Goal: Task Accomplishment & Management: Complete application form

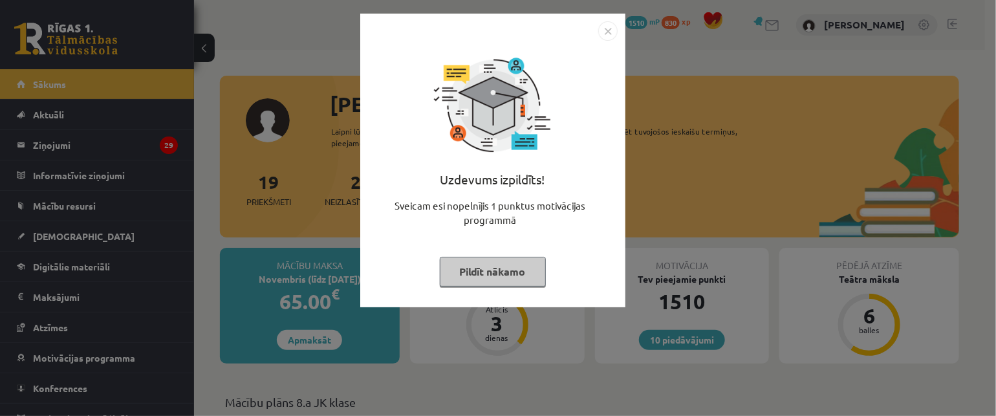
click at [475, 270] on button "Pildīt nākamo" at bounding box center [493, 272] width 106 height 30
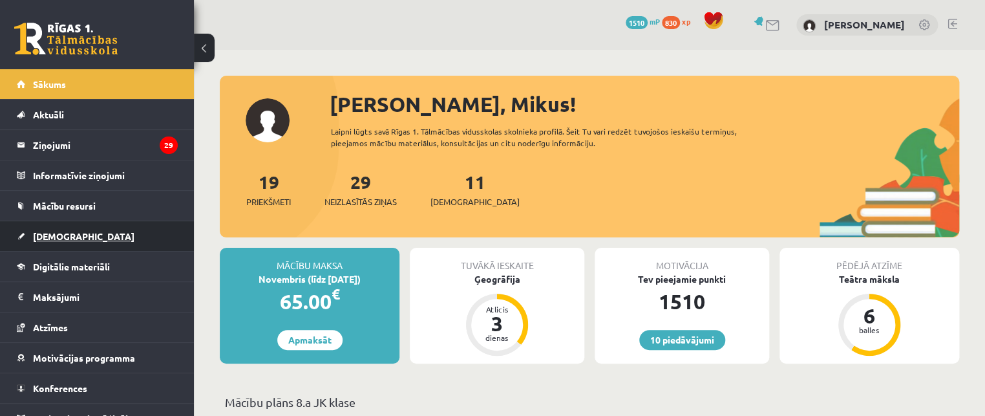
click at [56, 233] on span "[DEMOGRAPHIC_DATA]" at bounding box center [84, 236] width 102 height 12
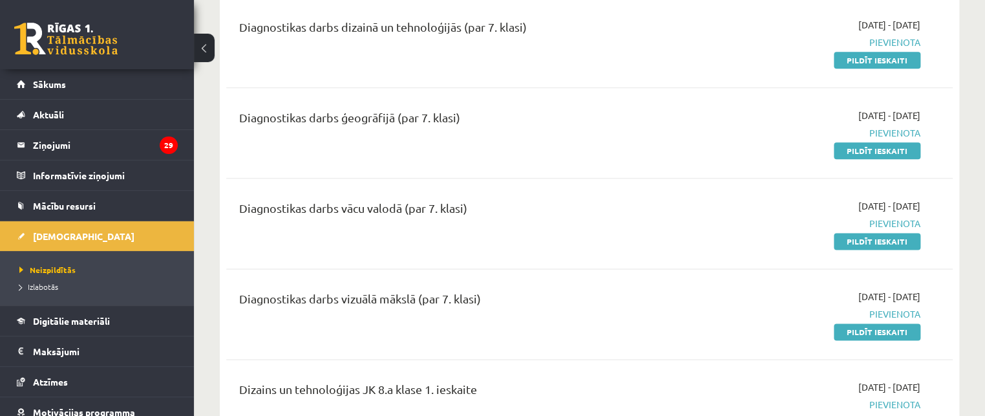
scroll to position [647, 0]
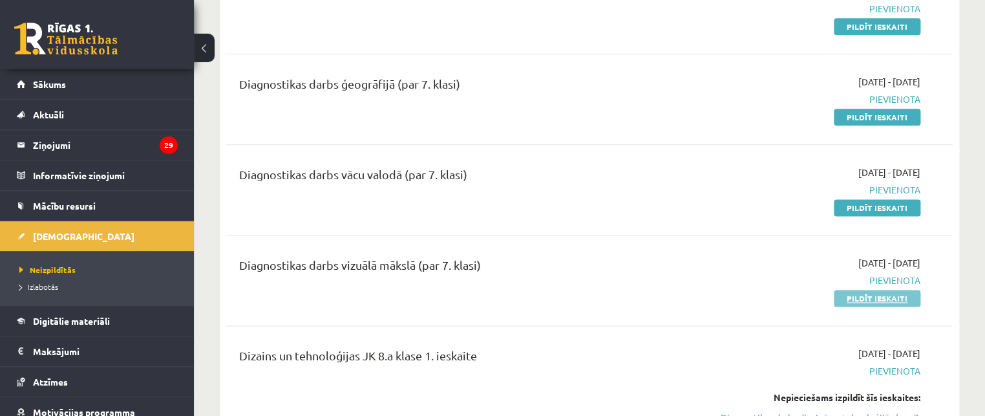
click at [851, 301] on link "Pildīt ieskaiti" at bounding box center [877, 298] width 87 height 17
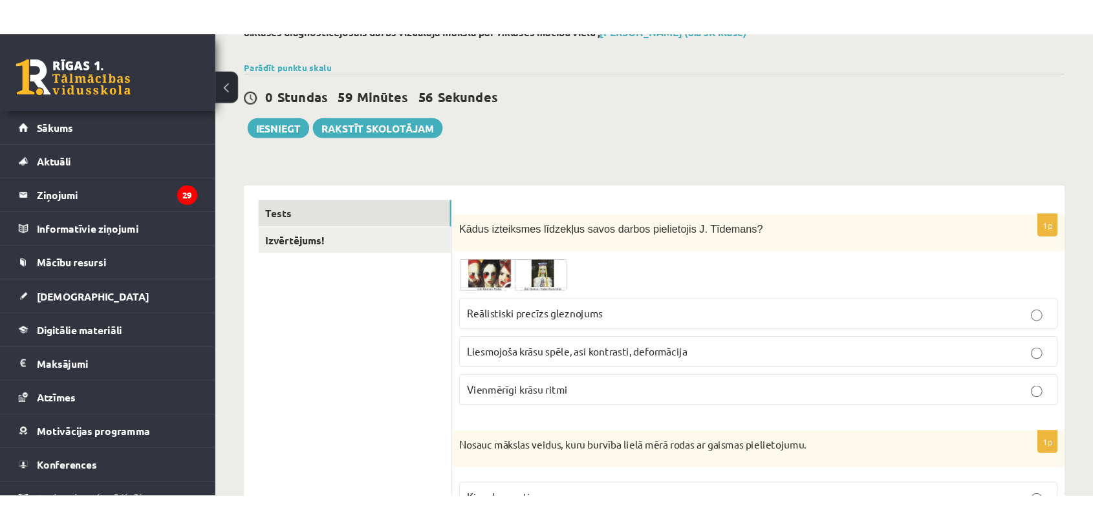
scroll to position [144, 0]
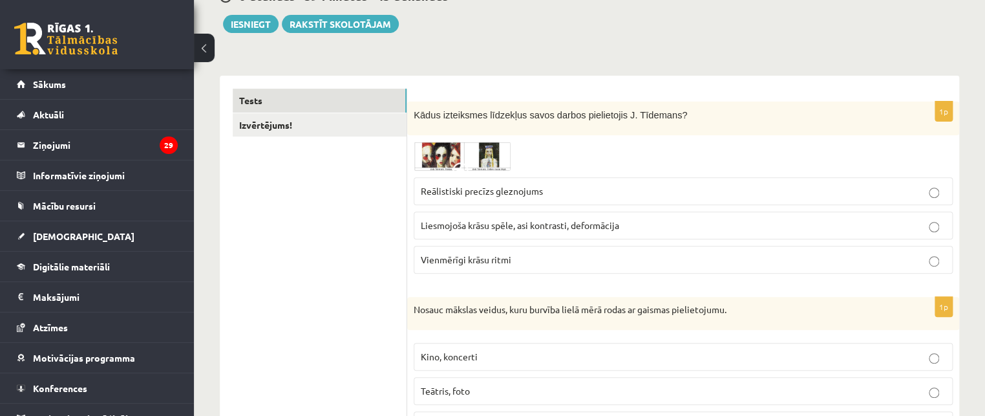
click at [447, 156] on img at bounding box center [462, 156] width 97 height 28
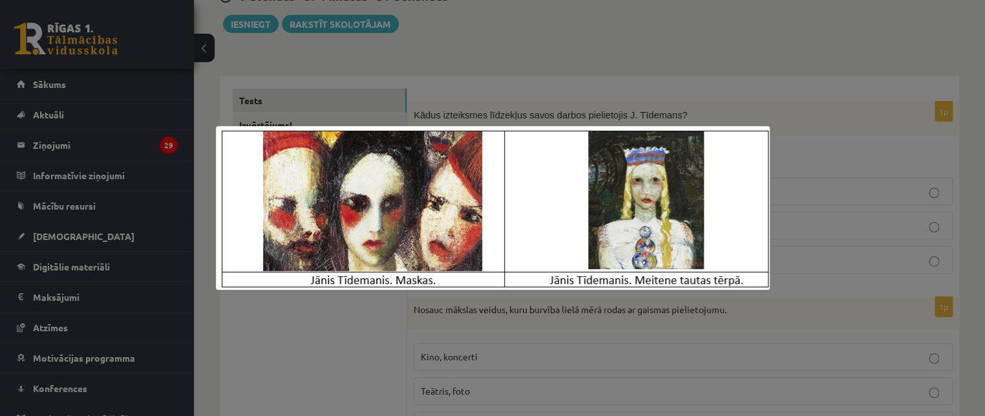
click at [826, 153] on div at bounding box center [492, 208] width 985 height 416
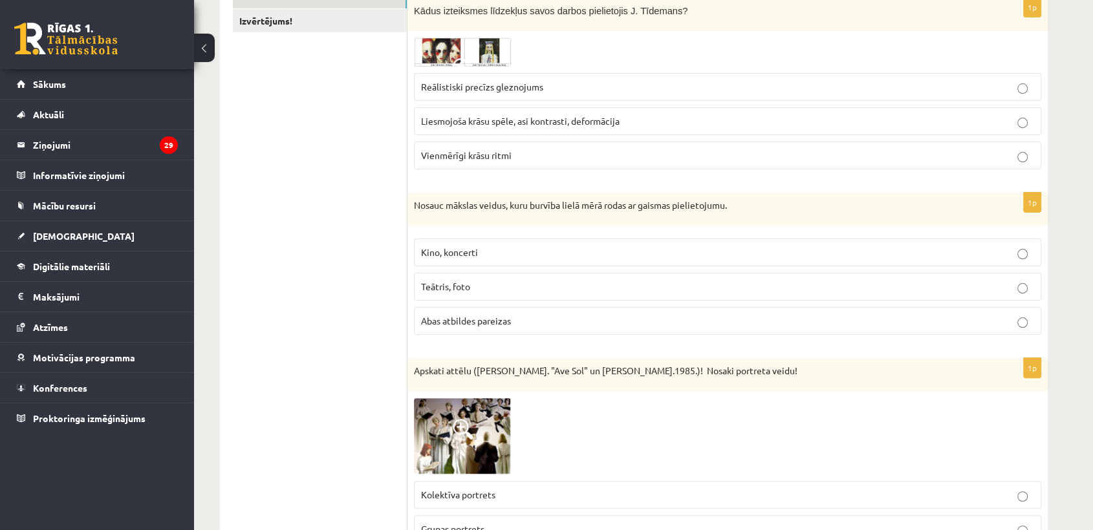
scroll to position [215, 0]
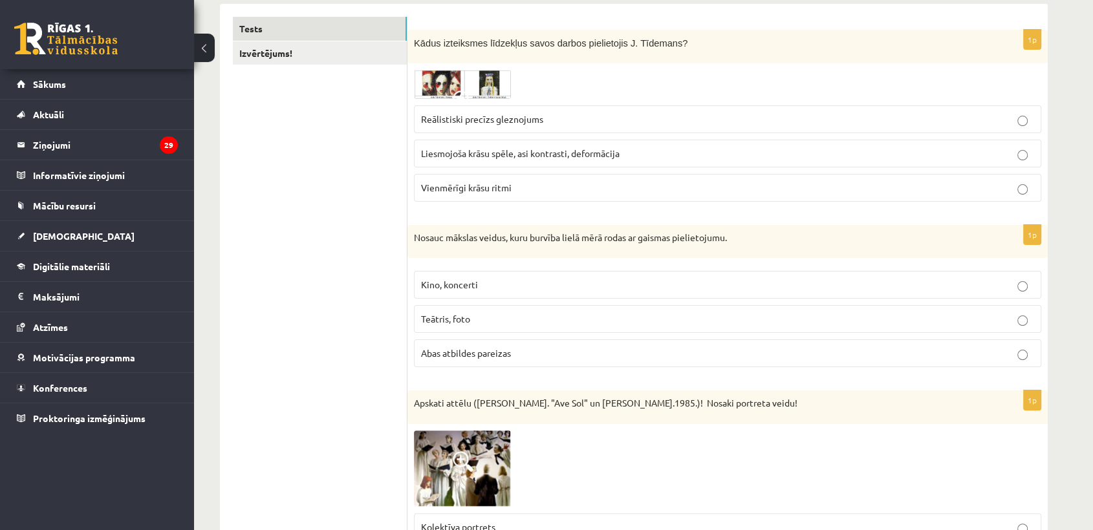
click at [596, 151] on span "Liesmojoša krāsu spēle, asi kontrasti, deformācija" at bounding box center [520, 153] width 199 height 12
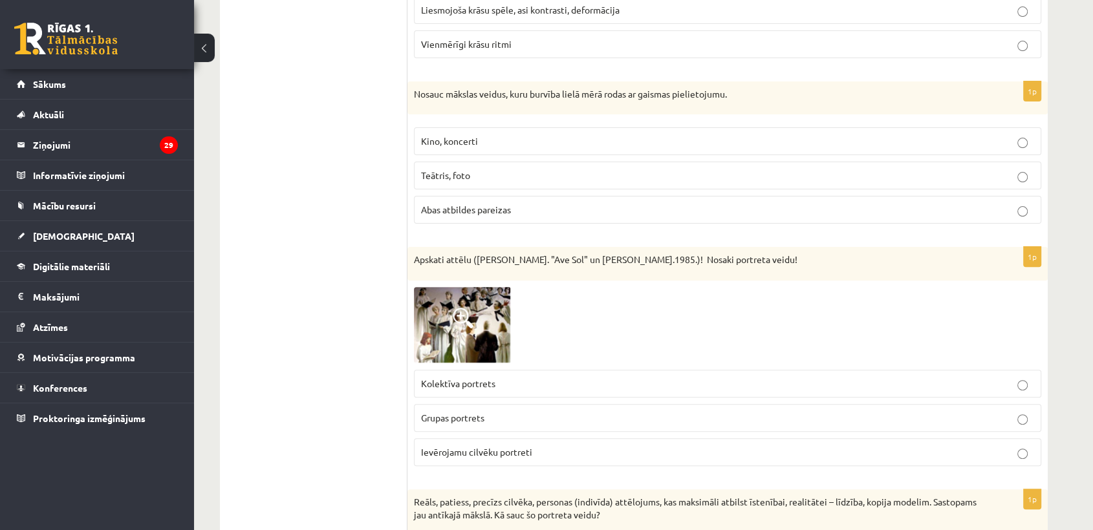
scroll to position [431, 0]
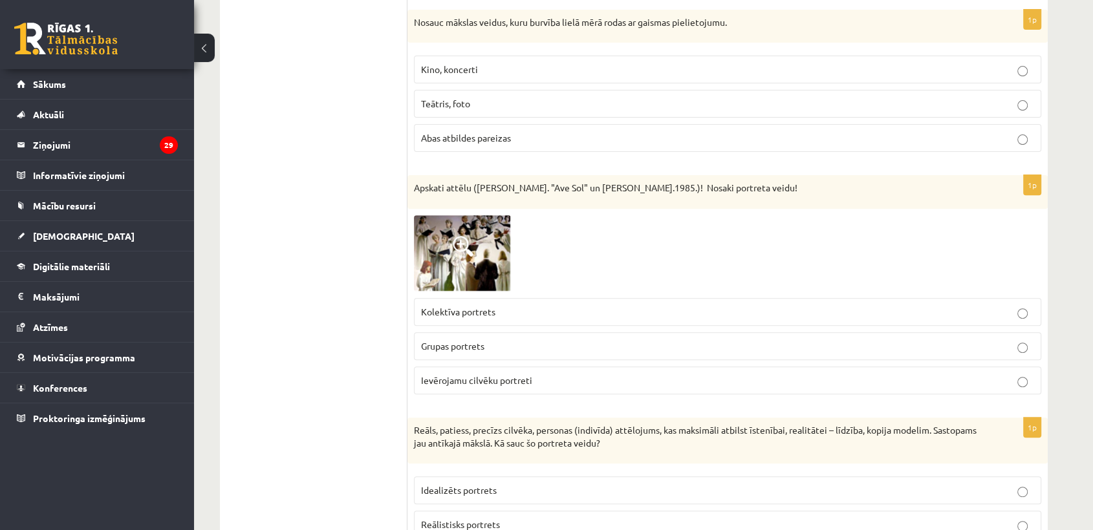
click at [499, 141] on span "Abas atbildes pareizas" at bounding box center [466, 138] width 90 height 12
click at [481, 312] on span "Kolektīva portrets" at bounding box center [458, 312] width 74 height 12
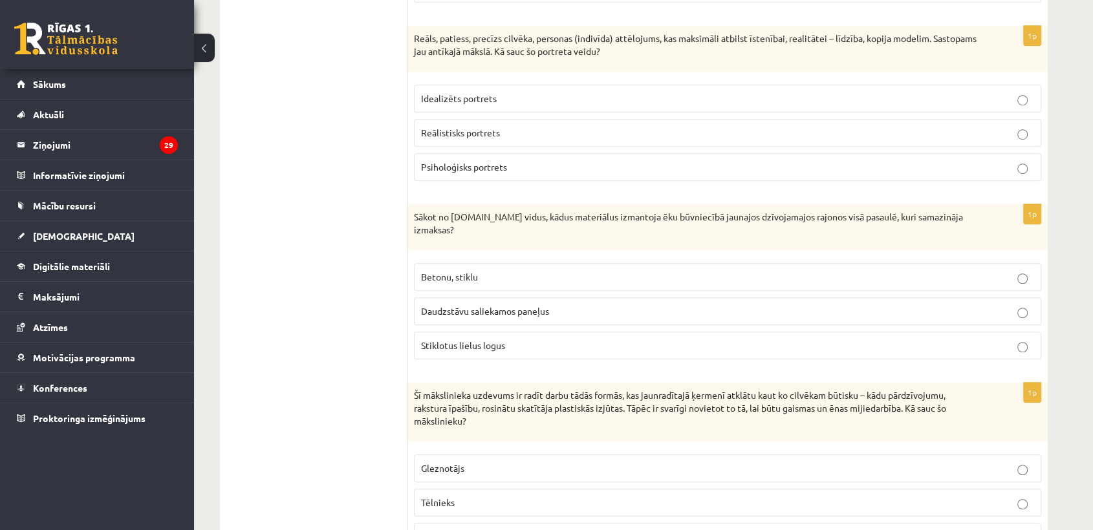
scroll to position [790, 0]
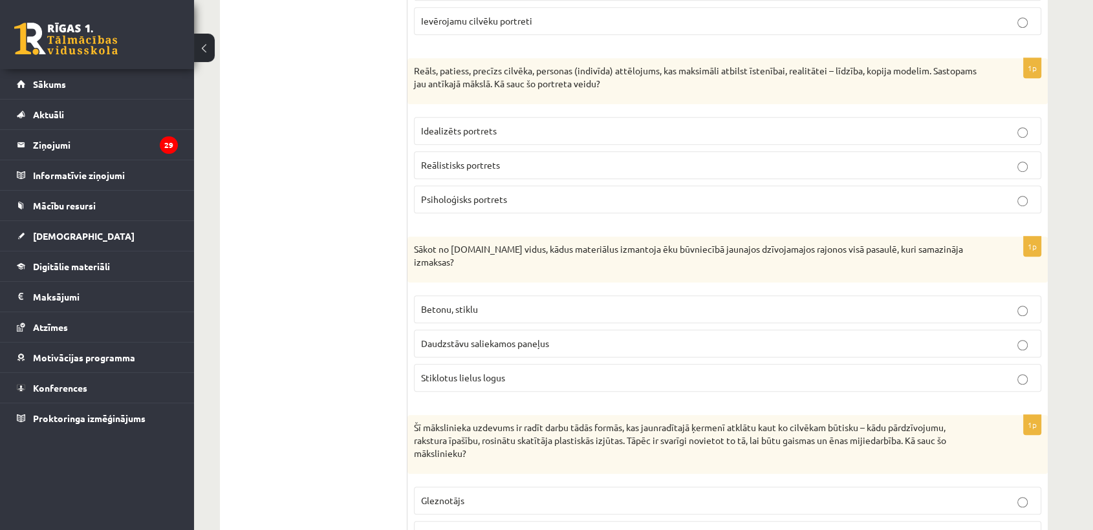
click at [471, 169] on p "Reālistisks portrets" at bounding box center [727, 165] width 613 height 14
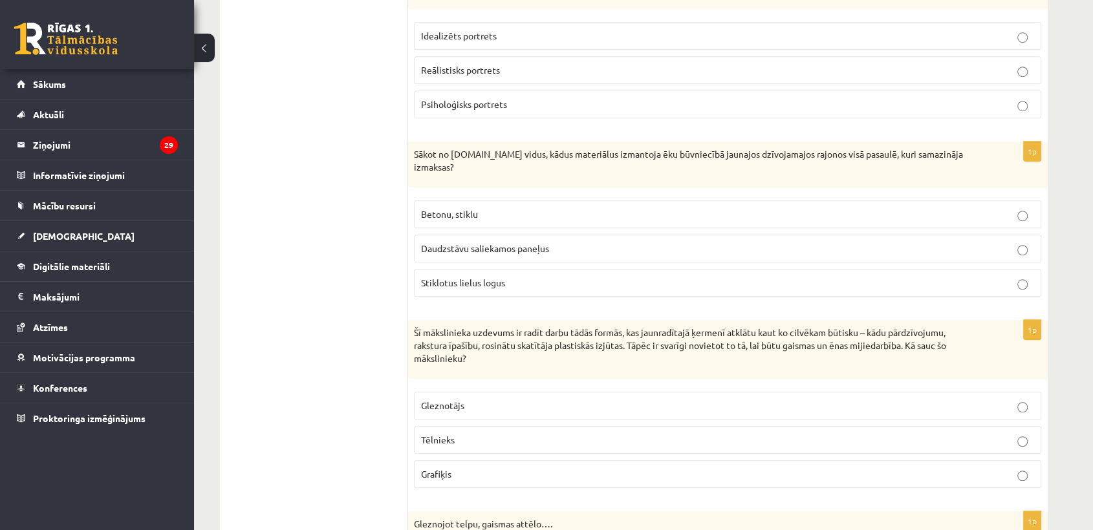
scroll to position [934, 0]
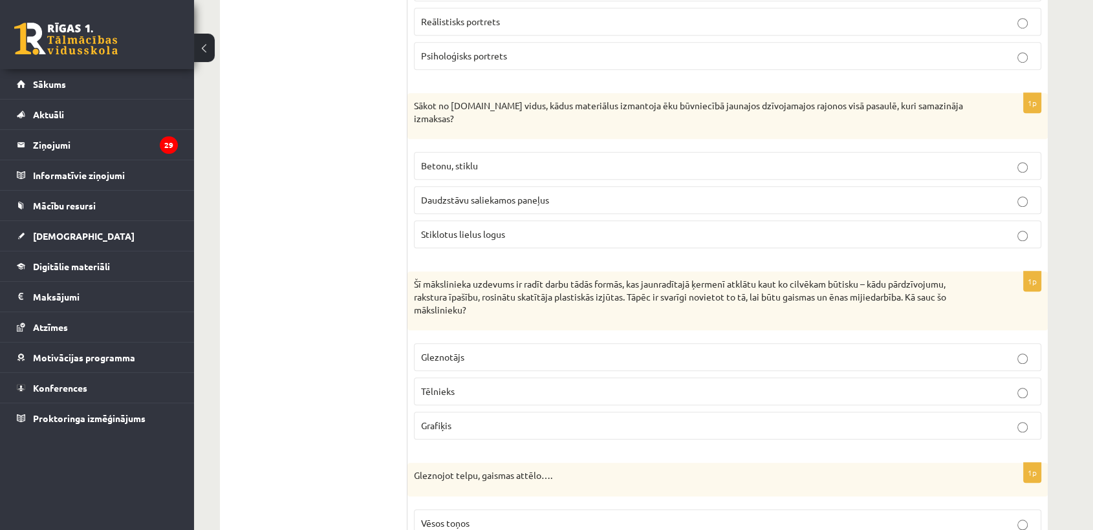
click at [497, 193] on p "Daudzstāvu saliekamos paneļus" at bounding box center [727, 200] width 613 height 14
click at [506, 385] on p "Tēlnieks" at bounding box center [727, 392] width 613 height 14
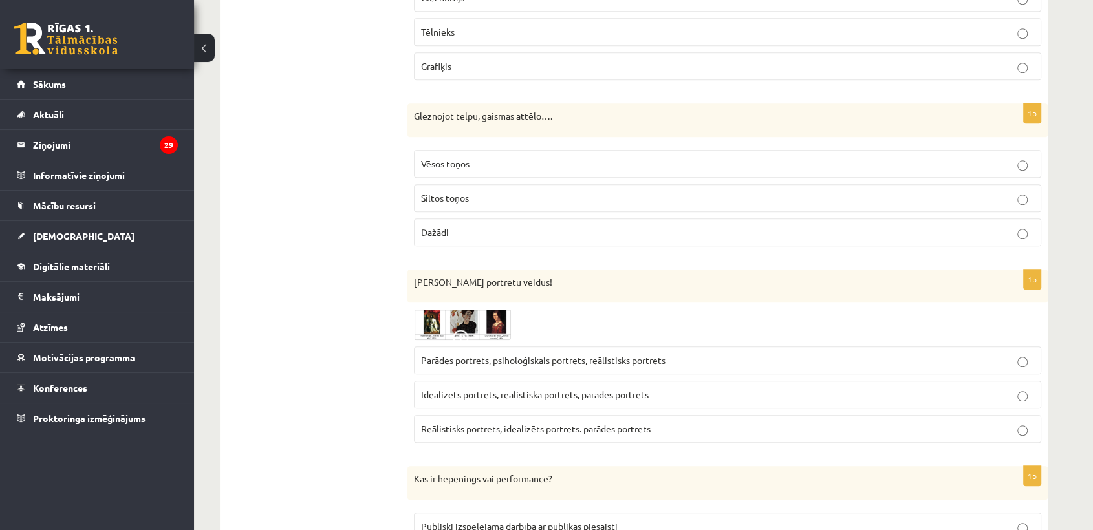
scroll to position [1365, 0]
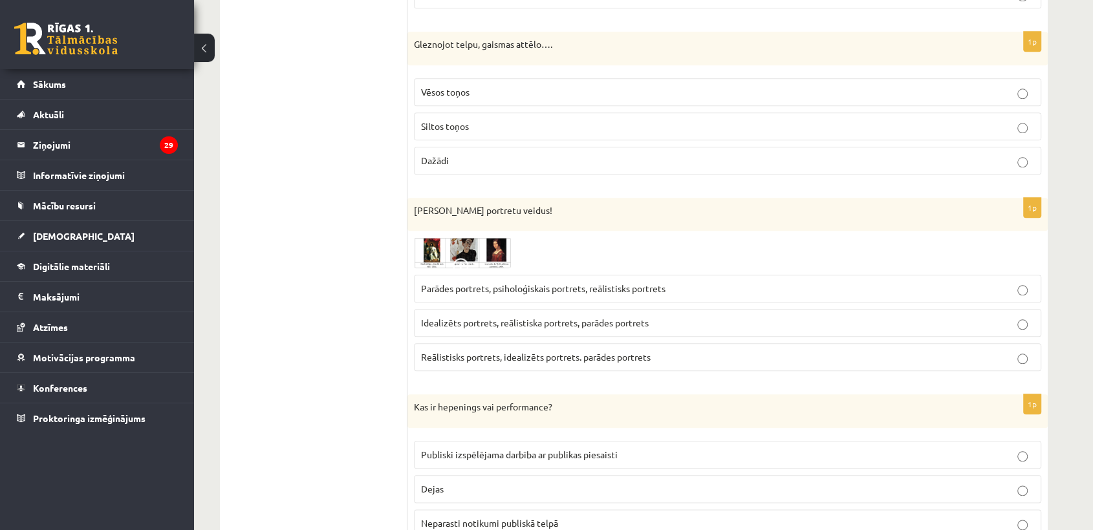
click at [483, 154] on p "Dažādi" at bounding box center [727, 161] width 613 height 14
click at [534, 283] on span "Parādes portrets, psiholoģiskais portrets, reālistisks portrets" at bounding box center [543, 289] width 244 height 12
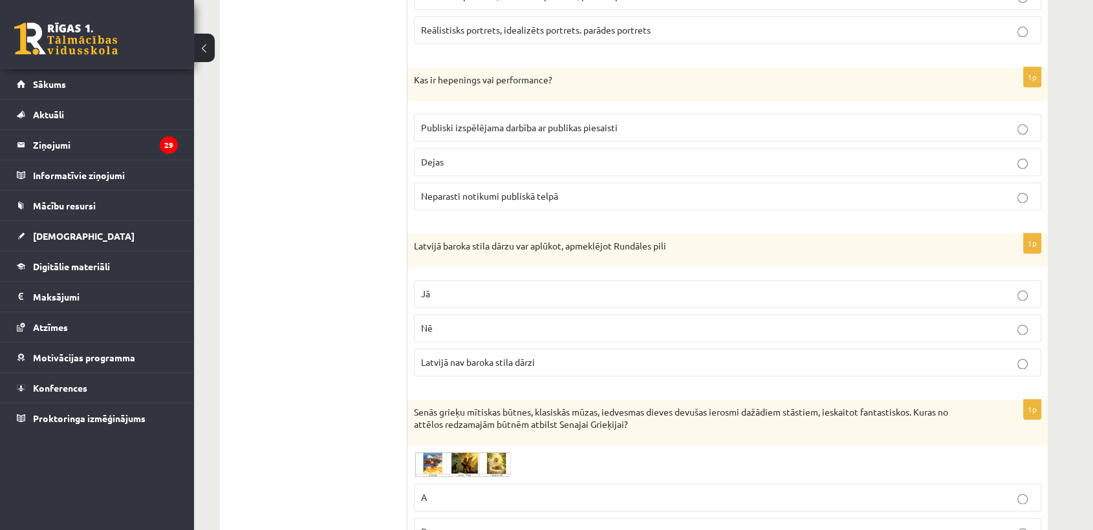
scroll to position [1724, 0]
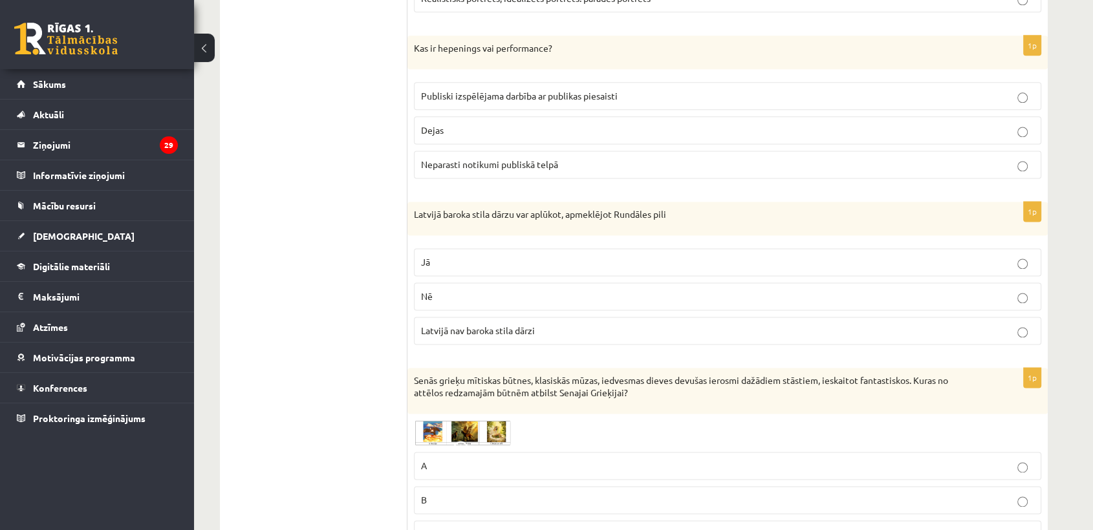
click at [520, 91] on label "Publiski izspēlējama darbība ar publikas piesaisti" at bounding box center [727, 96] width 627 height 28
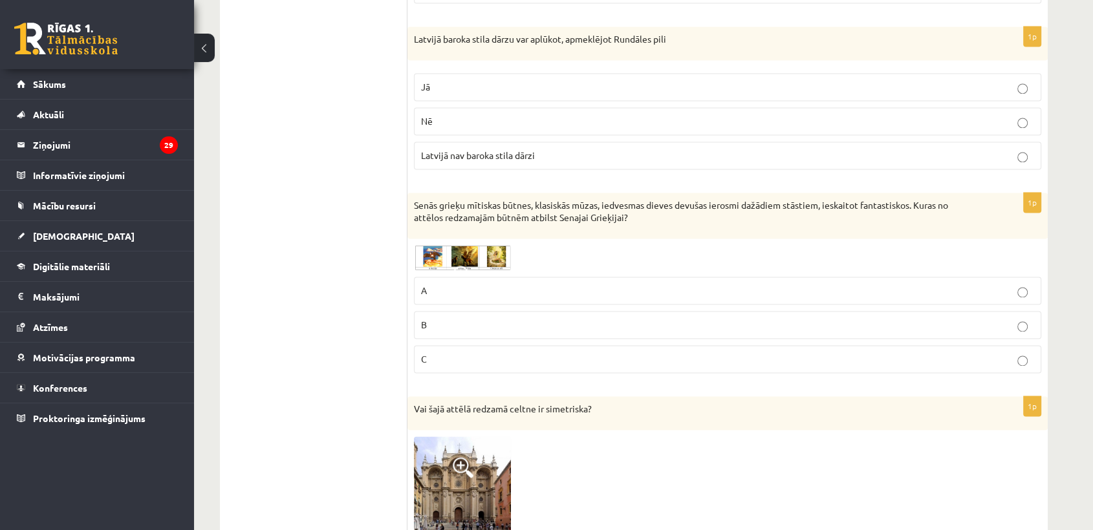
scroll to position [1868, 0]
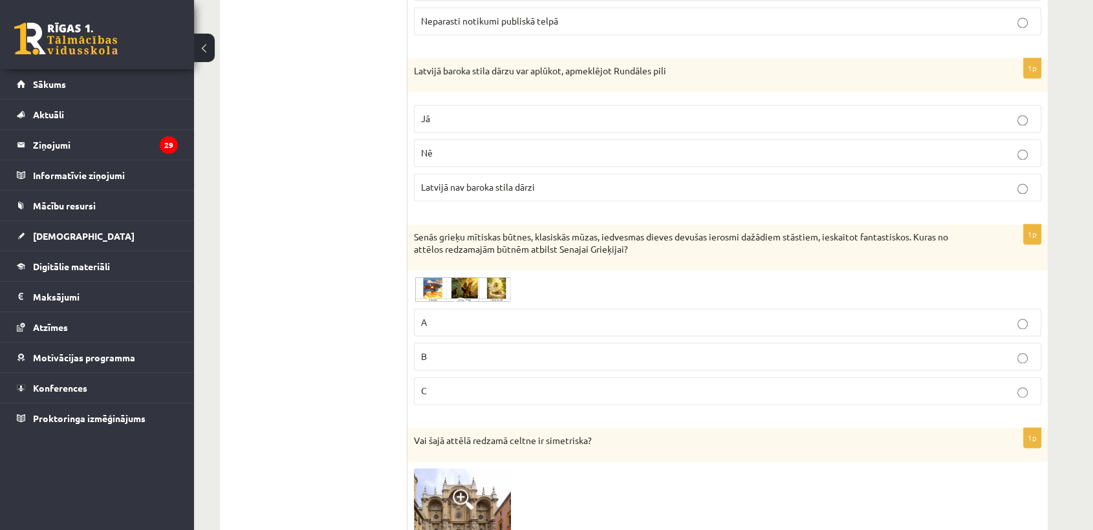
click at [515, 105] on label "Jā" at bounding box center [727, 119] width 627 height 28
click at [425, 277] on img at bounding box center [462, 289] width 97 height 25
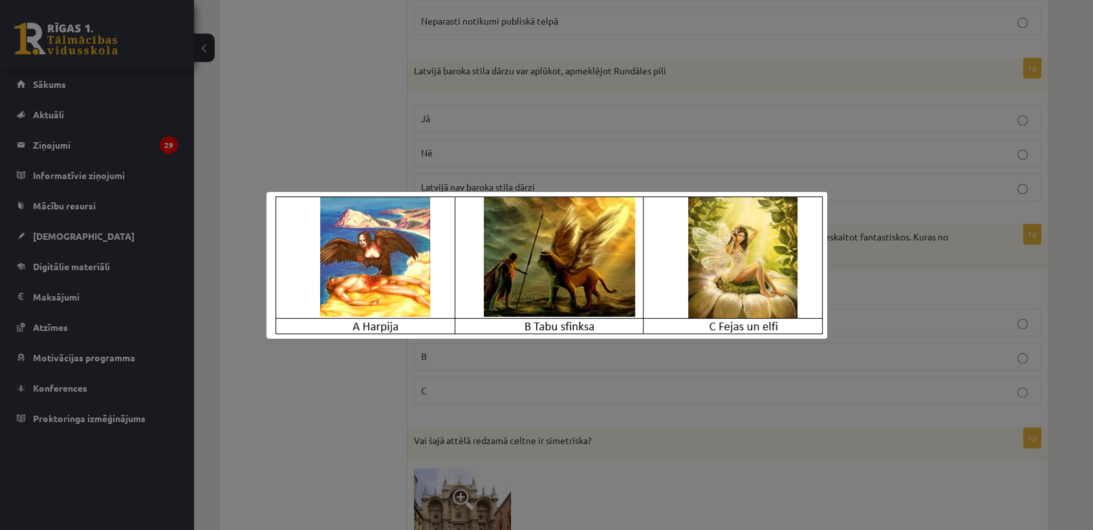
click at [729, 175] on div at bounding box center [546, 265] width 1093 height 530
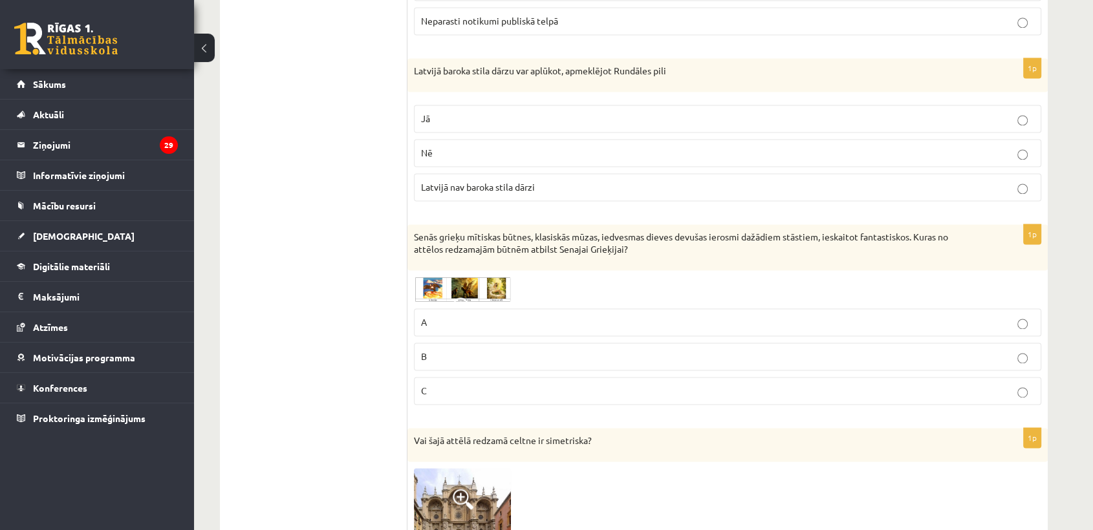
click at [476, 350] on p "B" at bounding box center [727, 357] width 613 height 14
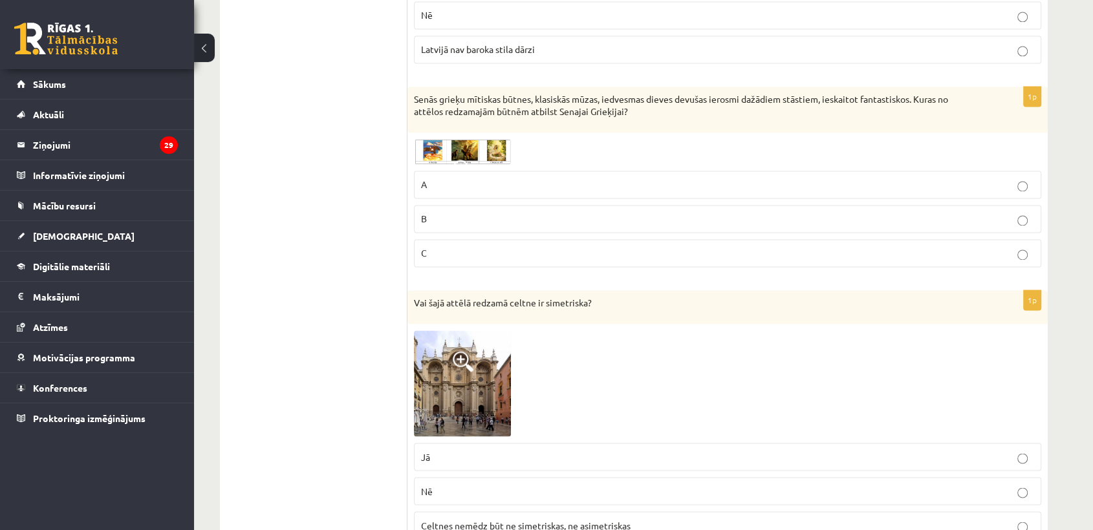
scroll to position [2012, 0]
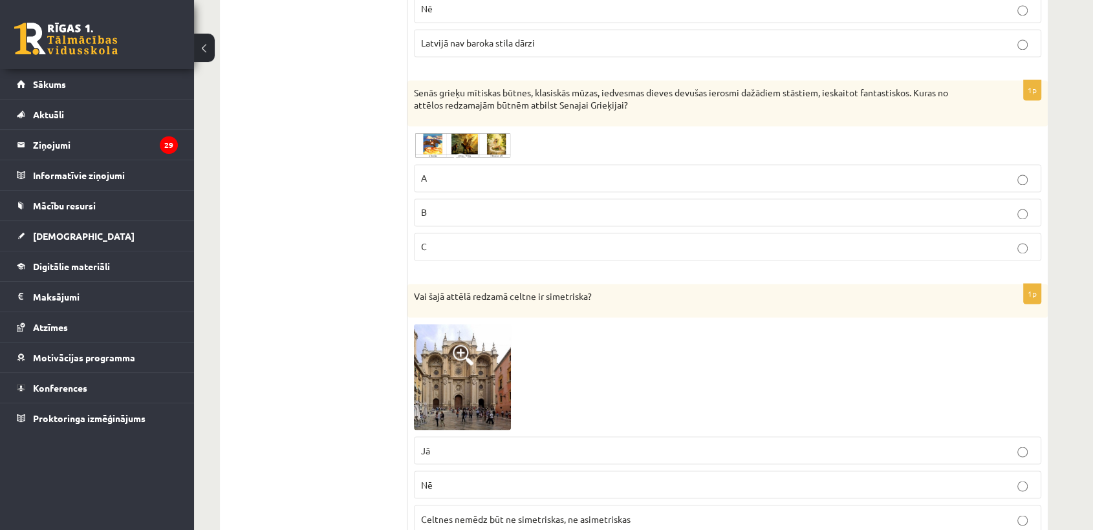
click at [496, 415] on label "Jā" at bounding box center [727, 450] width 627 height 28
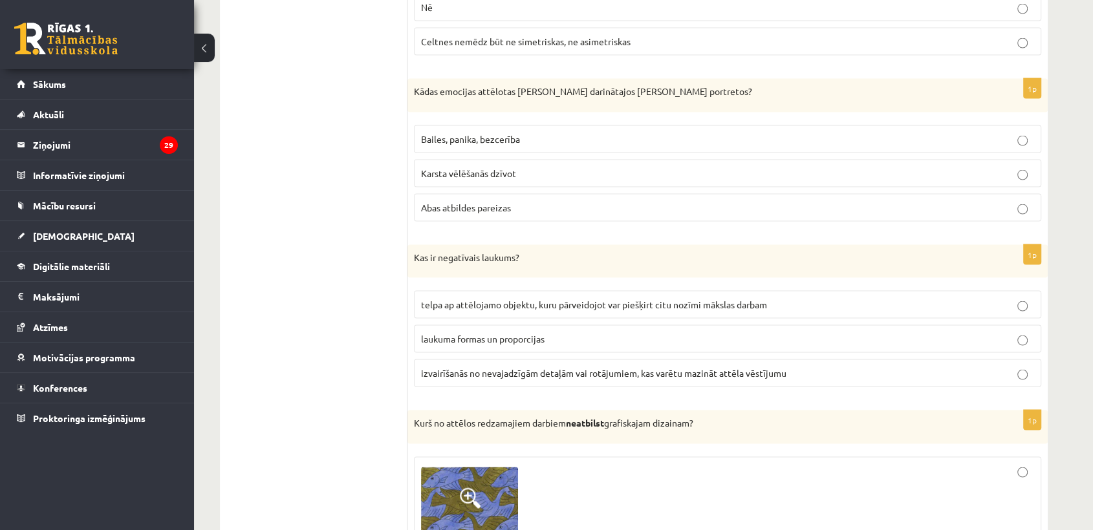
scroll to position [2514, 0]
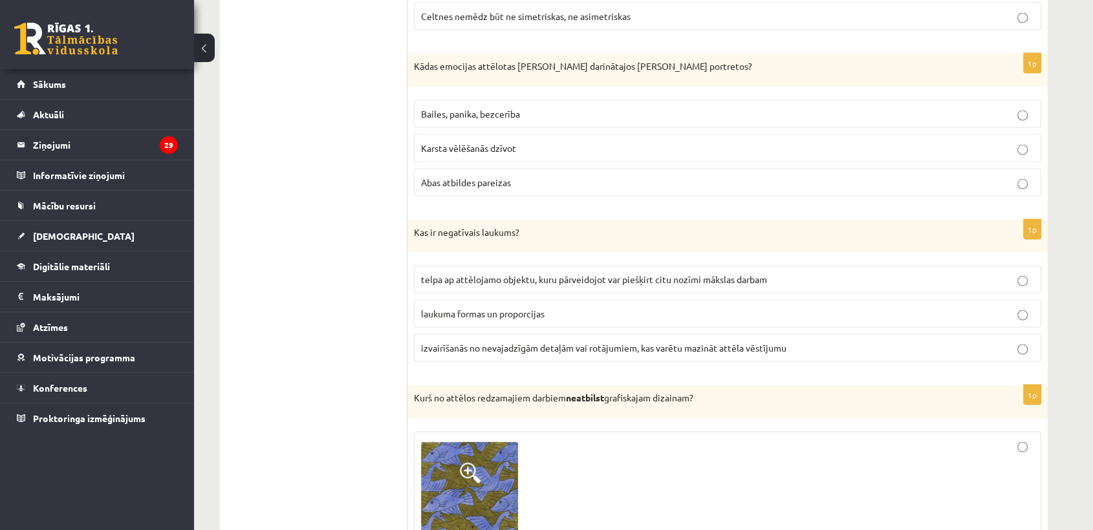
click at [527, 171] on label "Abas atbildes pareizas" at bounding box center [727, 183] width 627 height 28
click at [517, 274] on span "telpa ap attēlojamo objektu, kuru pārveidojot var piešķirt citu nozīmi mākslas …" at bounding box center [594, 280] width 346 height 12
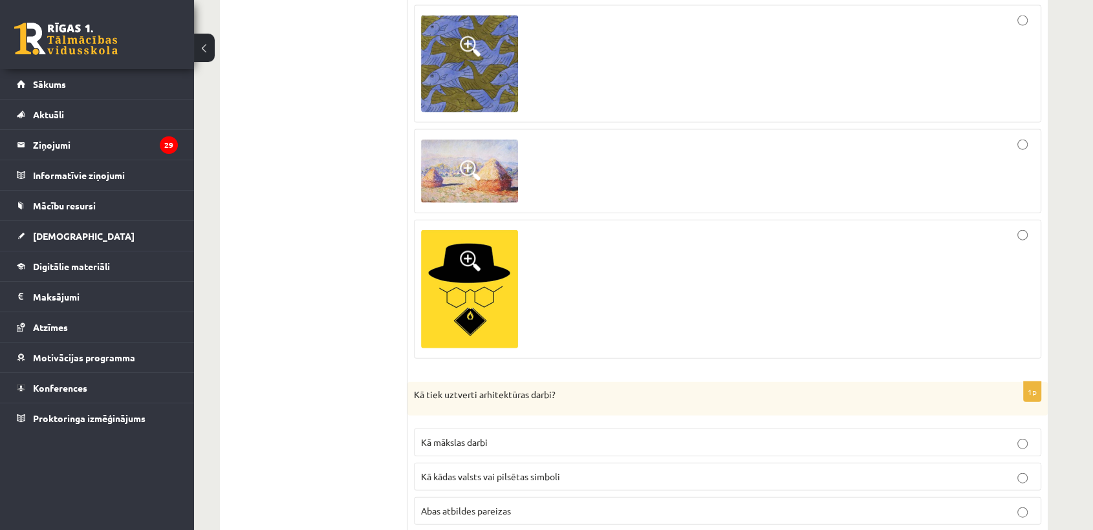
scroll to position [2945, 0]
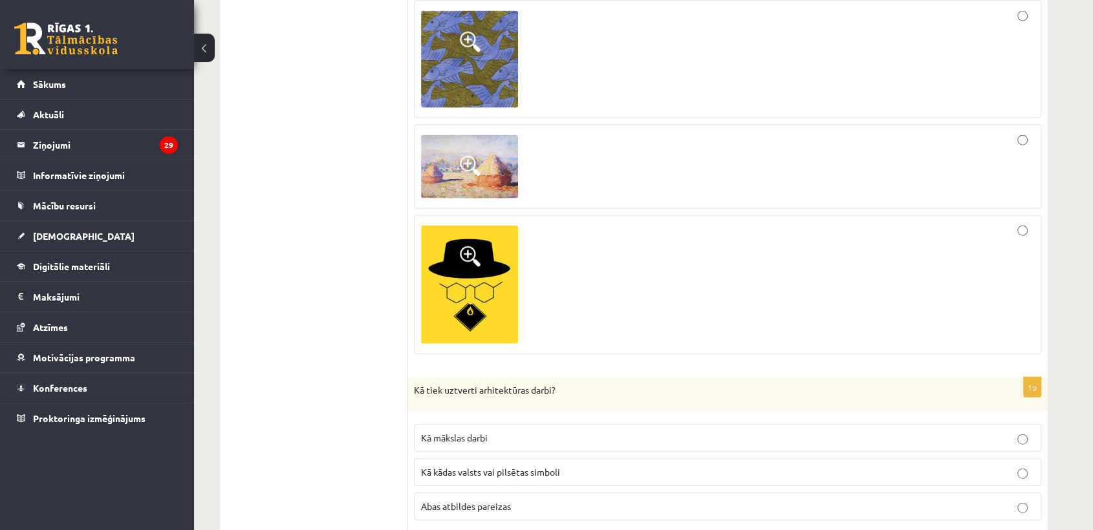
click at [595, 162] on div at bounding box center [727, 167] width 613 height 70
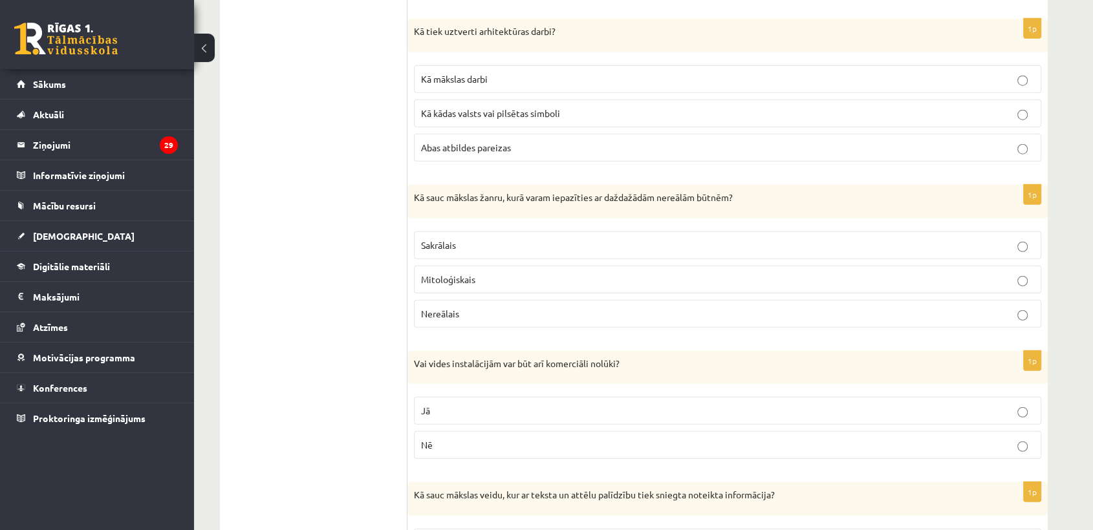
scroll to position [3305, 0]
click at [581, 140] on p "Abas atbildes pareizas" at bounding box center [727, 147] width 613 height 14
click at [527, 272] on p "Mitoloģiskais" at bounding box center [727, 279] width 613 height 14
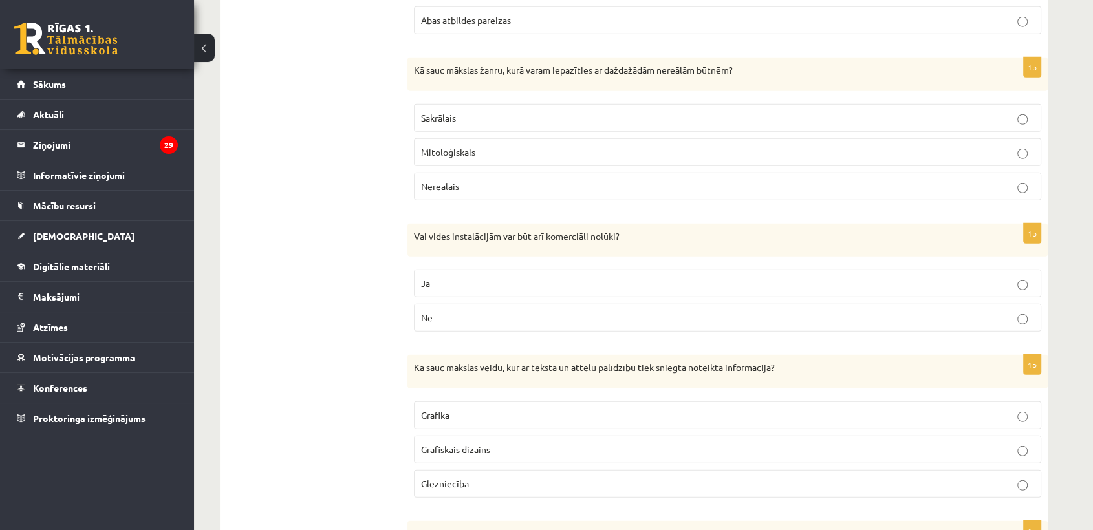
scroll to position [3449, 0]
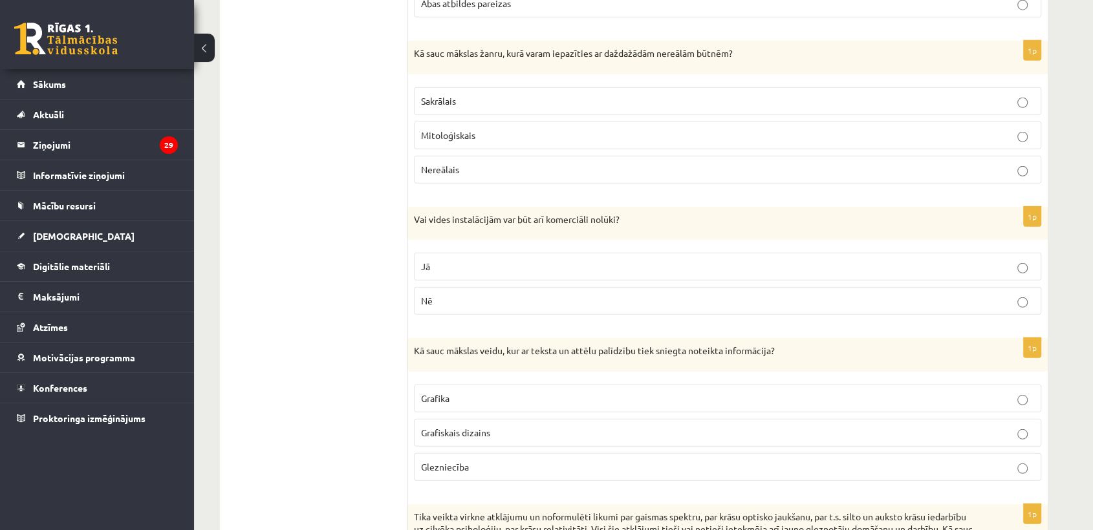
click at [528, 260] on p "Jā" at bounding box center [727, 267] width 613 height 14
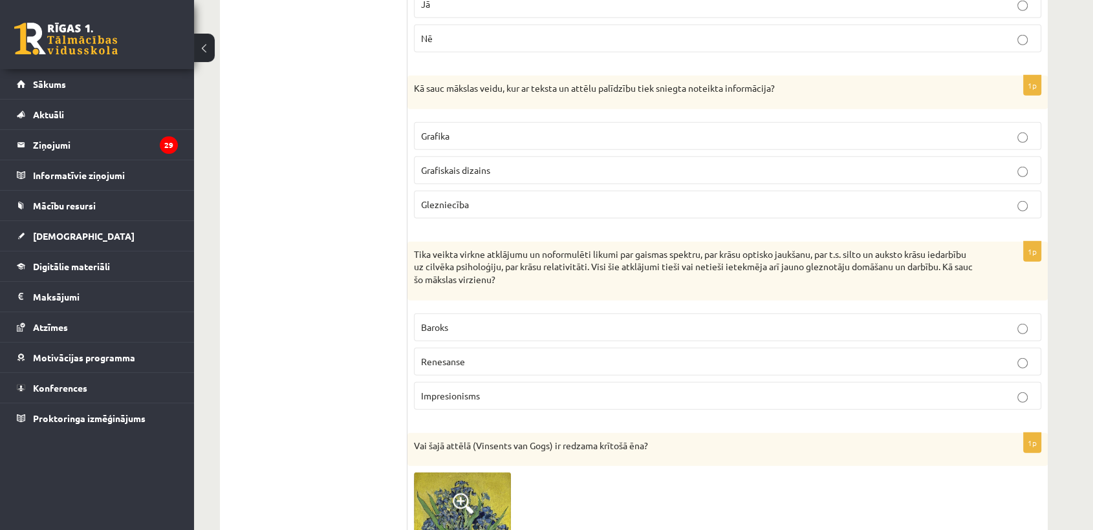
scroll to position [3736, 0]
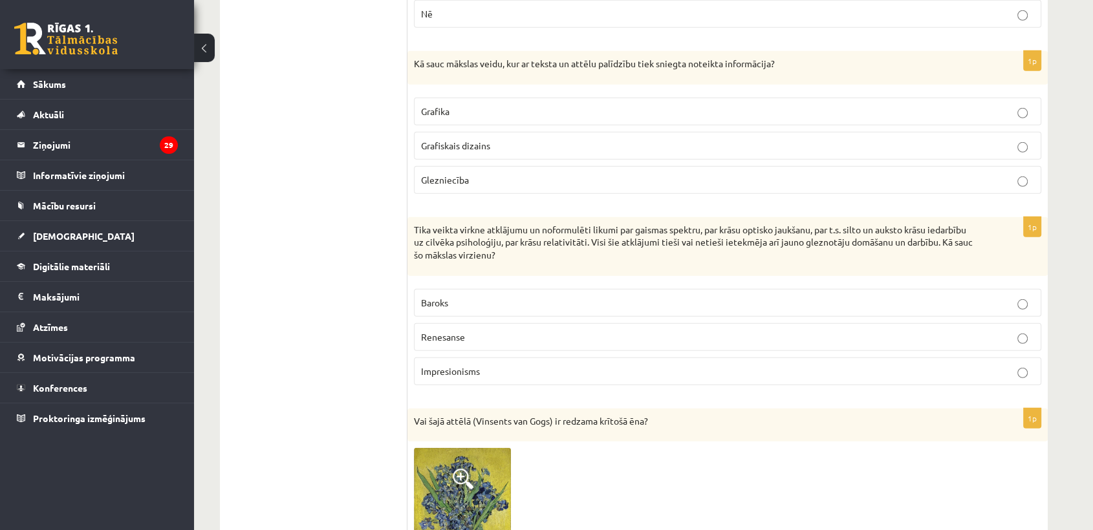
drag, startPoint x: 573, startPoint y: 118, endPoint x: 564, endPoint y: 134, distance: 18.0
click at [570, 139] on p "Grafiskais dizains" at bounding box center [727, 146] width 613 height 14
click at [519, 365] on p "Impresionisms" at bounding box center [727, 372] width 613 height 14
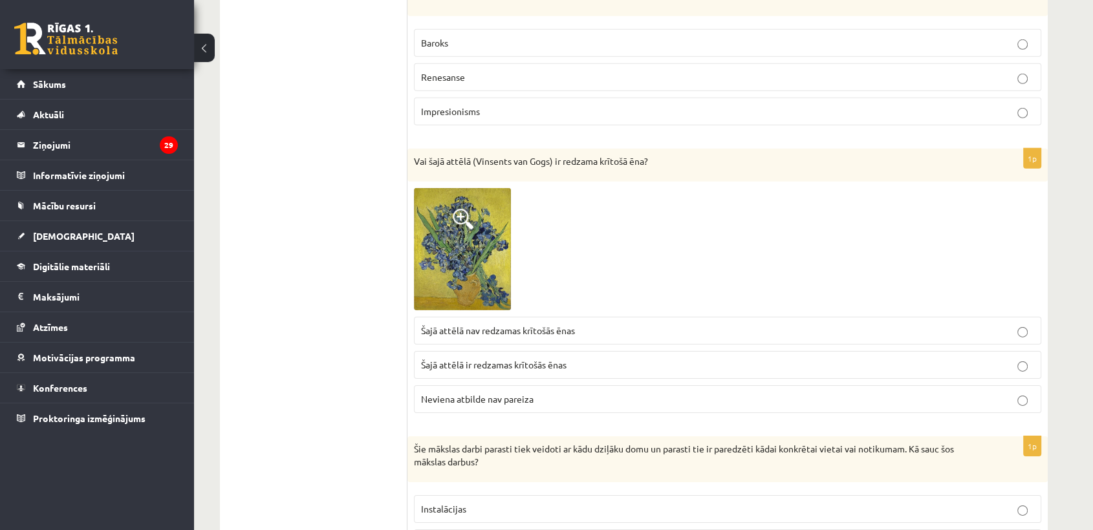
scroll to position [4023, 0]
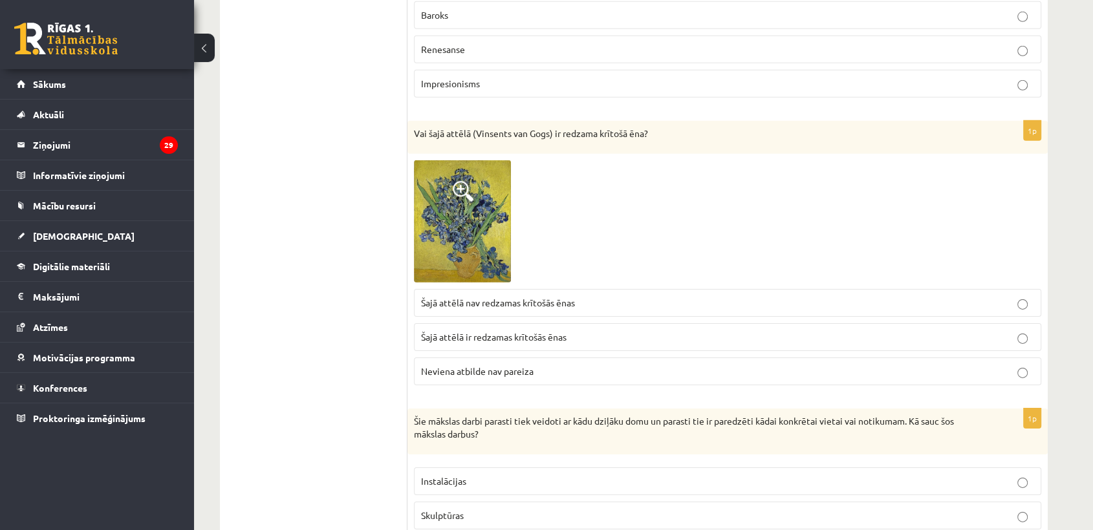
click at [497, 297] on span "Šajā attēlā nav redzamas krītošās ēnas" at bounding box center [498, 303] width 154 height 12
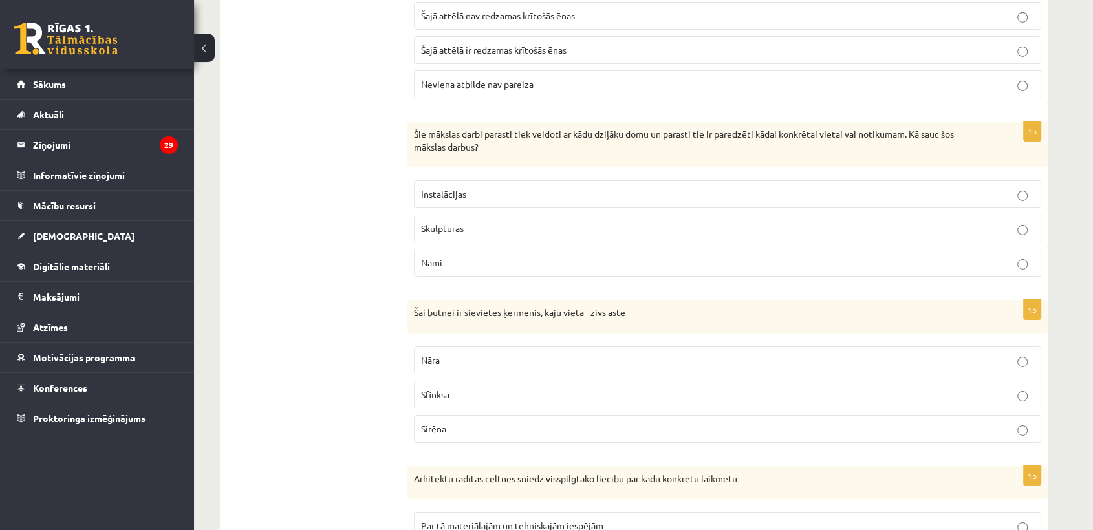
scroll to position [4382, 0]
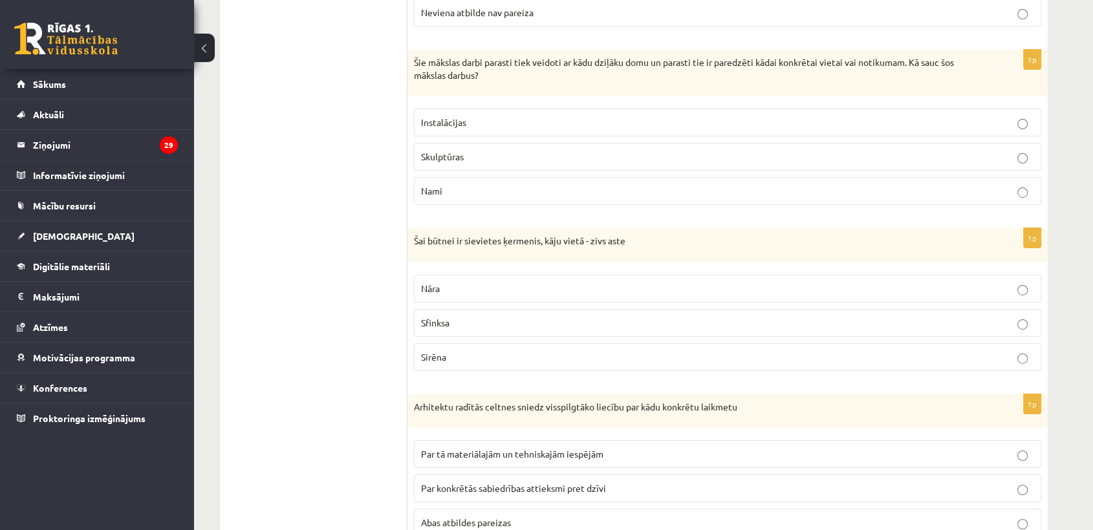
click at [530, 116] on p "Instalācijas" at bounding box center [727, 123] width 613 height 14
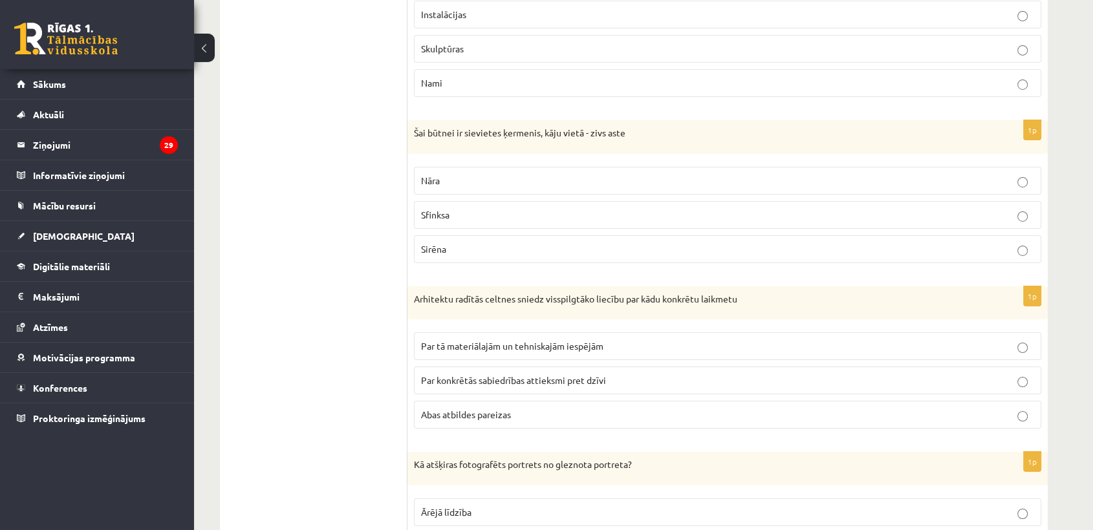
scroll to position [4527, 0]
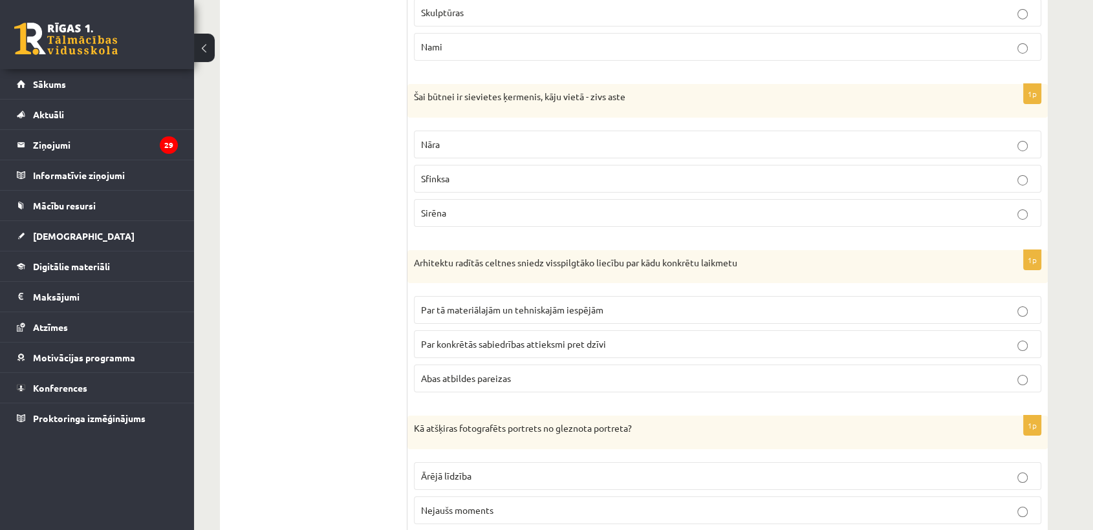
click at [498, 138] on p "Nāra" at bounding box center [727, 145] width 613 height 14
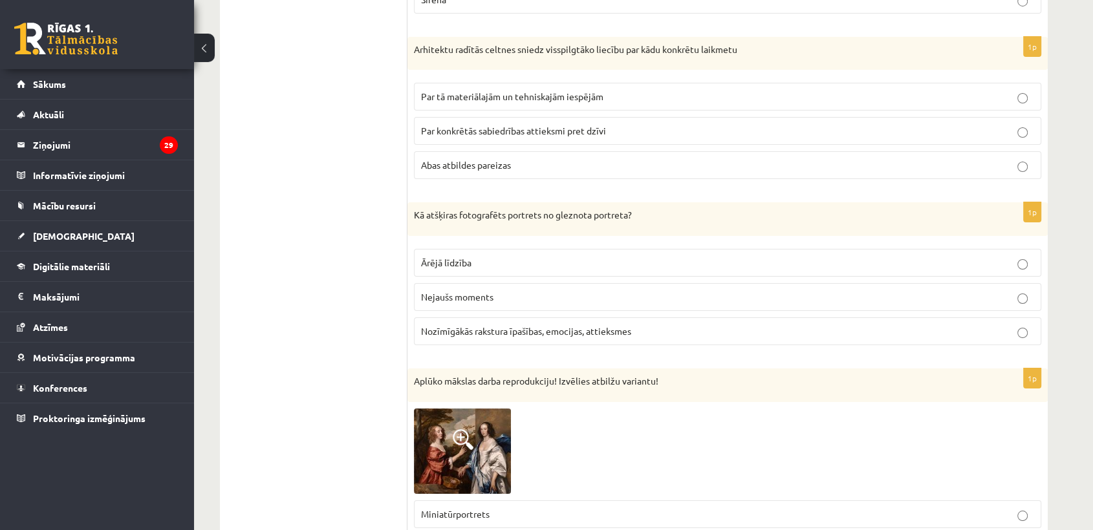
scroll to position [4742, 0]
click at [553, 149] on label "Abas atbildes pareizas" at bounding box center [727, 163] width 627 height 28
click at [517, 323] on span "Nozīmīgākās rakstura īpašības, emocijas, attieksmes" at bounding box center [526, 329] width 210 height 12
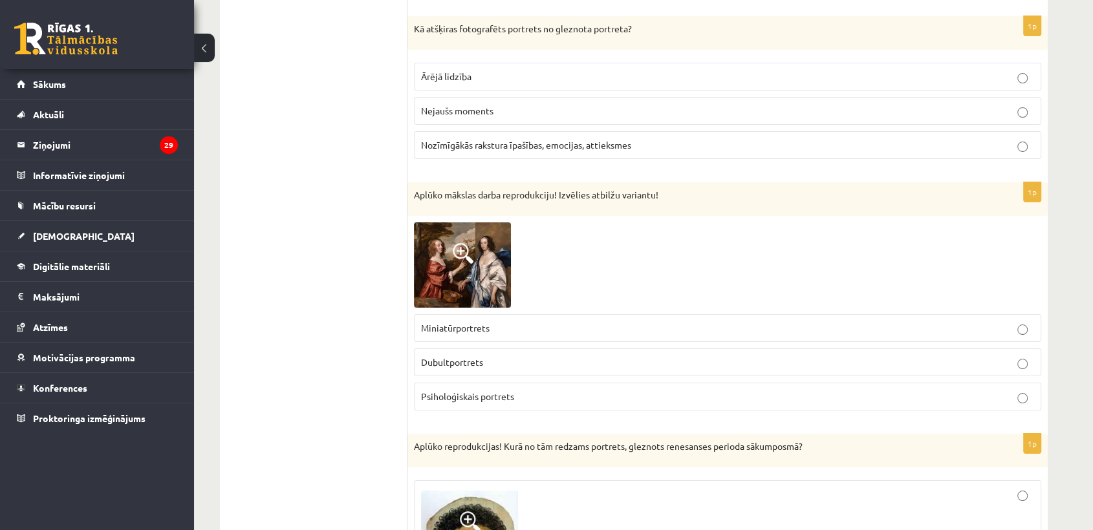
scroll to position [4957, 0]
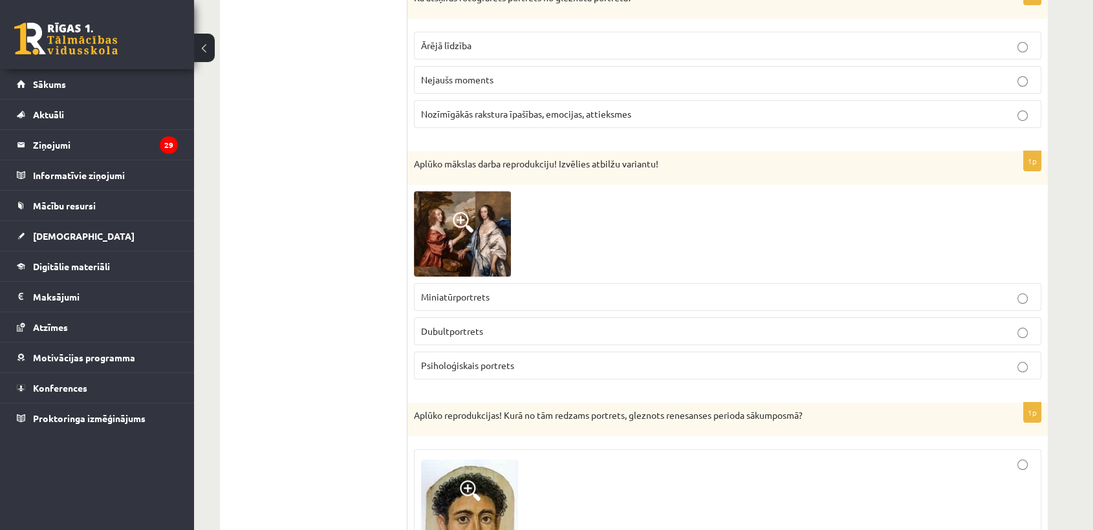
click at [511, 325] on p "Dubultportrets" at bounding box center [727, 332] width 613 height 14
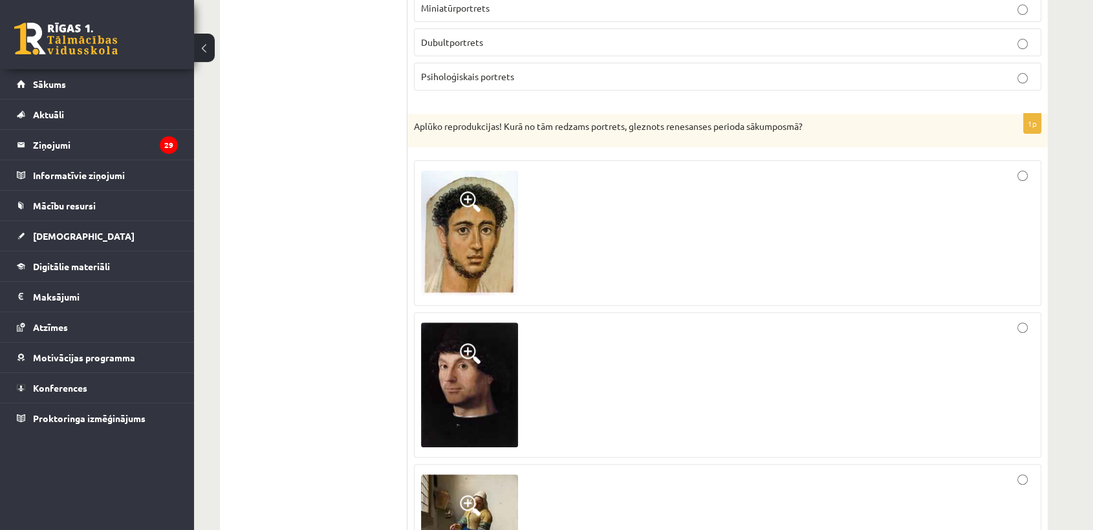
scroll to position [5317, 0]
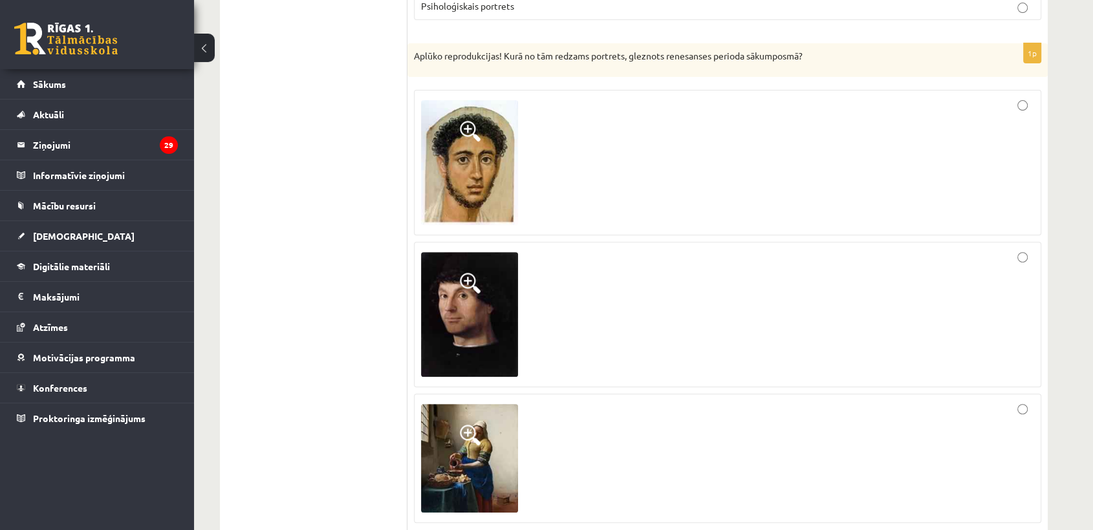
click at [564, 297] on div at bounding box center [727, 314] width 613 height 131
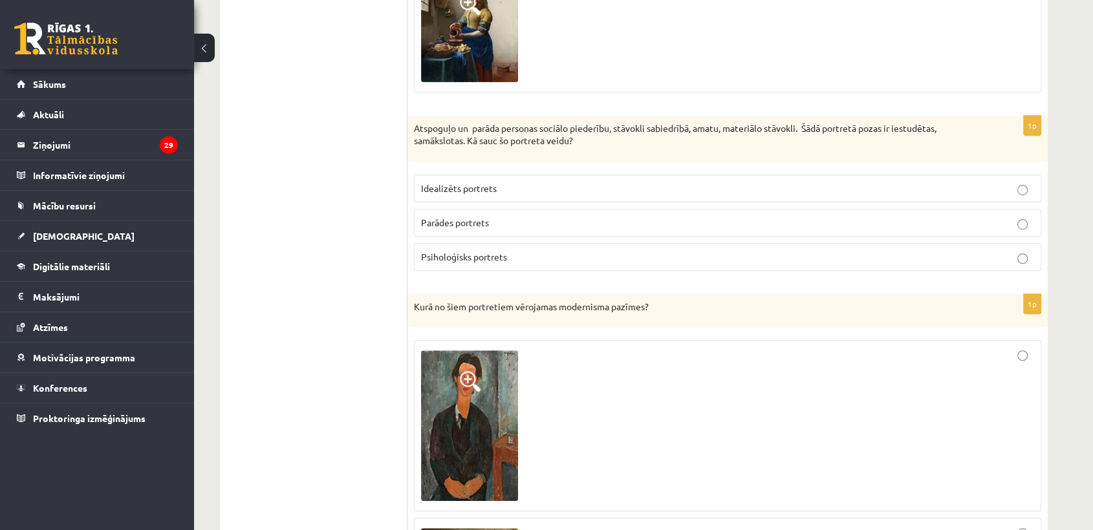
scroll to position [5820, 0]
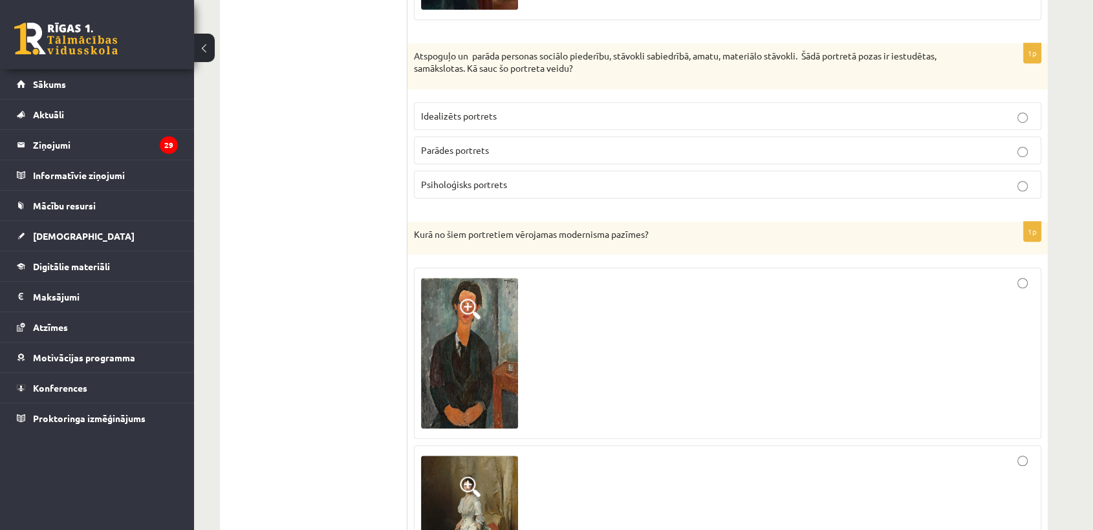
click at [533, 144] on p "Parādes portrets" at bounding box center [727, 151] width 613 height 14
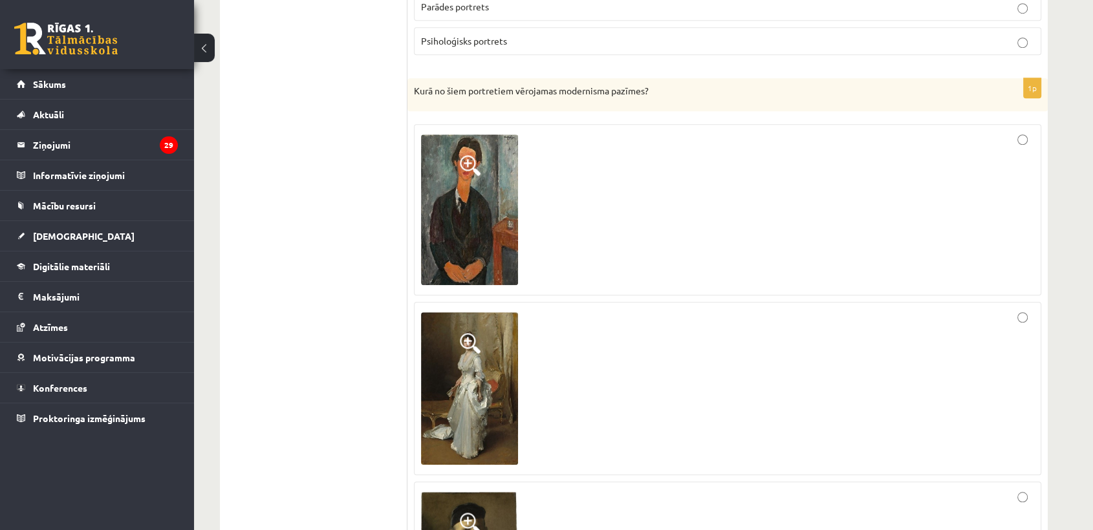
scroll to position [6035, 0]
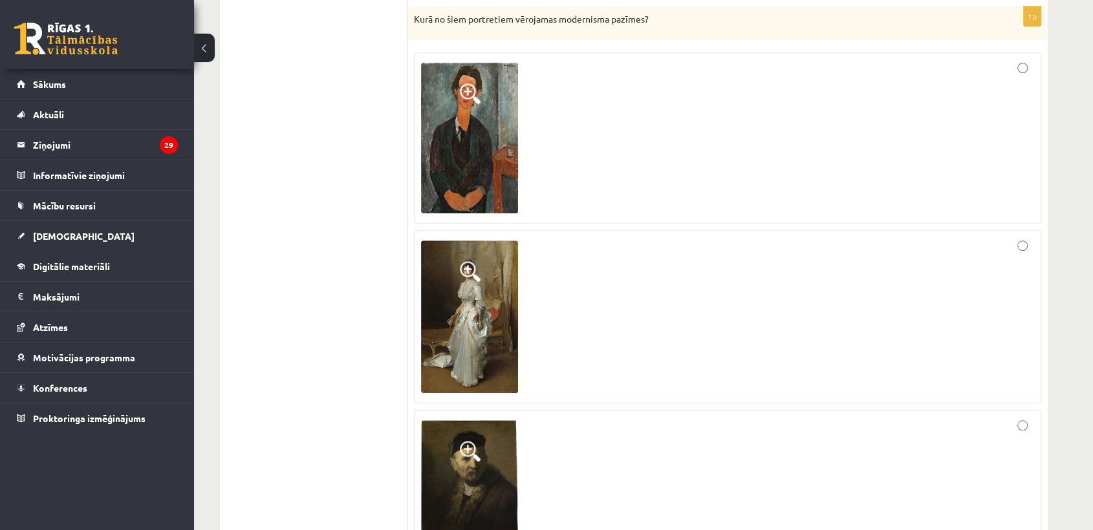
click at [569, 175] on div at bounding box center [727, 137] width 613 height 157
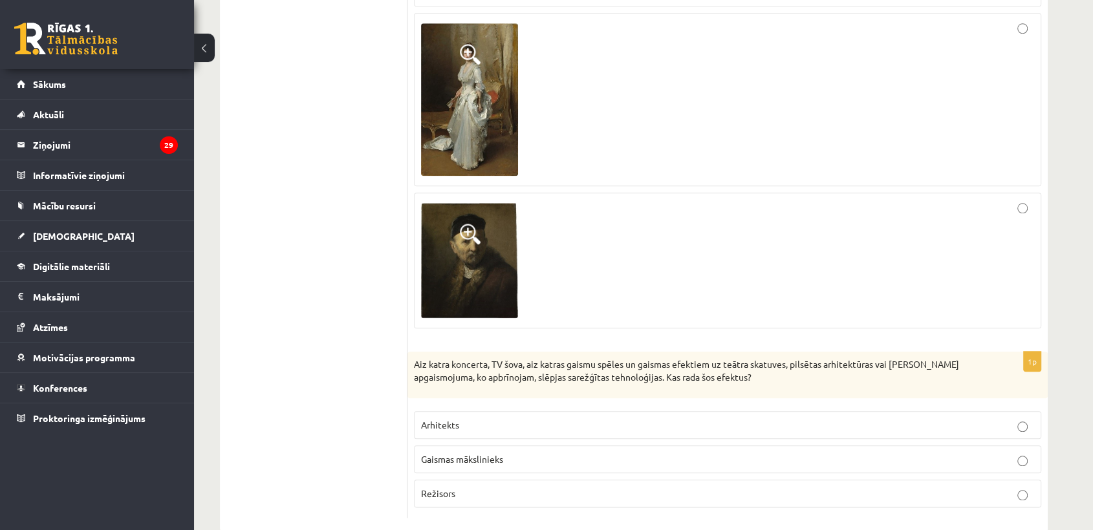
scroll to position [6254, 0]
click at [634, 415] on p "Gaismas mākslinieks" at bounding box center [727, 458] width 613 height 14
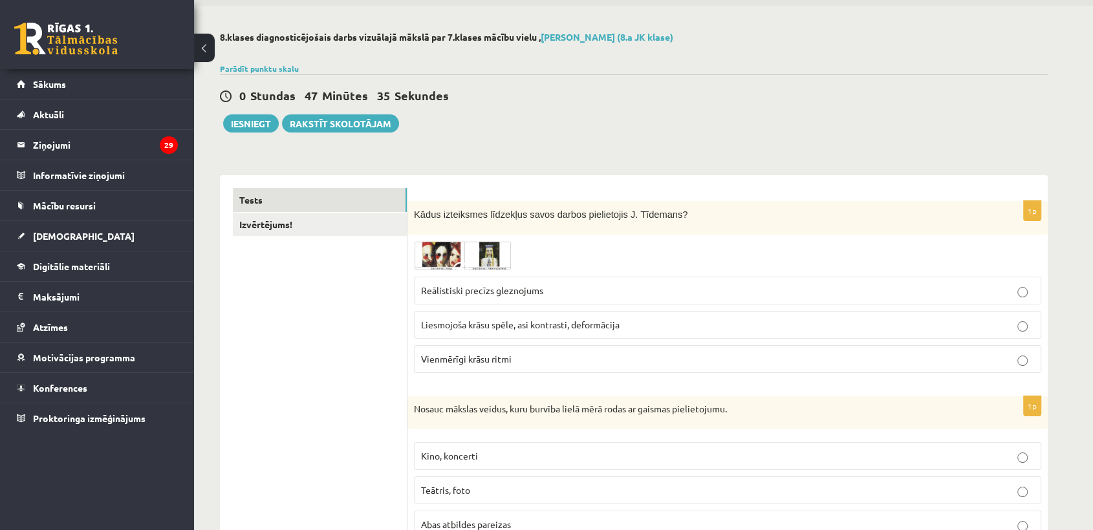
scroll to position [0, 0]
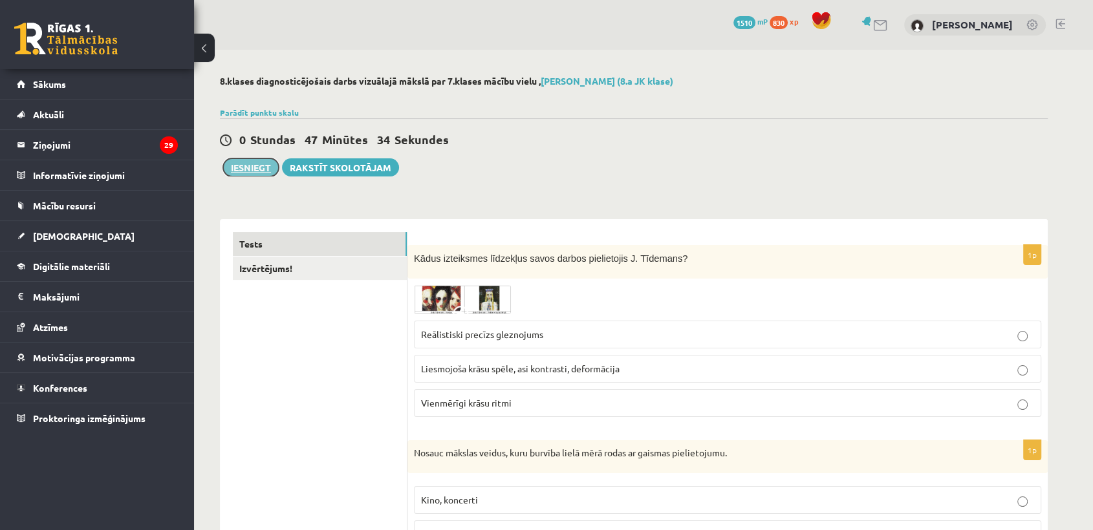
click at [250, 166] on button "Iesniegt" at bounding box center [251, 167] width 56 height 18
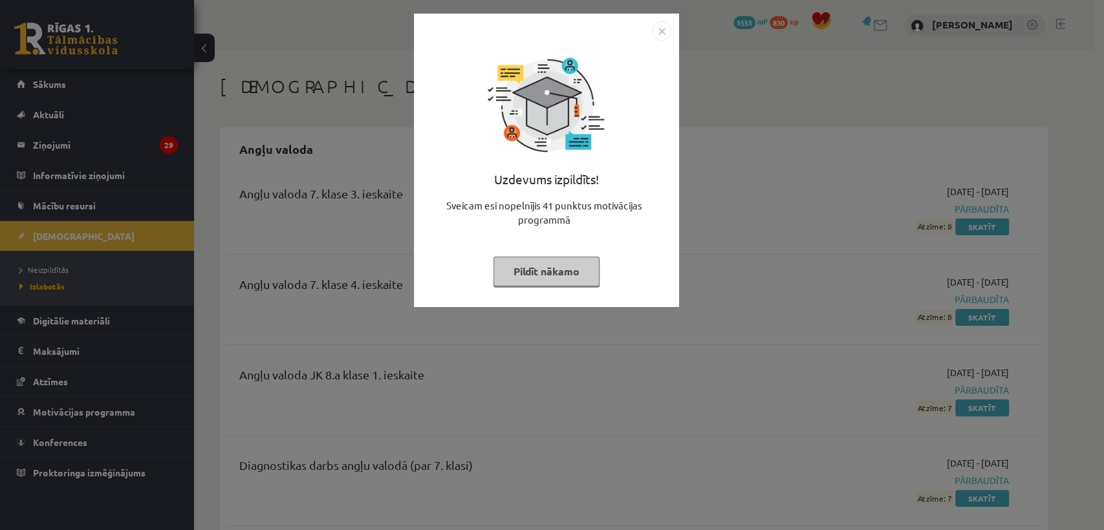
click at [539, 273] on button "Pildīt nākamo" at bounding box center [546, 272] width 106 height 30
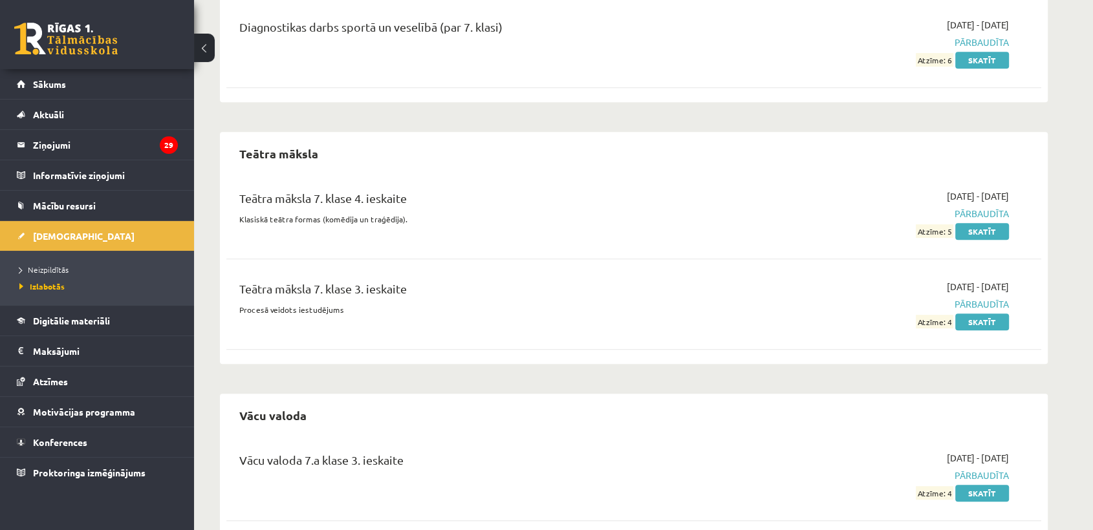
scroll to position [5458, 0]
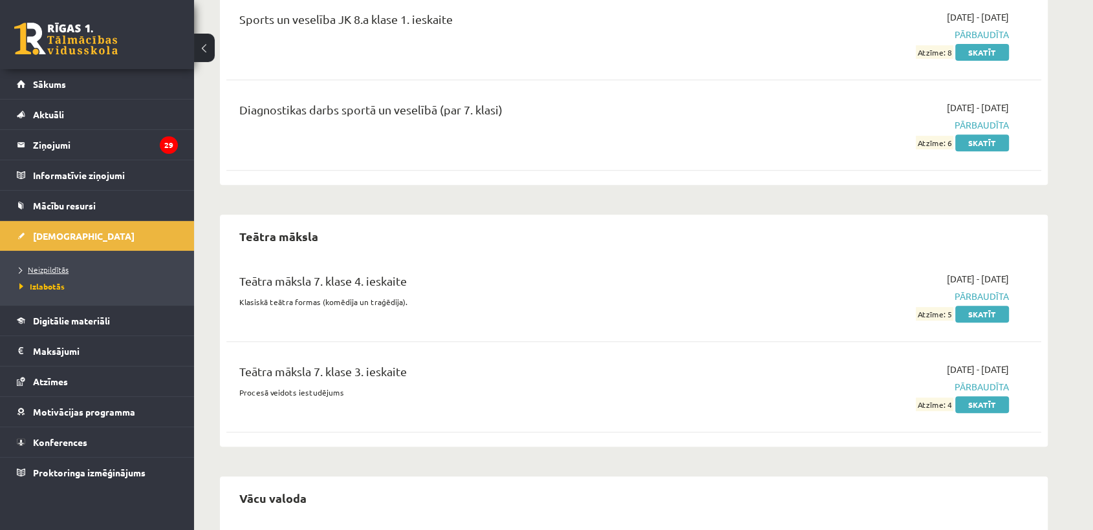
click at [48, 266] on span "Neizpildītās" at bounding box center [43, 269] width 49 height 10
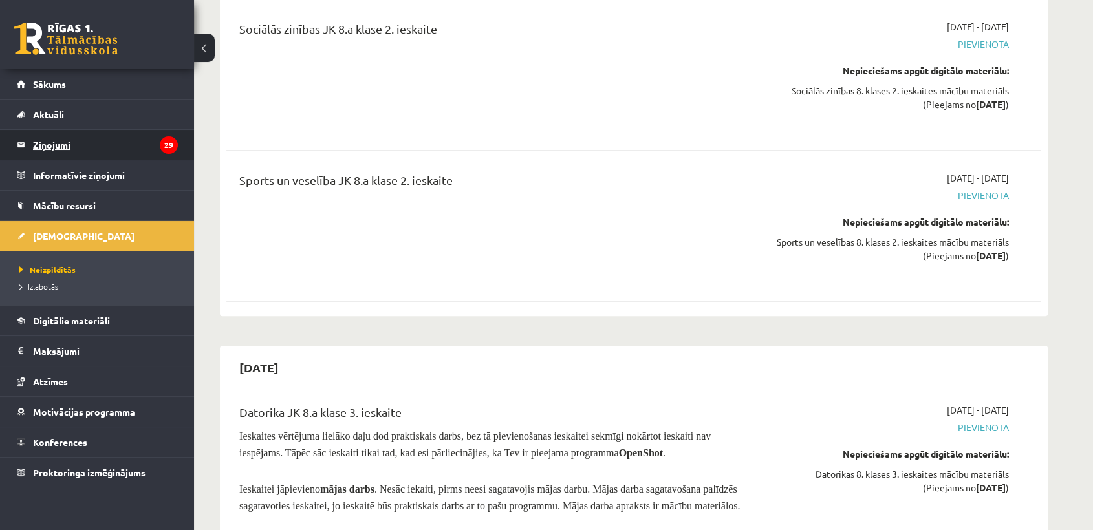
click at [63, 146] on legend "Ziņojumi 29" at bounding box center [105, 145] width 145 height 30
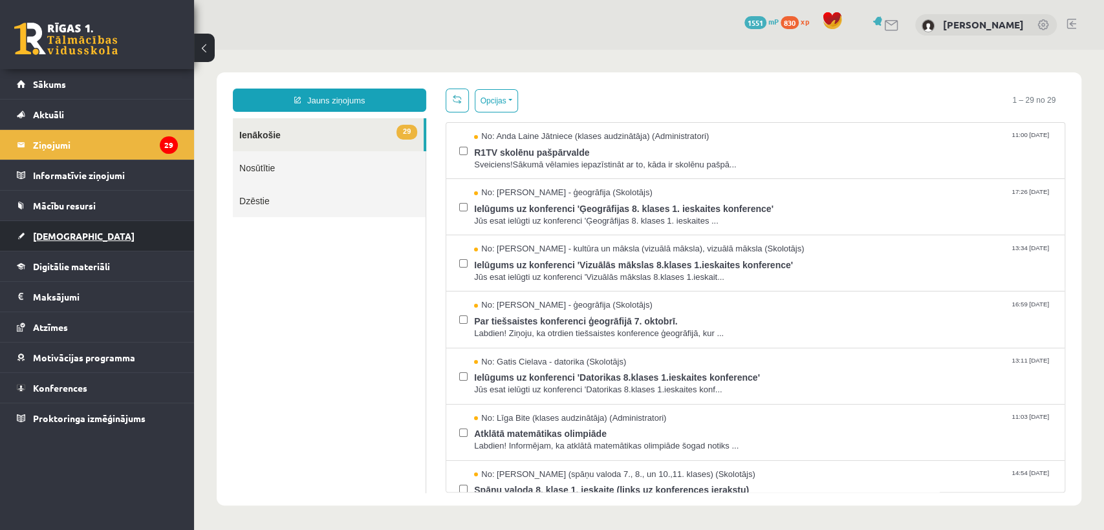
click at [58, 237] on span "[DEMOGRAPHIC_DATA]" at bounding box center [84, 236] width 102 height 12
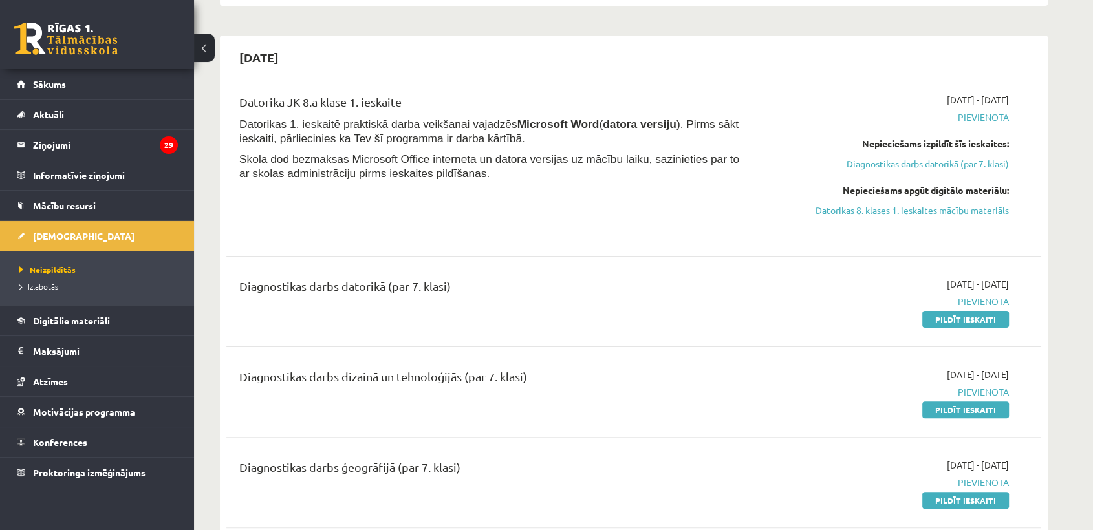
scroll to position [287, 0]
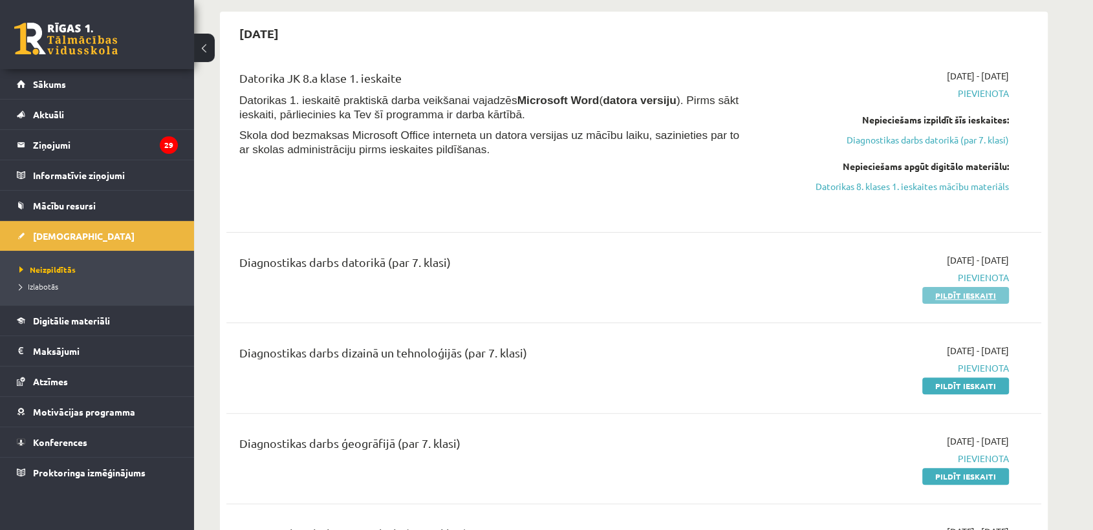
click at [981, 294] on link "Pildīt ieskaiti" at bounding box center [965, 295] width 87 height 17
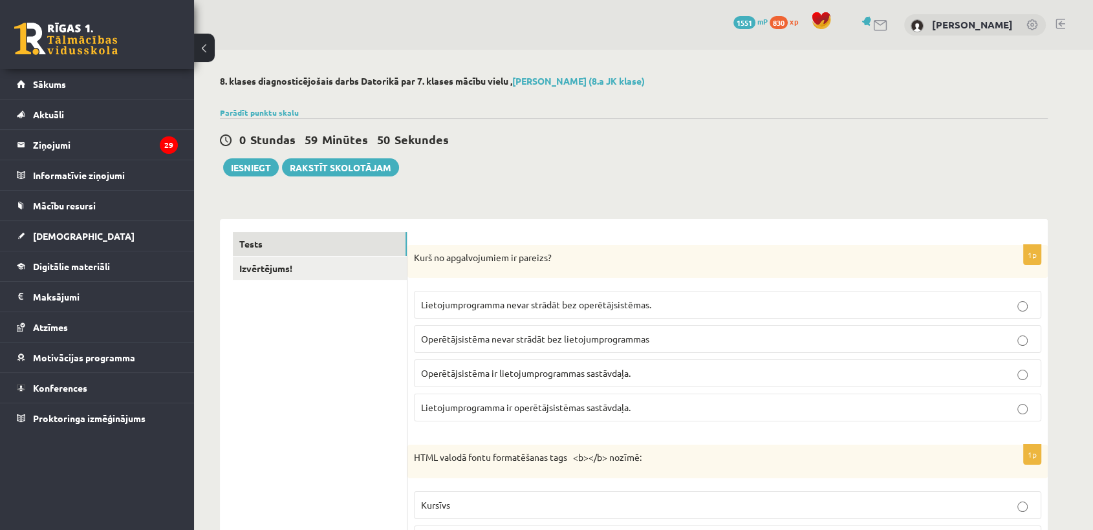
click at [603, 305] on span "Lietojumprogramma nevar strādāt bez operētājsistēmas." at bounding box center [536, 305] width 230 height 12
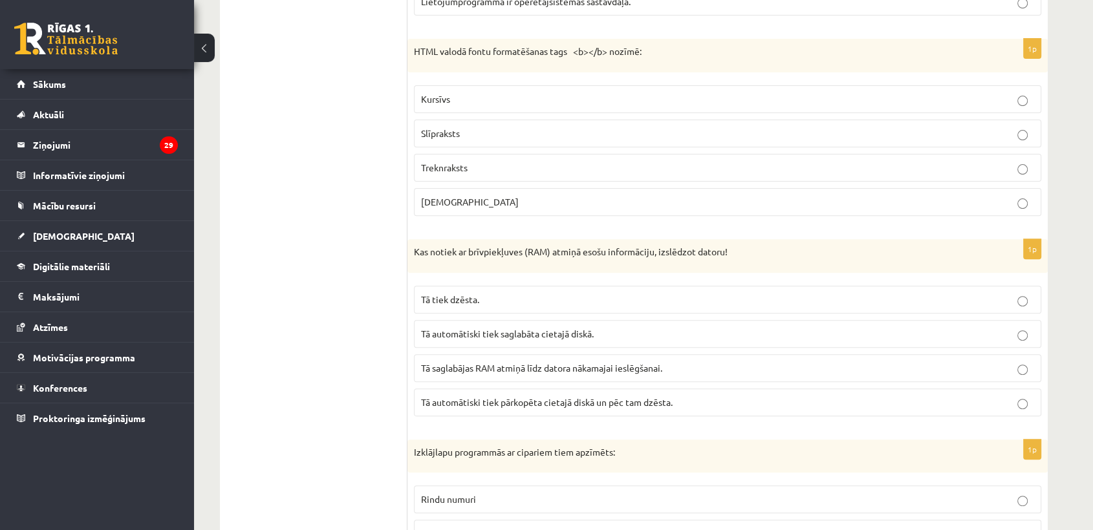
scroll to position [431, 0]
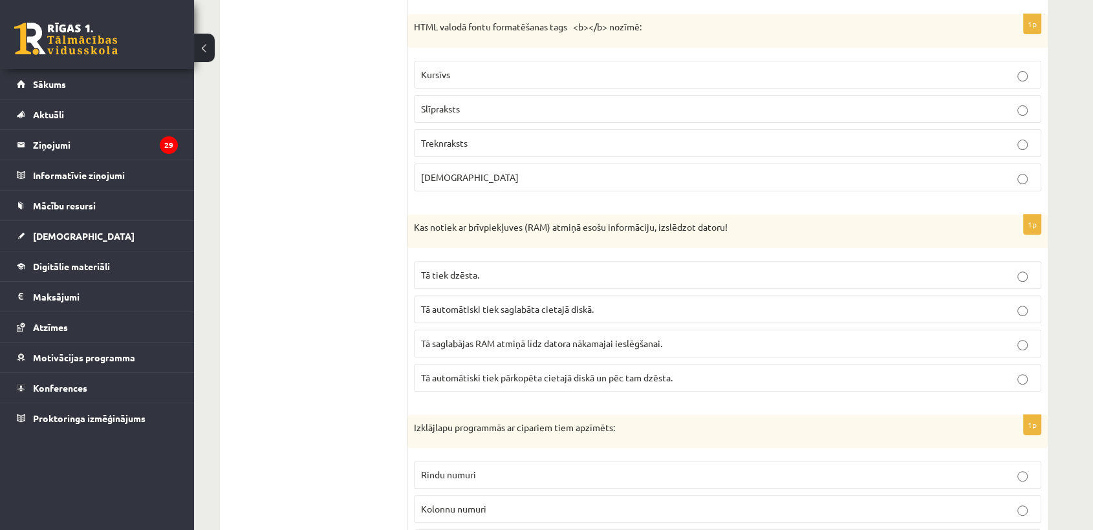
click at [546, 146] on p "Treknraksts" at bounding box center [727, 143] width 613 height 14
click at [521, 275] on p "Tā tiek dzēsta." at bounding box center [727, 275] width 613 height 14
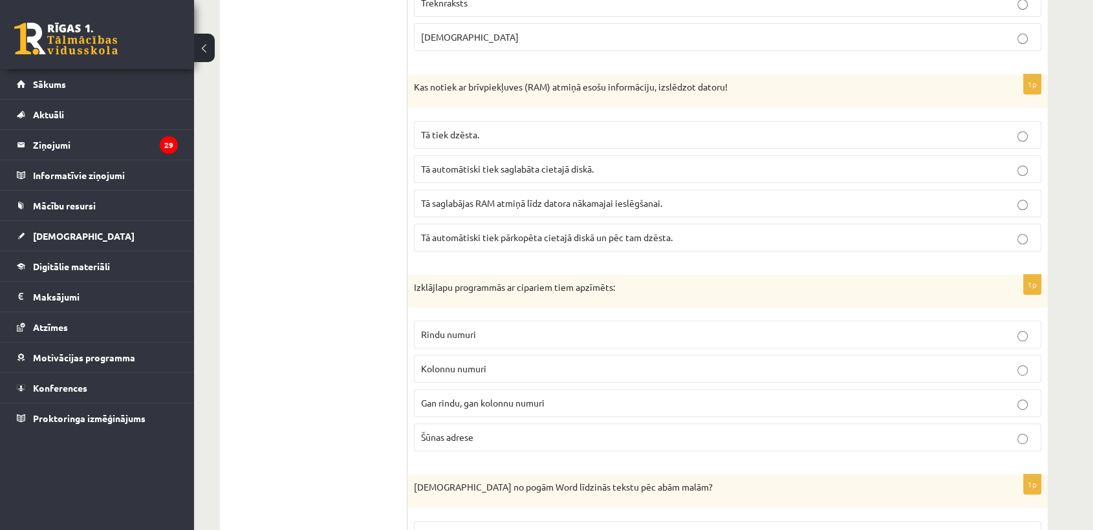
scroll to position [647, 0]
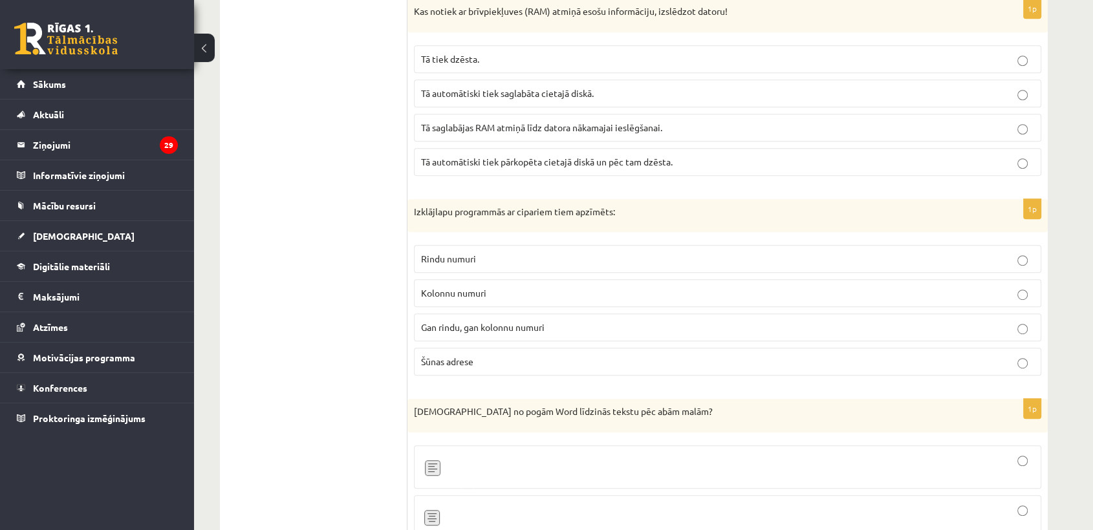
click at [502, 257] on p "Rindu numuri" at bounding box center [727, 259] width 613 height 14
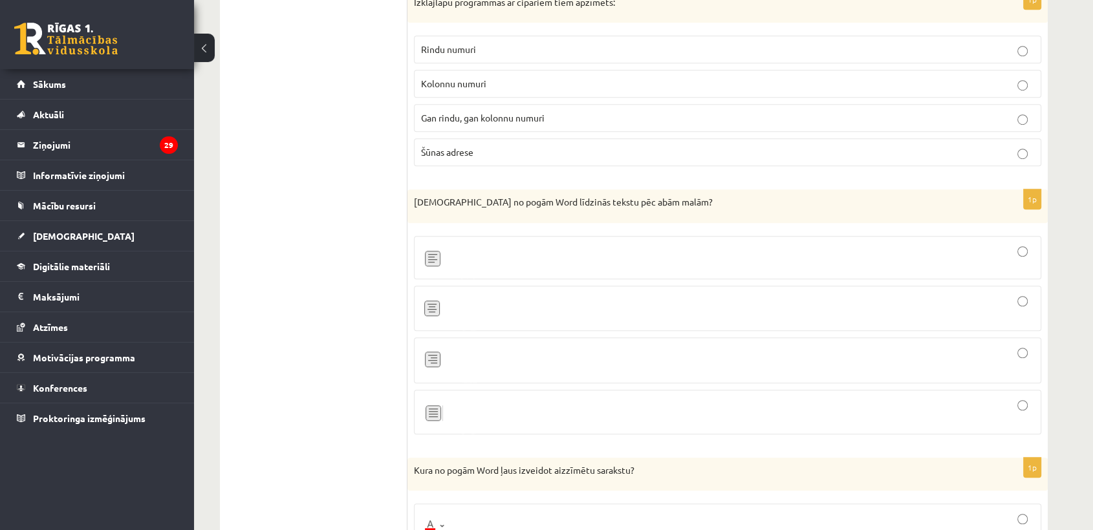
scroll to position [862, 0]
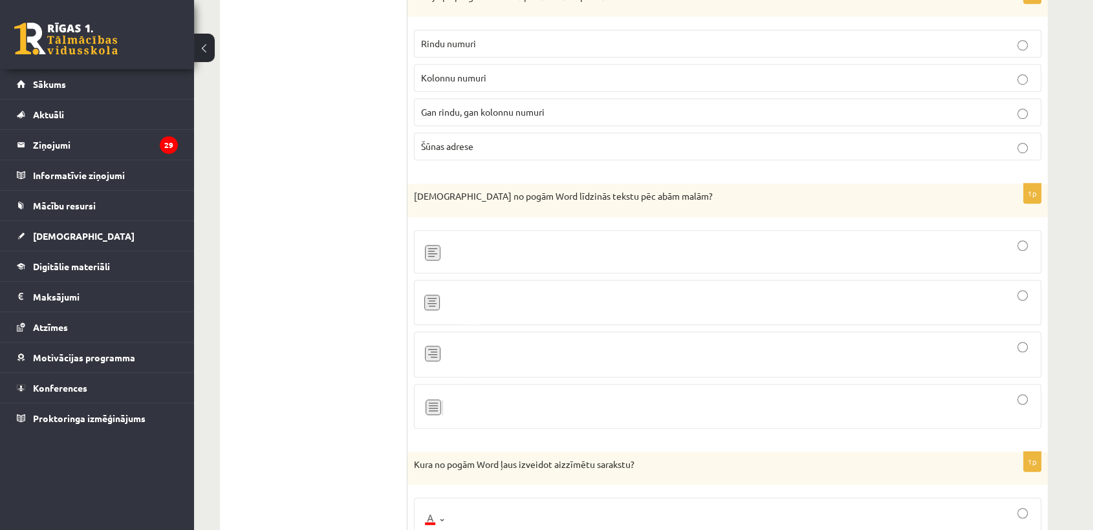
click at [486, 405] on div at bounding box center [727, 406] width 613 height 30
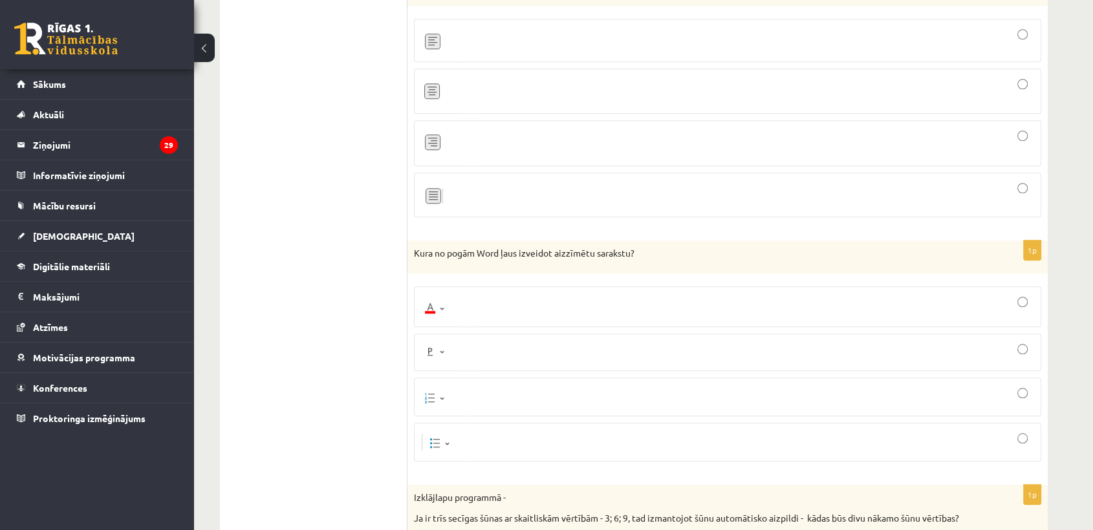
scroll to position [1077, 0]
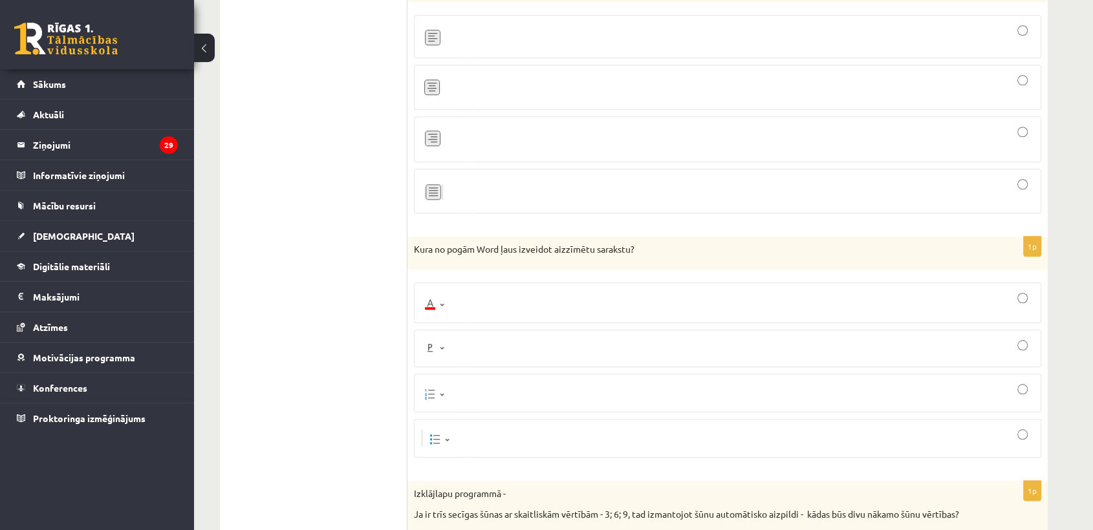
click at [489, 401] on div at bounding box center [727, 393] width 613 height 25
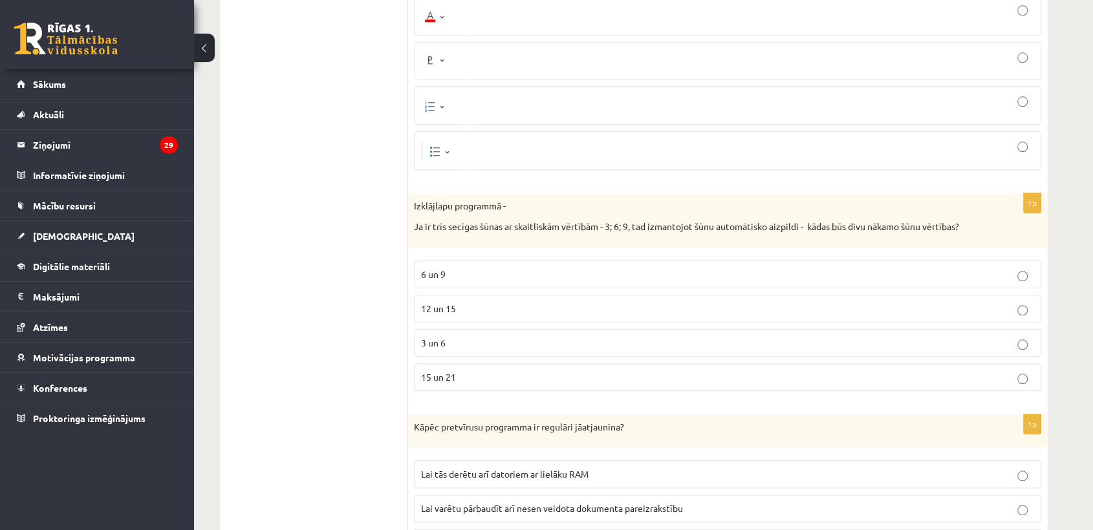
click at [499, 307] on p "12 un 15" at bounding box center [727, 309] width 613 height 14
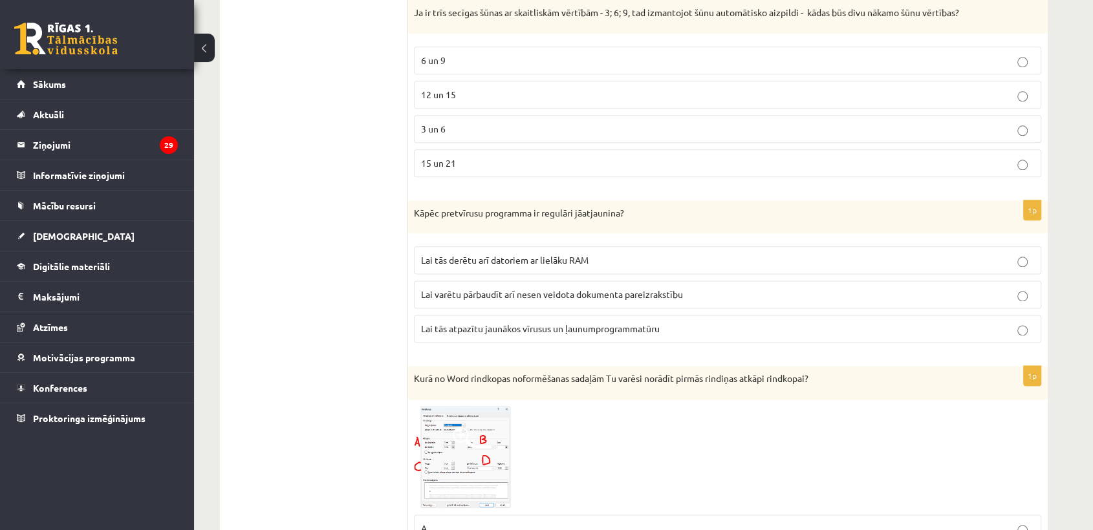
scroll to position [1580, 0]
click at [568, 327] on span "Lai tās atpazītu jaunākos vīrusus un ļaunumprogrammatūru" at bounding box center [540, 327] width 239 height 12
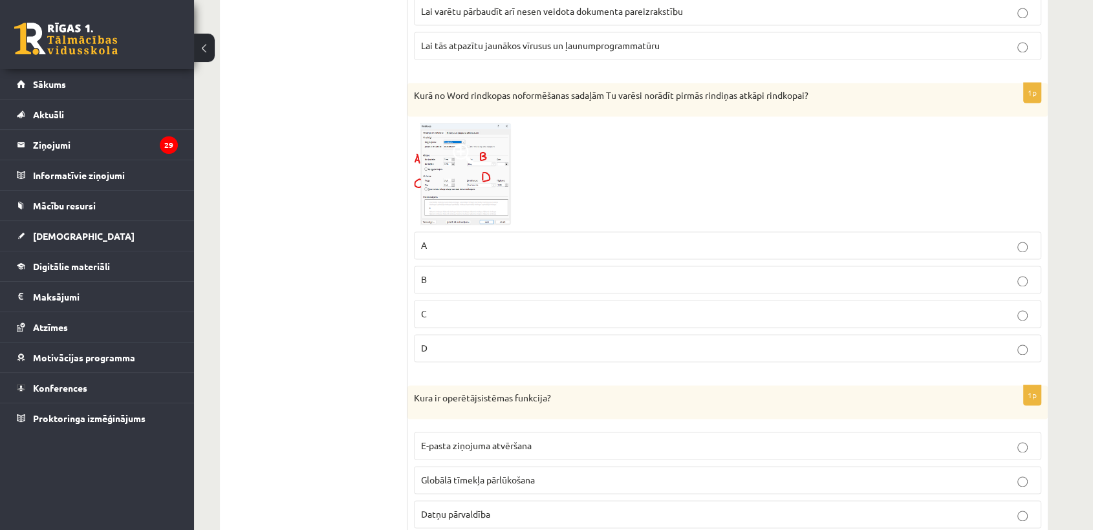
scroll to position [1868, 0]
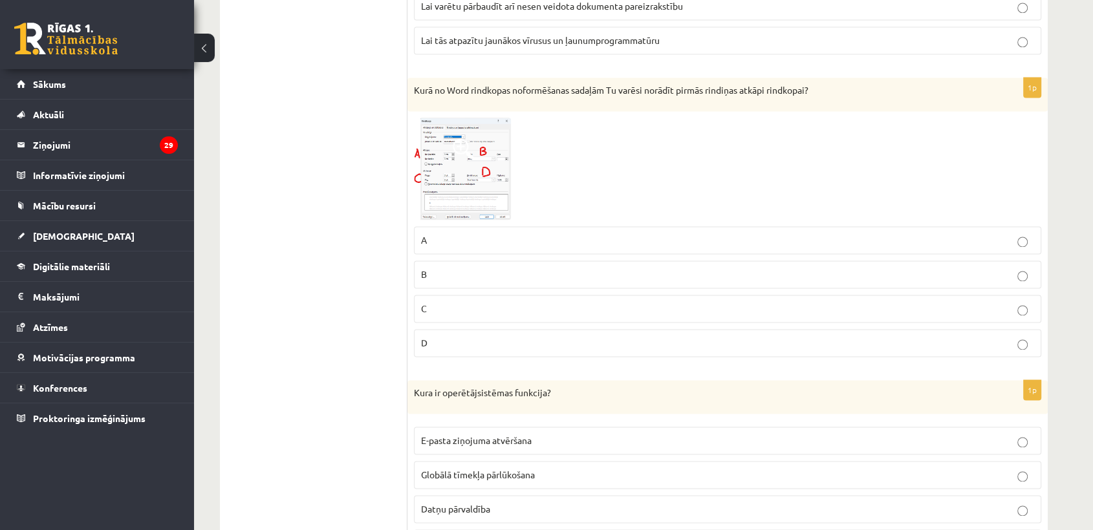
click at [543, 273] on p "B" at bounding box center [727, 275] width 613 height 14
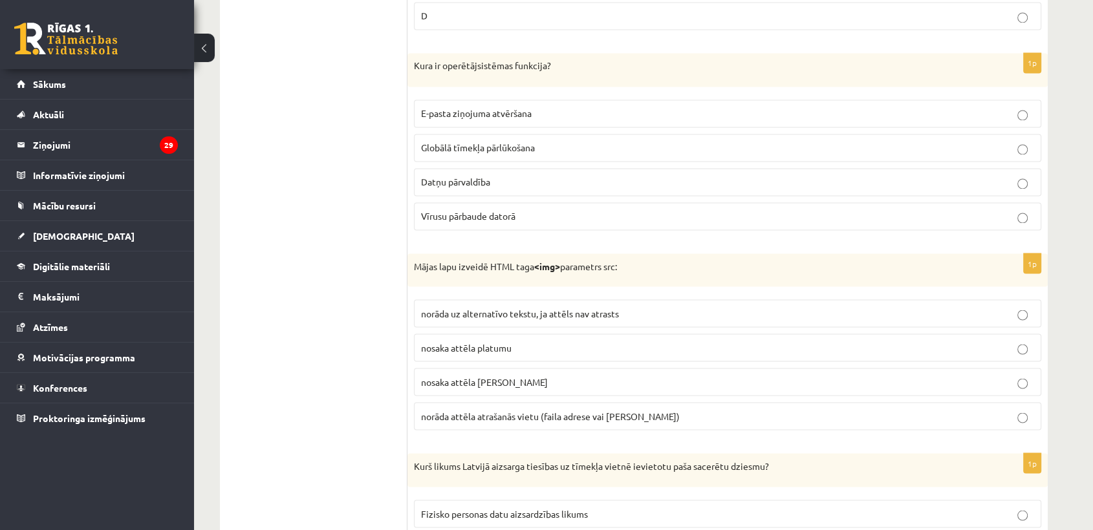
scroll to position [2227, 0]
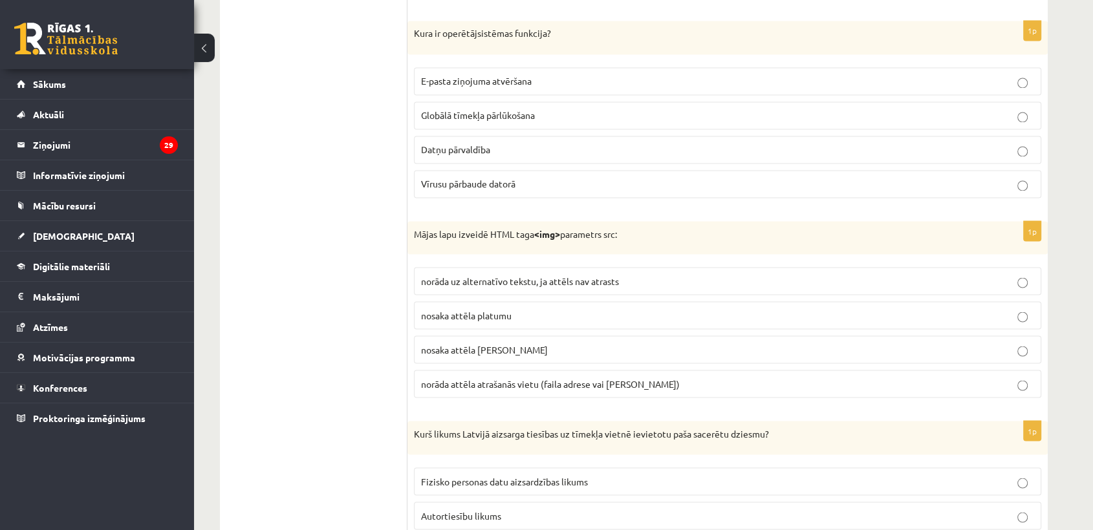
click at [427, 144] on span "Datņu pārvaldība" at bounding box center [455, 150] width 69 height 12
click at [460, 383] on p "norāda attēla atrašanās vietu (faila adrese vai saite)" at bounding box center [727, 384] width 613 height 14
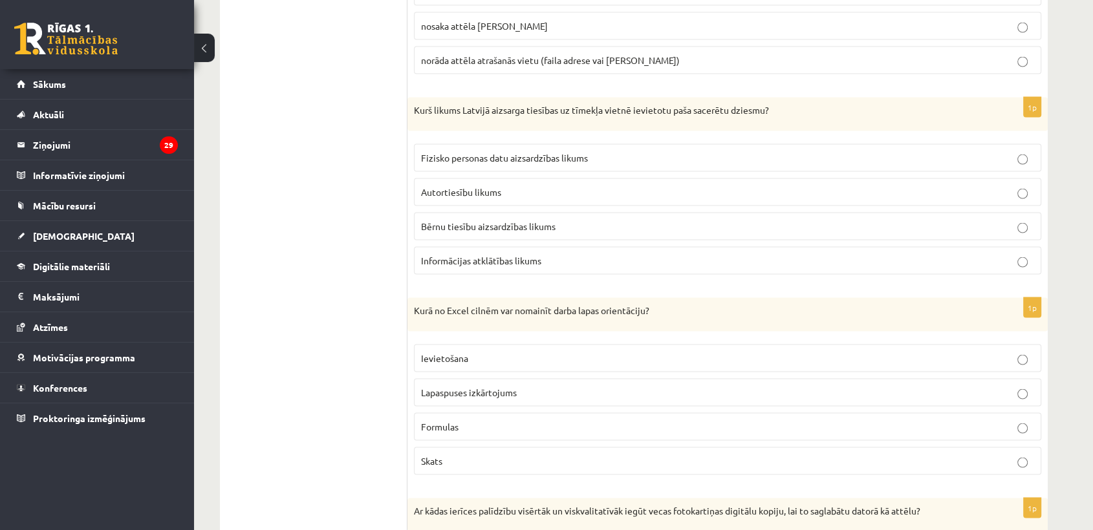
scroll to position [2587, 0]
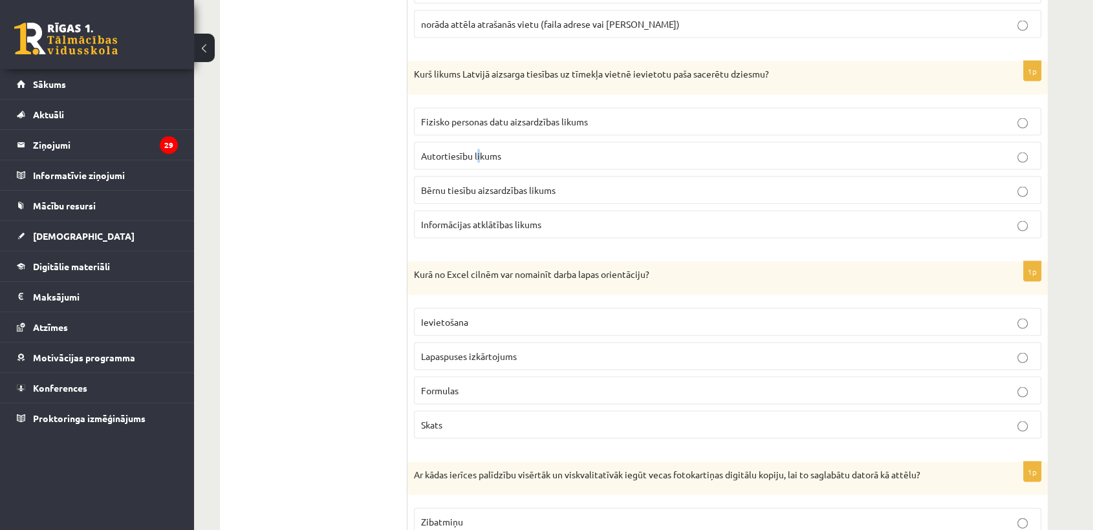
click at [478, 151] on span "Autortiesību likums" at bounding box center [461, 156] width 80 height 12
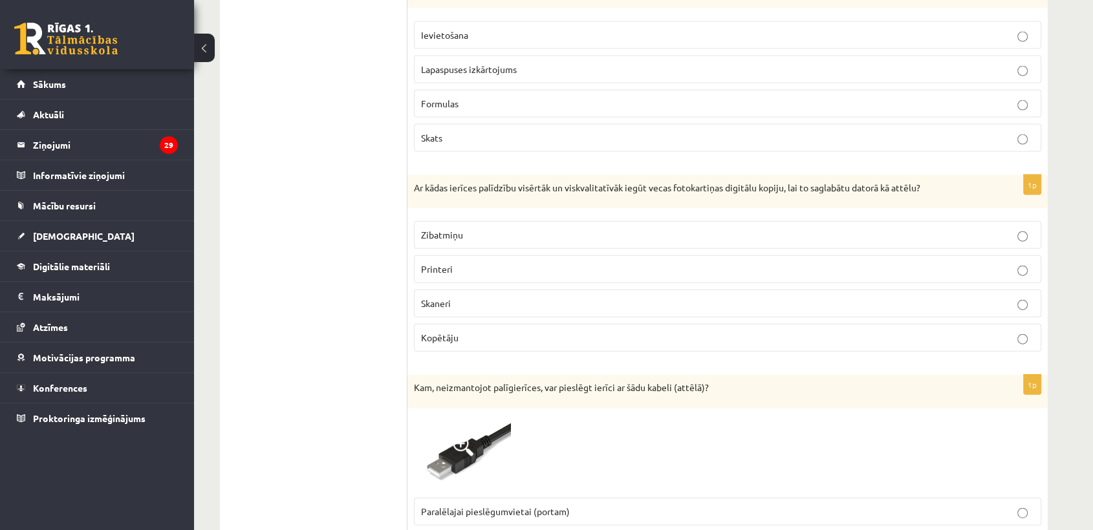
scroll to position [2802, 0]
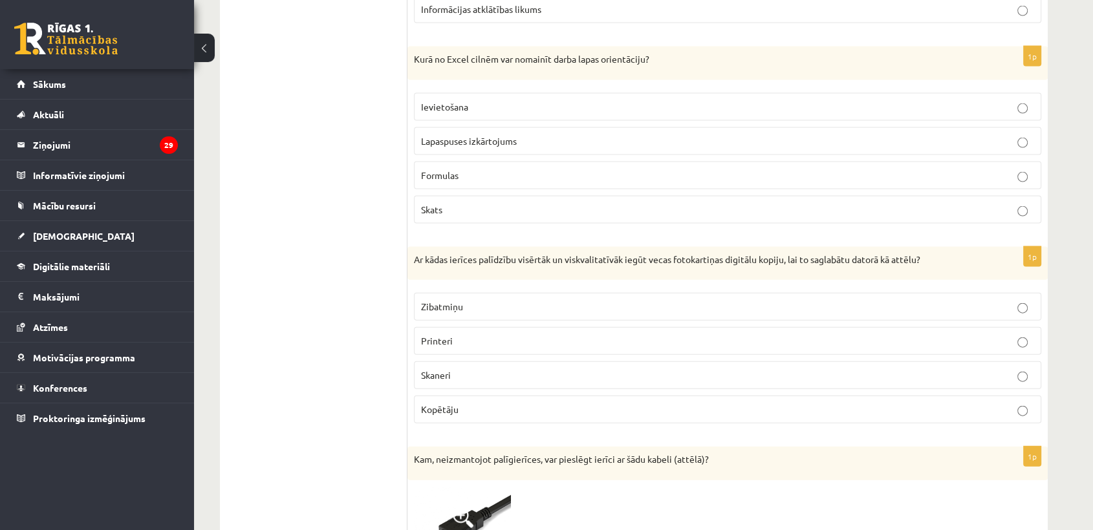
click at [471, 135] on span "Lapaspuses izkārtojums" at bounding box center [469, 141] width 96 height 12
click at [455, 369] on p "Skaneri" at bounding box center [727, 376] width 613 height 14
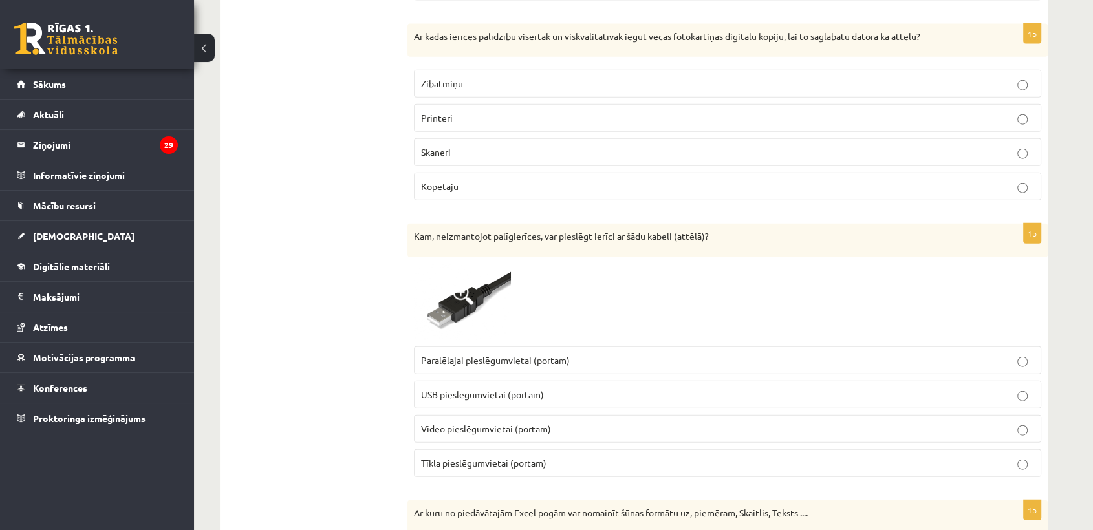
scroll to position [3089, 0]
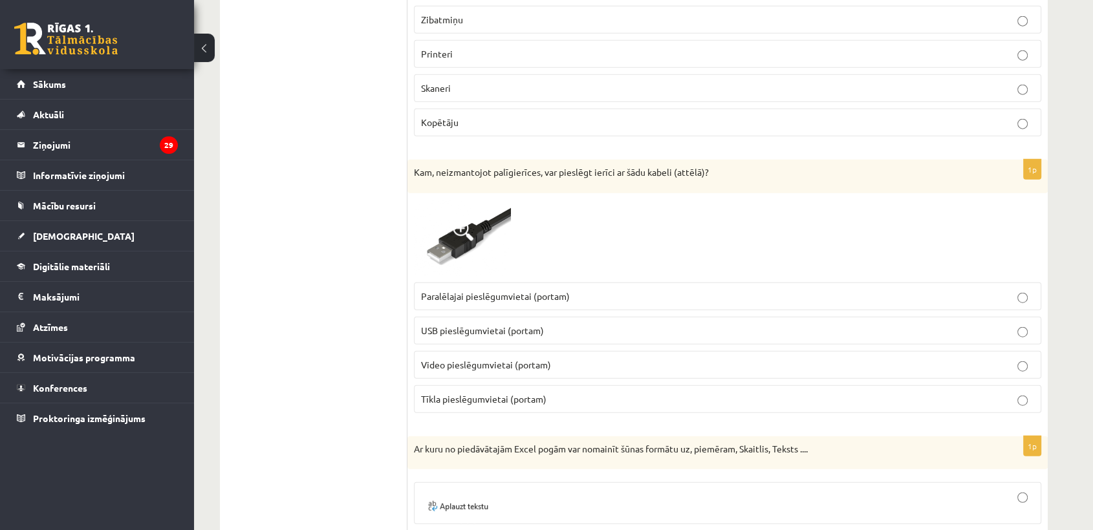
click at [473, 397] on p "Tīkla pieslēgumvietai (portam)" at bounding box center [727, 400] width 613 height 14
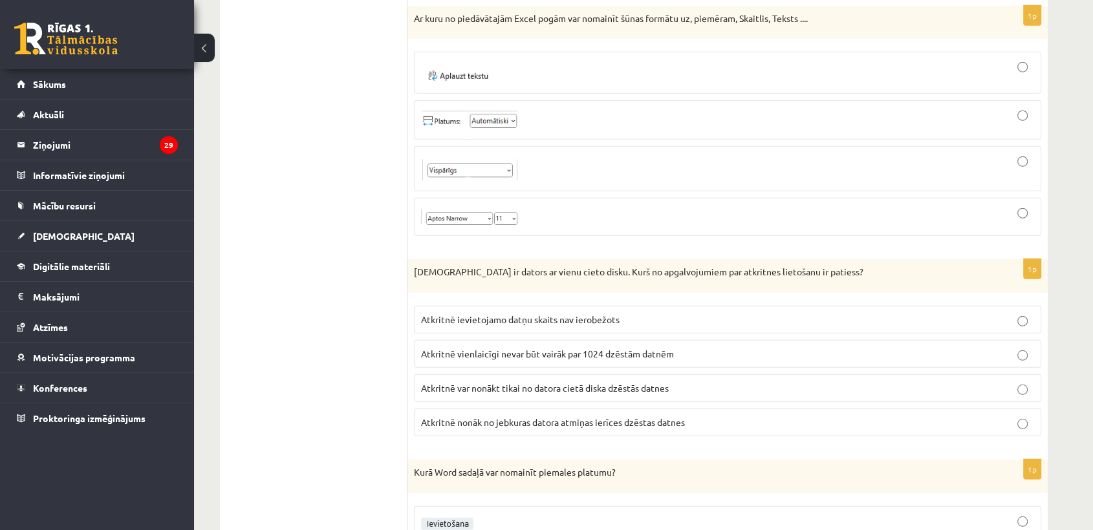
scroll to position [3520, 0]
click at [555, 155] on div at bounding box center [727, 168] width 613 height 31
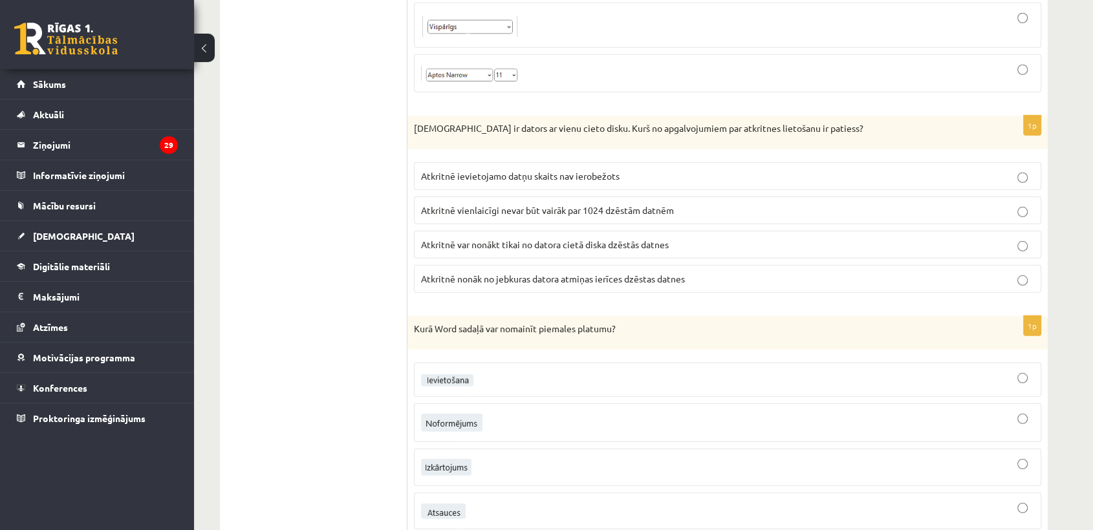
scroll to position [3664, 0]
click at [585, 238] on span "Atkritnē var nonākt tikai no datora cietā diska dzēstās datnes" at bounding box center [545, 244] width 248 height 12
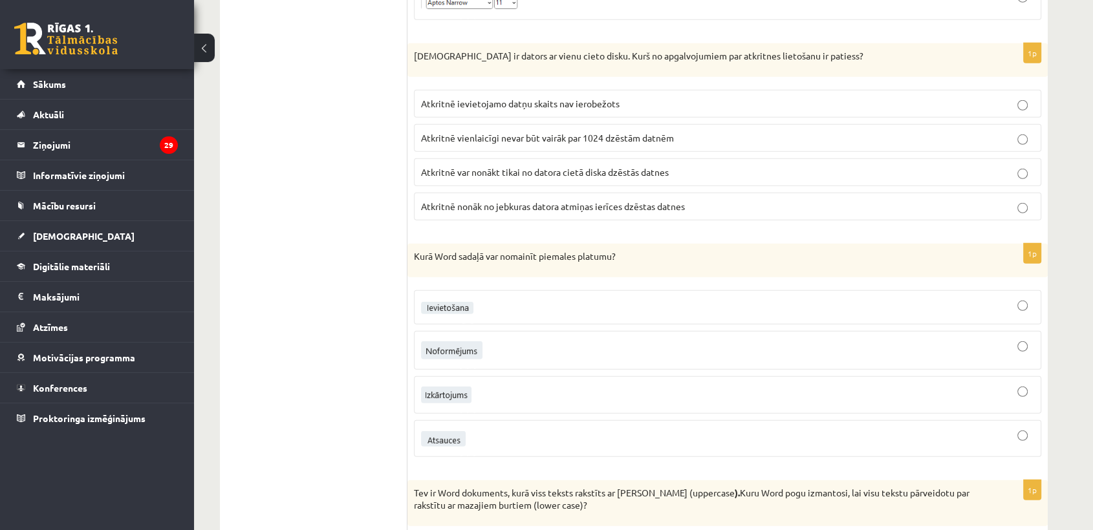
click at [544, 389] on div at bounding box center [727, 394] width 613 height 23
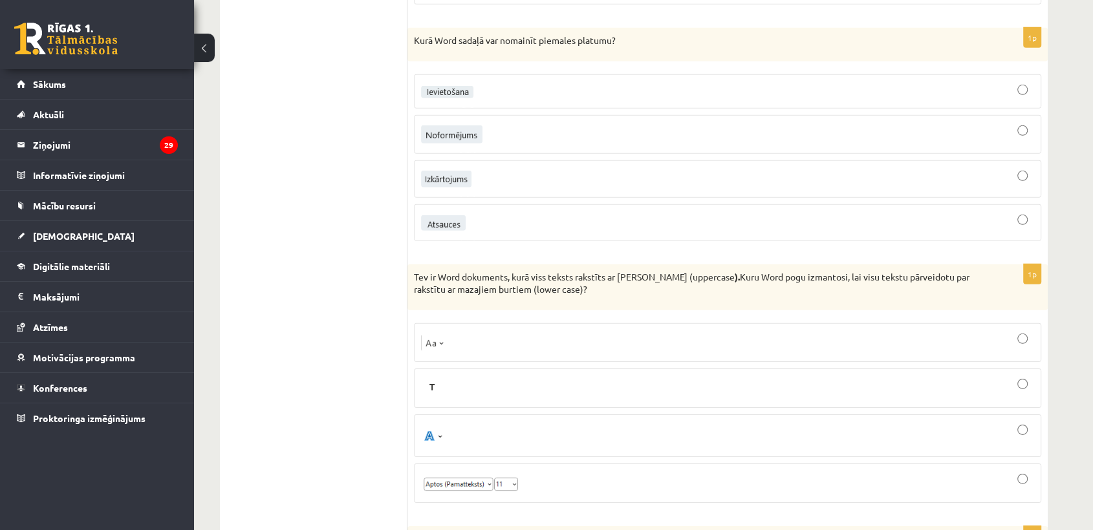
scroll to position [4023, 0]
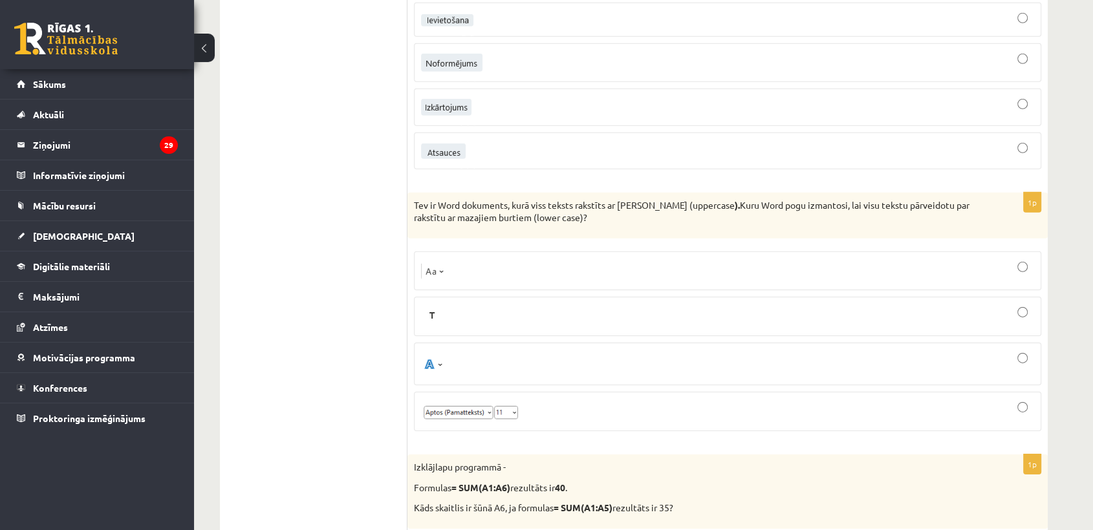
click at [522, 259] on div at bounding box center [727, 271] width 613 height 25
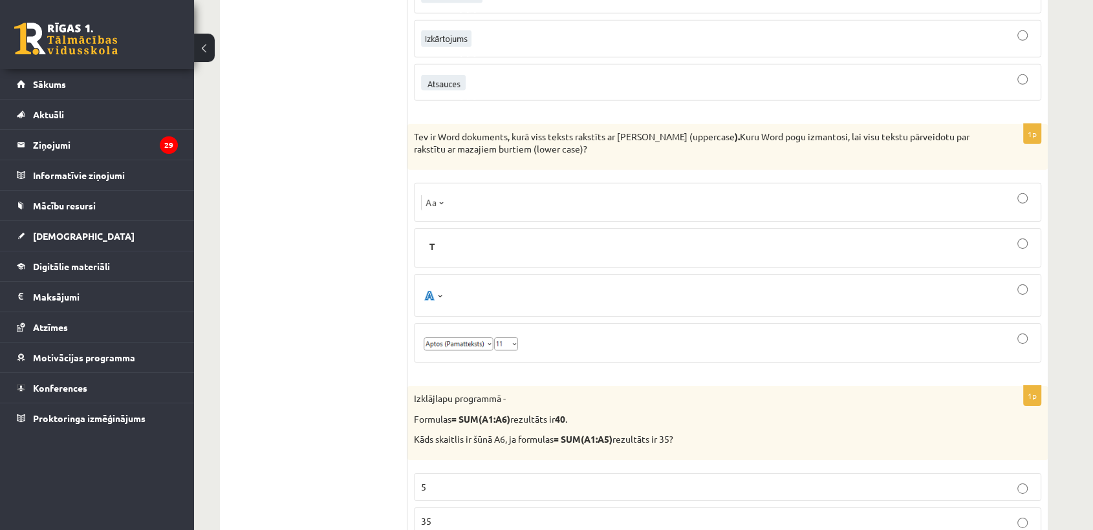
scroll to position [4311, 0]
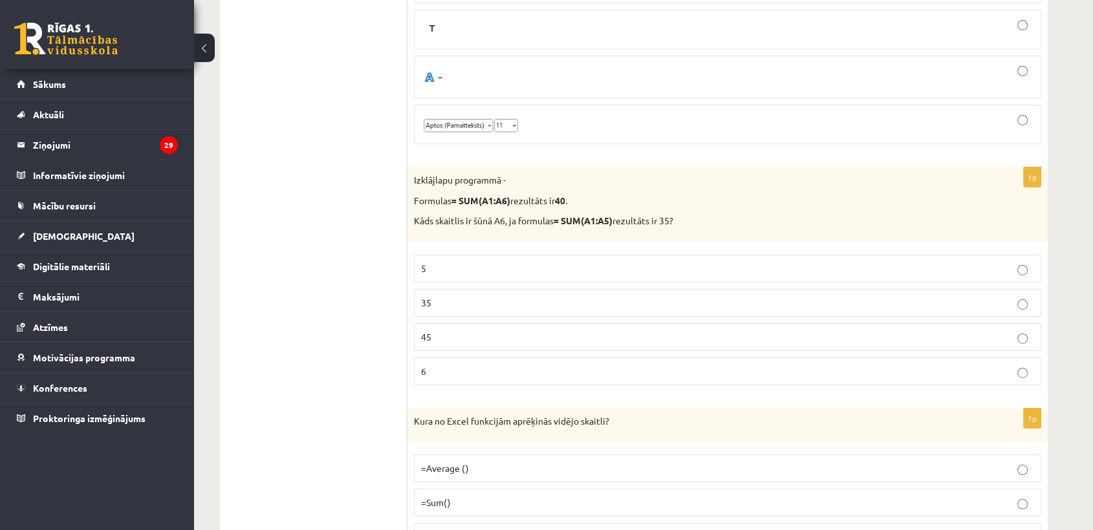
click at [524, 262] on p "5" at bounding box center [727, 269] width 613 height 14
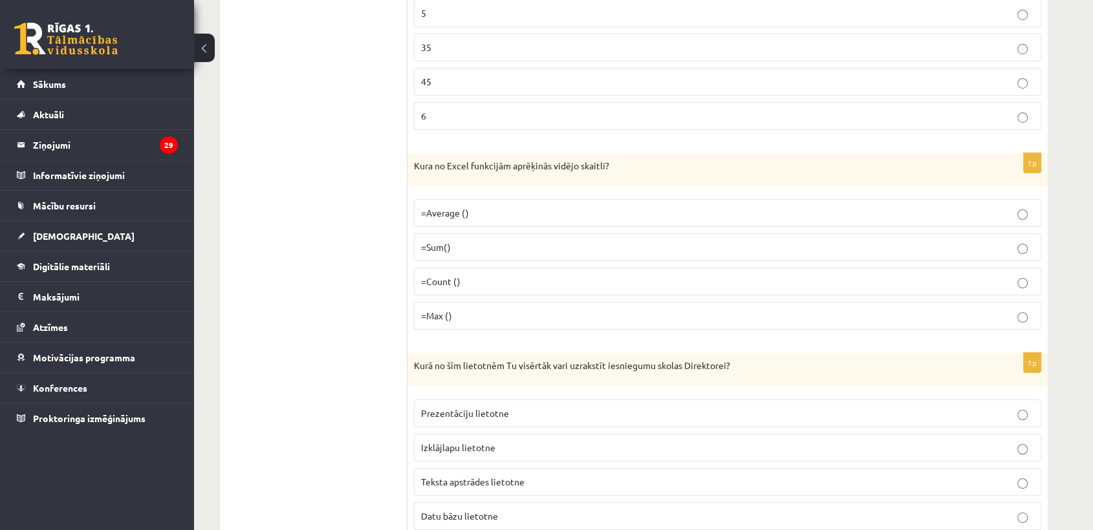
scroll to position [4598, 0]
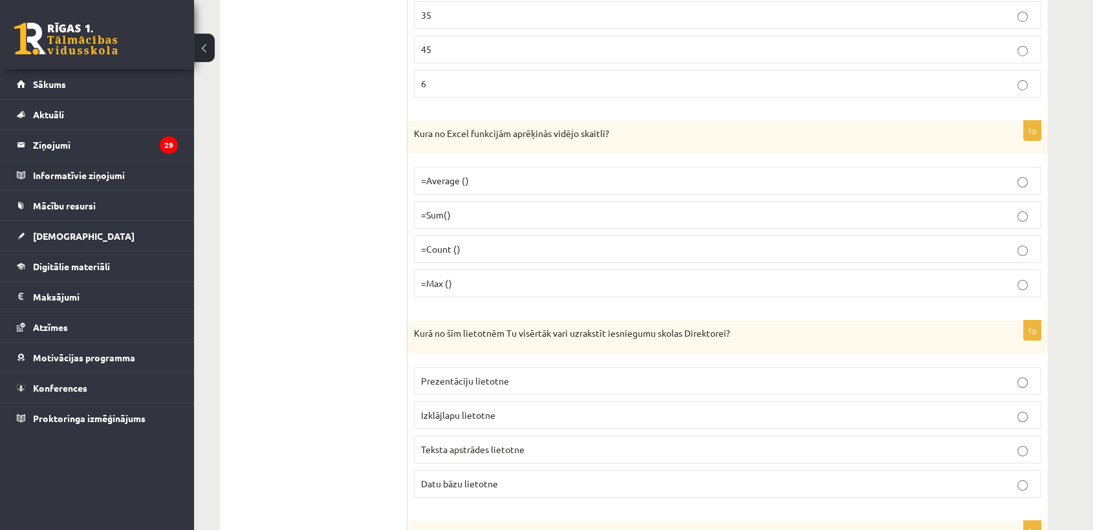
click at [550, 174] on p "=Average ()" at bounding box center [727, 181] width 613 height 14
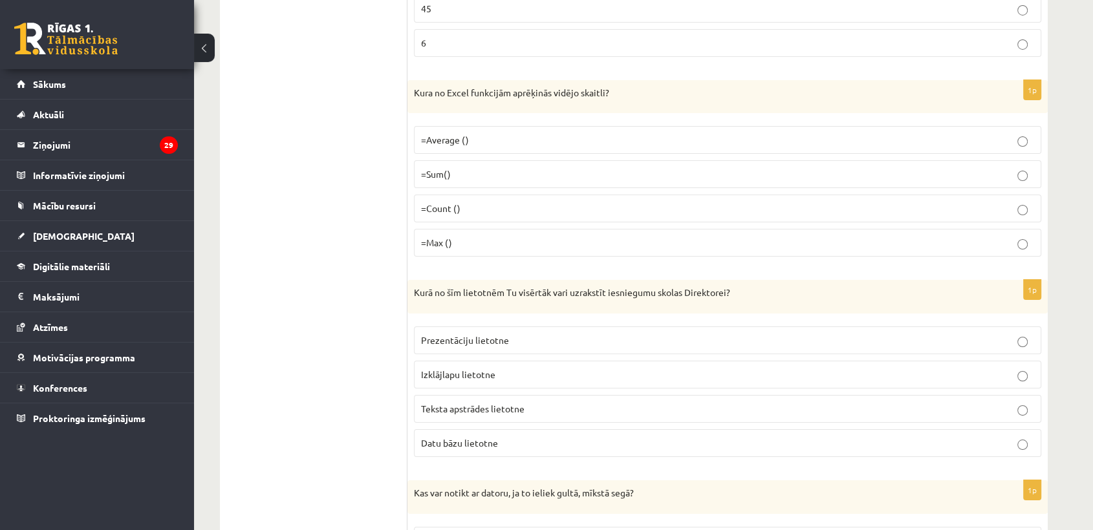
scroll to position [4670, 0]
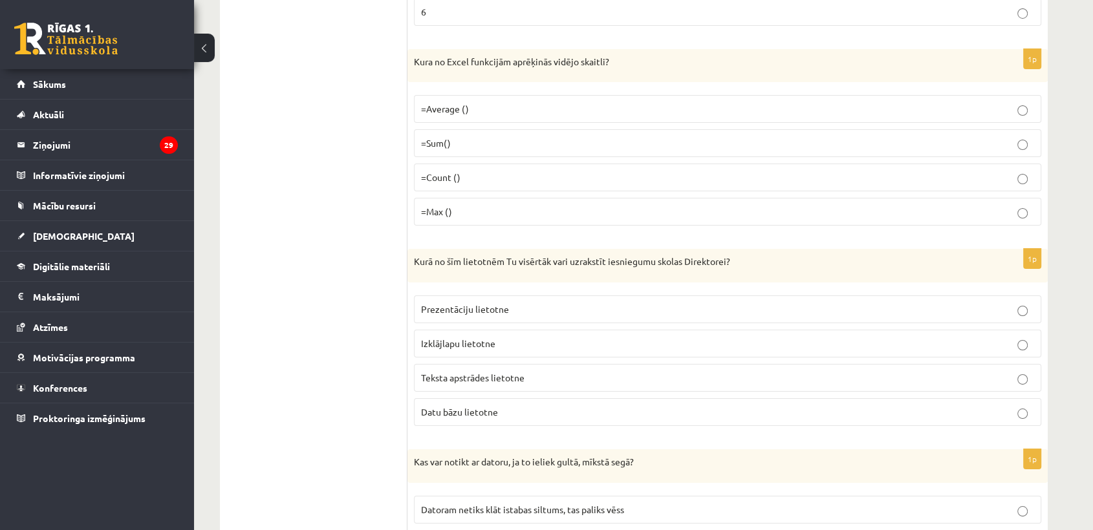
click at [536, 372] on label "Teksta apstrādes lietotne" at bounding box center [727, 378] width 627 height 28
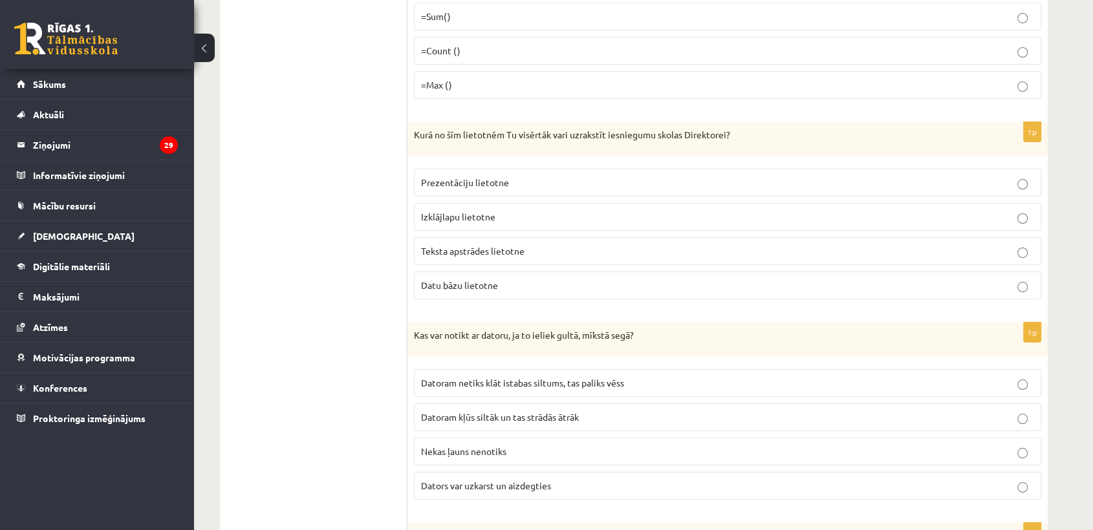
scroll to position [4885, 0]
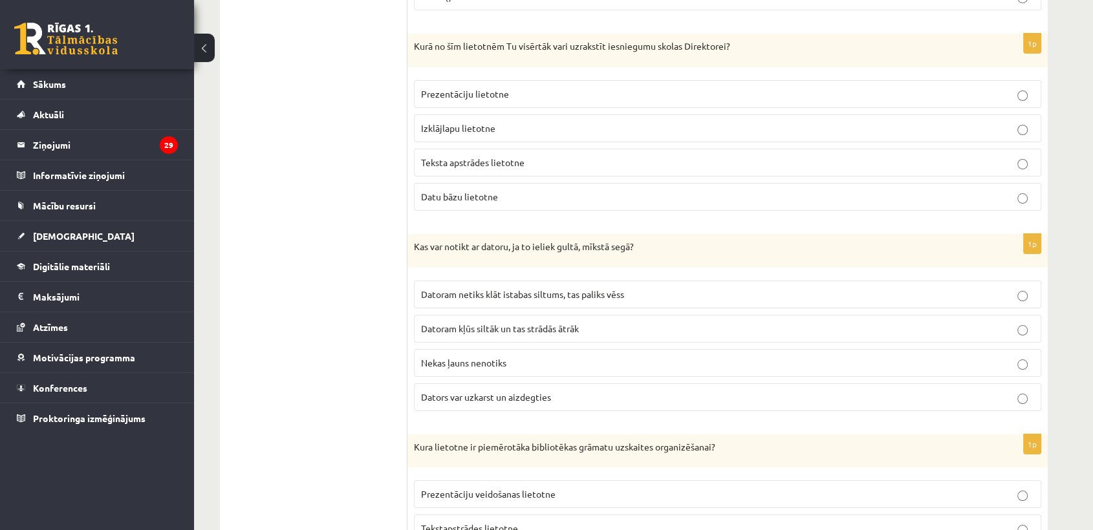
click at [567, 391] on p "Dators var uzkarst un aizdegties" at bounding box center [727, 398] width 613 height 14
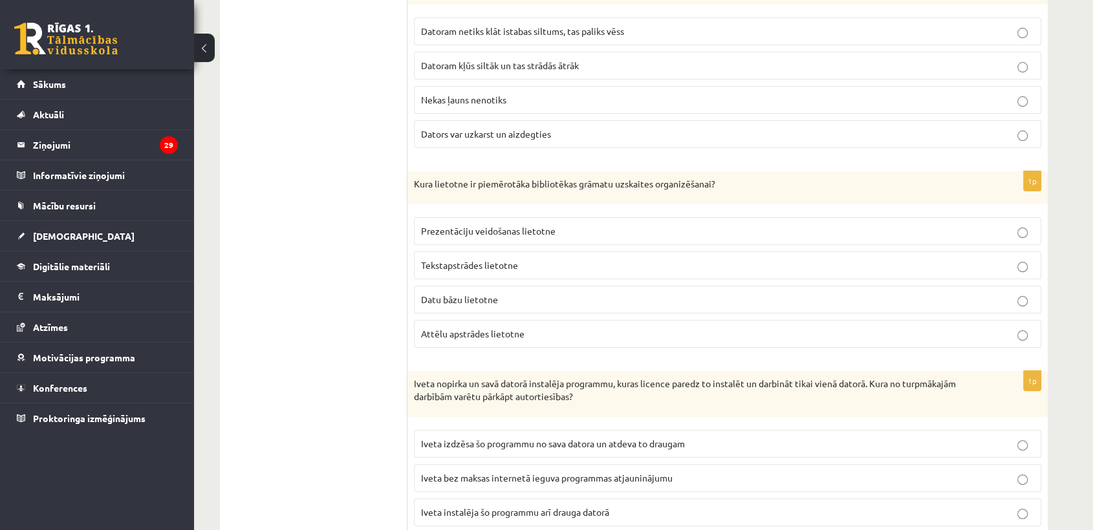
scroll to position [5245, 0]
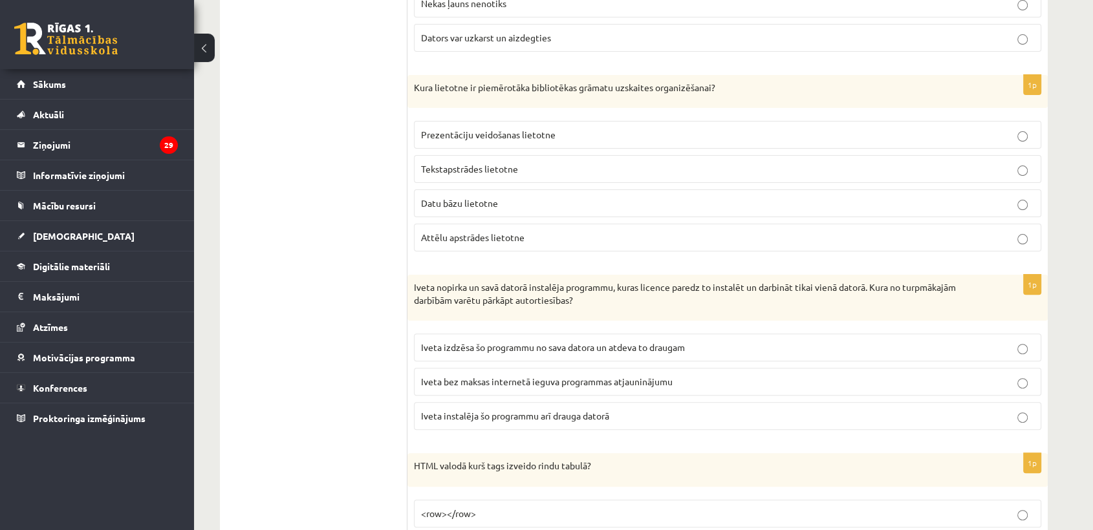
click at [544, 197] on p "Datu bāzu lietotne" at bounding box center [727, 204] width 613 height 14
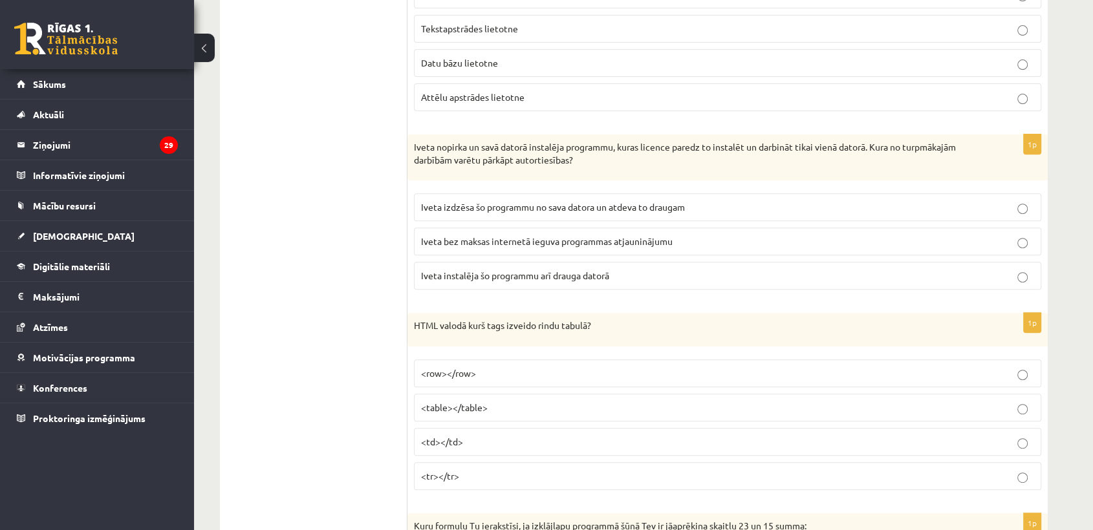
scroll to position [5389, 0]
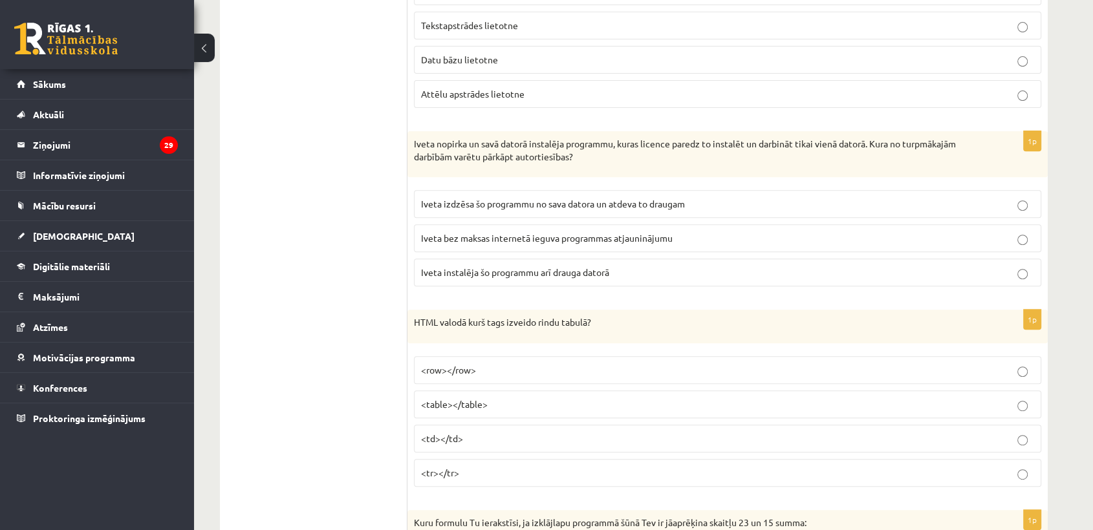
click at [536, 266] on p "Iveta instalēja šo programmu arī drauga datorā" at bounding box center [727, 273] width 613 height 14
click at [494, 467] on label "<tr></tr>" at bounding box center [727, 473] width 627 height 28
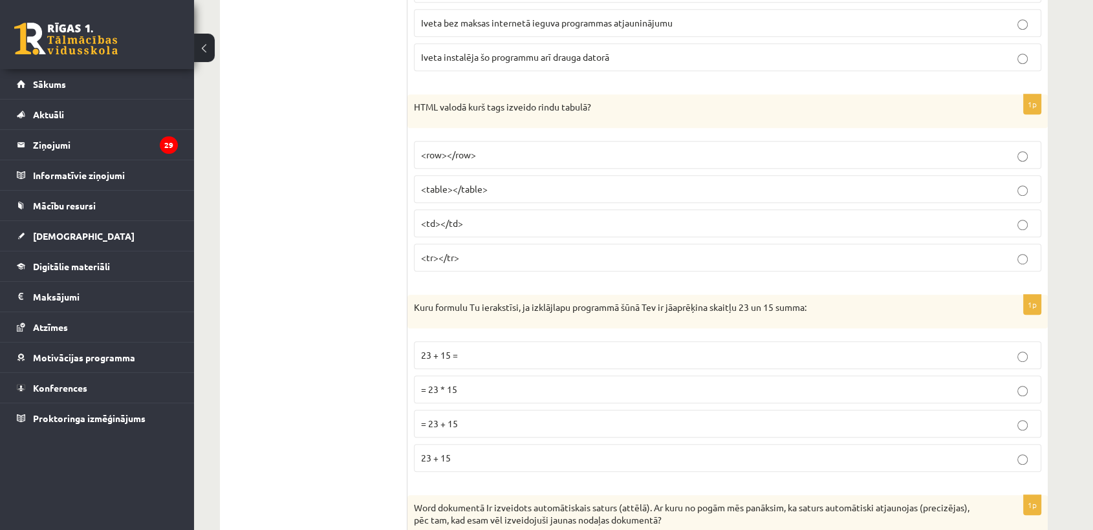
scroll to position [5747, 0]
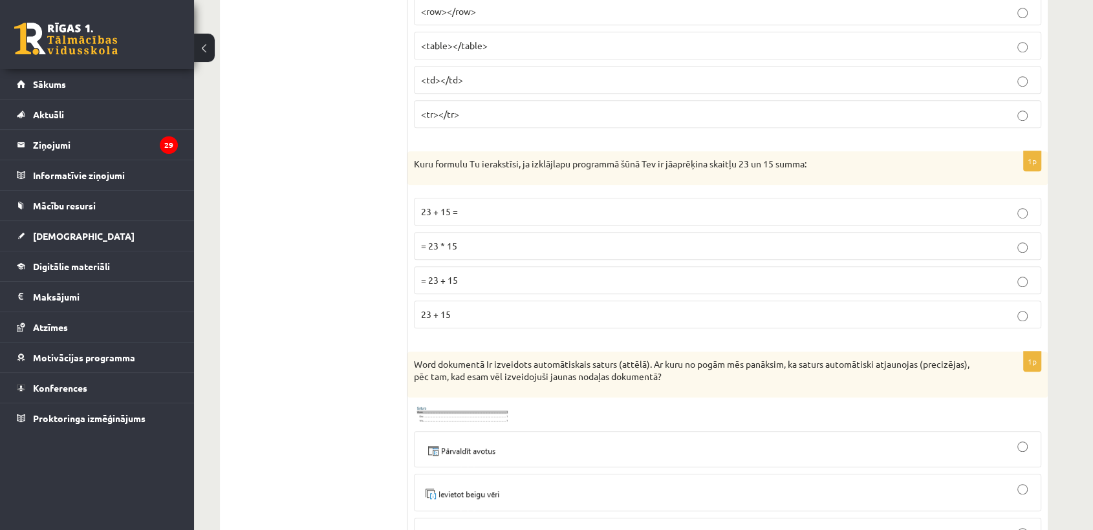
click at [486, 274] on p "= 23 + 15" at bounding box center [727, 281] width 613 height 14
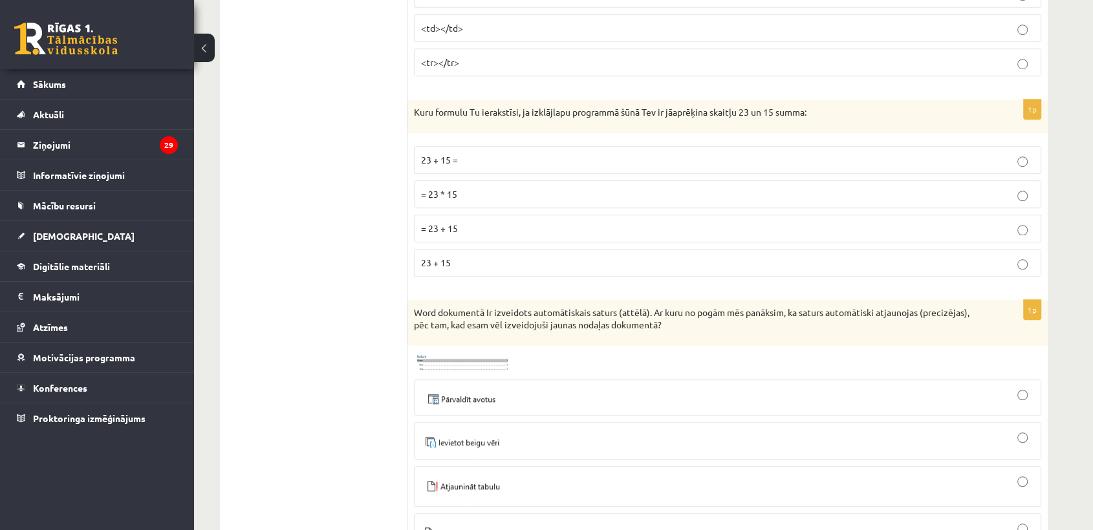
scroll to position [5892, 0]
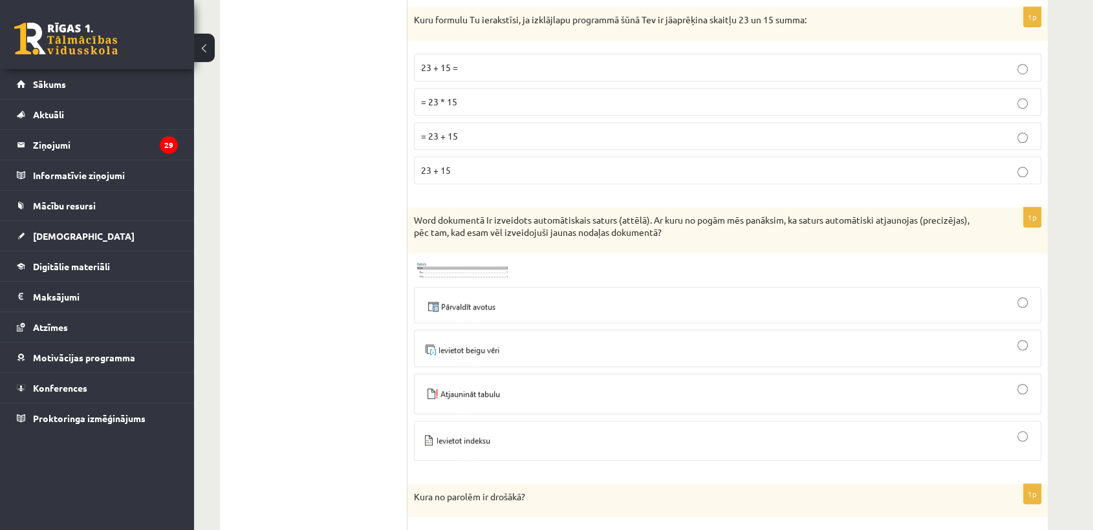
click at [536, 381] on div at bounding box center [727, 394] width 613 height 27
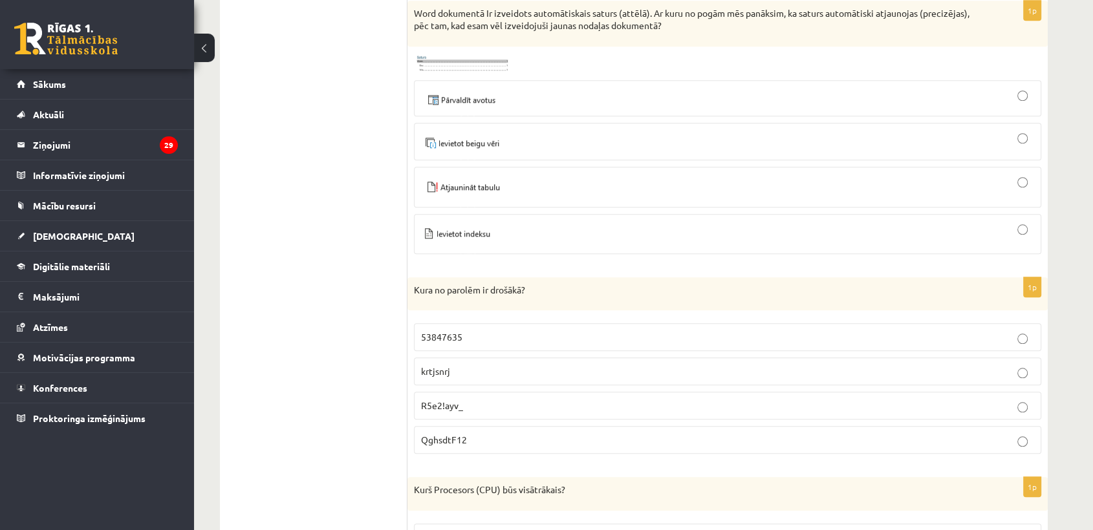
scroll to position [6251, 0]
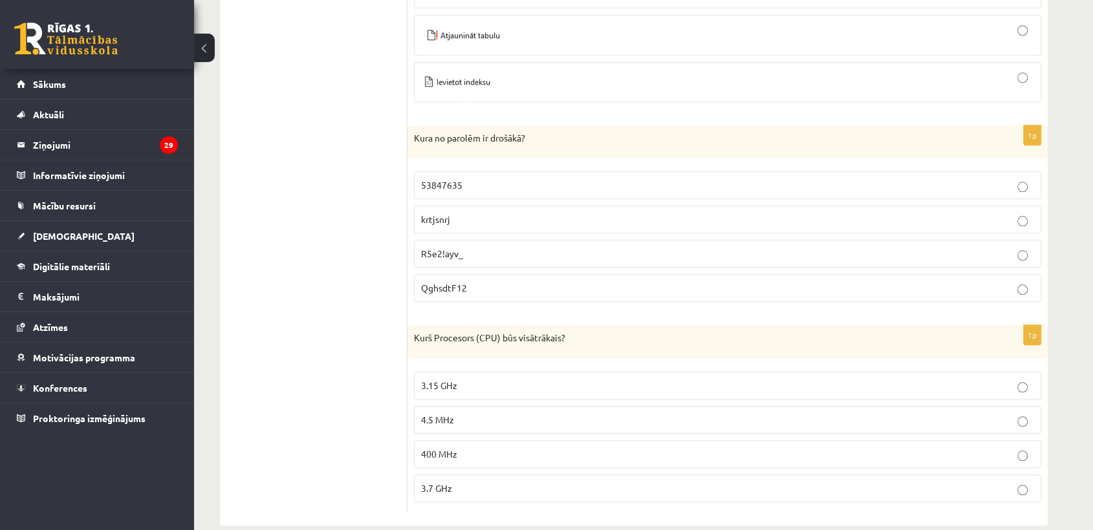
click at [510, 281] on p "QghsdtF12" at bounding box center [727, 288] width 613 height 14
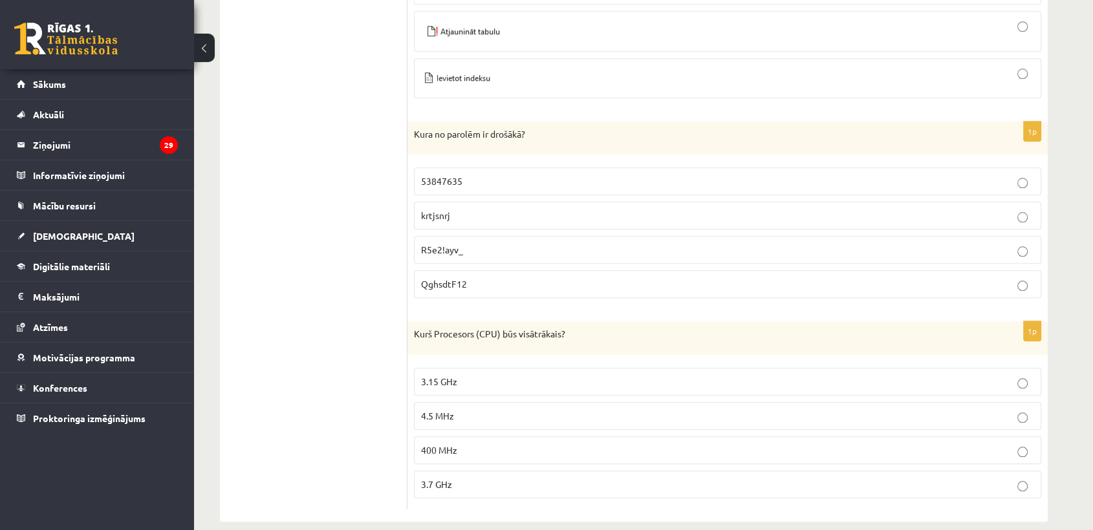
click at [471, 478] on p "3.7 GHz" at bounding box center [727, 485] width 613 height 14
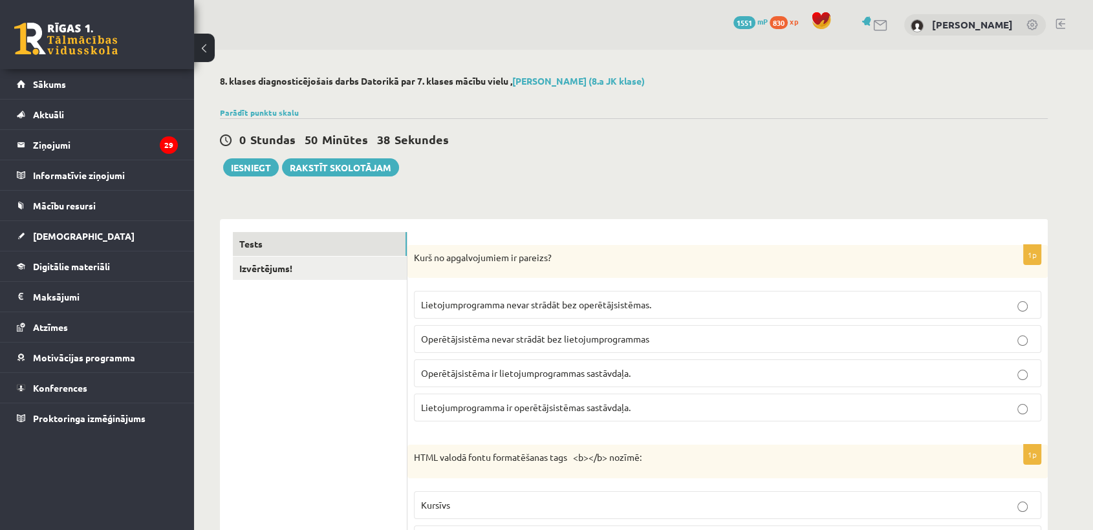
scroll to position [0, 0]
click at [277, 268] on link "Izvērtējums!" at bounding box center [320, 269] width 174 height 24
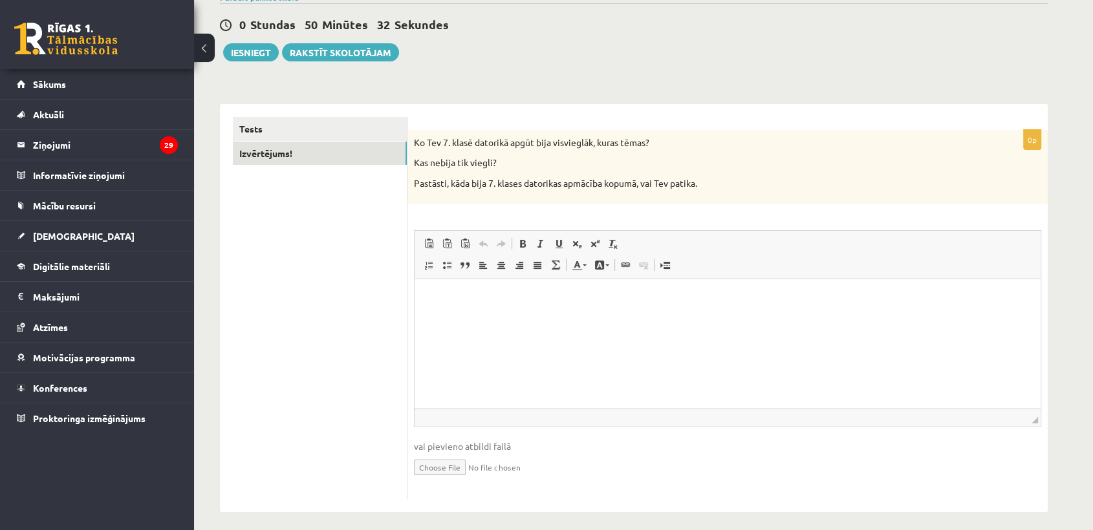
scroll to position [124, 0]
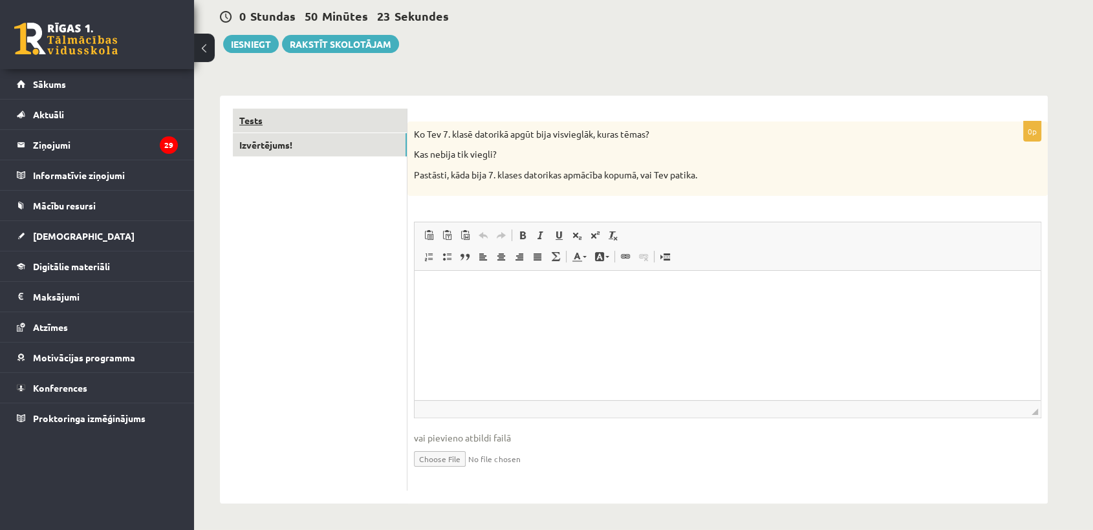
click at [290, 119] on link "Tests" at bounding box center [320, 121] width 174 height 24
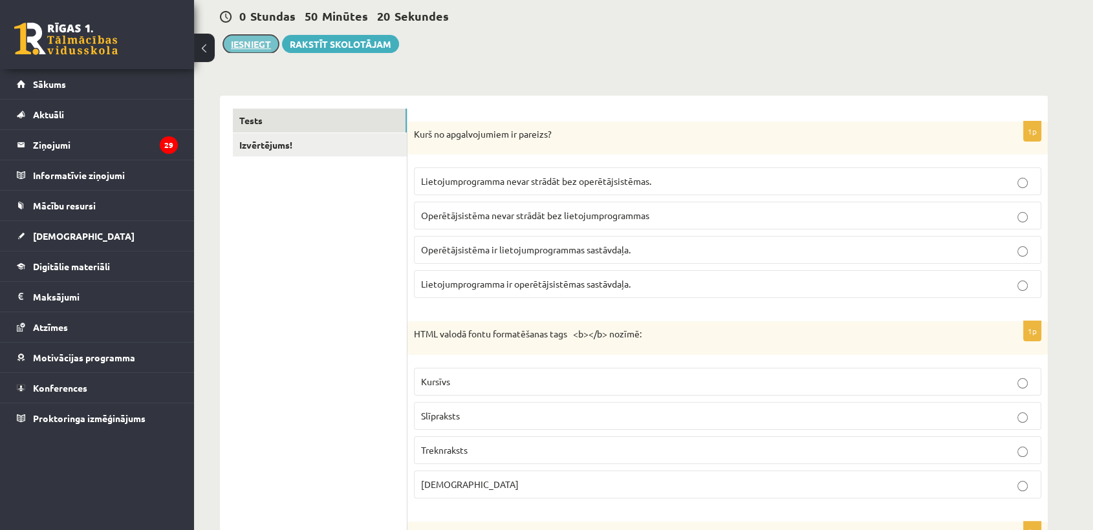
click at [253, 40] on button "Iesniegt" at bounding box center [251, 44] width 56 height 18
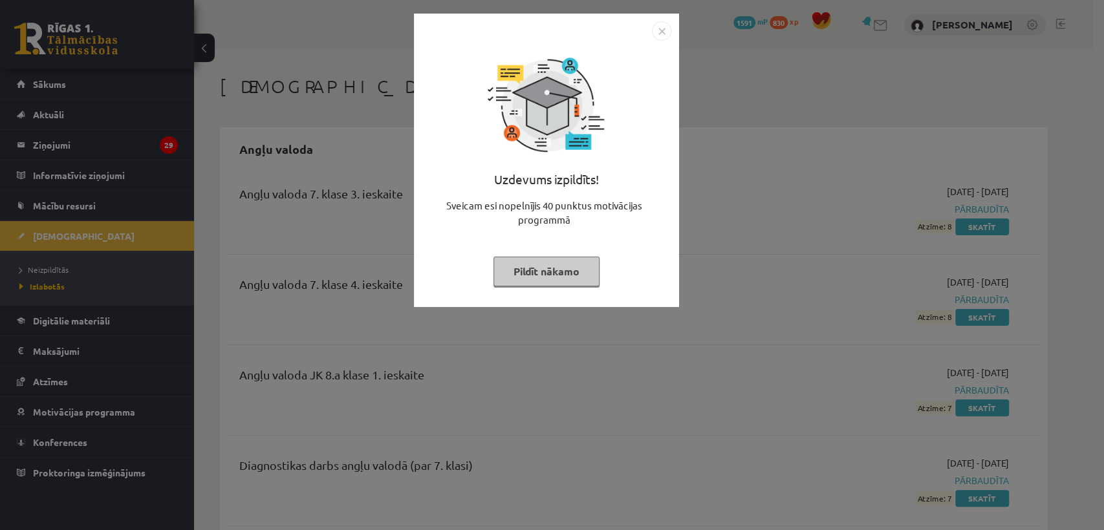
click at [541, 271] on button "Pildīt nākamo" at bounding box center [546, 272] width 106 height 30
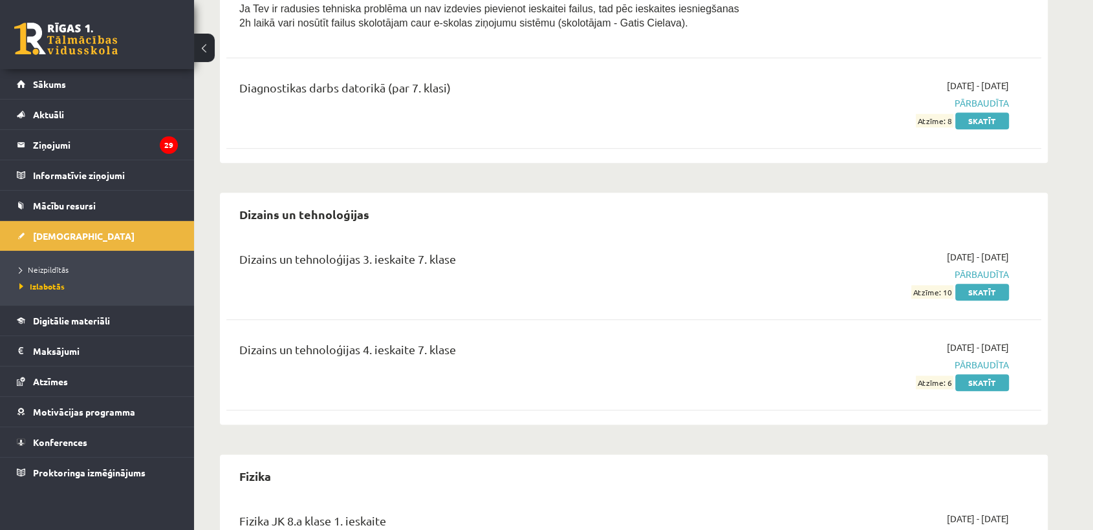
scroll to position [1437, 0]
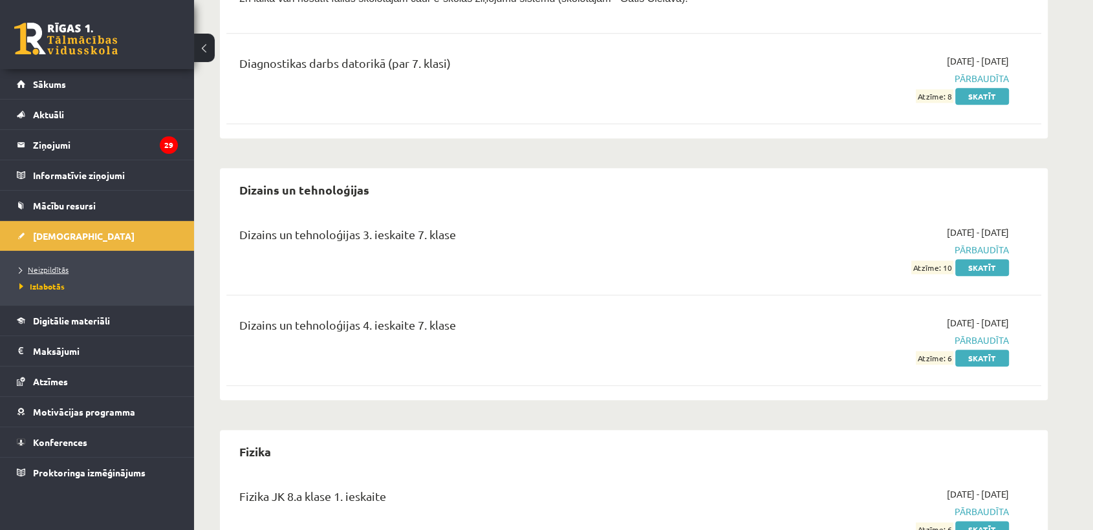
click at [42, 270] on span "Neizpildītās" at bounding box center [43, 269] width 49 height 10
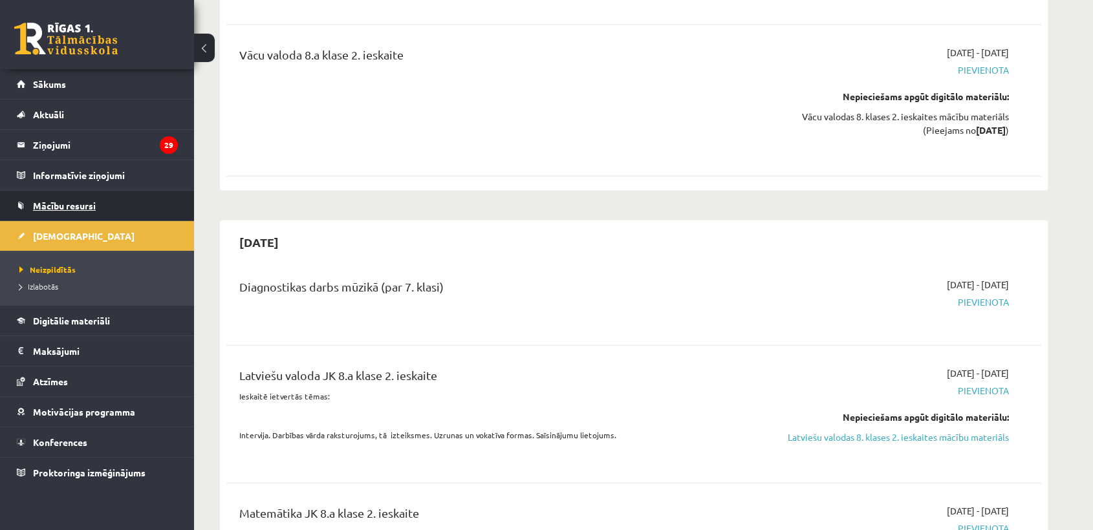
scroll to position [3017, 0]
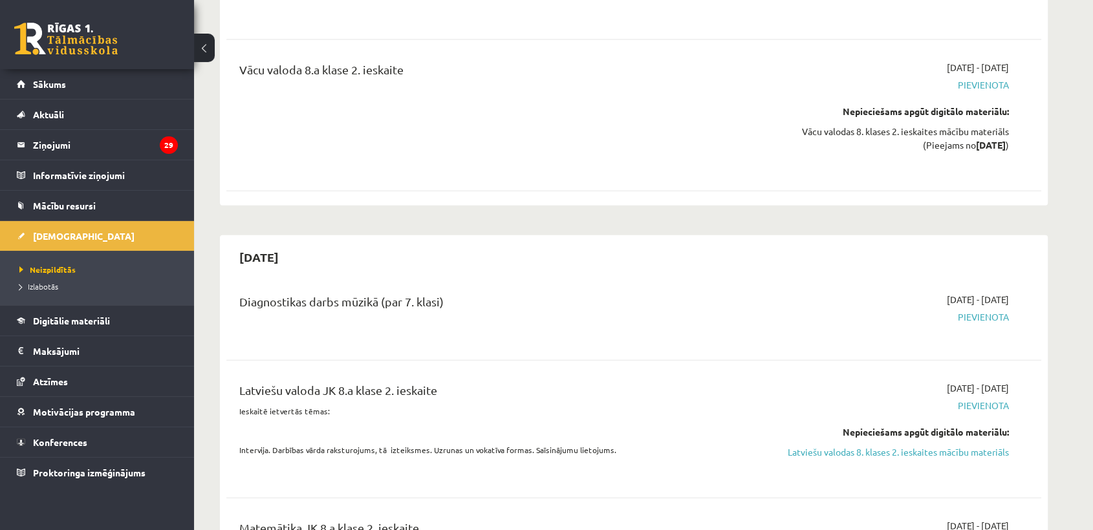
click at [43, 263] on li "Neizpildītās" at bounding box center [100, 269] width 162 height 17
click at [43, 266] on span "Neizpildītās" at bounding box center [47, 269] width 56 height 10
click at [104, 48] on link at bounding box center [65, 39] width 103 height 32
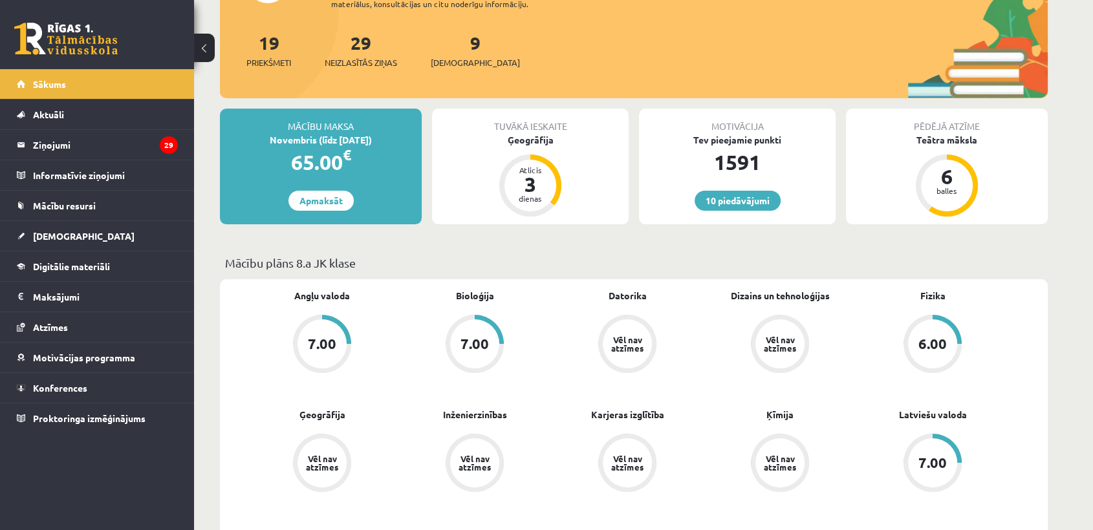
scroll to position [215, 0]
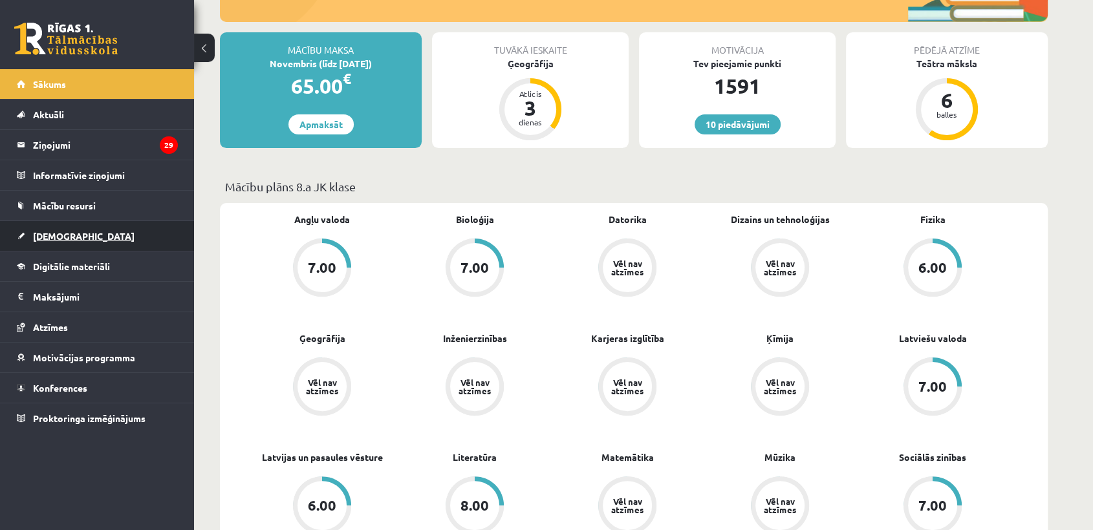
click at [50, 239] on span "[DEMOGRAPHIC_DATA]" at bounding box center [84, 236] width 102 height 12
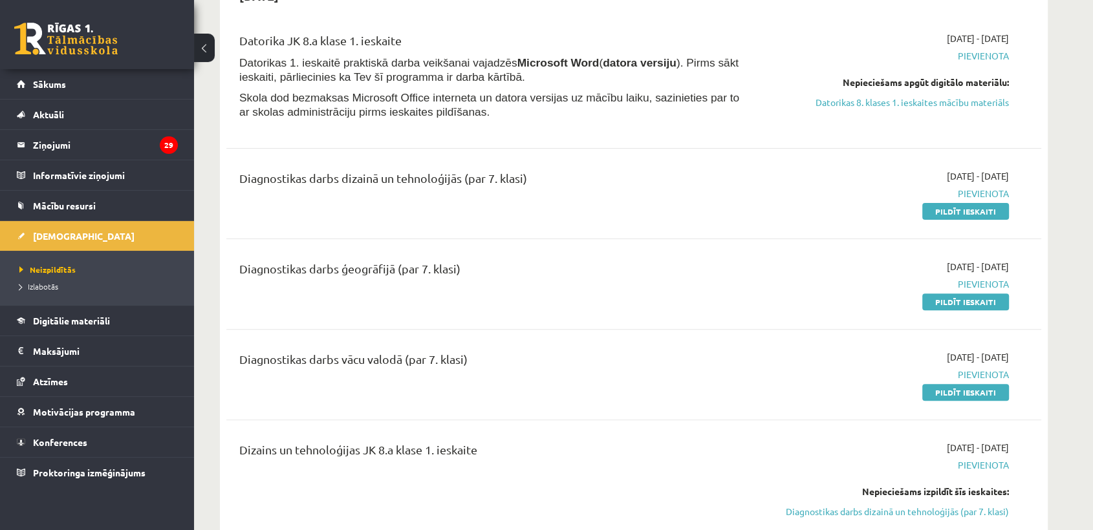
scroll to position [359, 0]
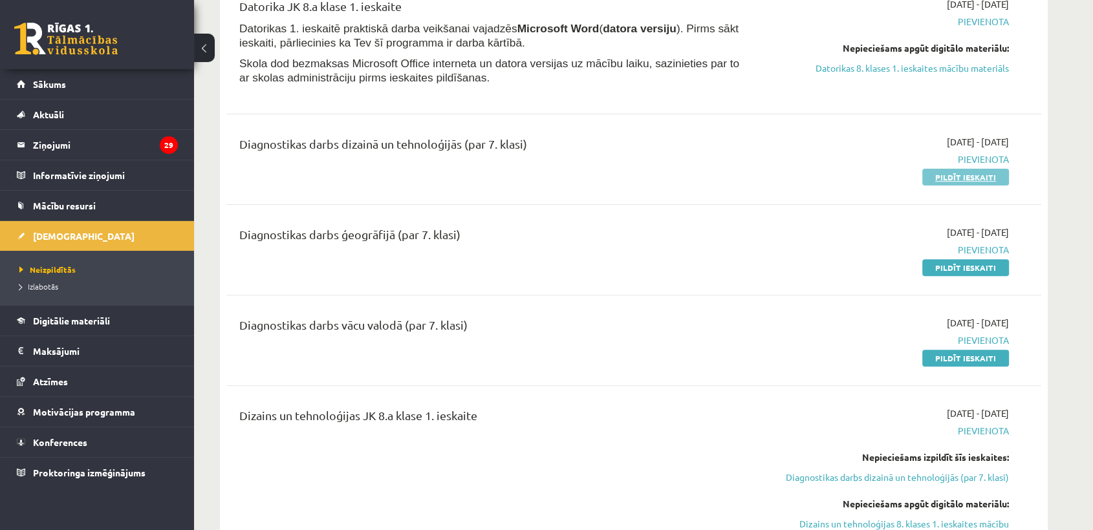
click at [958, 180] on link "Pildīt ieskaiti" at bounding box center [965, 177] width 87 height 17
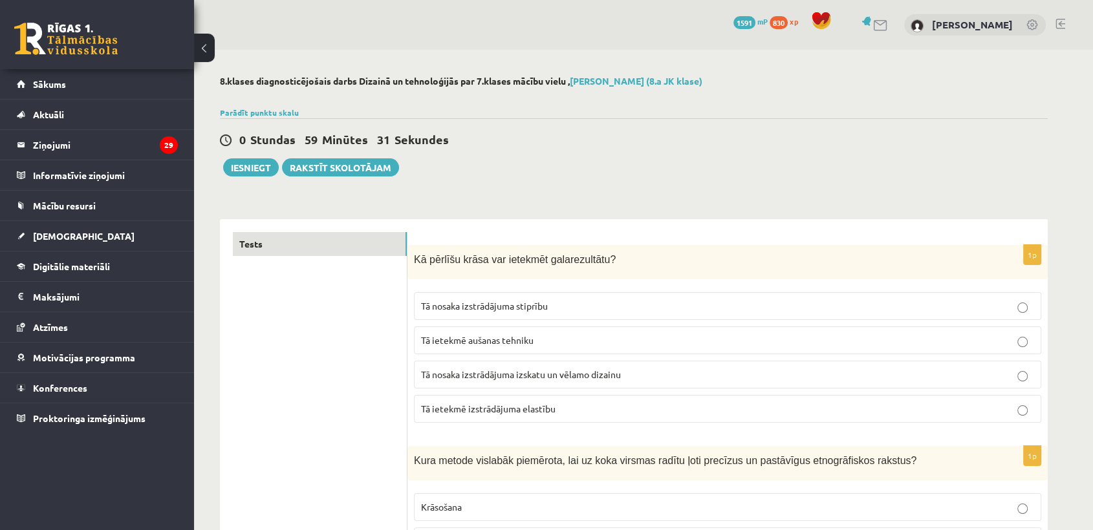
click at [607, 368] on p "Tā nosaka izstrādājuma izskatu un vēlamo dizainu" at bounding box center [727, 375] width 613 height 14
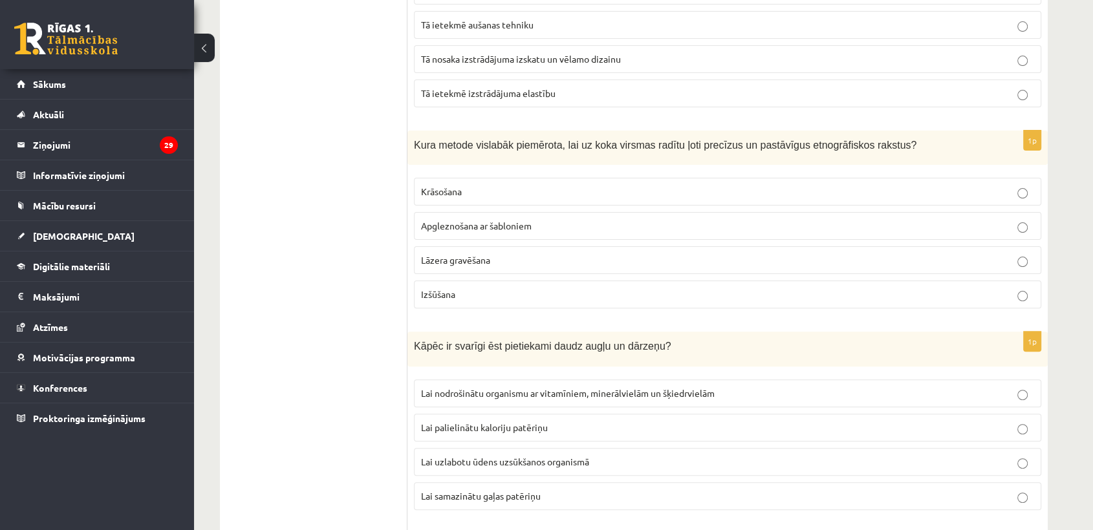
scroll to position [431, 0]
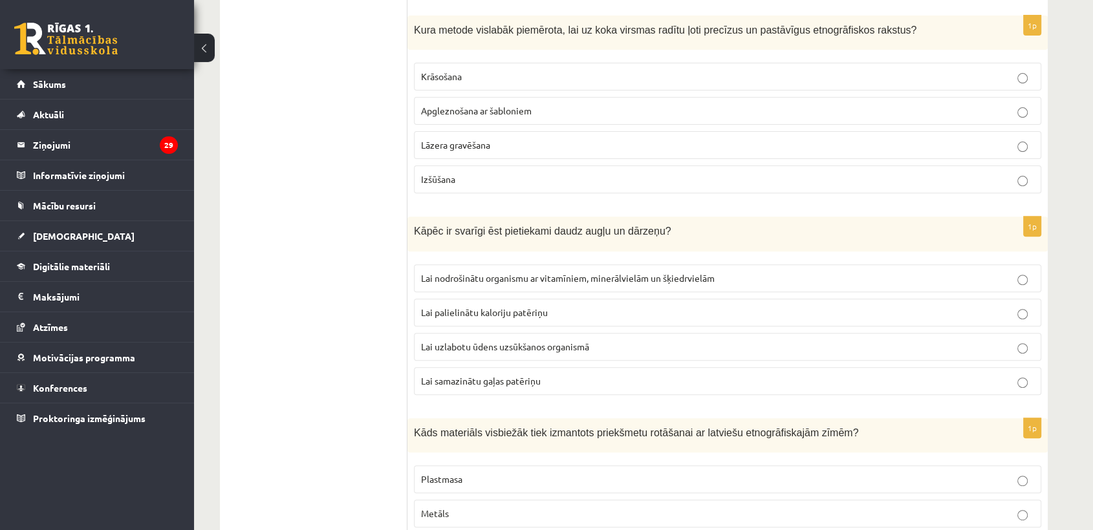
click at [627, 141] on p "Lāzera gravēšana" at bounding box center [727, 145] width 613 height 14
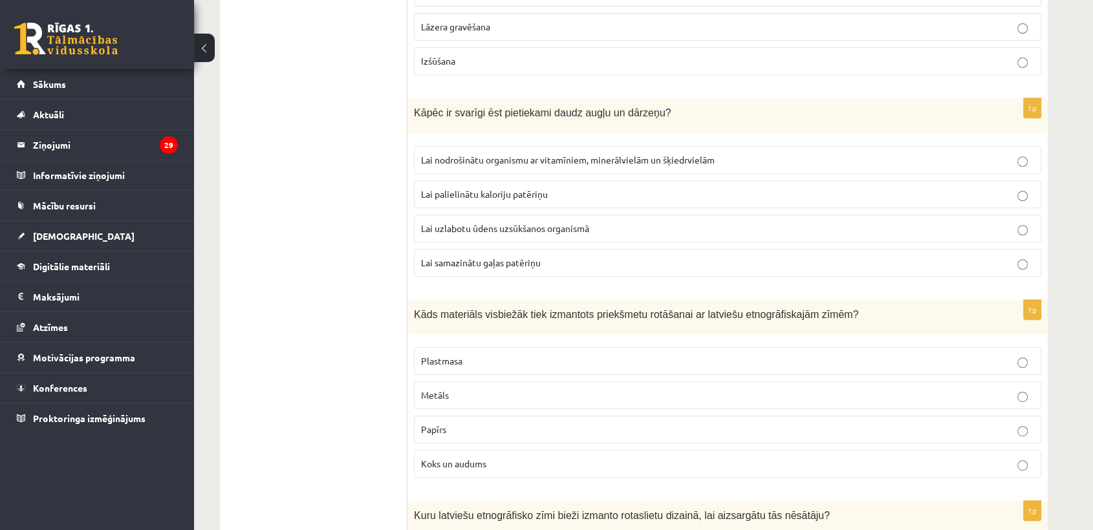
scroll to position [574, 0]
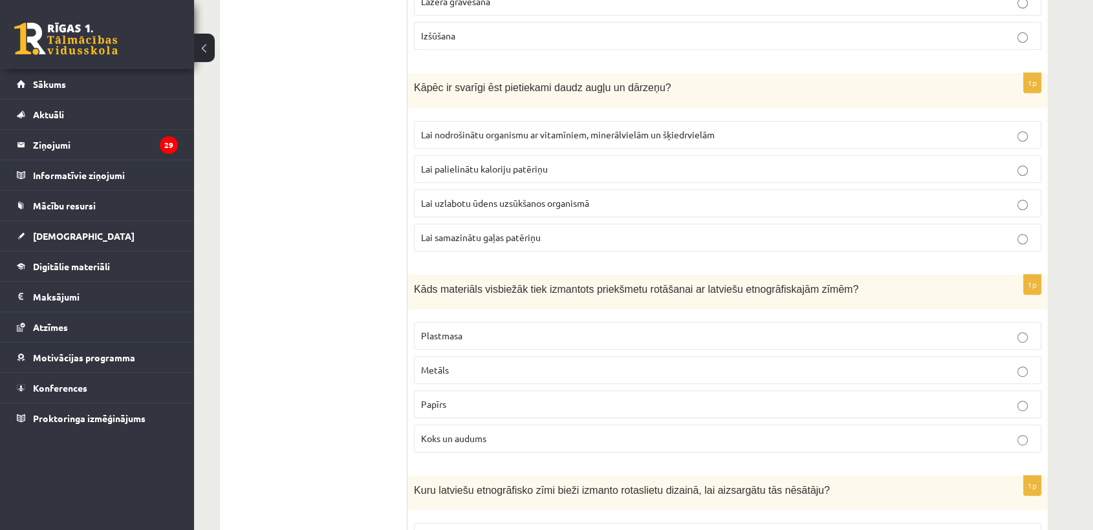
click at [629, 136] on p "Lai nodrošinātu organismu ar vitamīniem, minerālvielām un šķiedrvielām" at bounding box center [727, 135] width 613 height 14
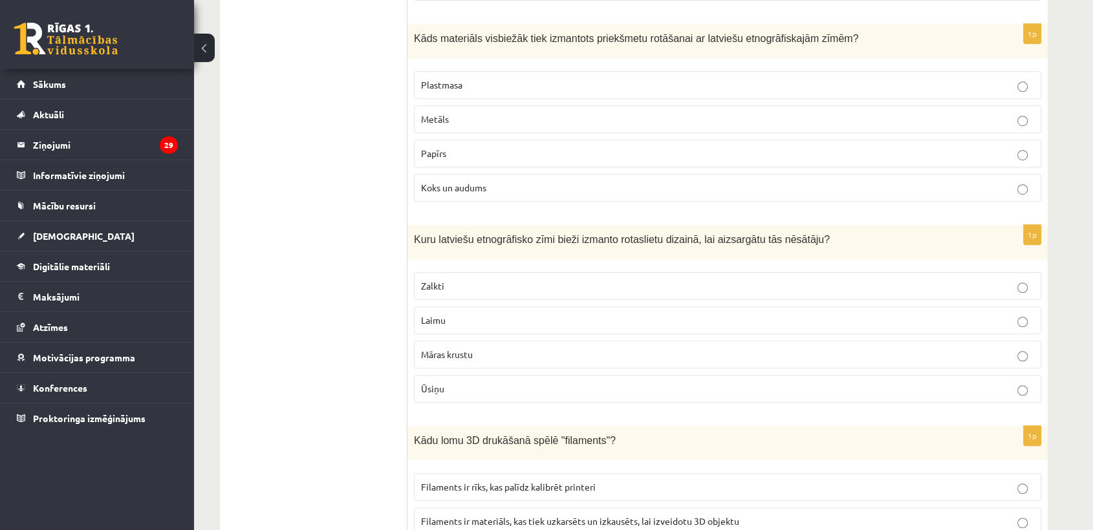
scroll to position [790, 0]
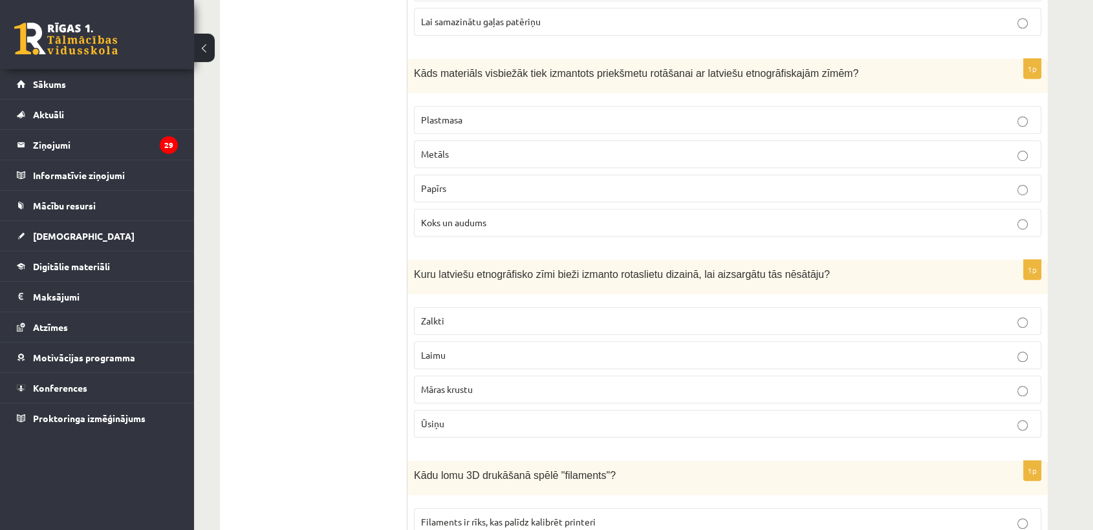
click at [537, 229] on label "Koks un audums" at bounding box center [727, 223] width 627 height 28
click at [491, 386] on p "Māras krustu" at bounding box center [727, 390] width 613 height 14
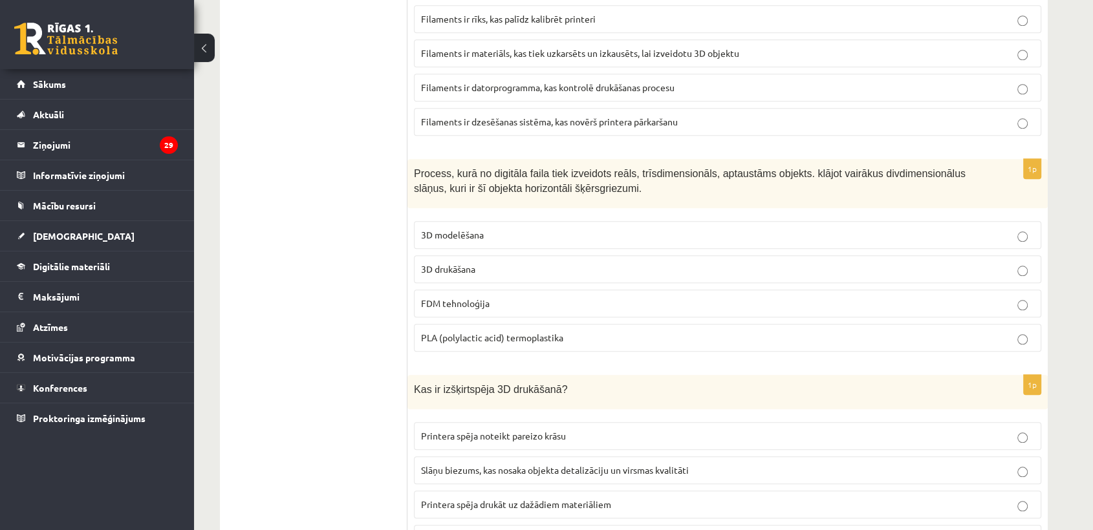
scroll to position [1221, 0]
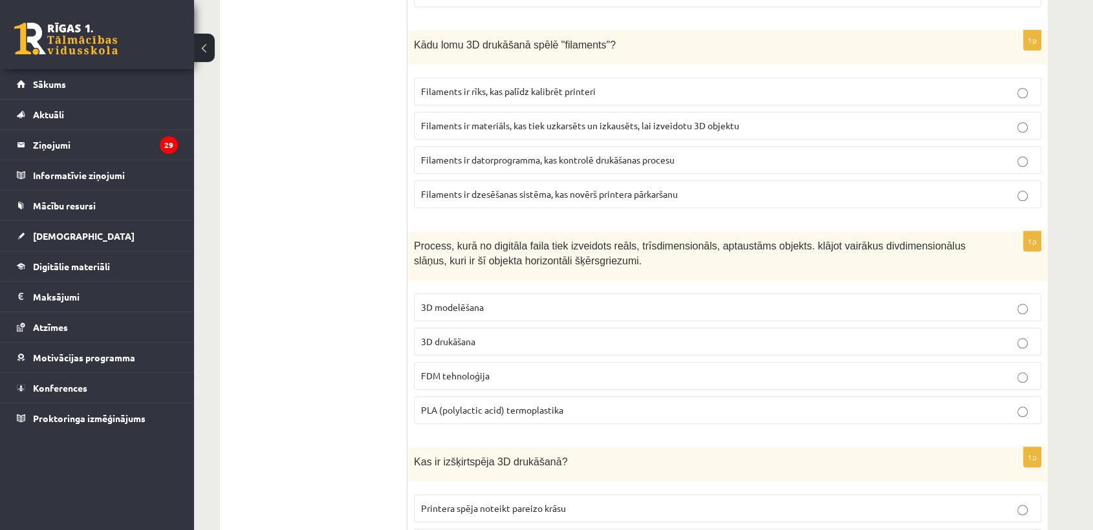
click at [623, 120] on span "Filaments ir materiāls, kas tiek uzkarsēts un izkausēts, lai izveidotu 3D objek…" at bounding box center [580, 126] width 318 height 12
click at [469, 346] on label "3D drukāšana" at bounding box center [727, 342] width 627 height 28
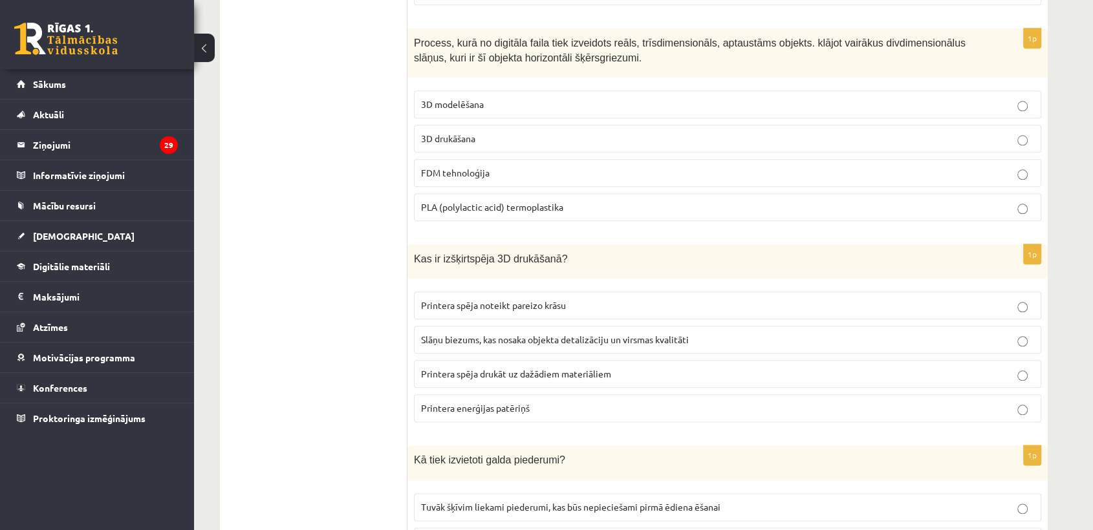
scroll to position [1509, 0]
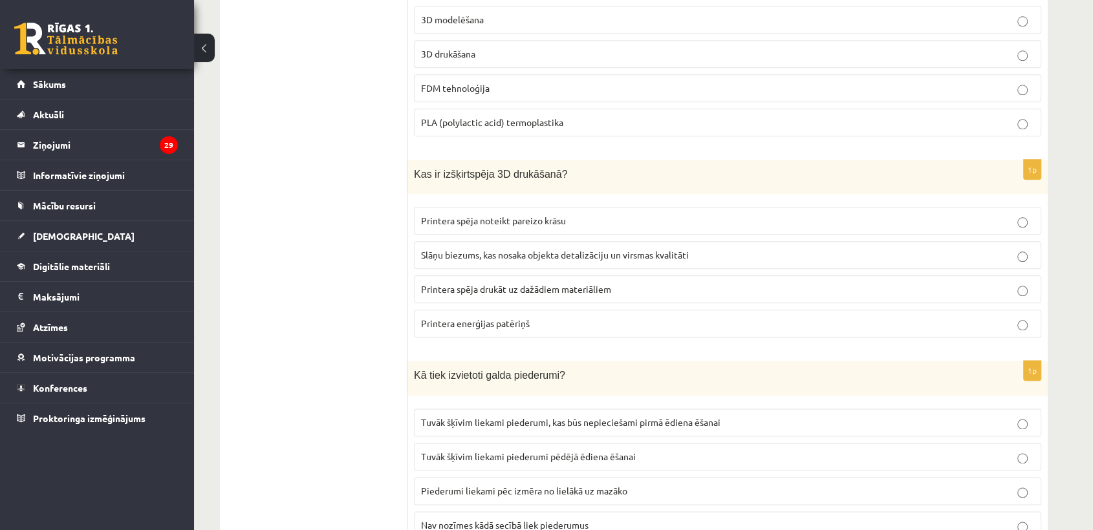
click at [544, 248] on p "Slāņu biezums, kas nosaka objekta detalizāciju un virsmas kvalitāti" at bounding box center [727, 255] width 613 height 14
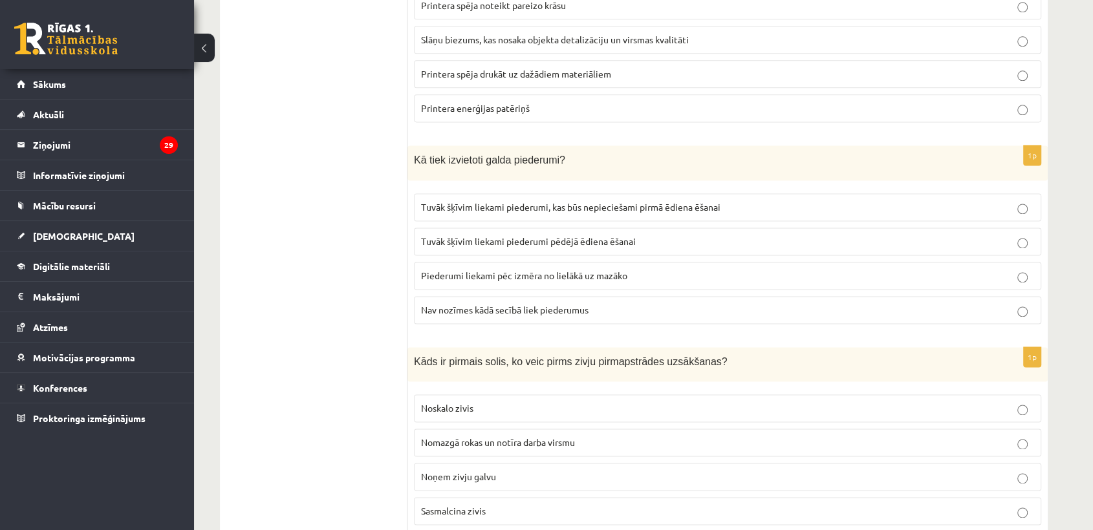
scroll to position [1796, 0]
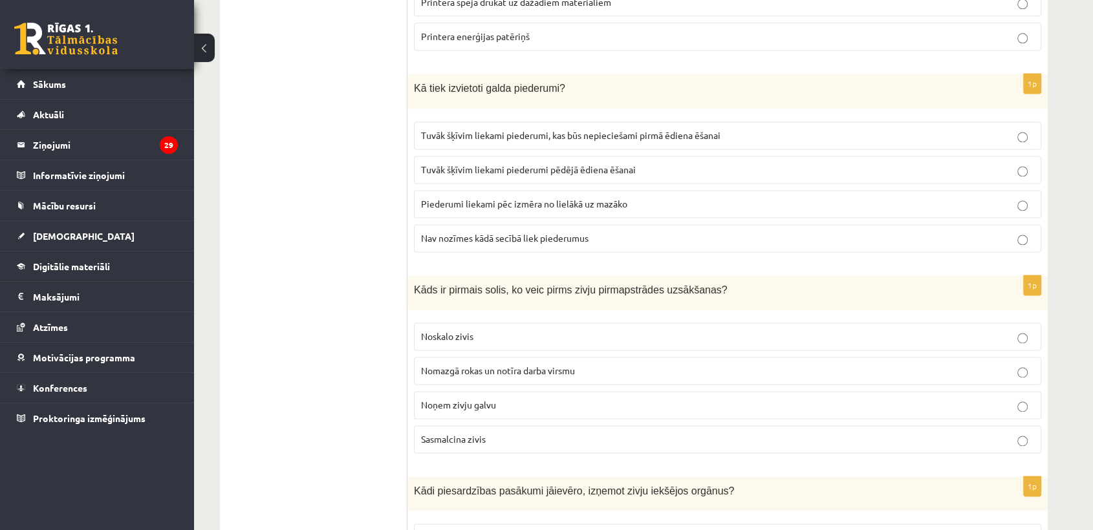
click at [583, 165] on span "Tuvāk šķīvim liekami piederumi pēdējā ēdiena ēšanai" at bounding box center [528, 170] width 215 height 12
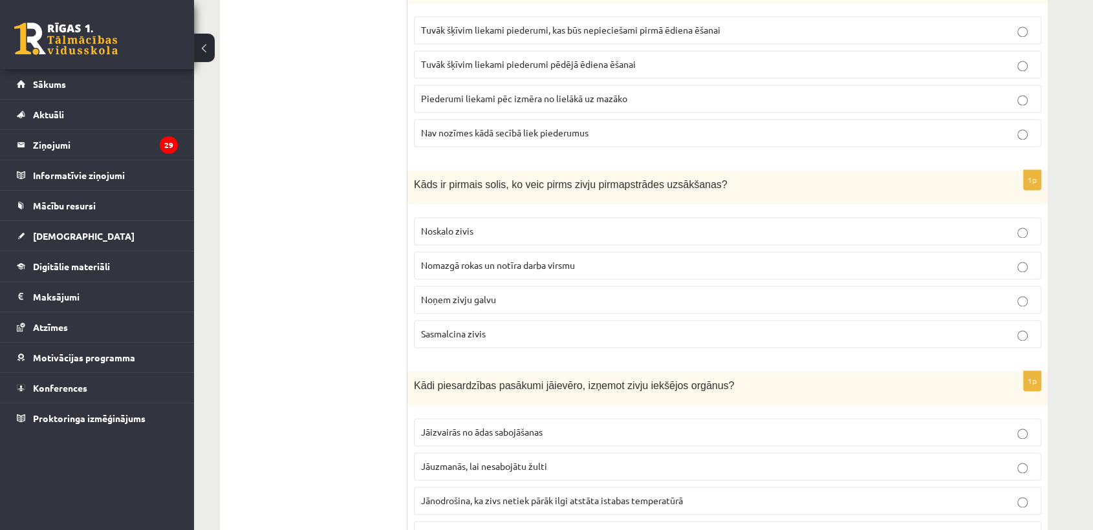
scroll to position [1940, 0]
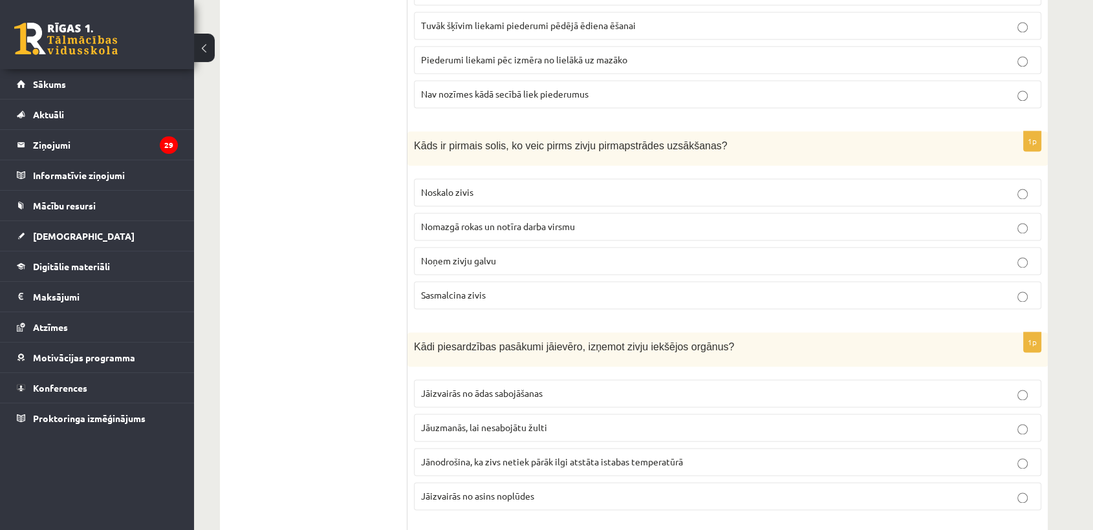
click at [530, 193] on label "Noskalo zivis" at bounding box center [727, 192] width 627 height 28
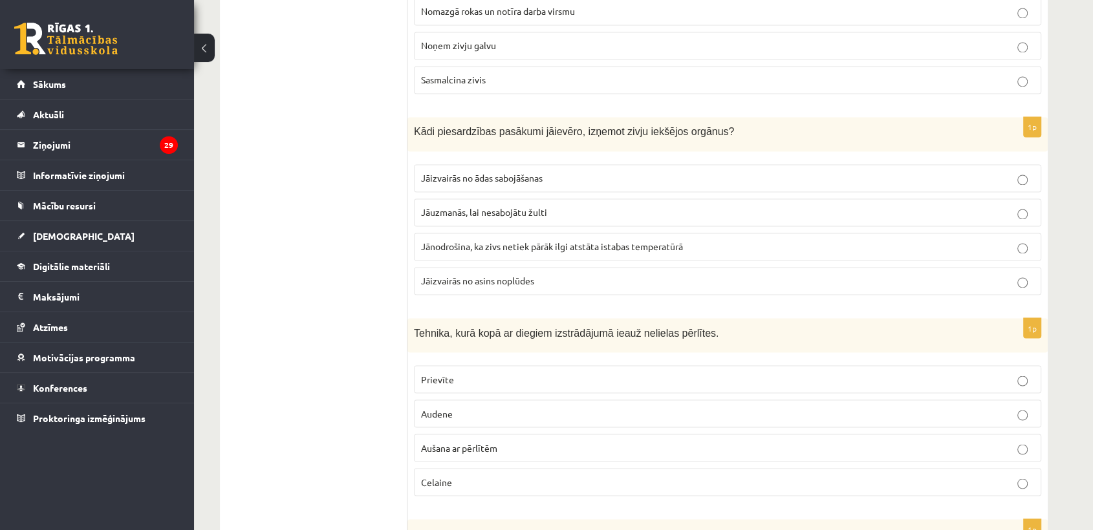
scroll to position [2227, 0]
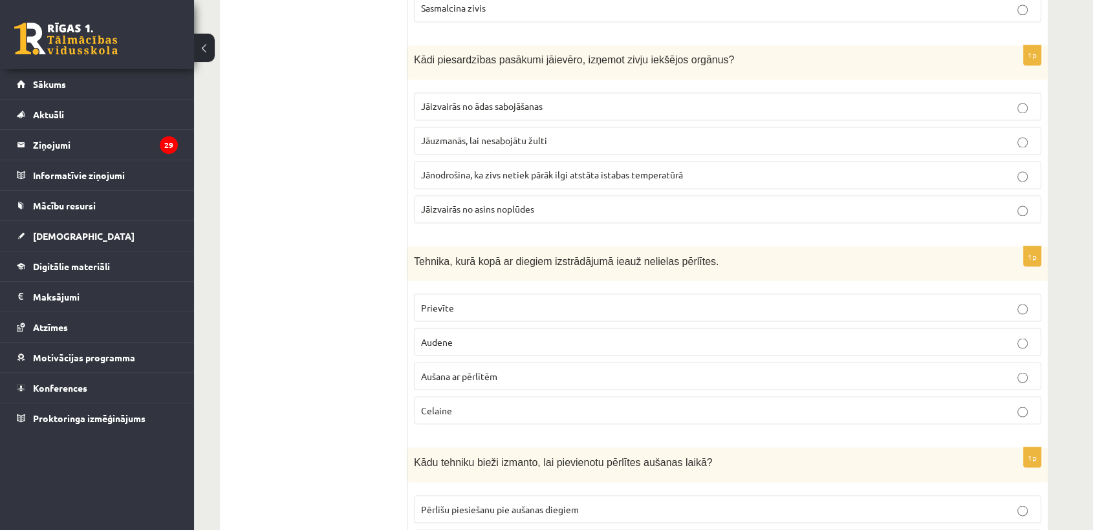
click at [586, 134] on p "Jāuzmanās, lai nesabojātu žulti" at bounding box center [727, 141] width 613 height 14
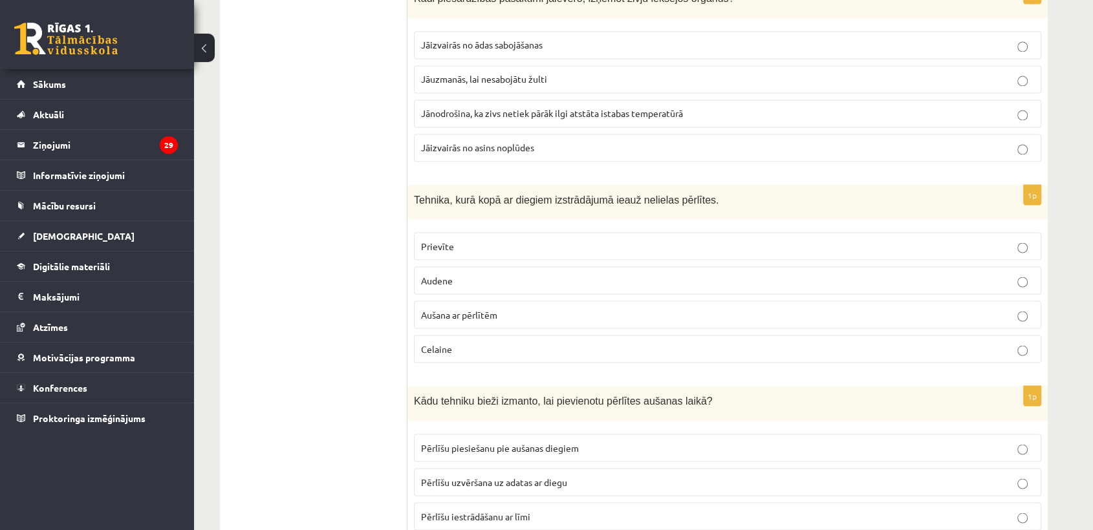
scroll to position [2371, 0]
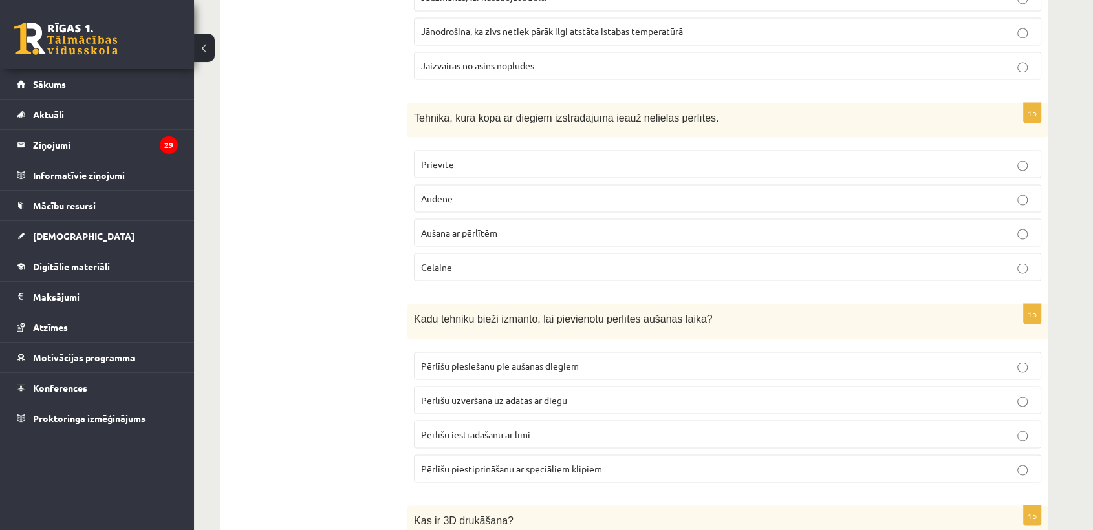
click at [544, 226] on p "Aušana ar pērlītēm" at bounding box center [727, 233] width 613 height 14
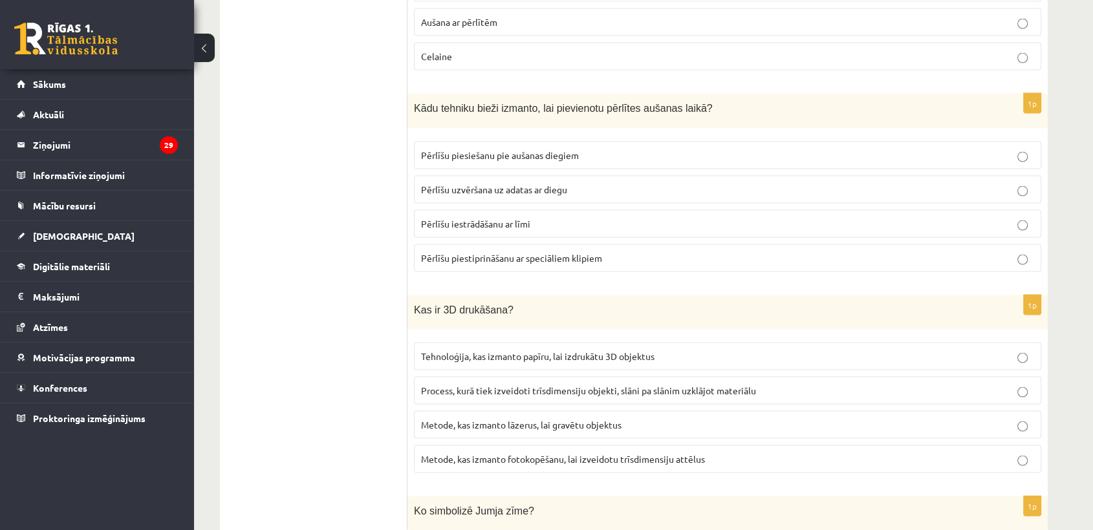
scroll to position [2587, 0]
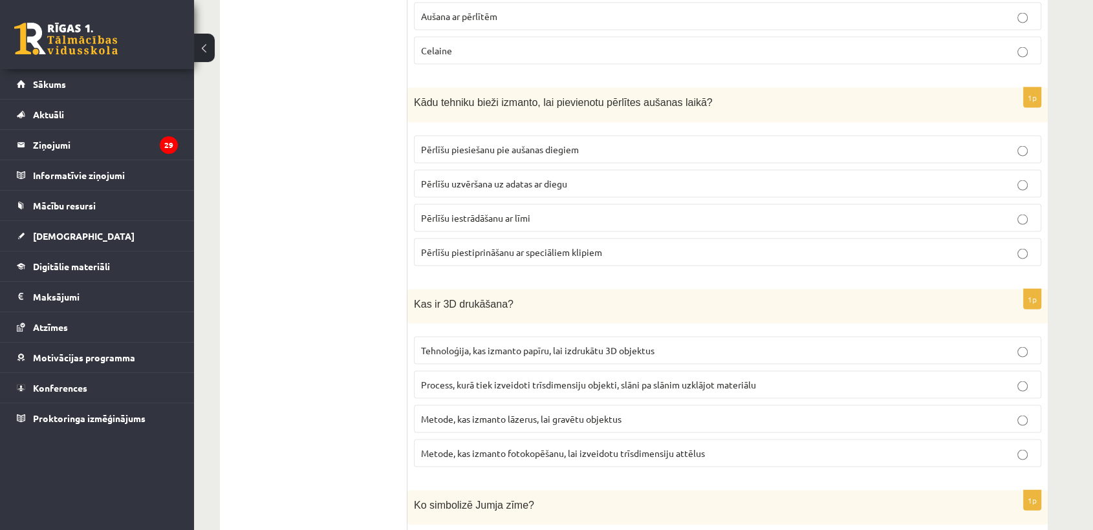
click at [562, 182] on label "Pērlīšu uzvēršana uz adatas ar diegu" at bounding box center [727, 184] width 627 height 28
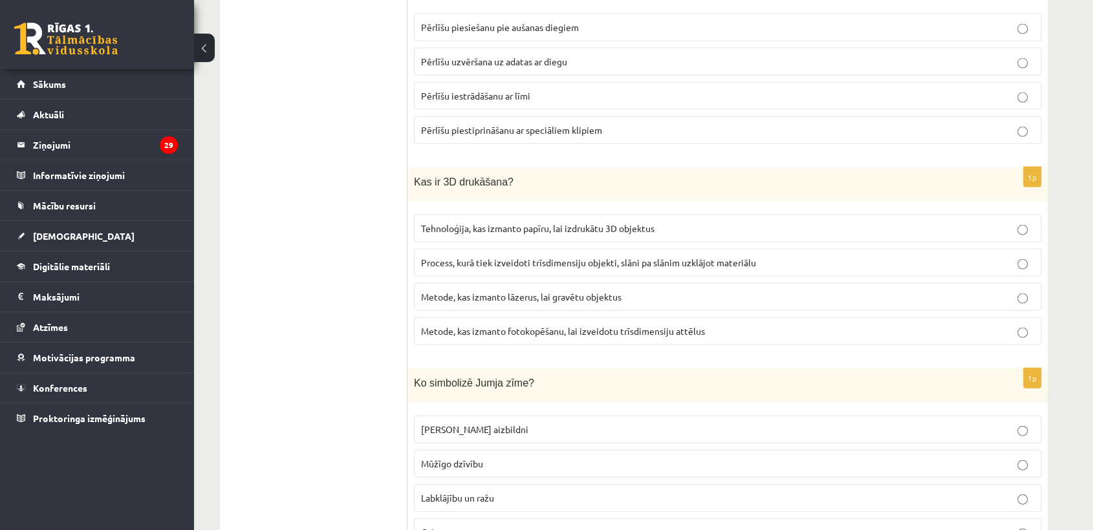
scroll to position [2730, 0]
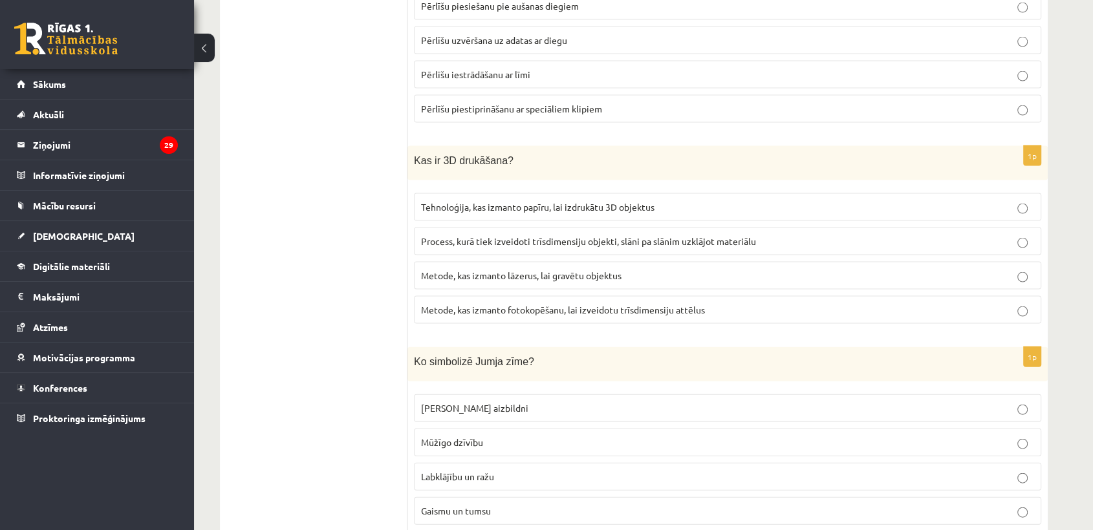
click at [740, 235] on span "Process, kurā tiek izveidoti trīsdimensiju objekti, slāni pa slānim uzklājot ma…" at bounding box center [588, 241] width 335 height 12
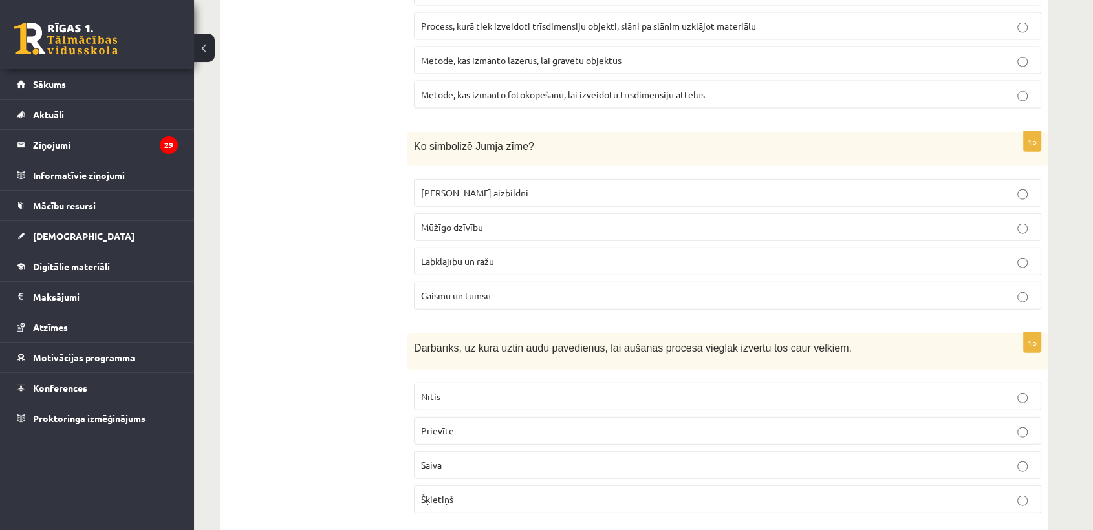
scroll to position [3017, 0]
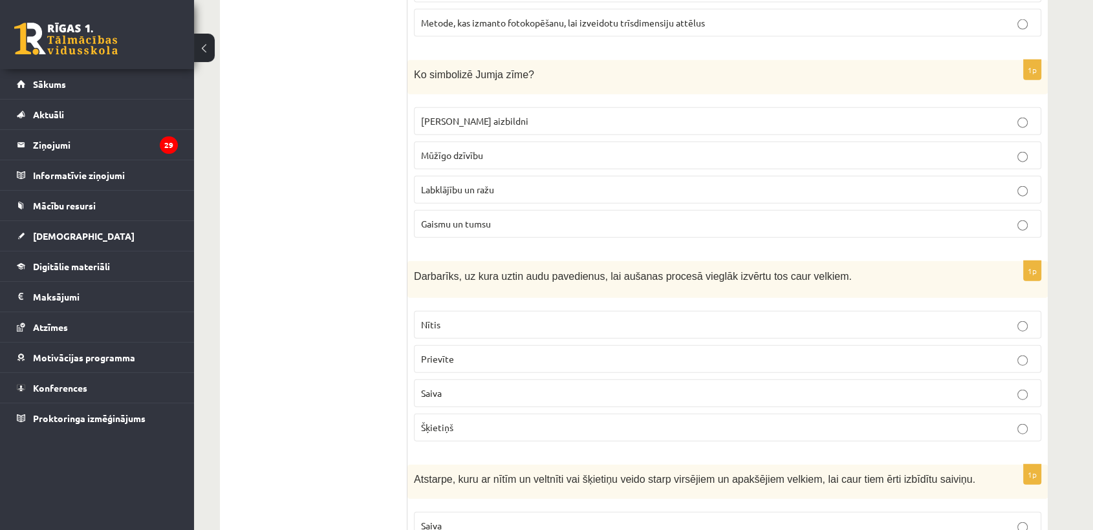
click at [640, 186] on p "Labklājību un ražu" at bounding box center [727, 190] width 613 height 14
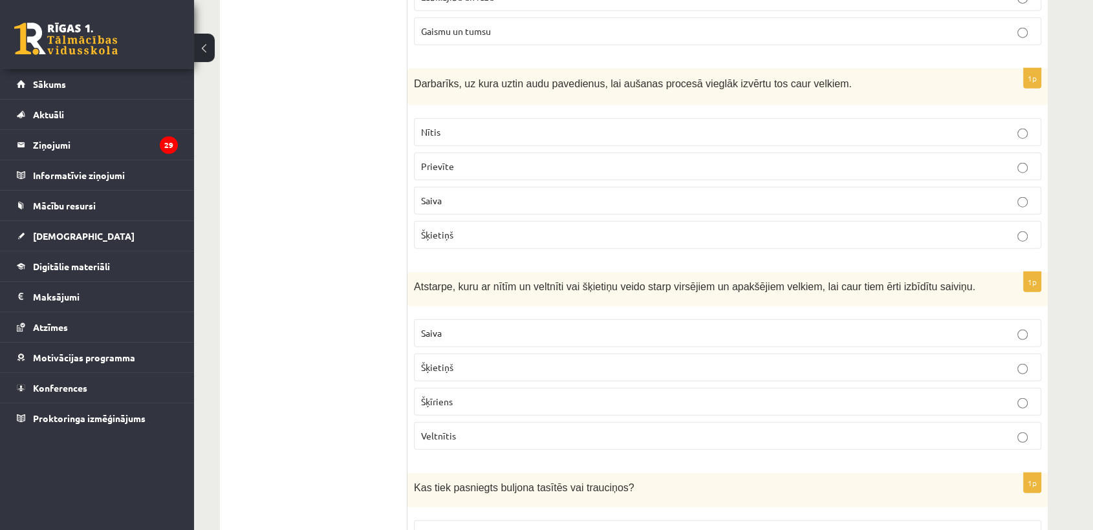
scroll to position [3233, 0]
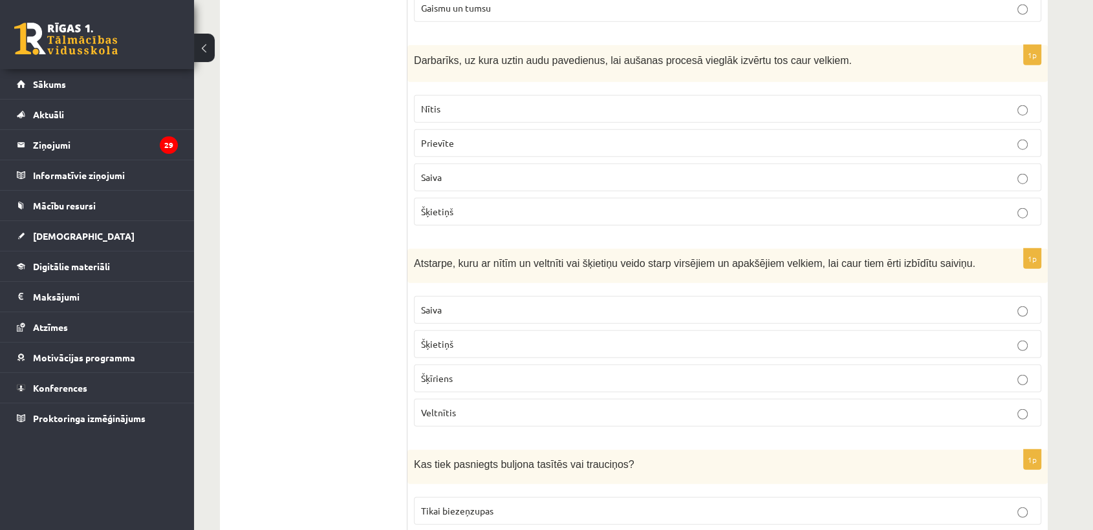
click at [603, 205] on p "Šķietiņš" at bounding box center [727, 212] width 613 height 14
click at [478, 372] on p "Šķīriens" at bounding box center [727, 379] width 613 height 14
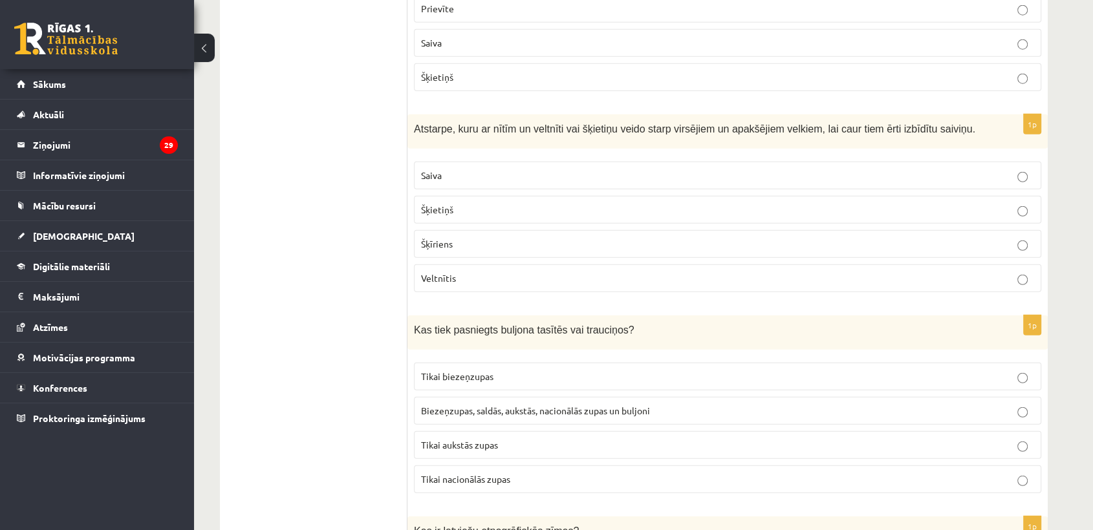
scroll to position [3449, 0]
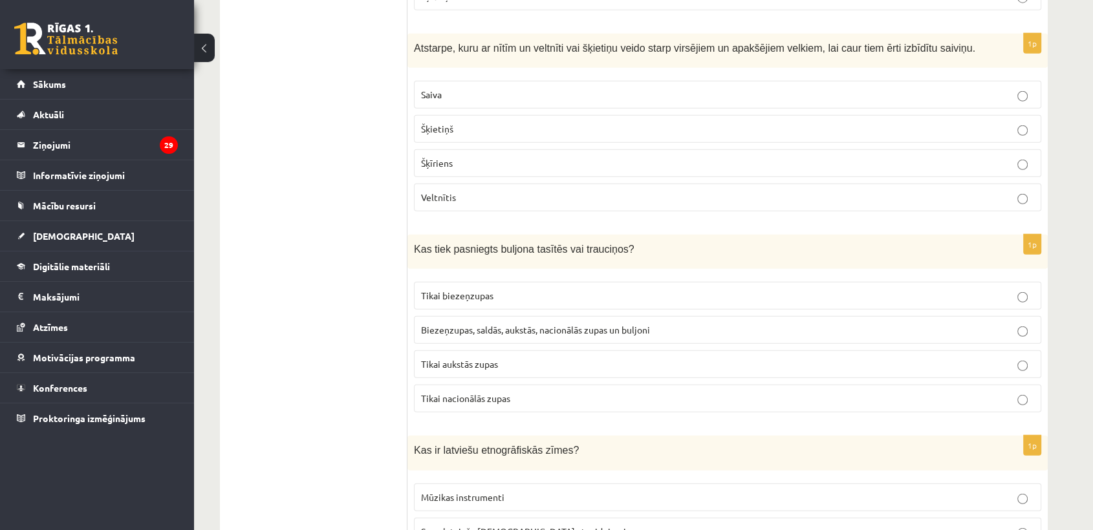
click at [533, 324] on span "Biezeņzupas, saldās, aukstās, nacionālās zupas un buljoni" at bounding box center [535, 330] width 229 height 12
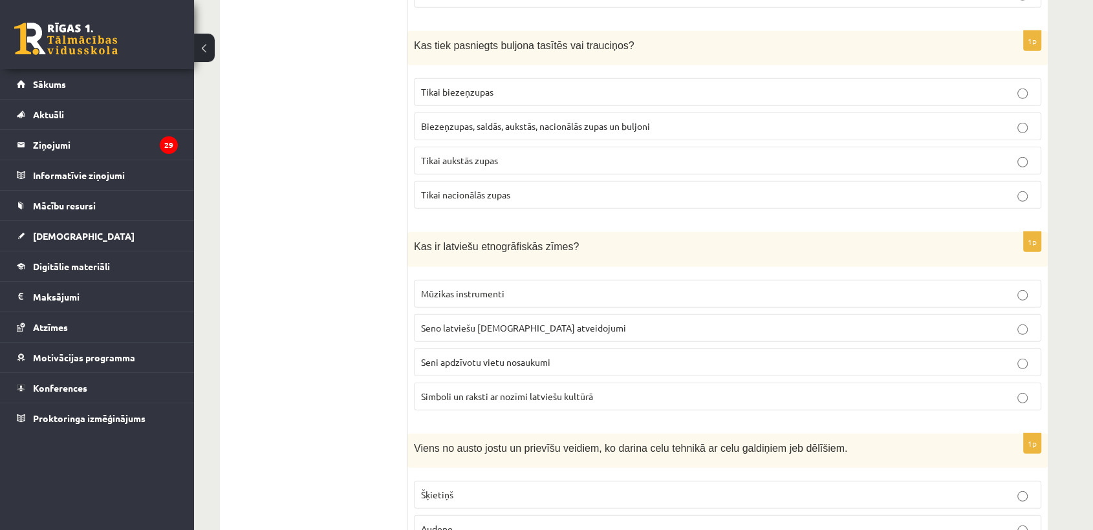
scroll to position [3736, 0]
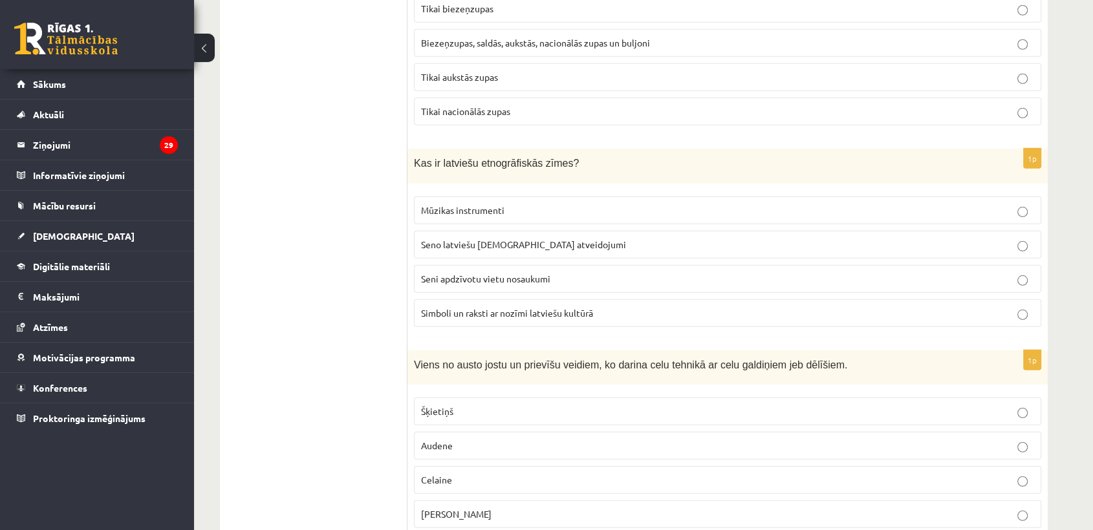
click at [566, 307] on span "Simboli un raksti ar nozīmi latviešu kultūrā" at bounding box center [507, 313] width 172 height 12
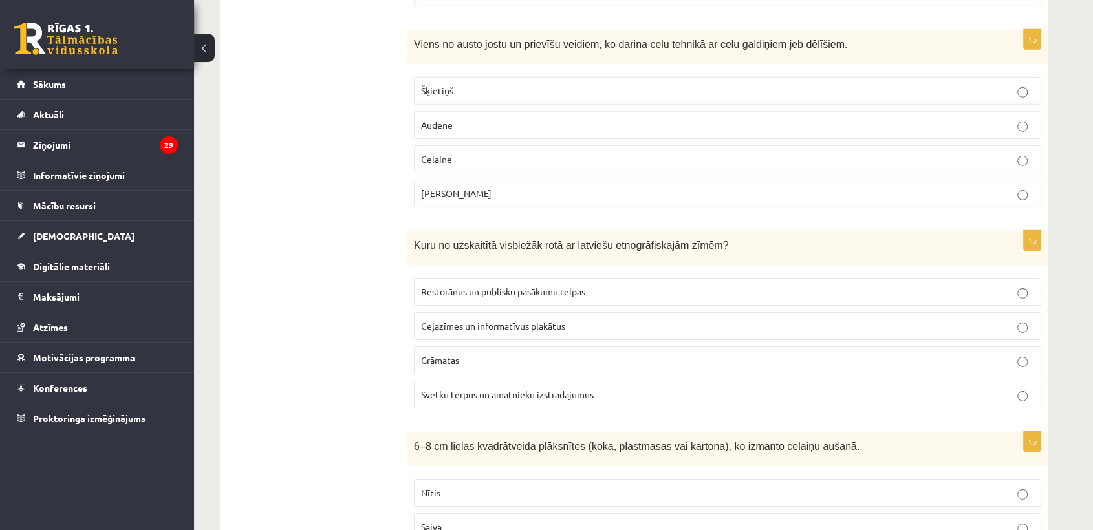
scroll to position [4023, 0]
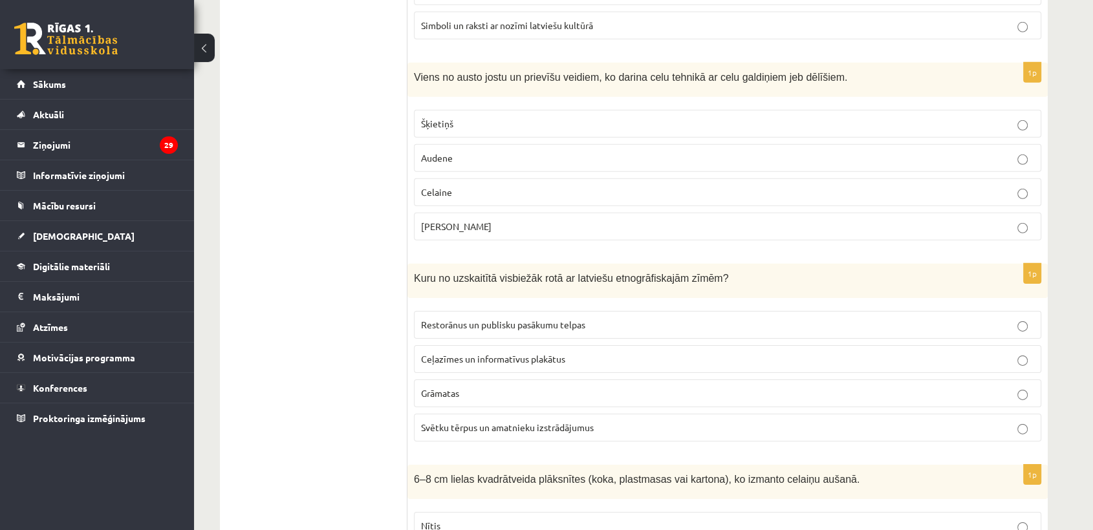
click at [576, 186] on p "Celaine" at bounding box center [727, 193] width 613 height 14
click at [575, 422] on span "Svētku tērpus un amatnieku izstrādājumus" at bounding box center [507, 428] width 173 height 12
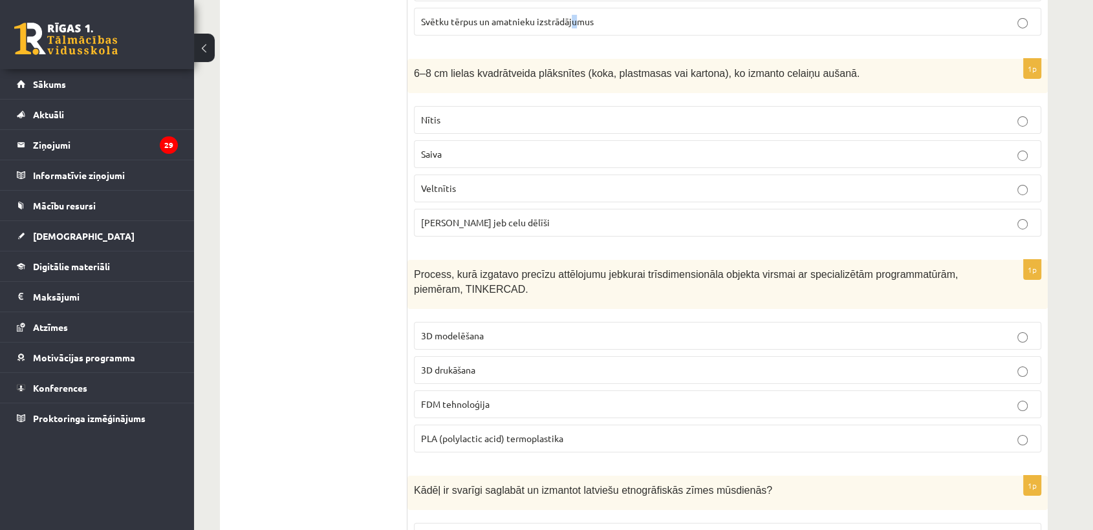
scroll to position [4454, 0]
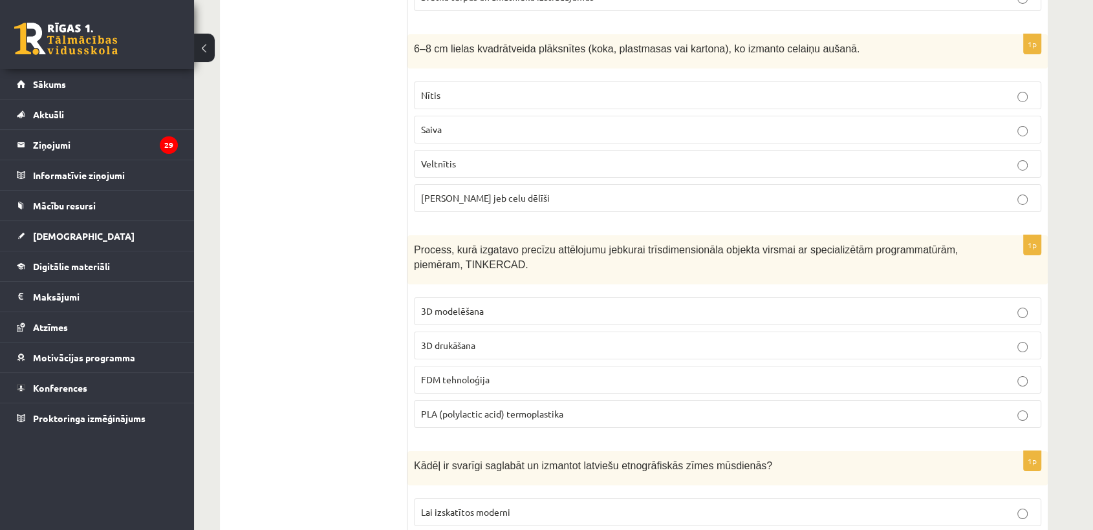
click at [484, 192] on span "Celu galdiņi jeb celu dēlīši" at bounding box center [485, 198] width 129 height 12
click at [515, 305] on p "3D modelēšana" at bounding box center [727, 312] width 613 height 14
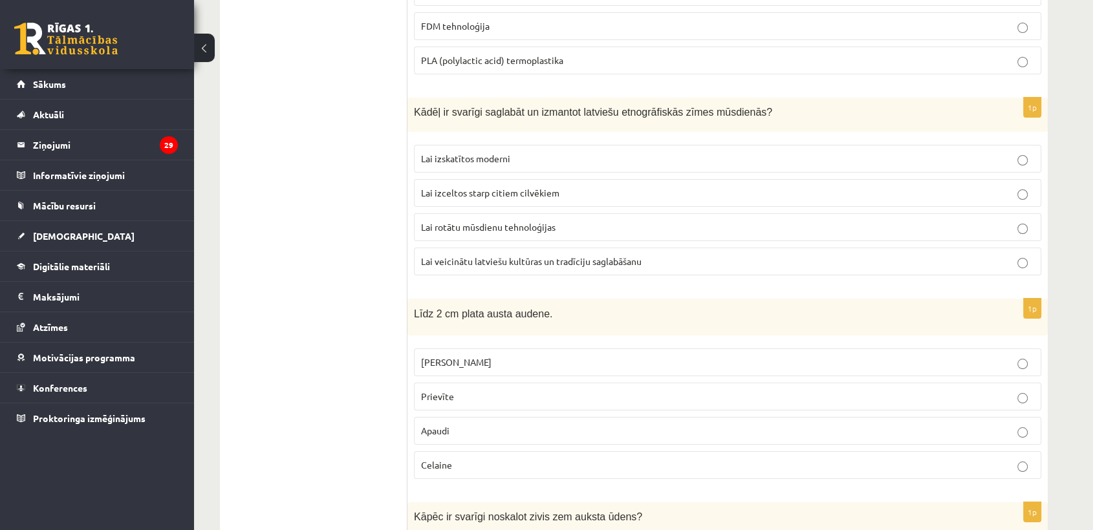
scroll to position [4814, 0]
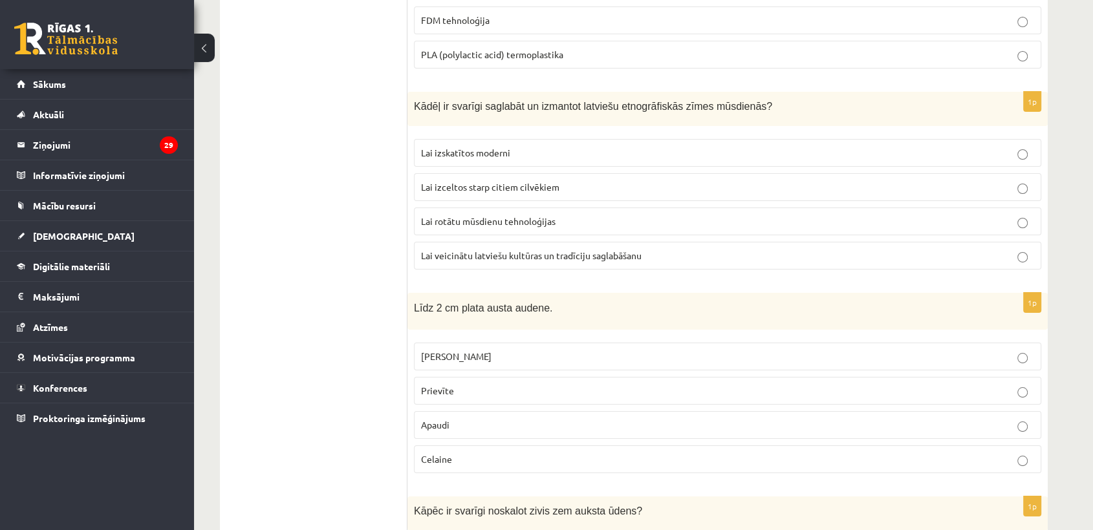
click at [557, 250] on span "Lai veicinātu latviešu kultūras un tradīciju saglabāšanu" at bounding box center [531, 256] width 221 height 12
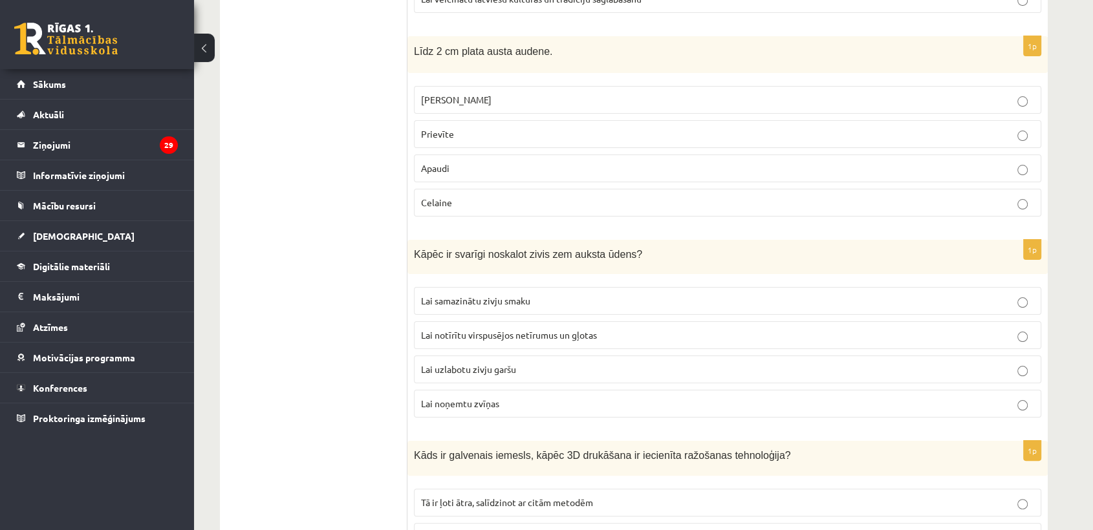
scroll to position [5101, 0]
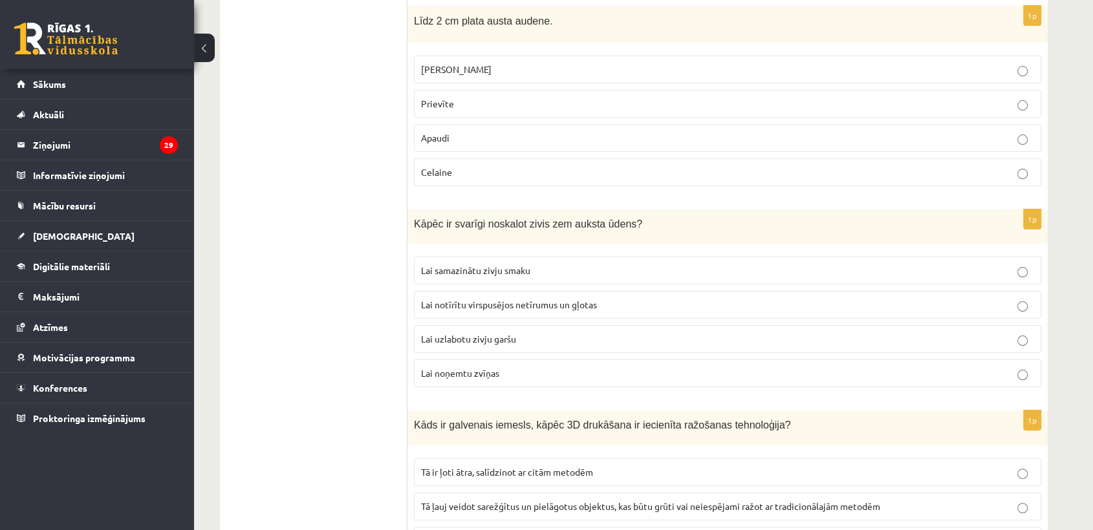
click at [490, 97] on p "Prievīte" at bounding box center [727, 104] width 613 height 14
click at [536, 299] on span "Lai notīrītu virspusējos netīrumus un gļotas" at bounding box center [509, 305] width 176 height 12
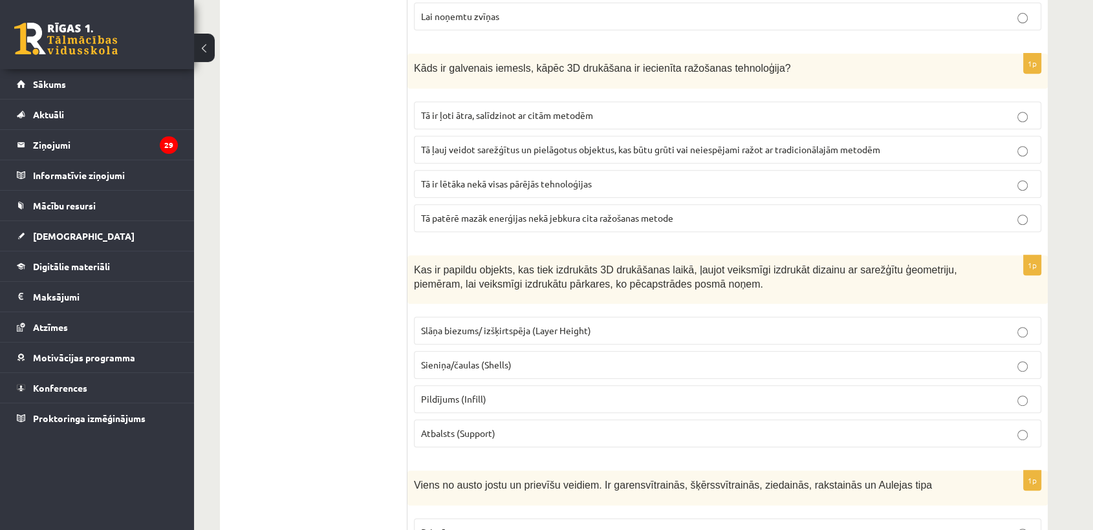
scroll to position [5460, 0]
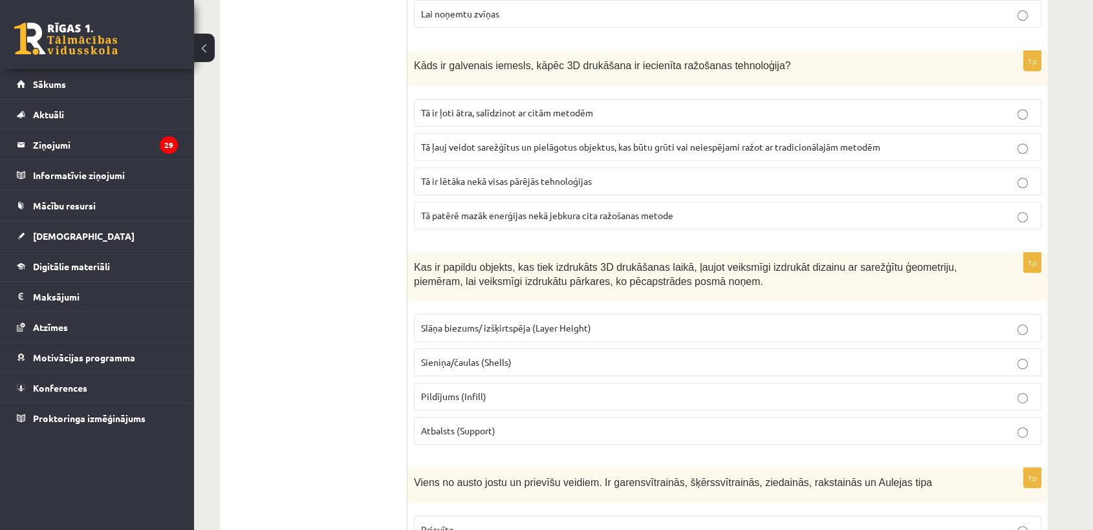
click at [598, 141] on span "Tā ļauj veidot sarežģītus un pielāgotus objektus, kas būtu grūti vai neiespējam…" at bounding box center [650, 147] width 459 height 12
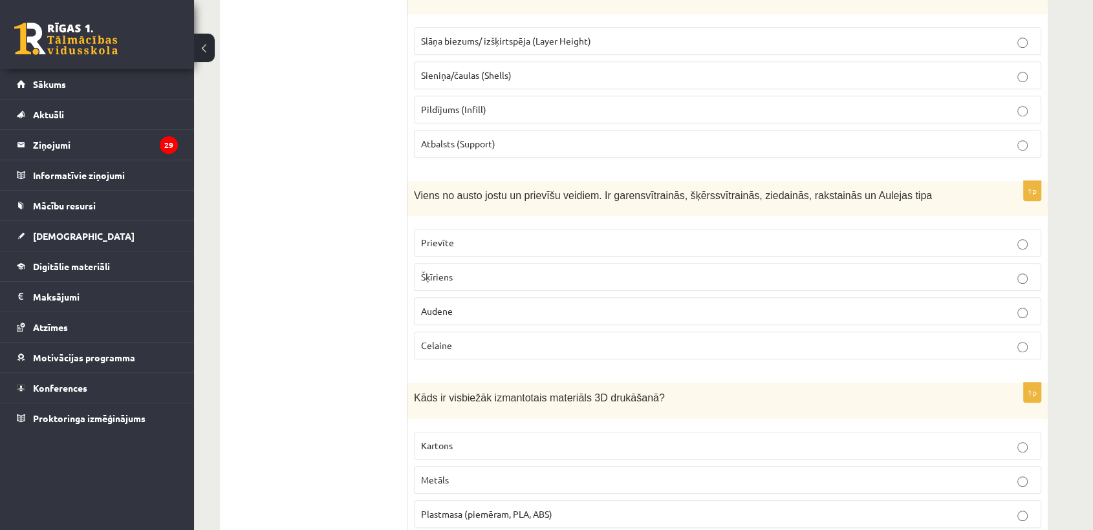
scroll to position [5676, 0]
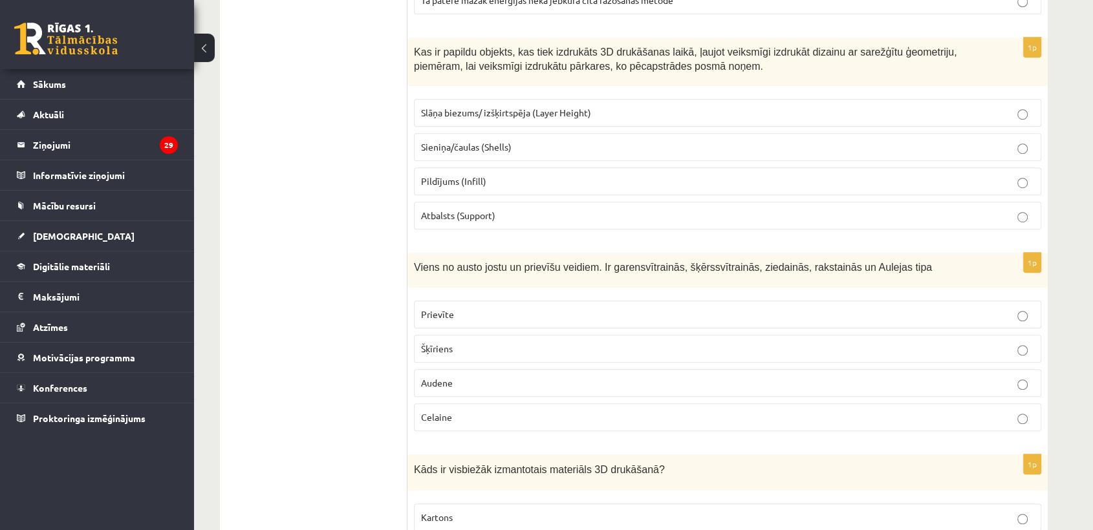
click at [496, 209] on p "Atbalsts (Support)" at bounding box center [727, 216] width 613 height 14
click at [460, 376] on p "Audene" at bounding box center [727, 383] width 613 height 14
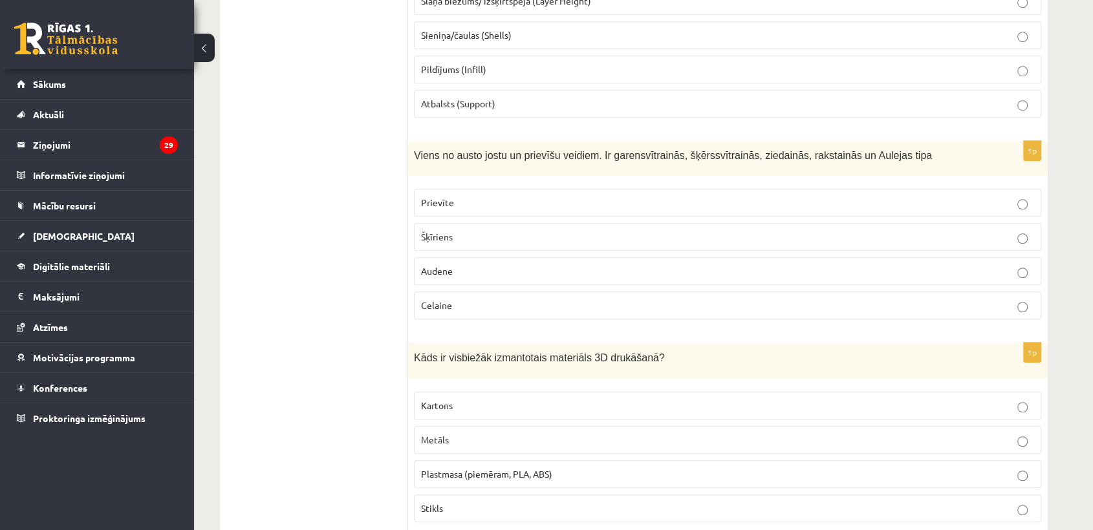
scroll to position [5806, 0]
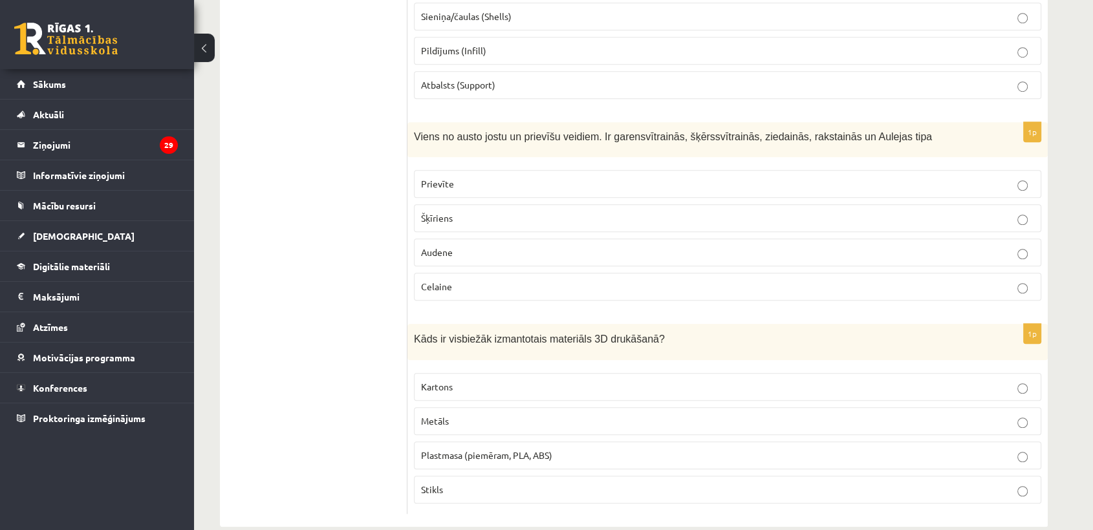
click at [453, 449] on span "Plastmasa (piemēram, PLA, ABS)" at bounding box center [486, 455] width 131 height 12
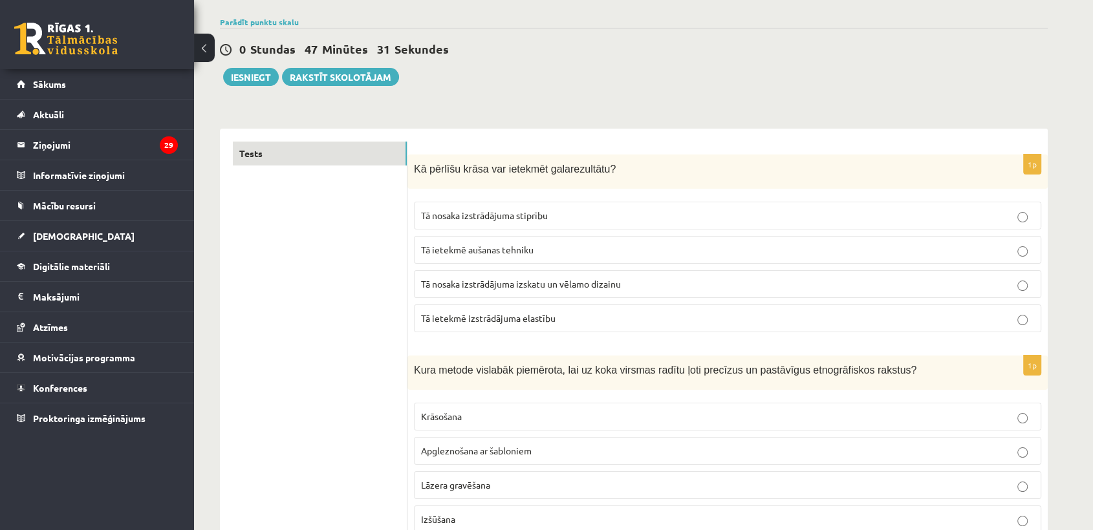
scroll to position [0, 0]
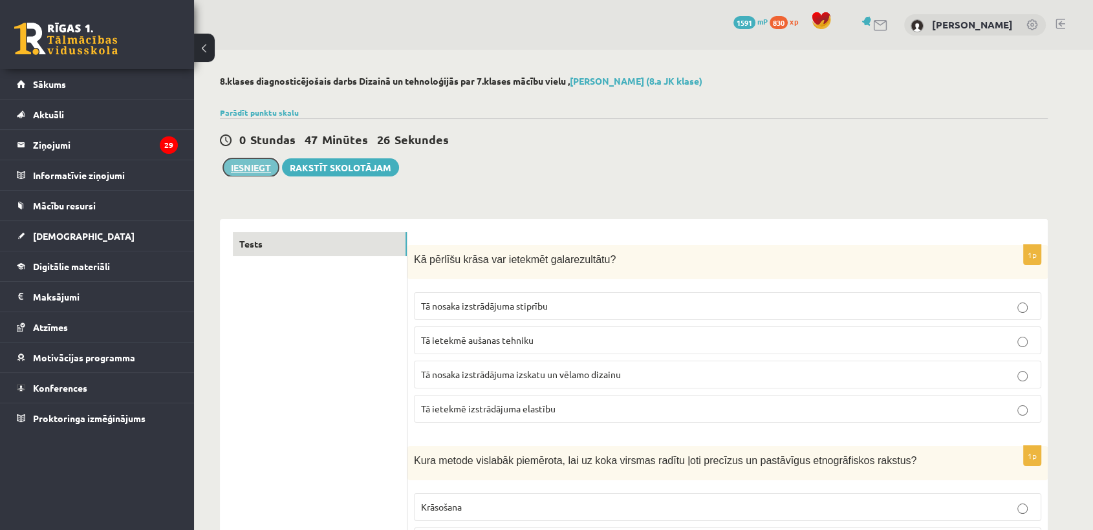
click at [253, 167] on button "Iesniegt" at bounding box center [251, 167] width 56 height 18
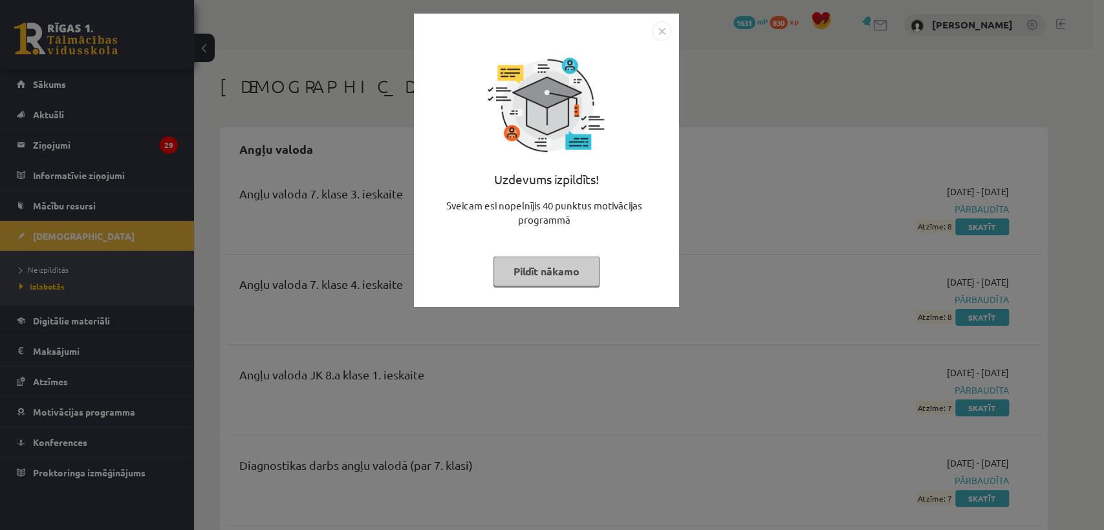
click at [662, 35] on img "Close" at bounding box center [661, 30] width 19 height 19
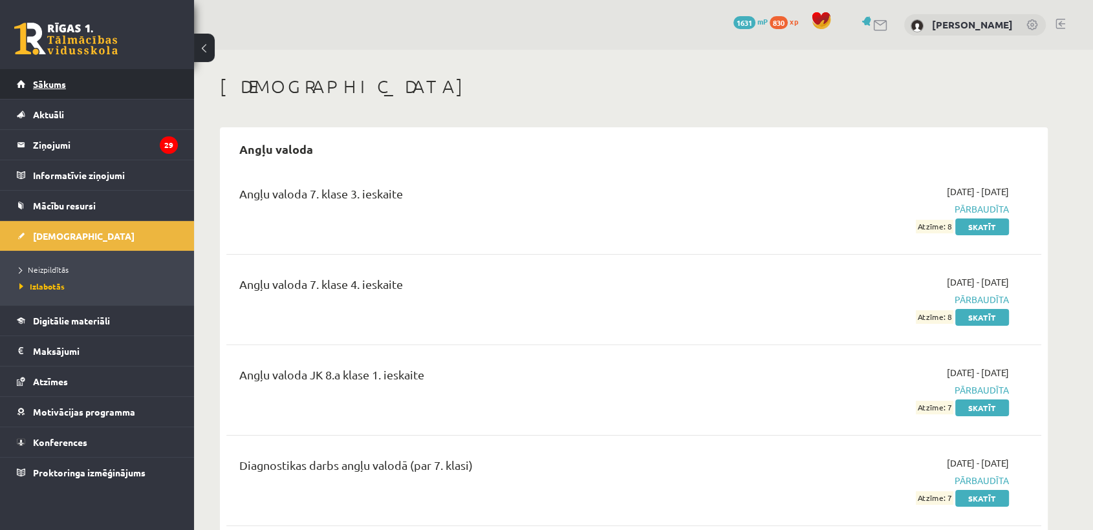
click at [52, 80] on span "Sākums" at bounding box center [49, 84] width 33 height 12
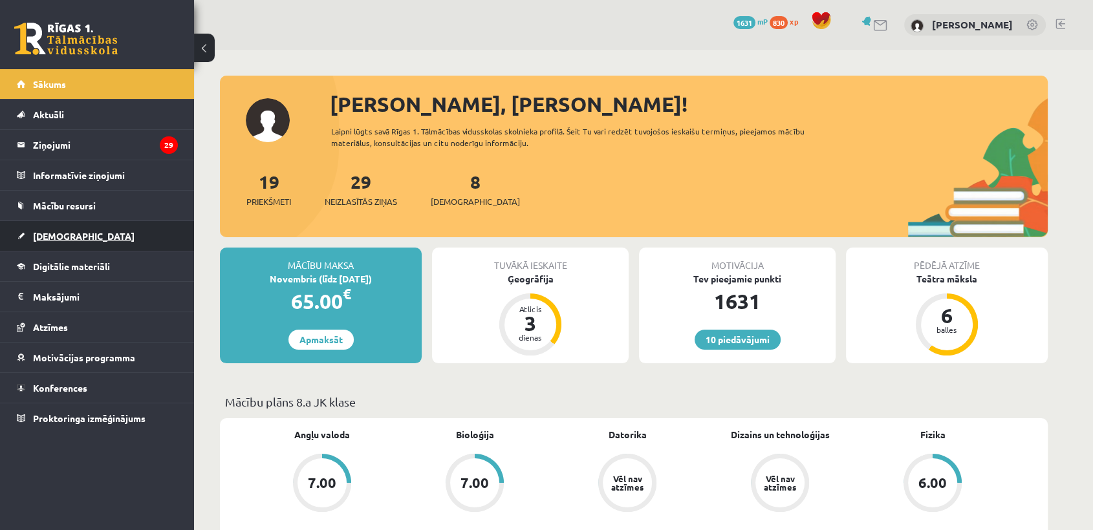
click at [41, 239] on span "[DEMOGRAPHIC_DATA]" at bounding box center [84, 236] width 102 height 12
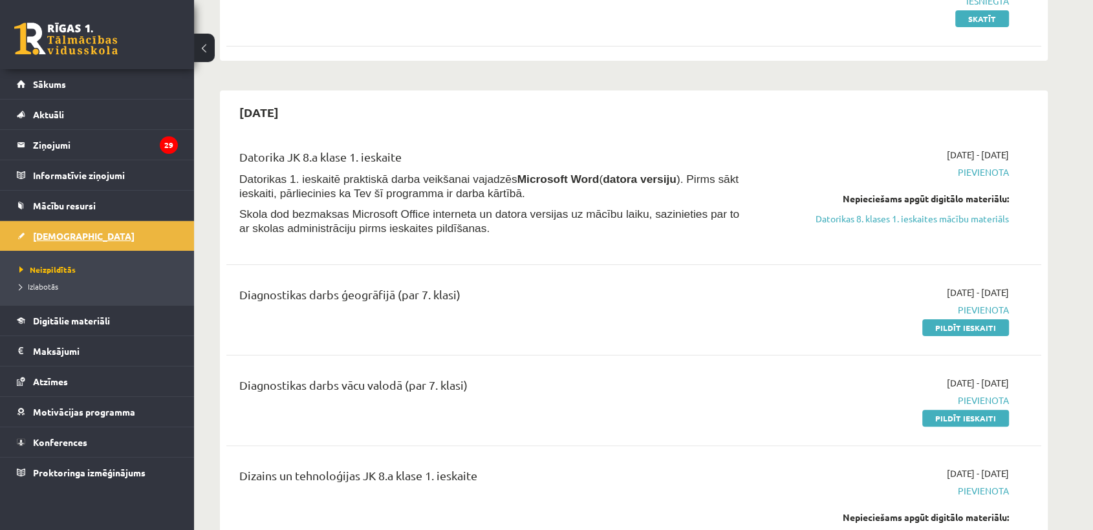
scroll to position [215, 0]
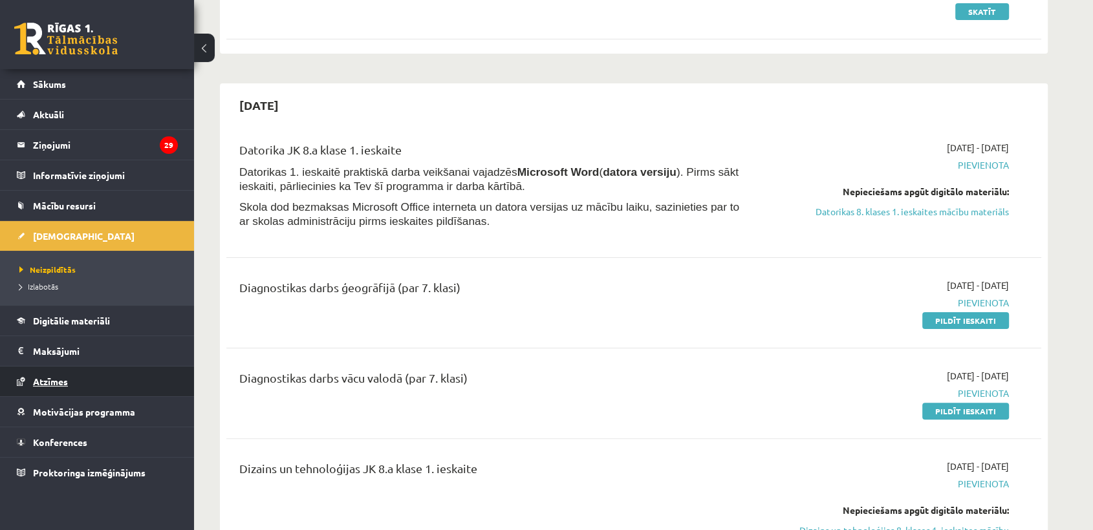
click at [59, 383] on span "Atzīmes" at bounding box center [50, 382] width 35 height 12
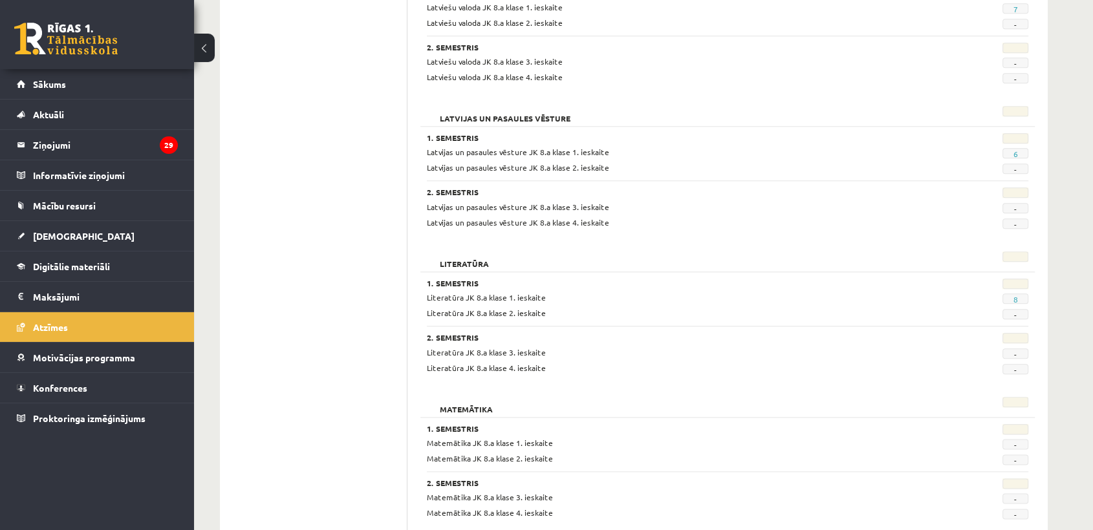
scroll to position [1322, 0]
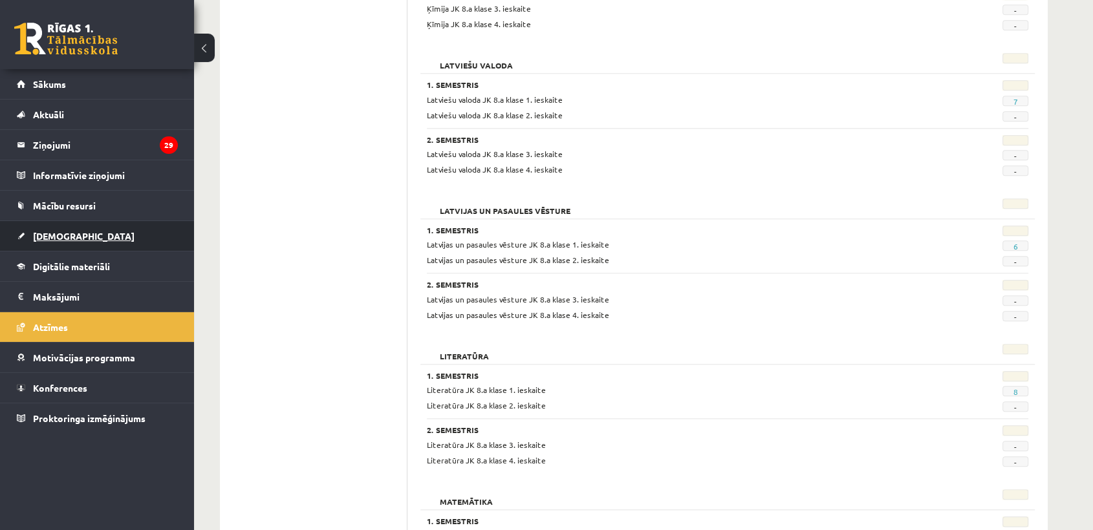
click at [54, 237] on span "[DEMOGRAPHIC_DATA]" at bounding box center [84, 236] width 102 height 12
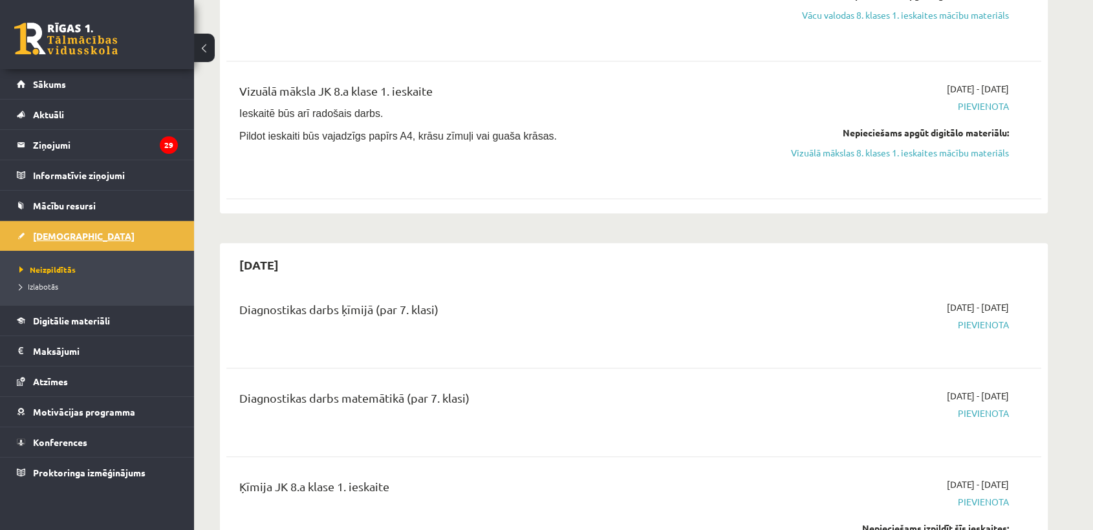
scroll to position [1394, 0]
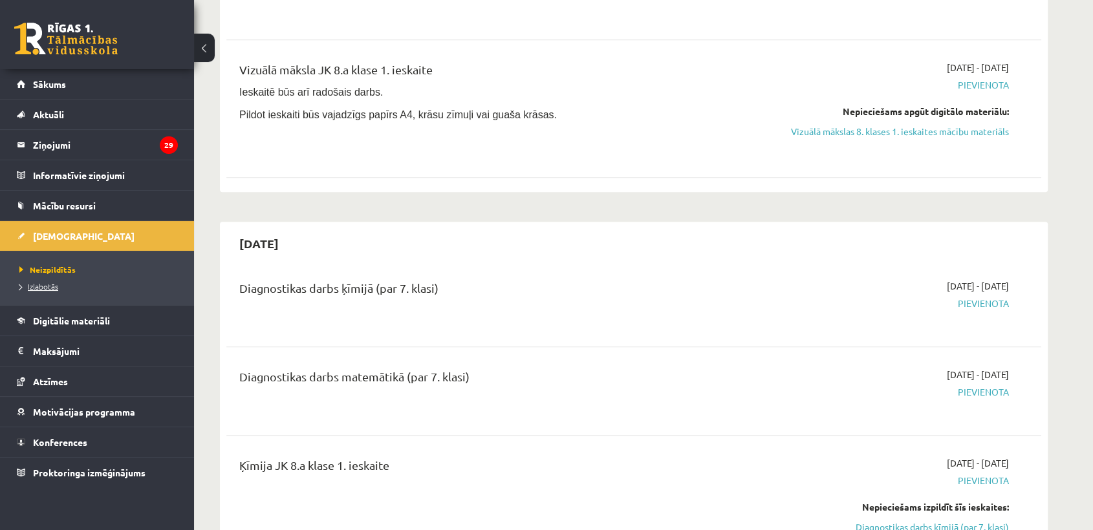
click at [47, 286] on span "Izlabotās" at bounding box center [38, 286] width 39 height 10
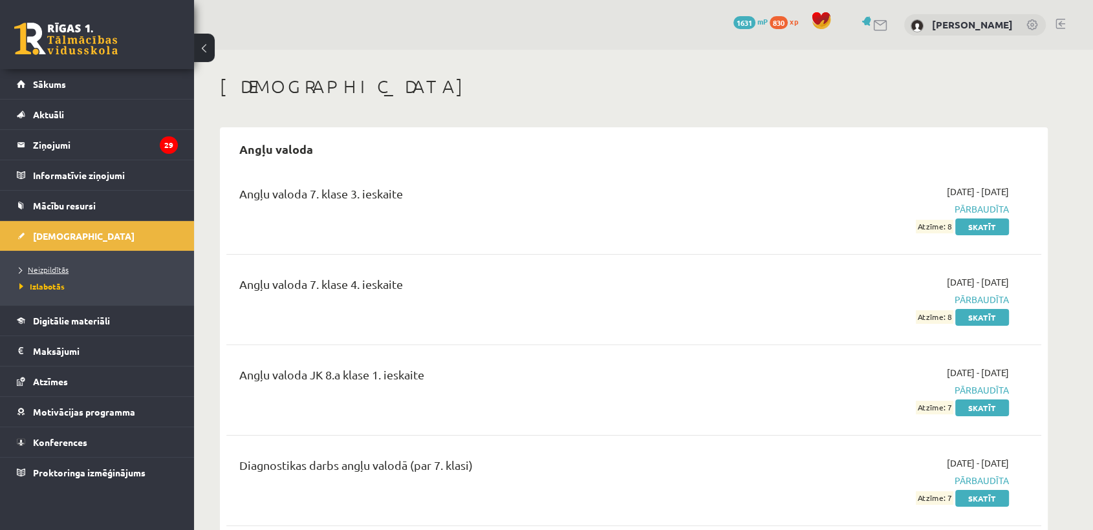
click at [48, 267] on span "Neizpildītās" at bounding box center [43, 269] width 49 height 10
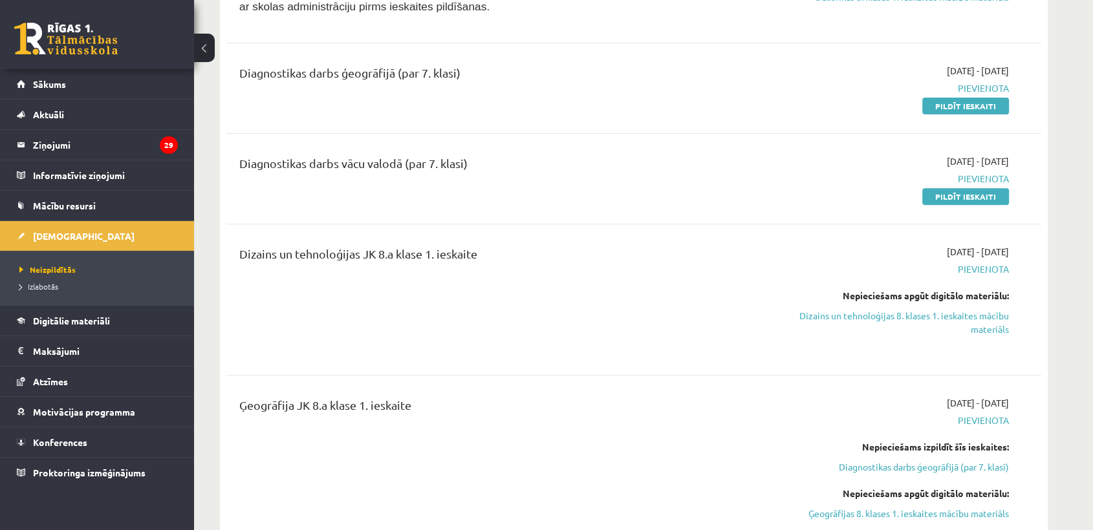
scroll to position [502, 0]
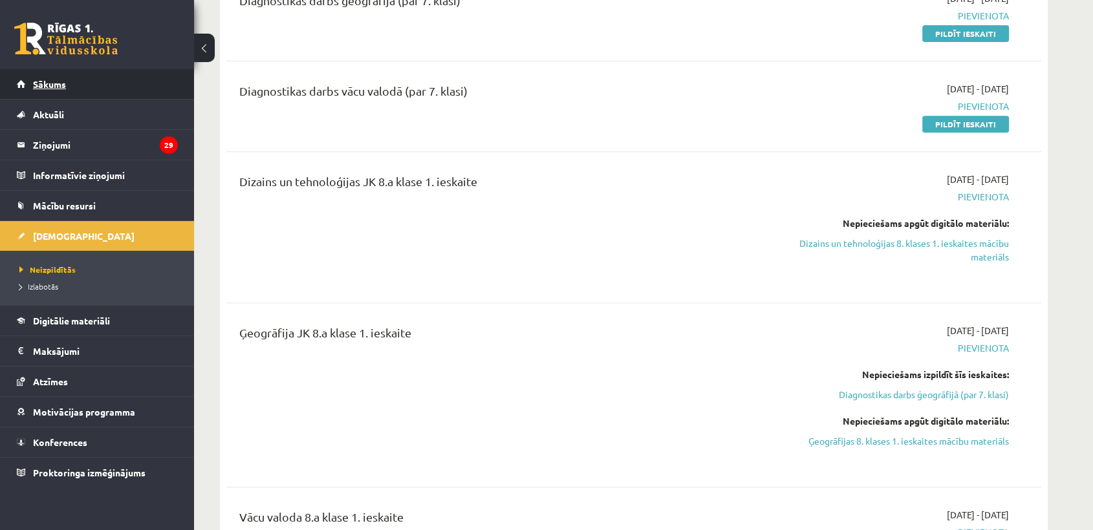
click at [50, 85] on span "Sākums" at bounding box center [49, 84] width 33 height 12
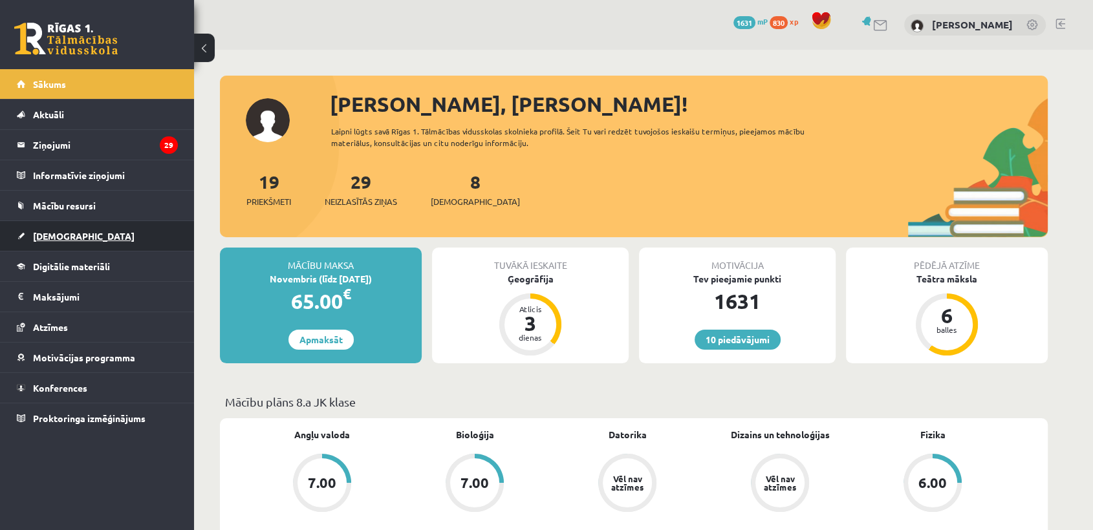
click at [53, 237] on span "[DEMOGRAPHIC_DATA]" at bounding box center [84, 236] width 102 height 12
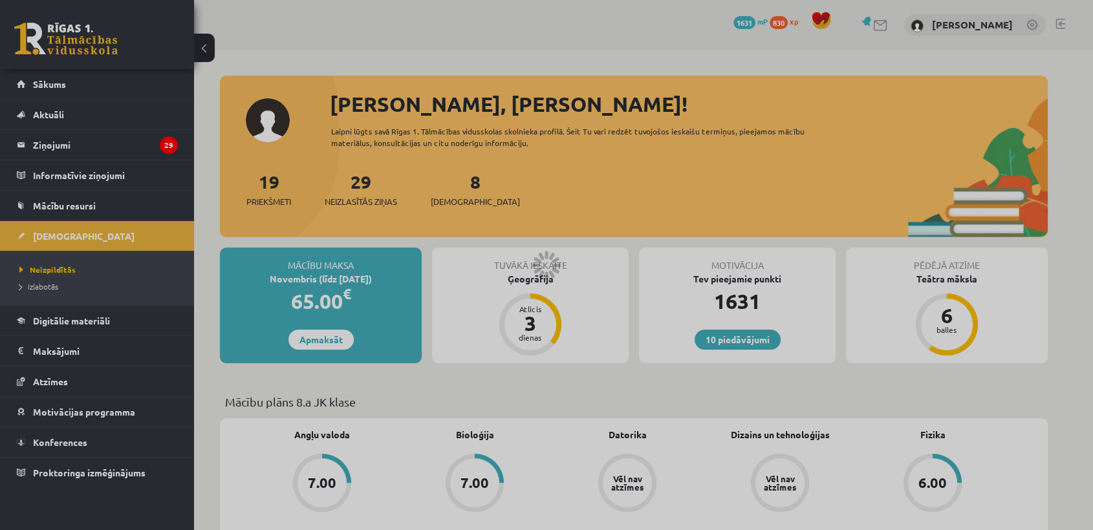
click at [63, 266] on span "Neizpildītās" at bounding box center [47, 269] width 56 height 10
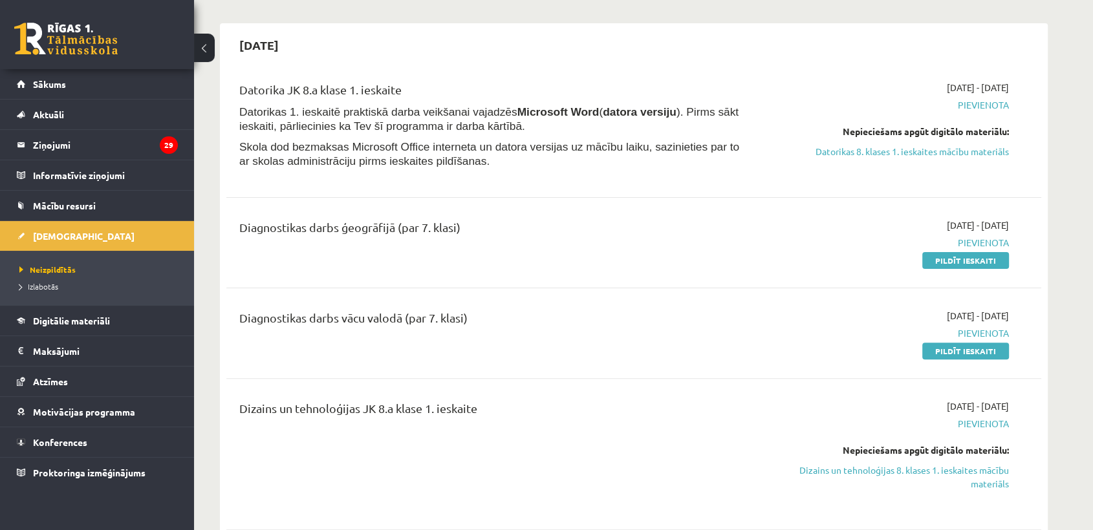
scroll to position [287, 0]
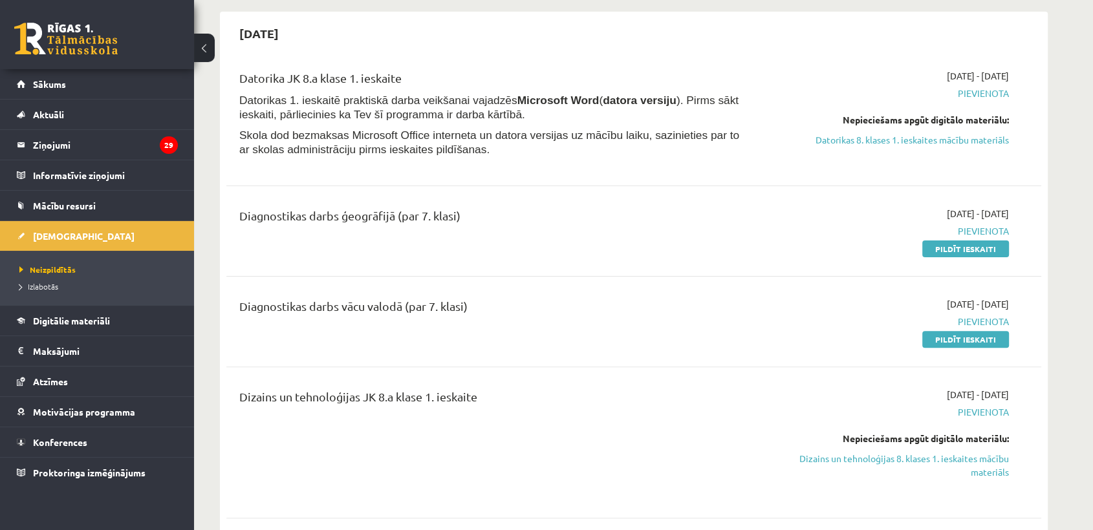
drag, startPoint x: 974, startPoint y: 247, endPoint x: 601, endPoint y: 68, distance: 413.3
click at [976, 248] on link "Pildīt ieskaiti" at bounding box center [965, 249] width 87 height 17
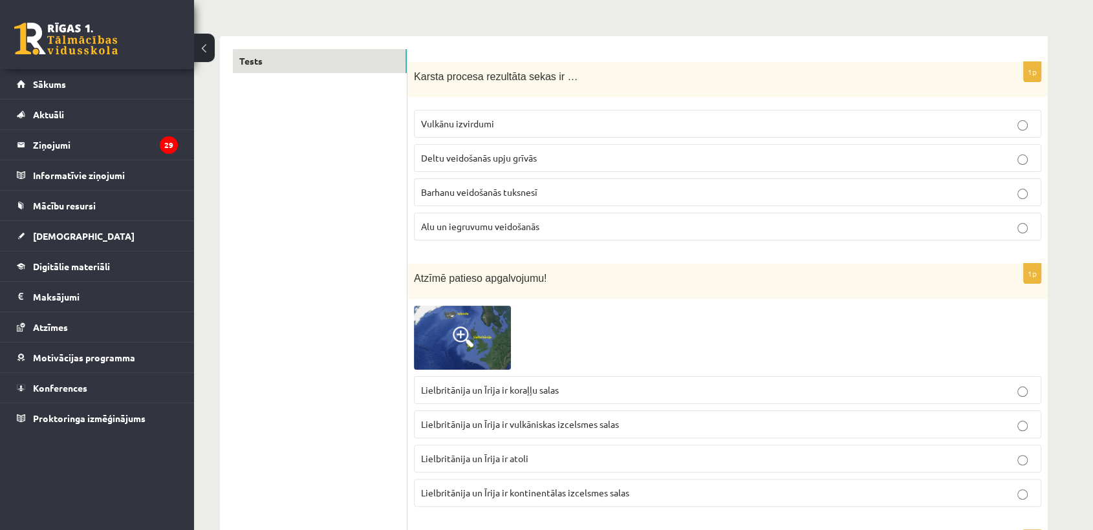
scroll to position [215, 0]
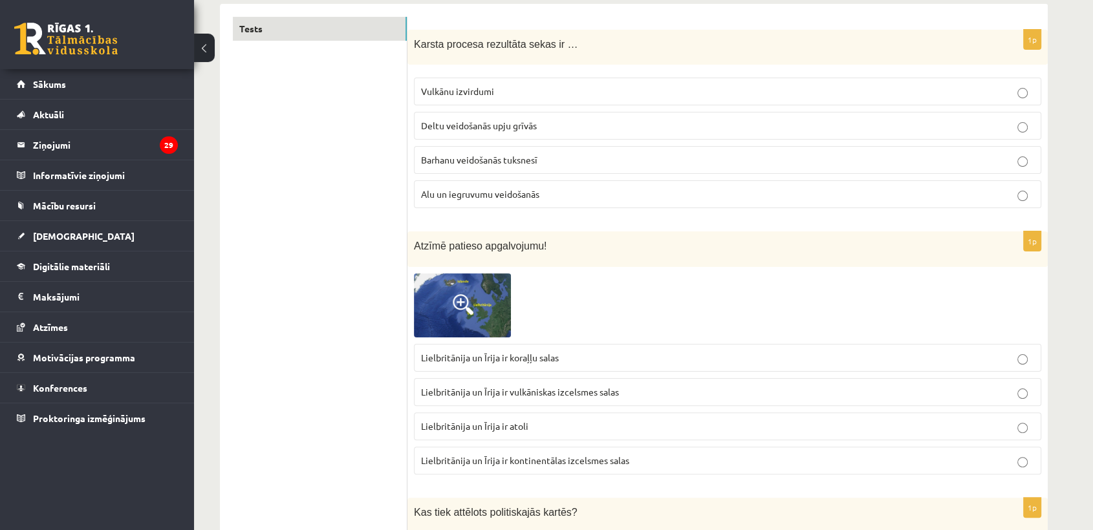
click at [543, 93] on p "Vulkānu izvirdumi" at bounding box center [727, 92] width 613 height 14
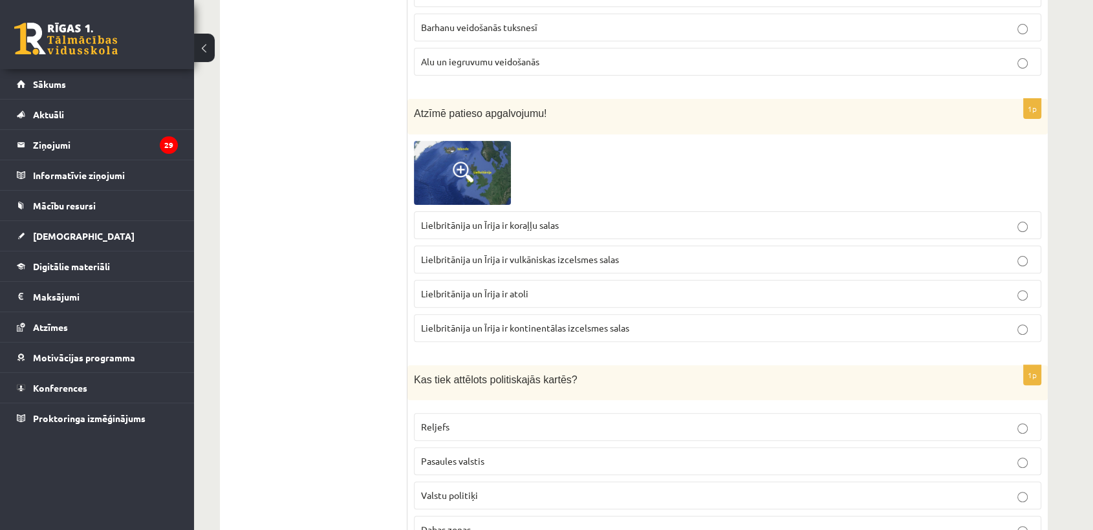
scroll to position [359, 0]
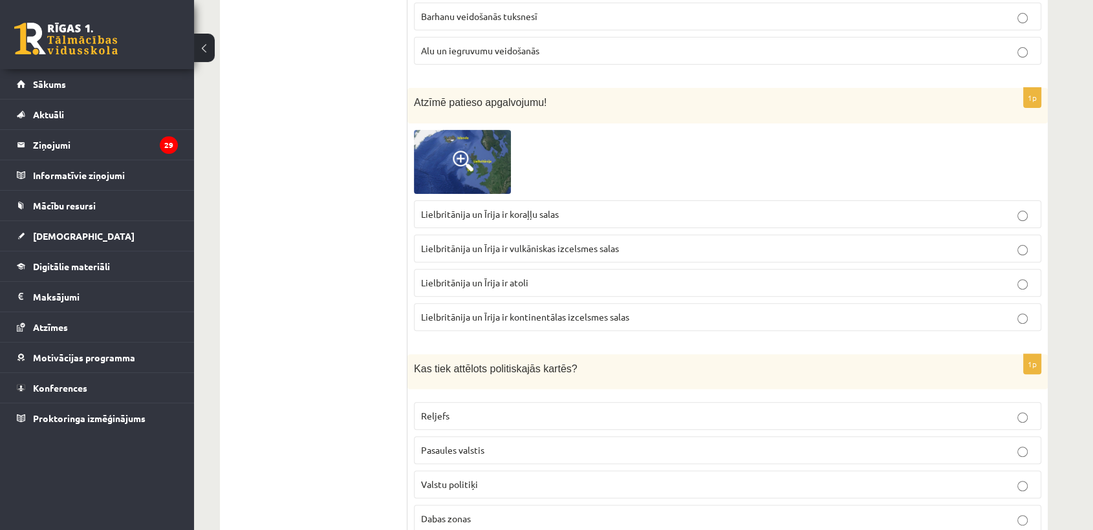
click at [515, 318] on span "Lielbritānija un Īrija ir kontinentālas izcelsmes salas" at bounding box center [525, 317] width 208 height 12
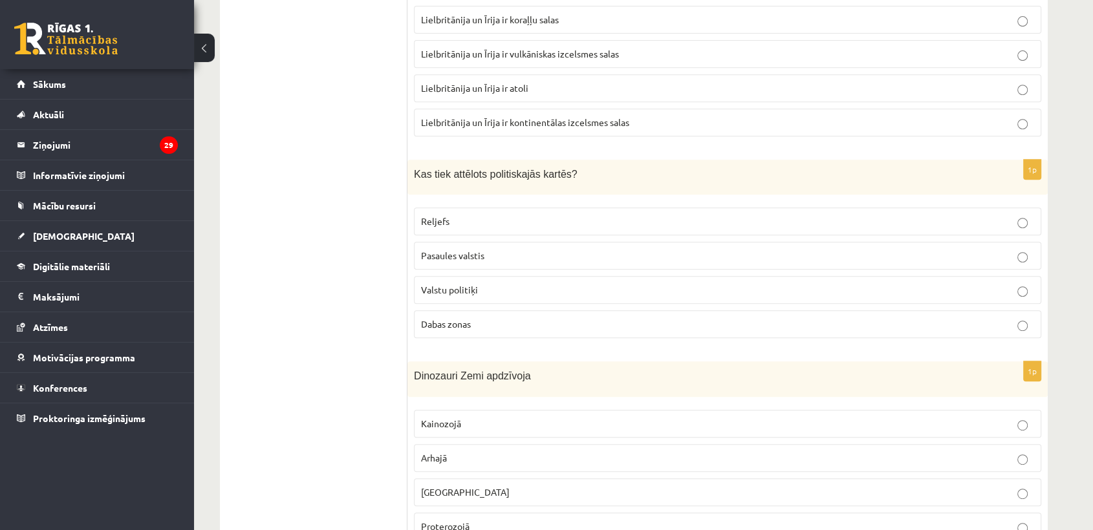
scroll to position [574, 0]
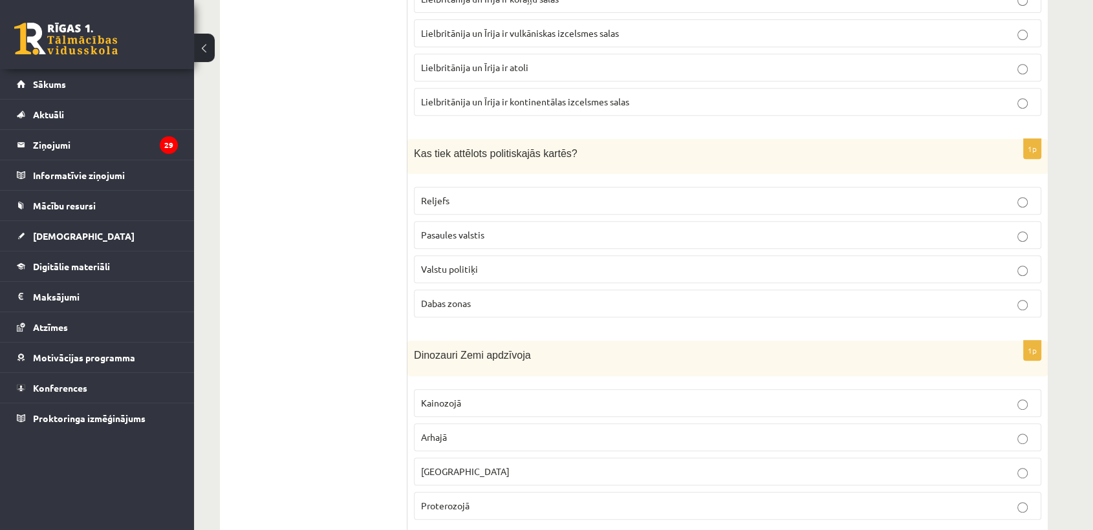
click at [532, 239] on p "Pasaules valstis" at bounding box center [727, 235] width 613 height 14
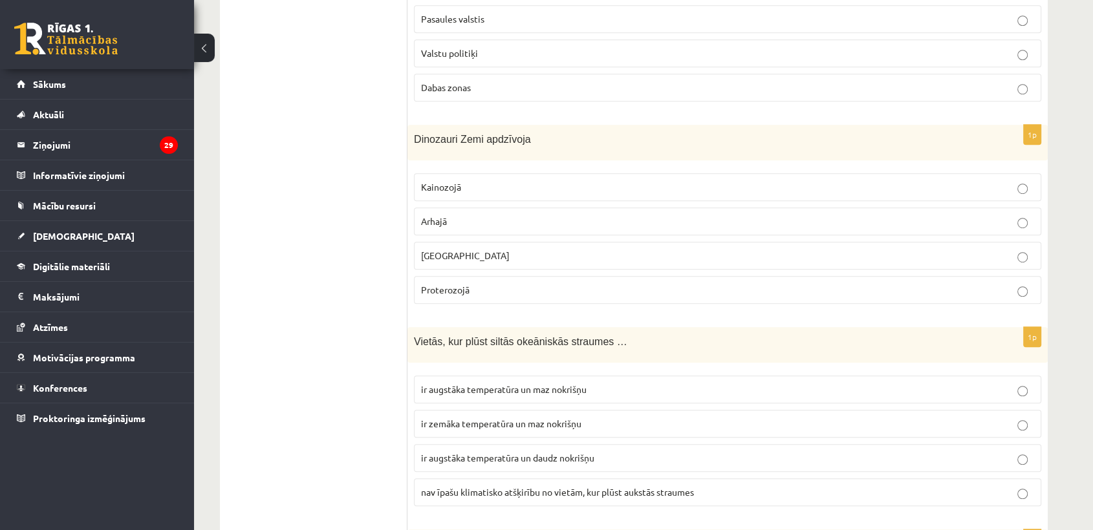
scroll to position [862, 0]
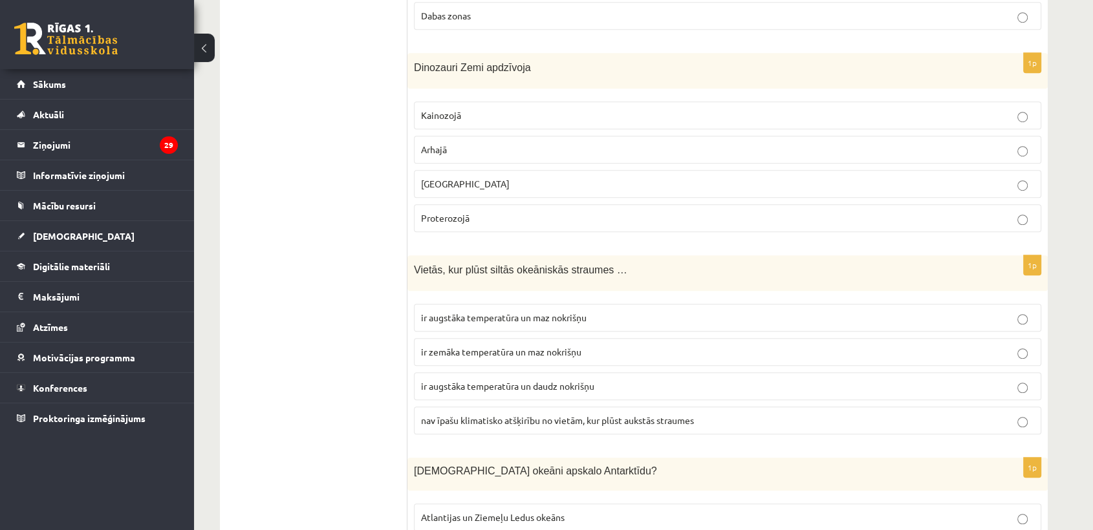
click at [482, 183] on p "[GEOGRAPHIC_DATA]" at bounding box center [727, 184] width 613 height 14
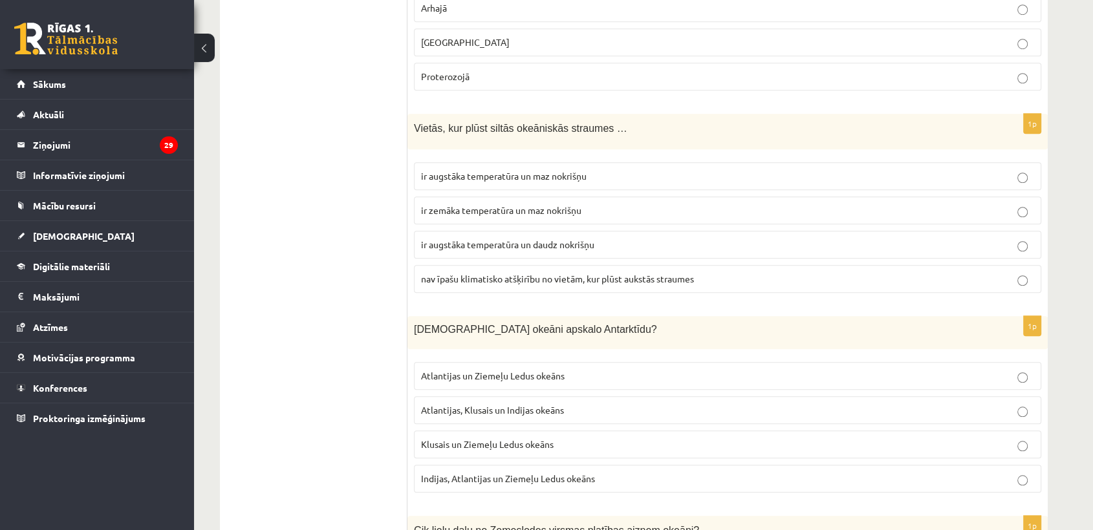
scroll to position [1006, 0]
click at [512, 250] on label "ir augstāka temperatūra un daudz nokrišņu" at bounding box center [727, 243] width 627 height 28
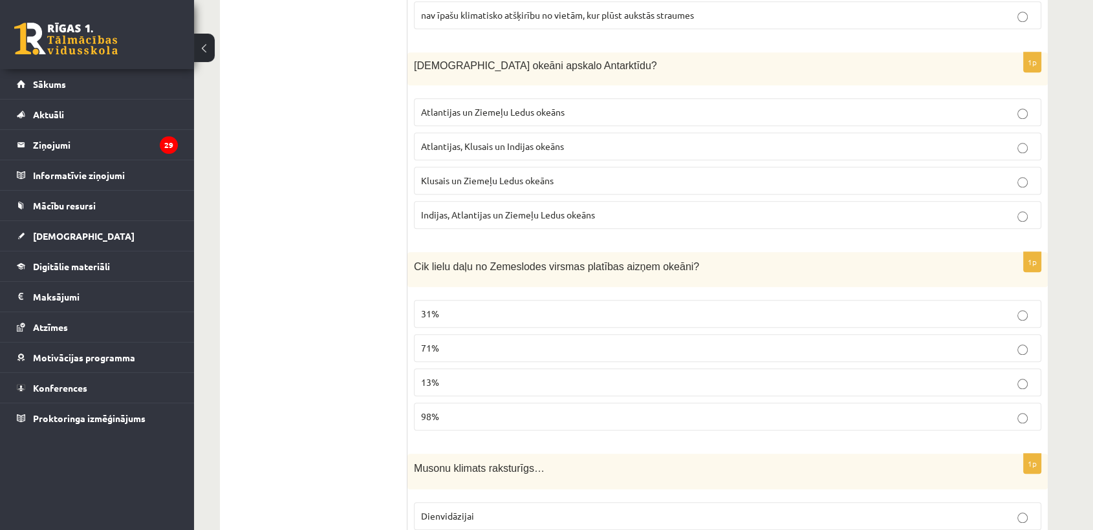
scroll to position [1293, 0]
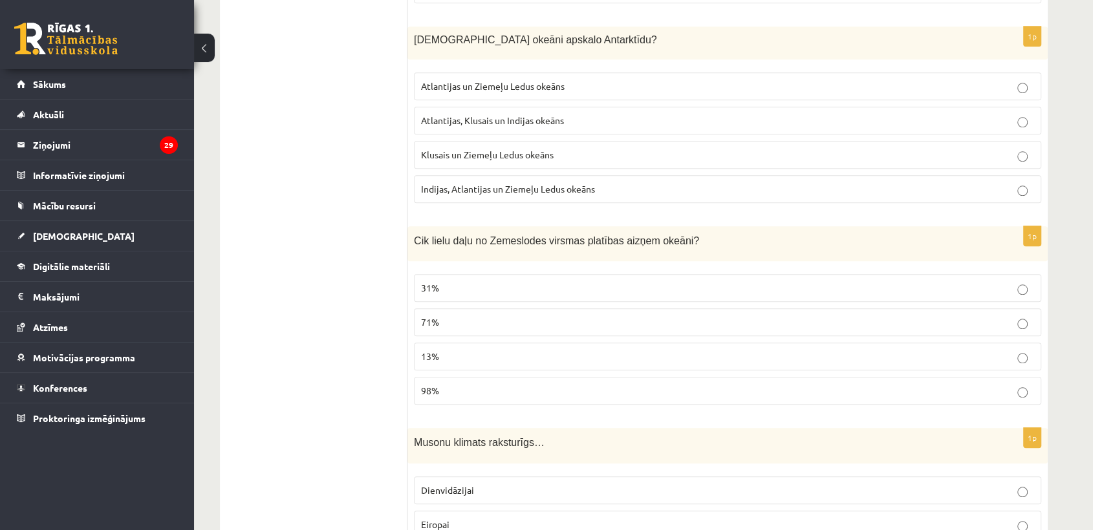
click at [622, 114] on p "Atlantijas, Klusais un Indijas okeāns" at bounding box center [727, 121] width 613 height 14
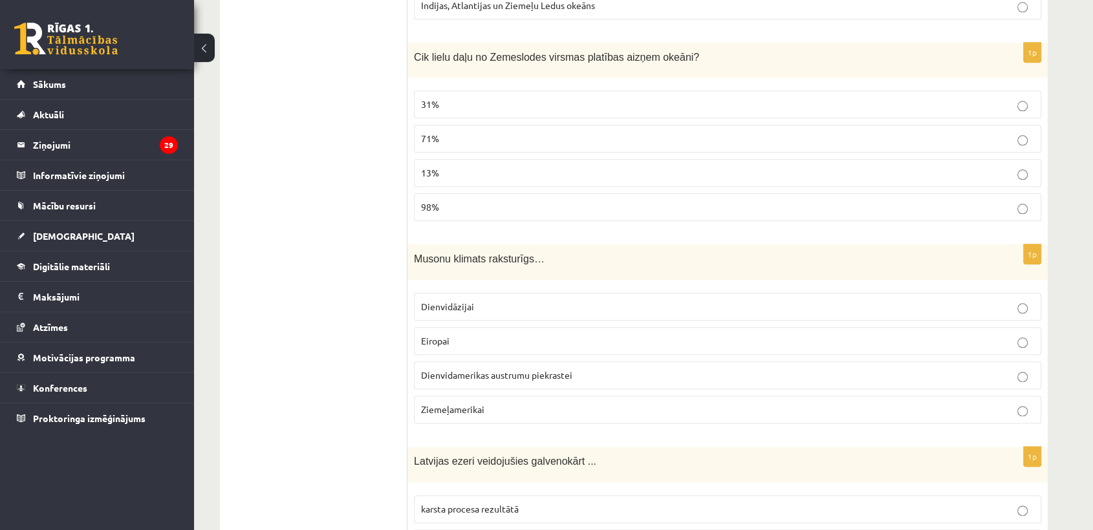
scroll to position [1509, 0]
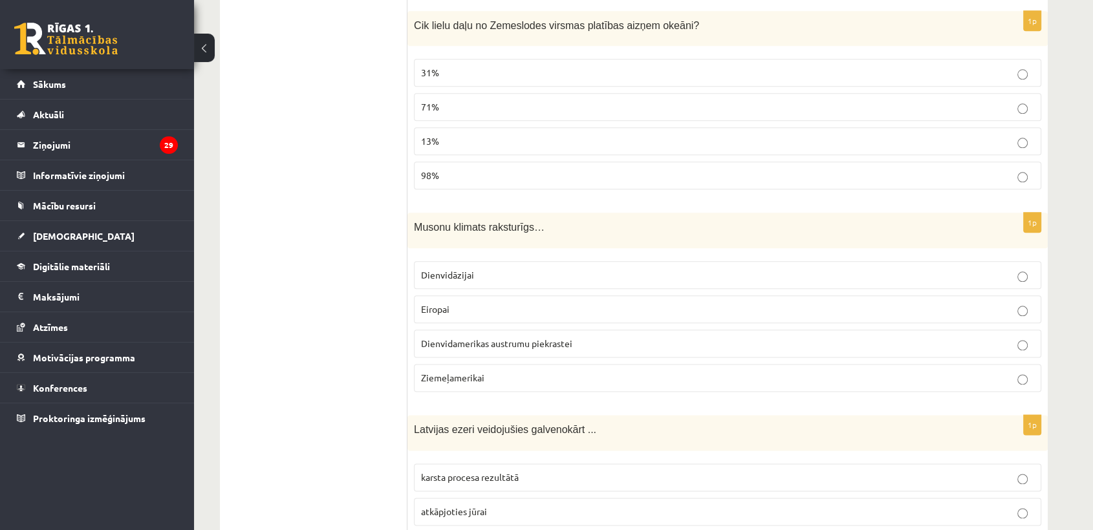
click at [564, 94] on label "71%" at bounding box center [727, 107] width 627 height 28
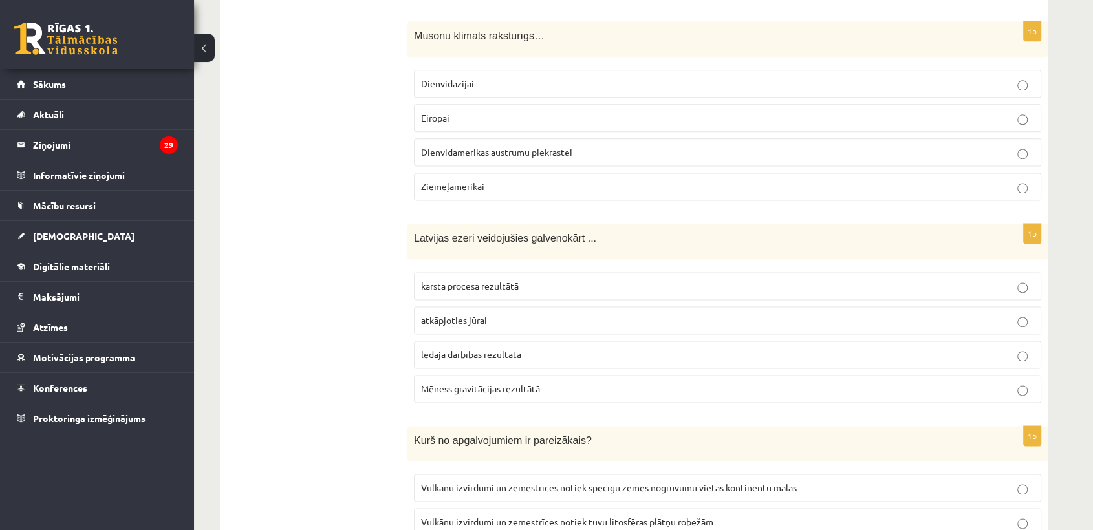
scroll to position [1724, 0]
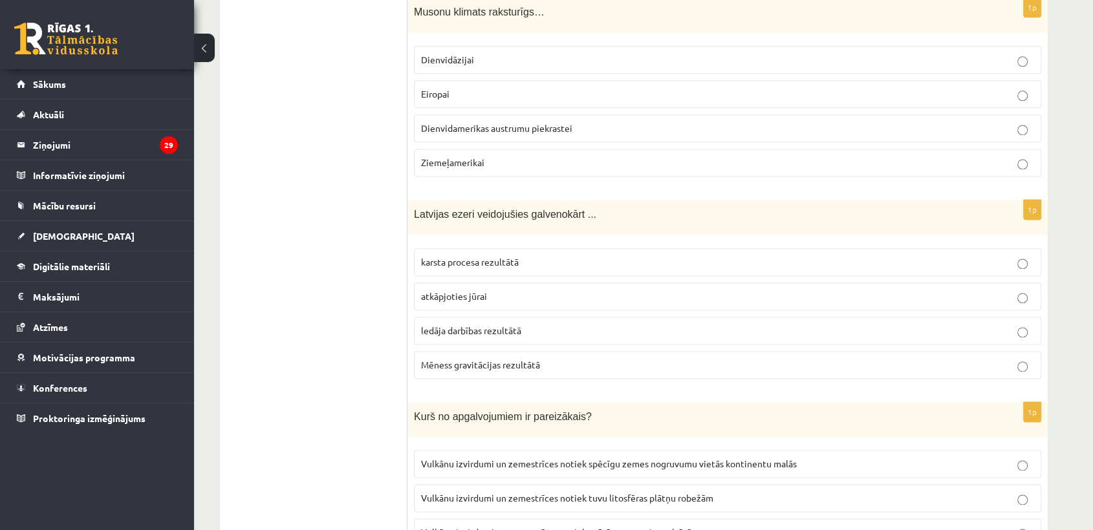
click at [535, 53] on p "Dienvidāzijai" at bounding box center [727, 60] width 613 height 14
click at [517, 290] on p "atkāpjoties jūrai" at bounding box center [727, 297] width 613 height 14
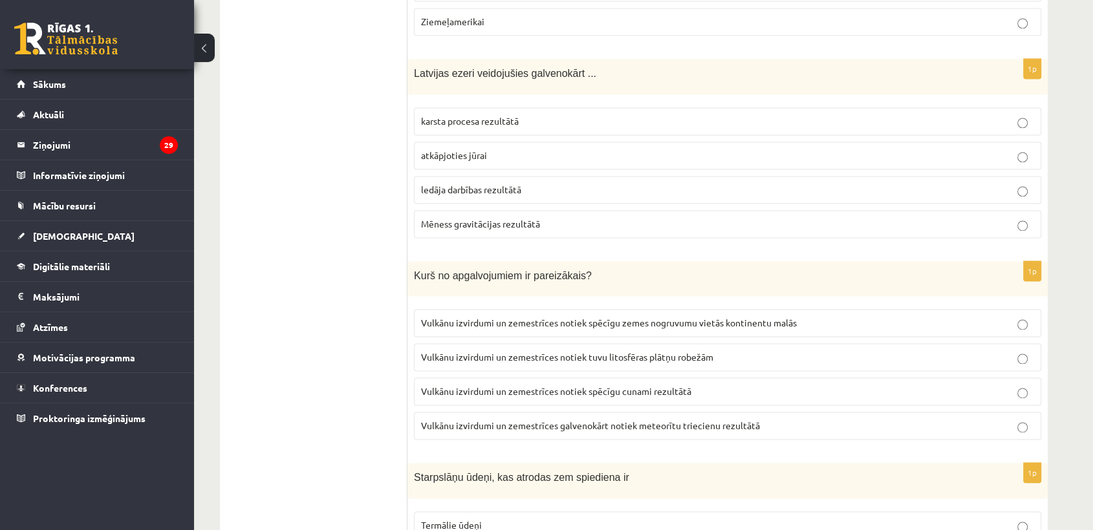
scroll to position [1868, 0]
click at [631, 348] on p "Vulkānu izvirdumi un zemestrīces notiek tuvu litosfēras plātņu robežām" at bounding box center [727, 355] width 613 height 14
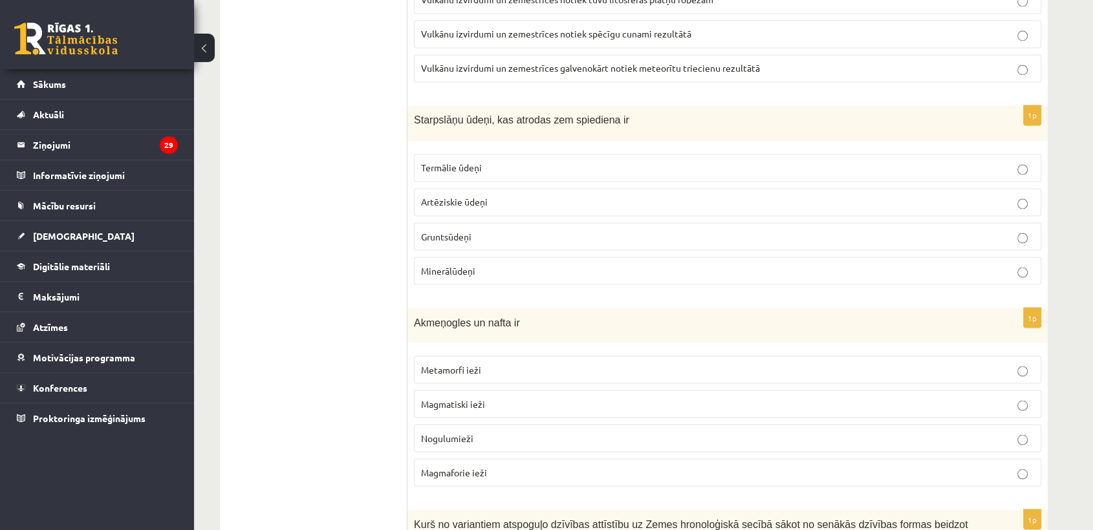
scroll to position [2227, 0]
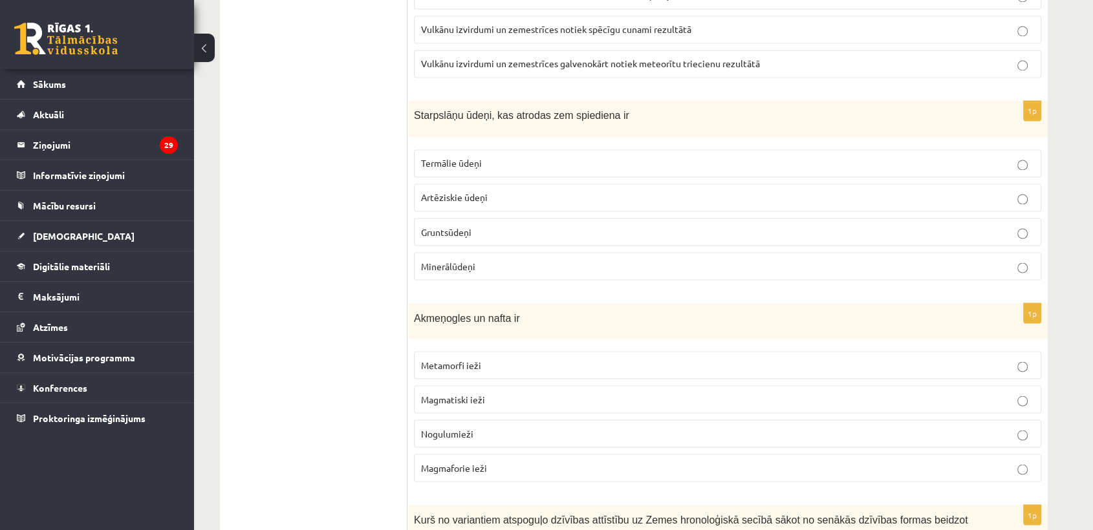
click at [590, 197] on label "Artēziskie ūdeņi" at bounding box center [727, 198] width 627 height 28
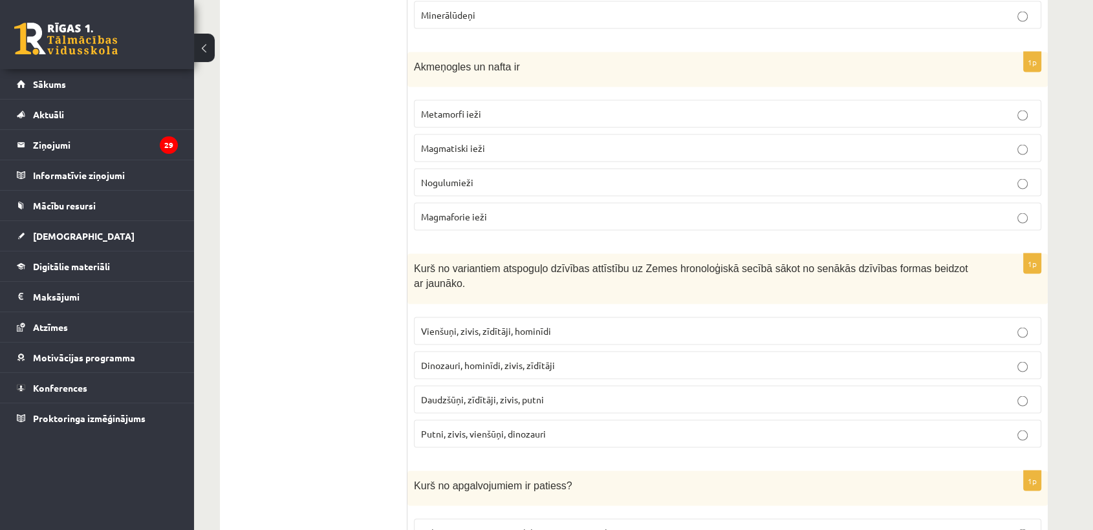
scroll to position [2514, 0]
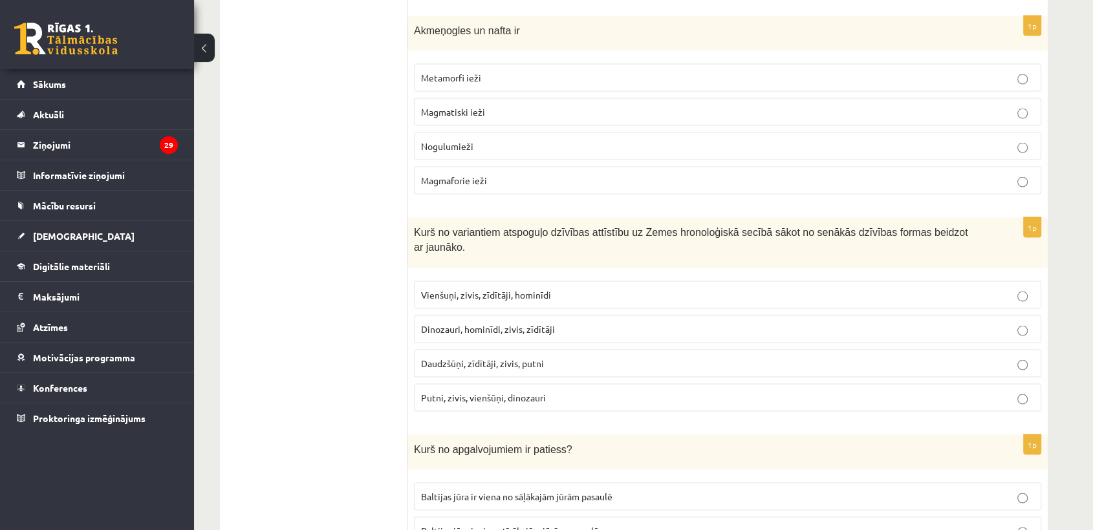
click at [543, 140] on p "Nogulumieži" at bounding box center [727, 147] width 613 height 14
click at [571, 288] on p "Vienšuņi, zivis, zīdītāji, hominīdi" at bounding box center [727, 295] width 613 height 14
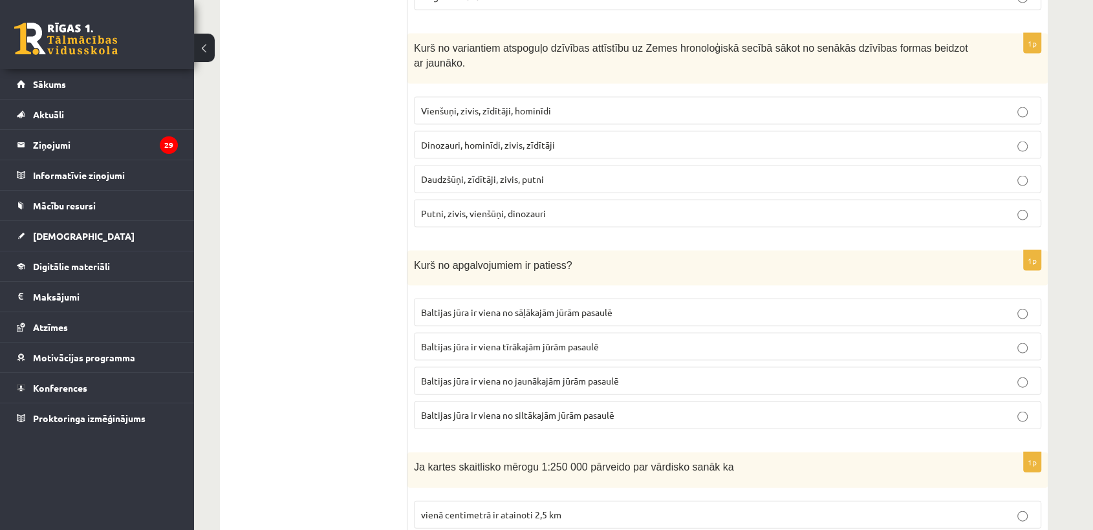
scroll to position [2730, 0]
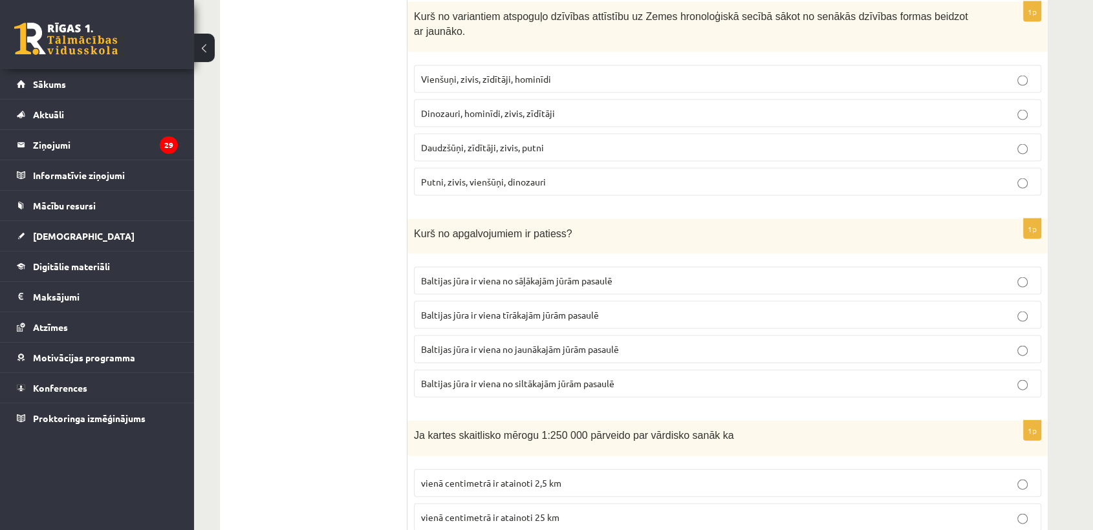
click at [673, 343] on p "Baltijas jūra ir viena no jaunākajām jūrām pasaulē" at bounding box center [727, 350] width 613 height 14
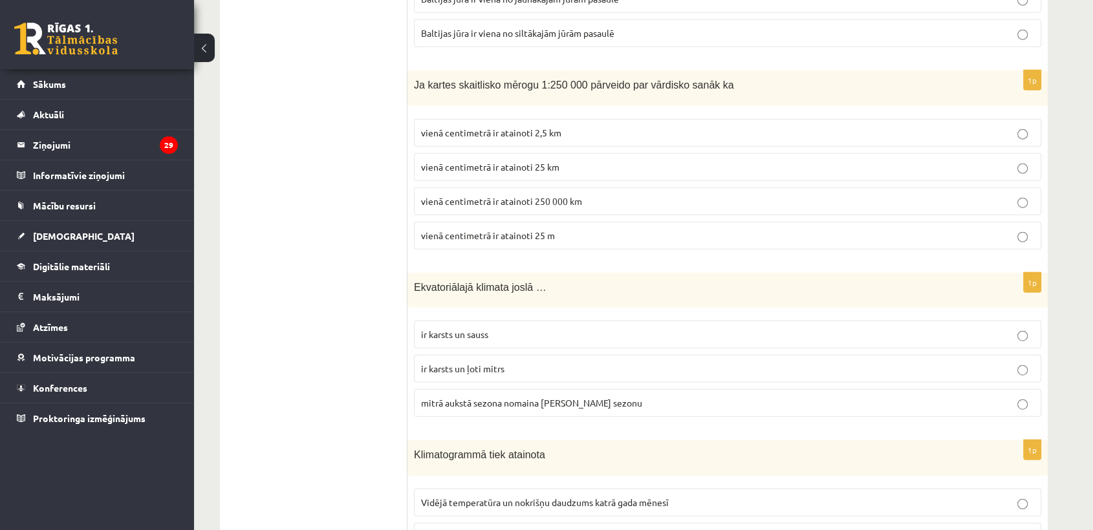
scroll to position [3089, 0]
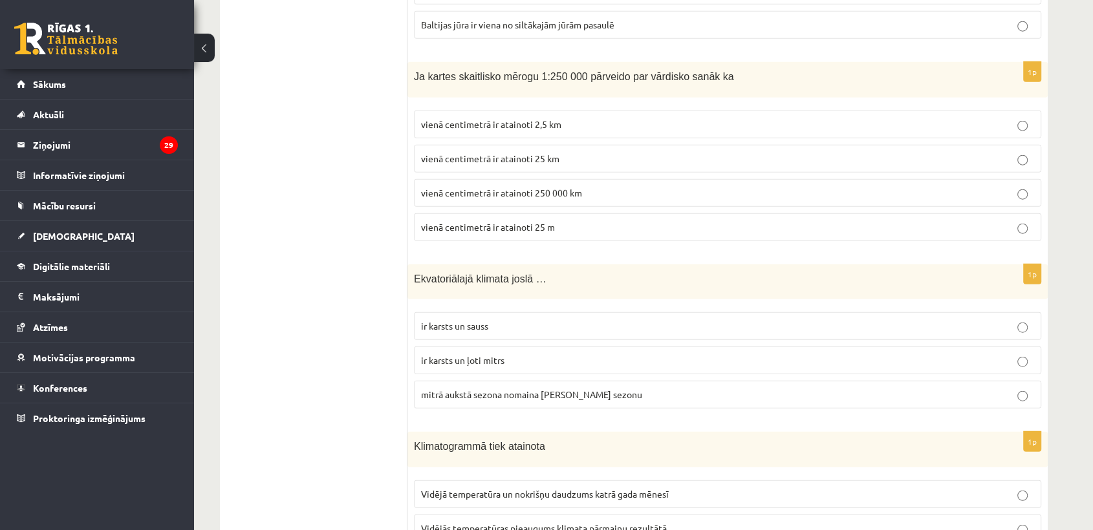
click at [564, 111] on label "vienā centimetrā ir atainoti 2,5 km" at bounding box center [727, 125] width 627 height 28
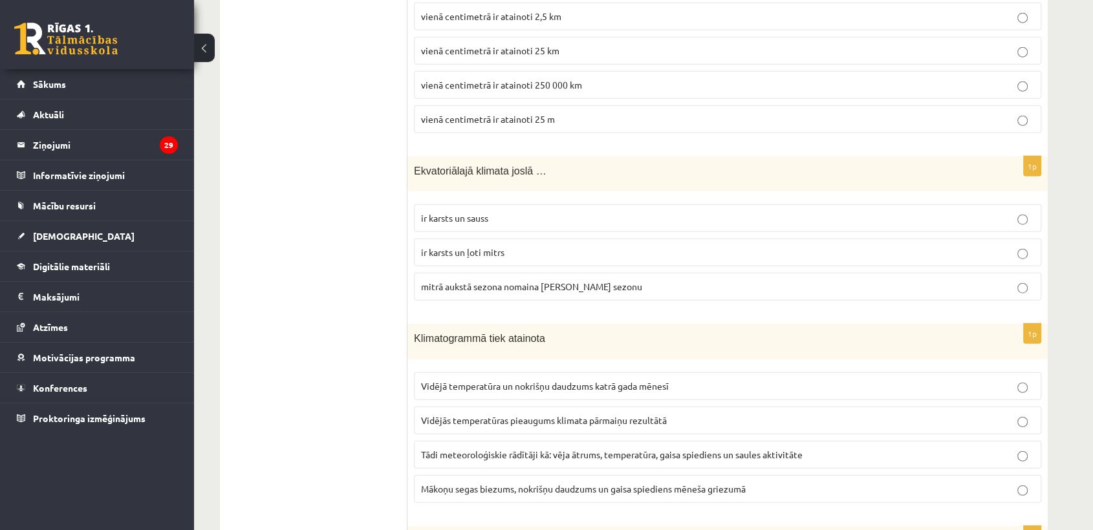
scroll to position [3233, 0]
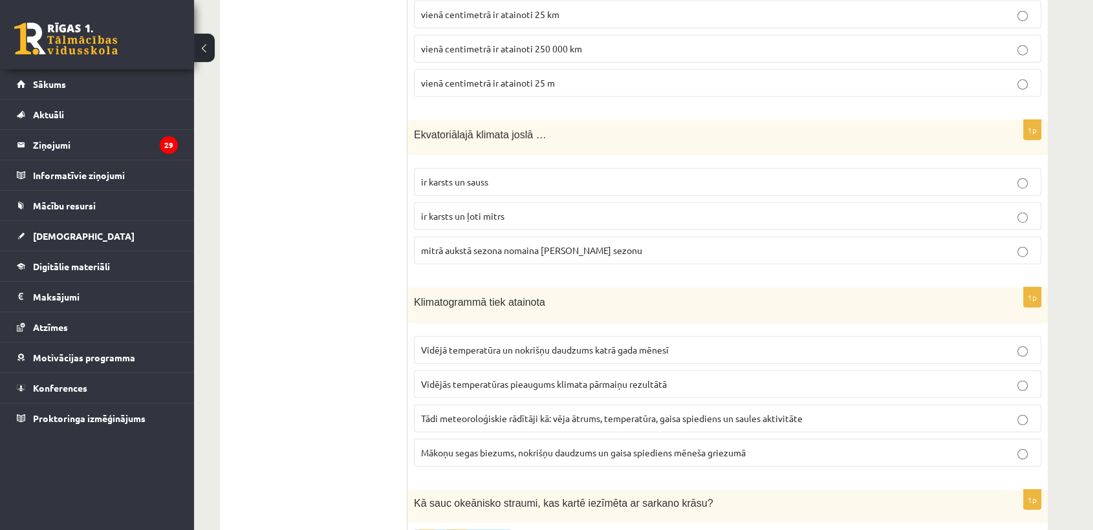
click at [517, 202] on label "ir karsts un ļoti mitrs" at bounding box center [727, 216] width 627 height 28
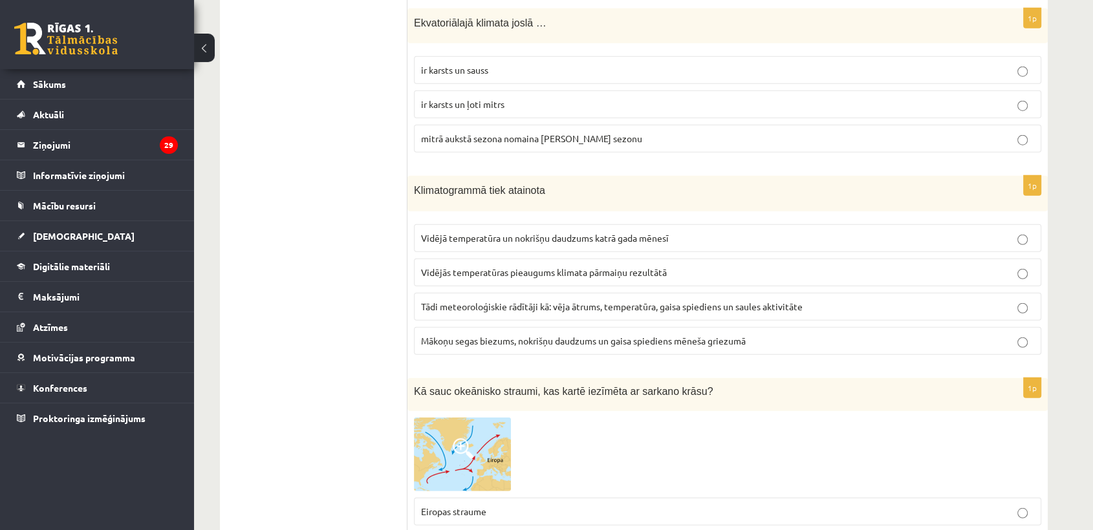
scroll to position [3377, 0]
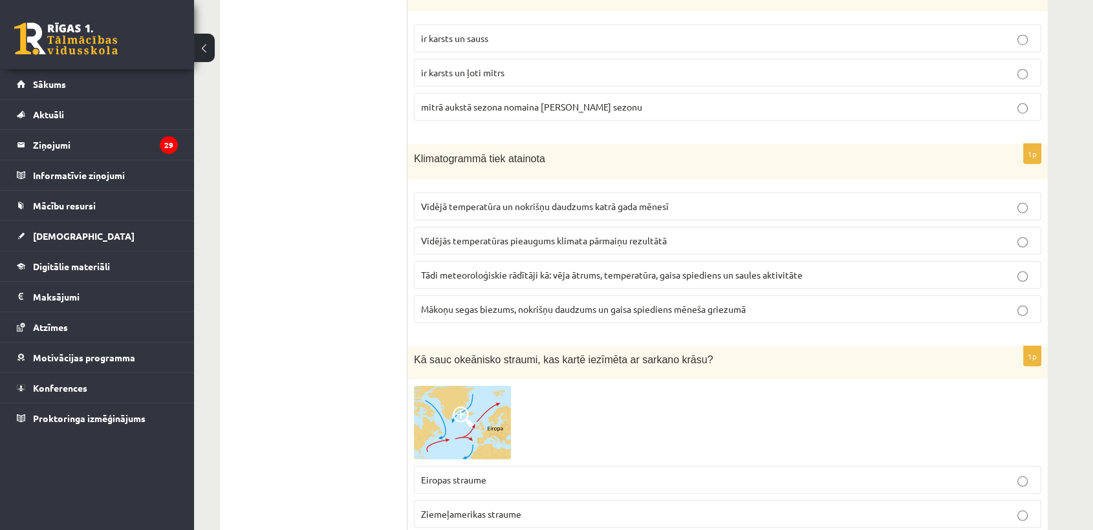
click at [501, 200] on p "Vidējā temperatūra un nokrišņu daudzums katrā gada mēnesī" at bounding box center [727, 207] width 613 height 14
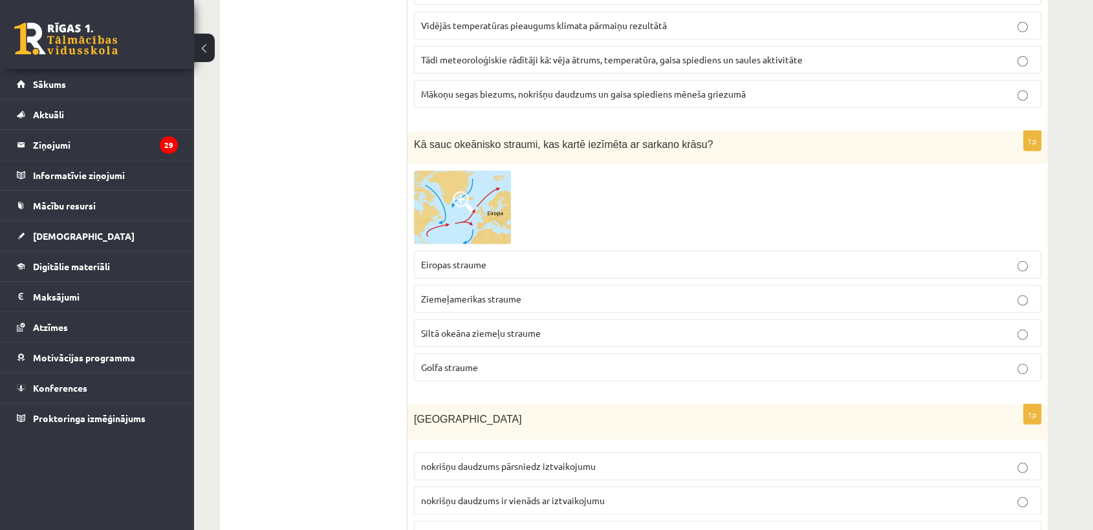
scroll to position [3520, 0]
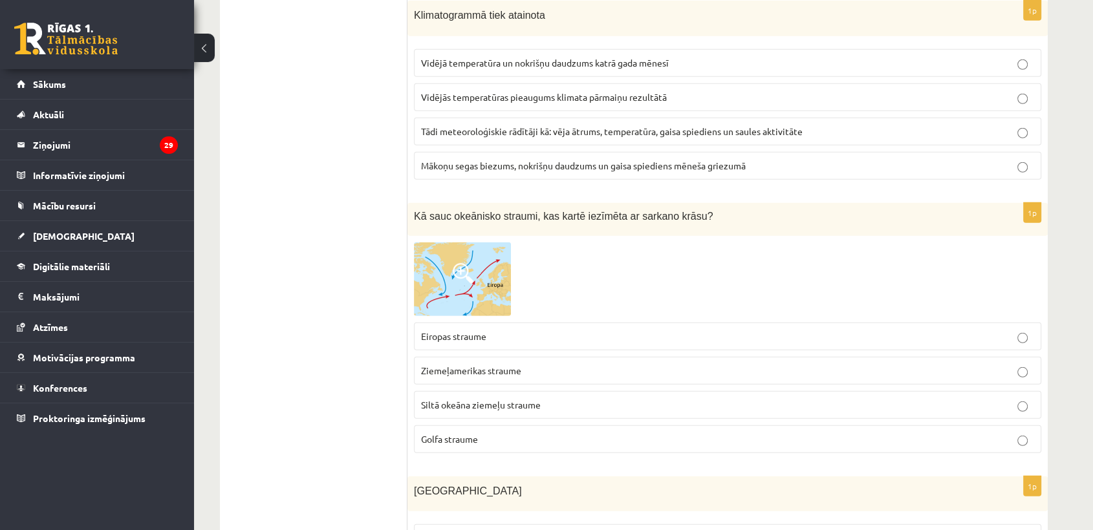
click at [587, 57] on span "Vidējā temperatūra un nokrišņu daudzums katrā gada mēnesī" at bounding box center [545, 63] width 248 height 12
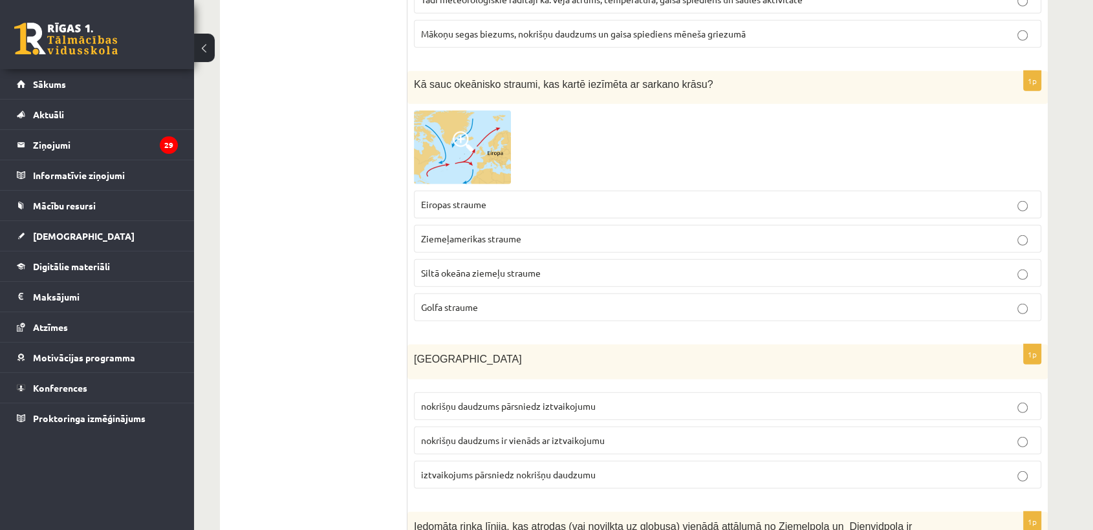
scroll to position [3664, 0]
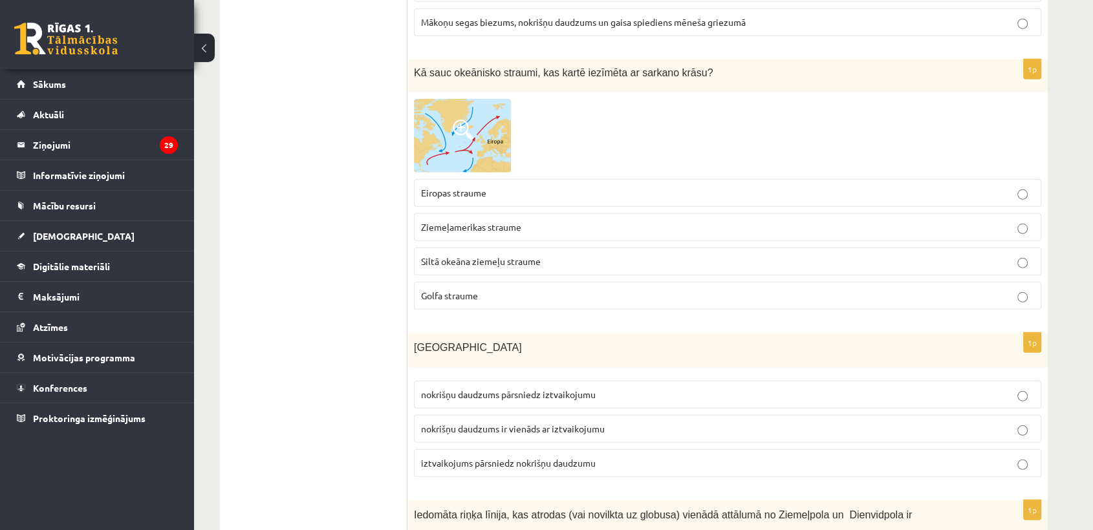
click at [507, 289] on p "Golfa straume" at bounding box center [727, 296] width 613 height 14
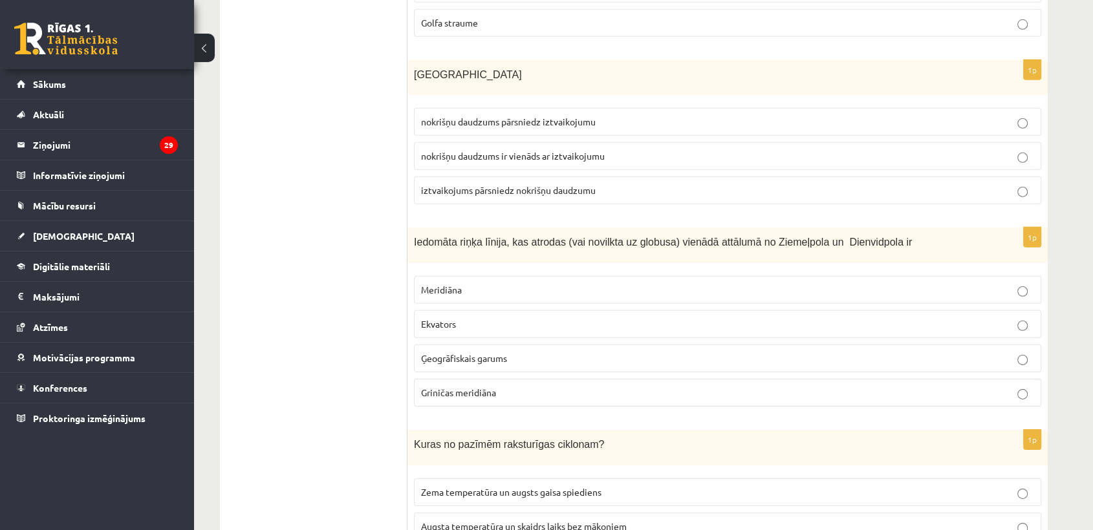
scroll to position [3952, 0]
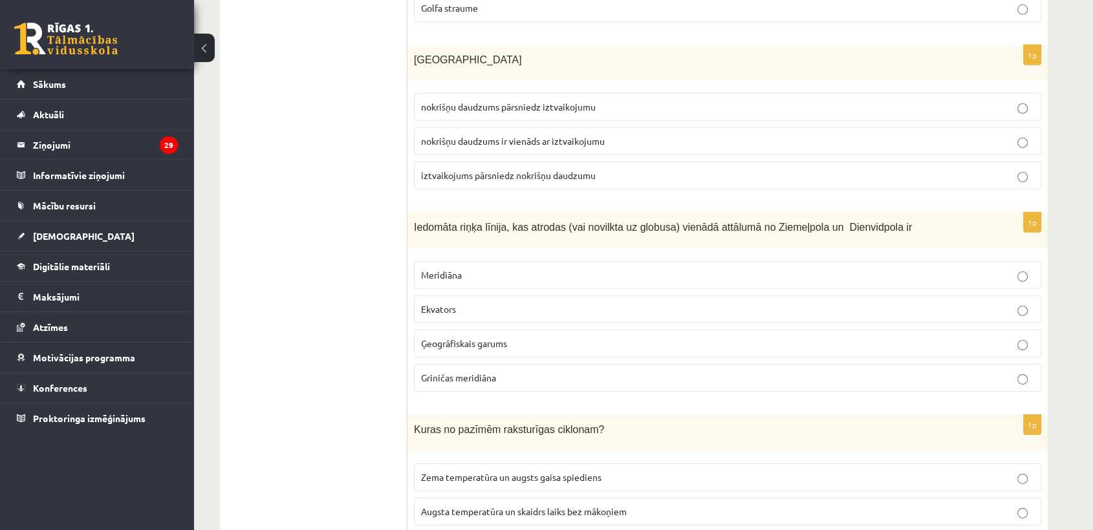
click at [579, 135] on p "nokrišņu daudzums ir vienāds ar iztvaikojumu" at bounding box center [727, 142] width 613 height 14
click at [521, 169] on span "iztvaikojums pārsniedz nokrišņu daudzumu" at bounding box center [508, 175] width 175 height 12
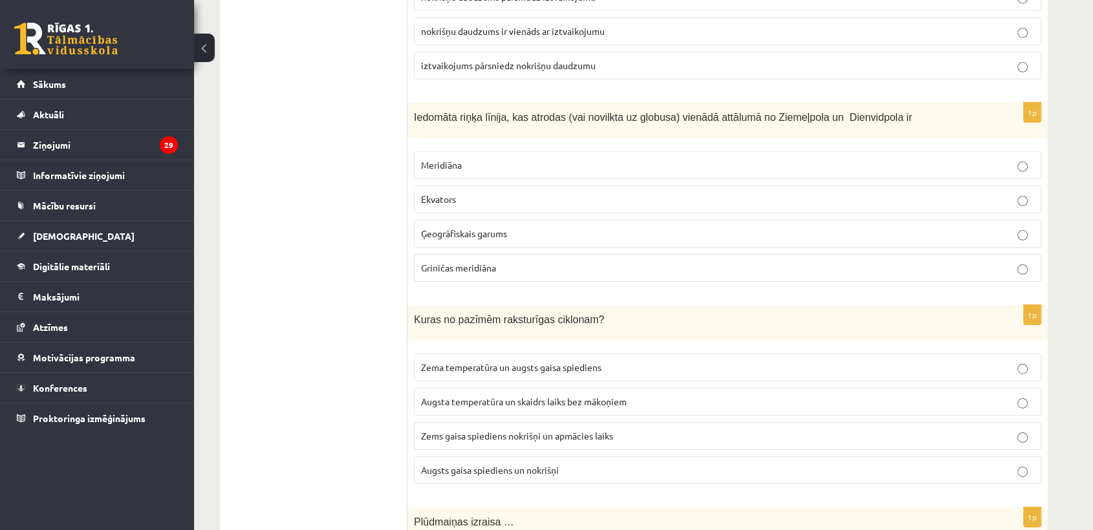
scroll to position [4095, 0]
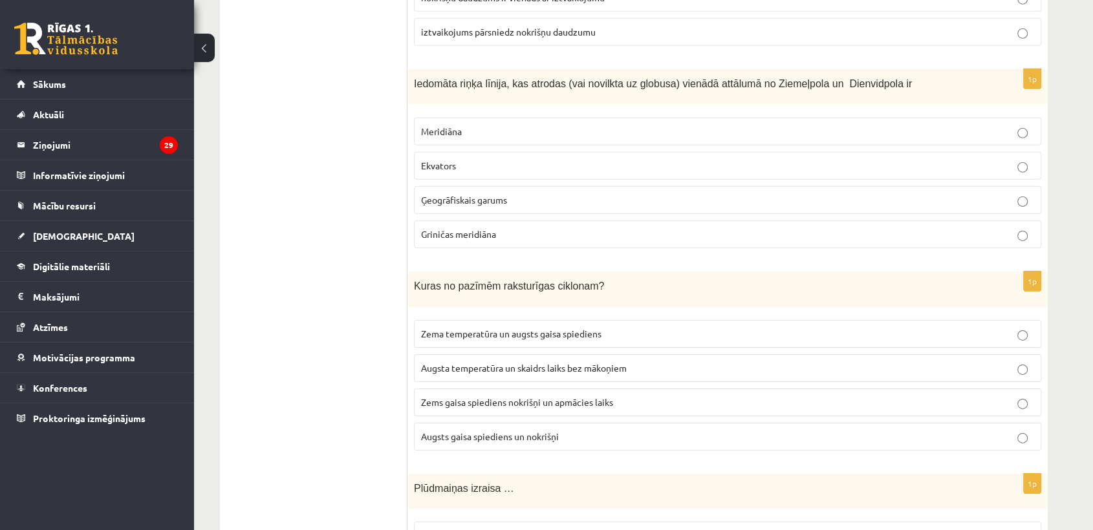
click at [582, 159] on p "Ekvators" at bounding box center [727, 166] width 613 height 14
click at [561, 396] on span "Zems gaisa spiediens nokrišņi un apmācies laiks" at bounding box center [517, 402] width 192 height 12
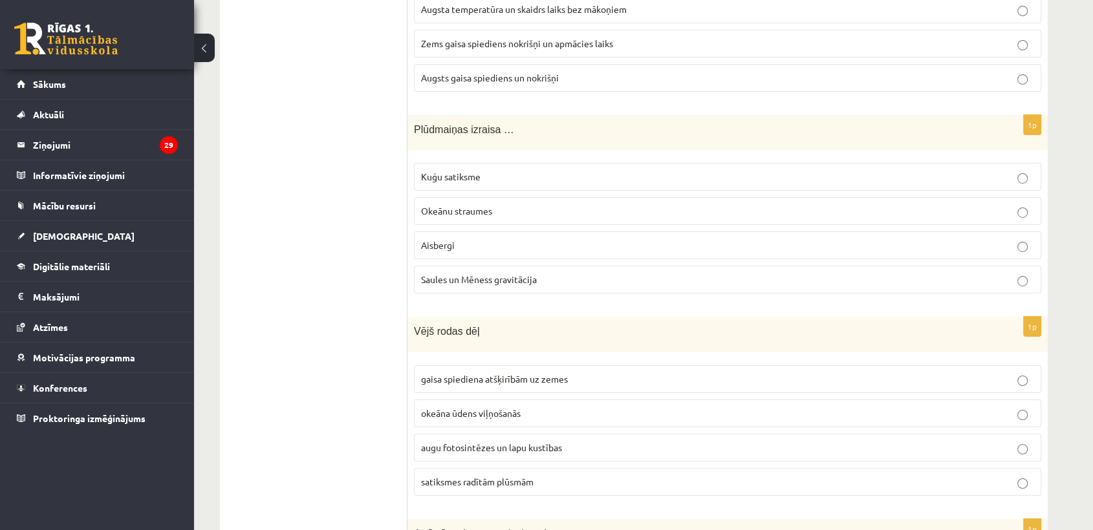
scroll to position [4527, 0]
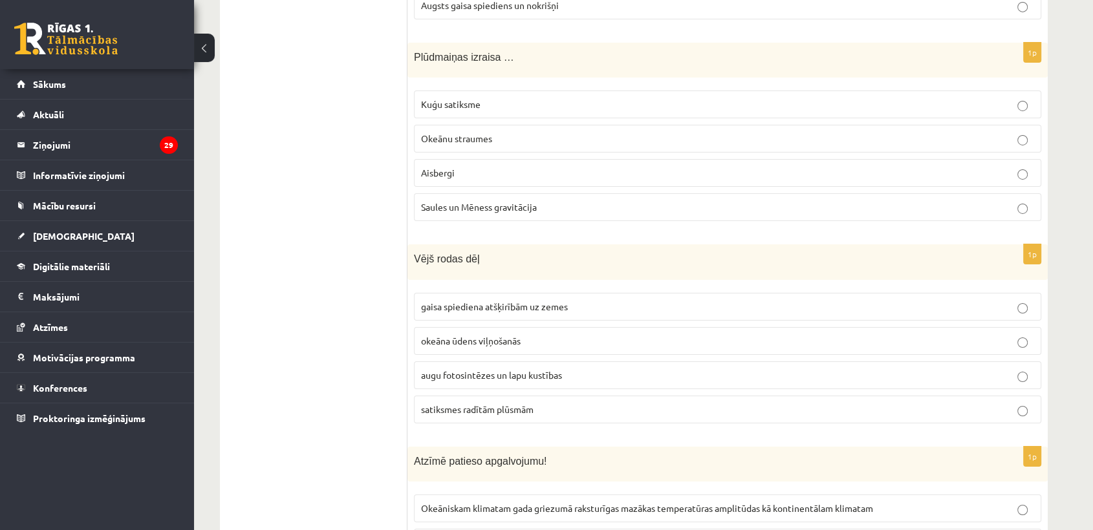
click at [574, 132] on p "Okeānu straumes" at bounding box center [727, 139] width 613 height 14
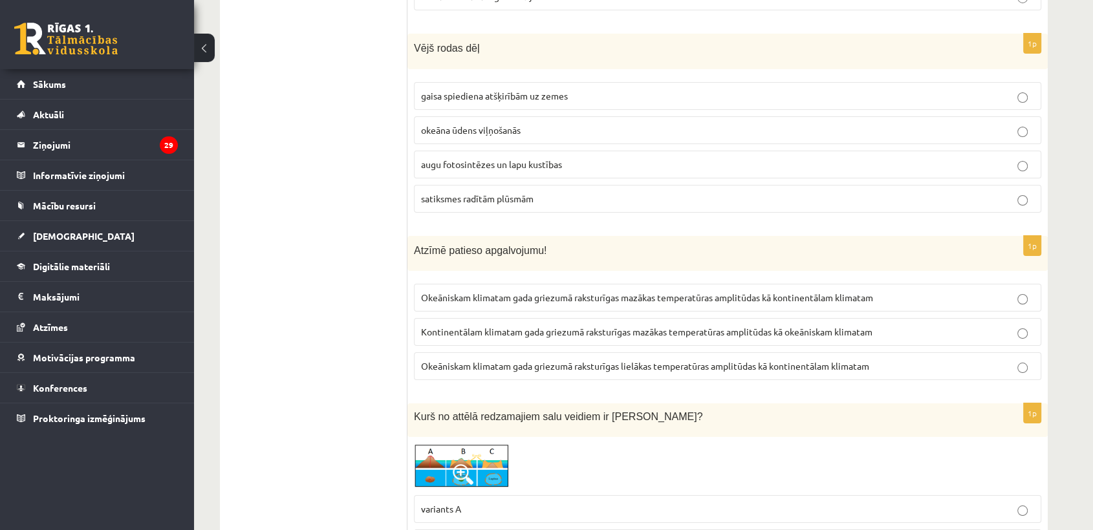
scroll to position [4742, 0]
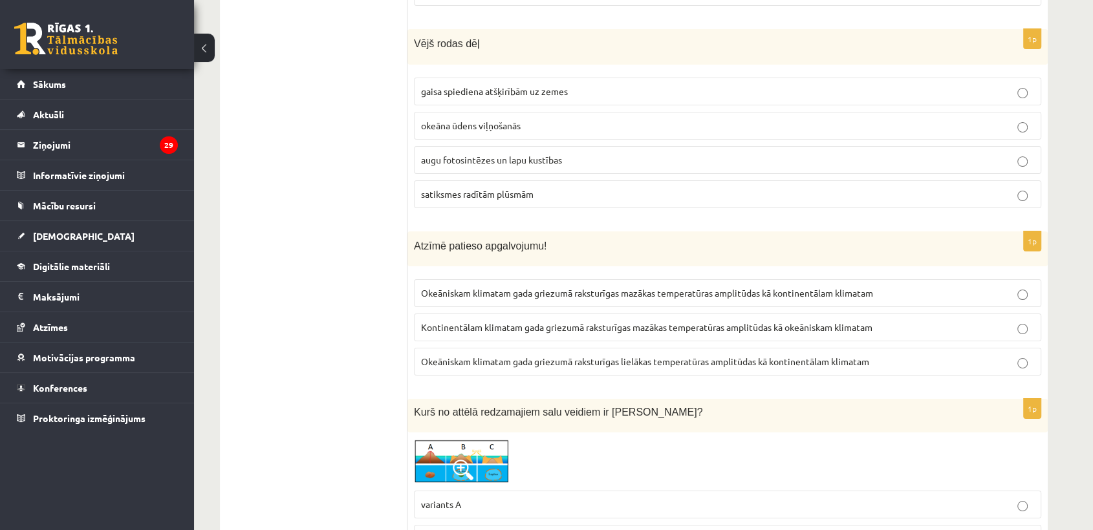
click at [605, 85] on p "gaisa spiediena atšķirībām uz zemes" at bounding box center [727, 92] width 613 height 14
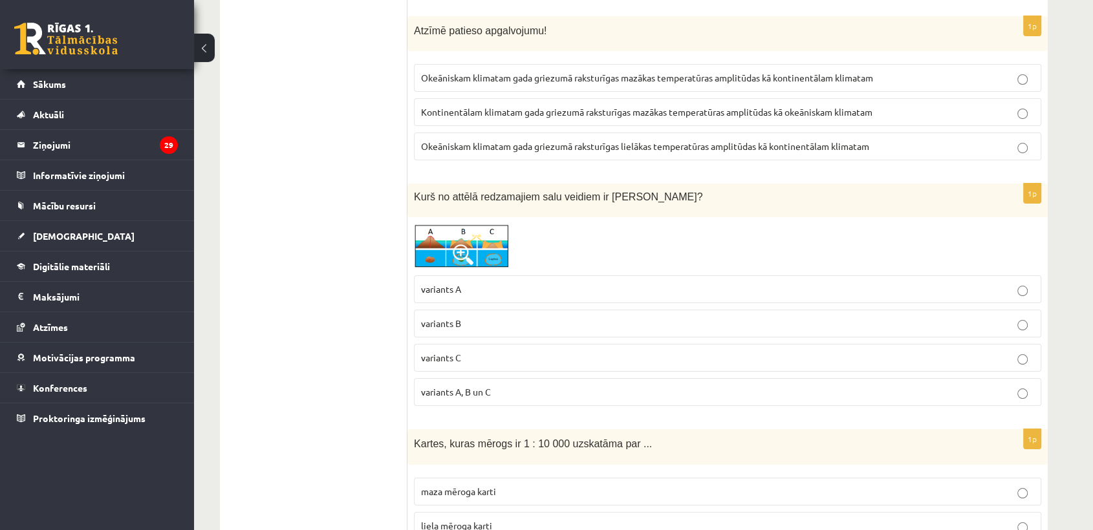
scroll to position [4885, 0]
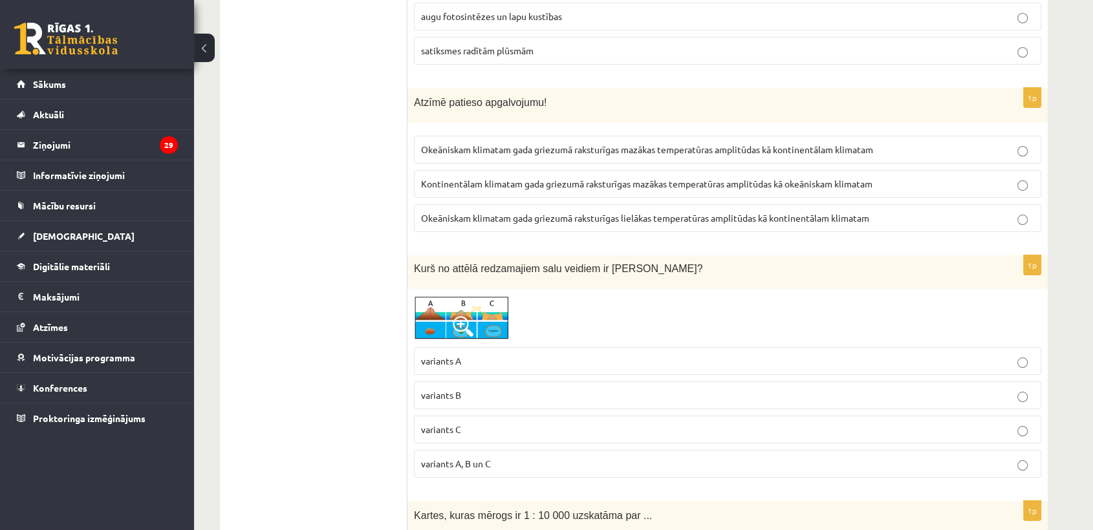
click at [636, 144] on span "Okeāniskam klimatam gada griezumā raksturīgas mazākas temperatūras amplitūdas k…" at bounding box center [647, 150] width 452 height 12
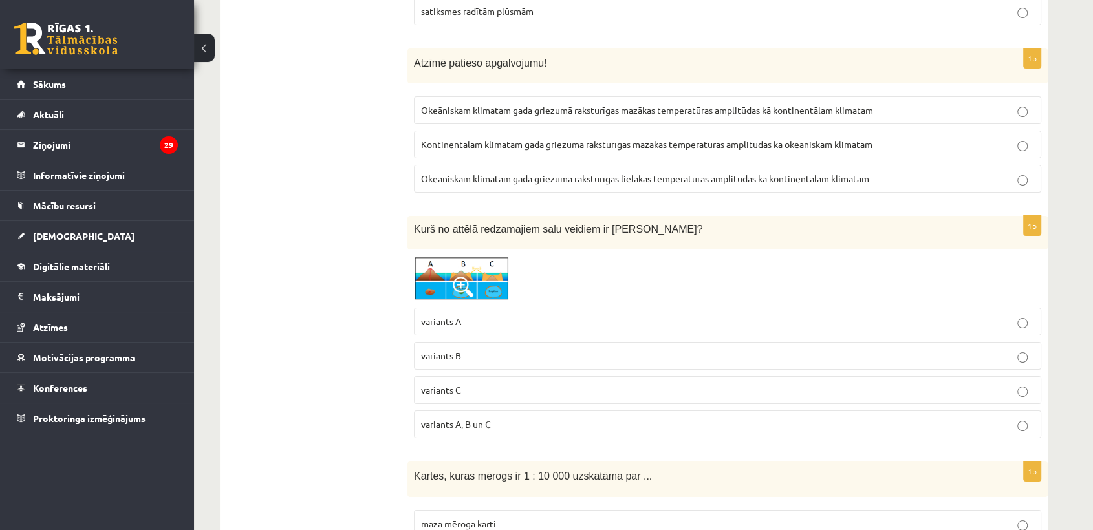
scroll to position [4957, 0]
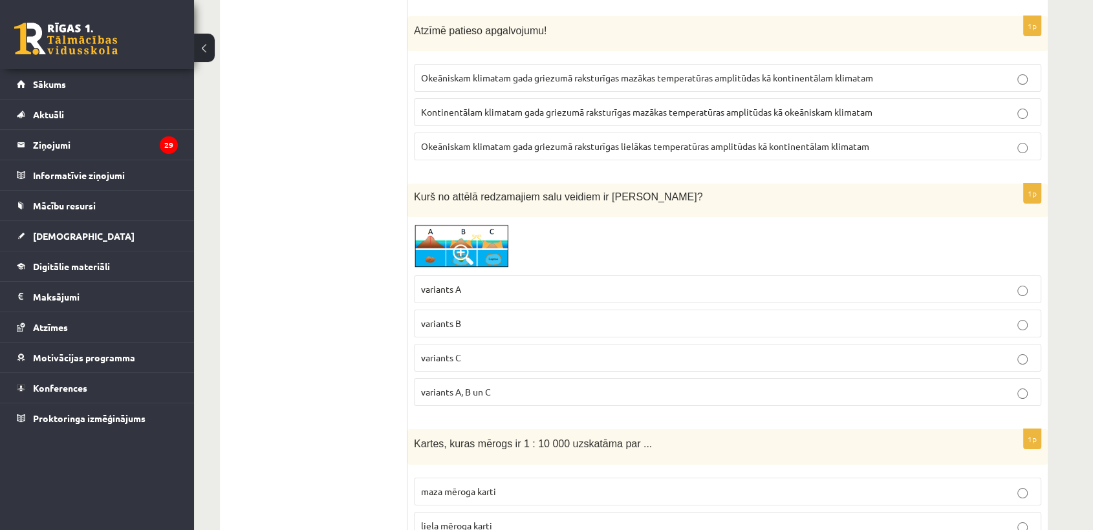
click at [480, 351] on p "variants C" at bounding box center [727, 358] width 613 height 14
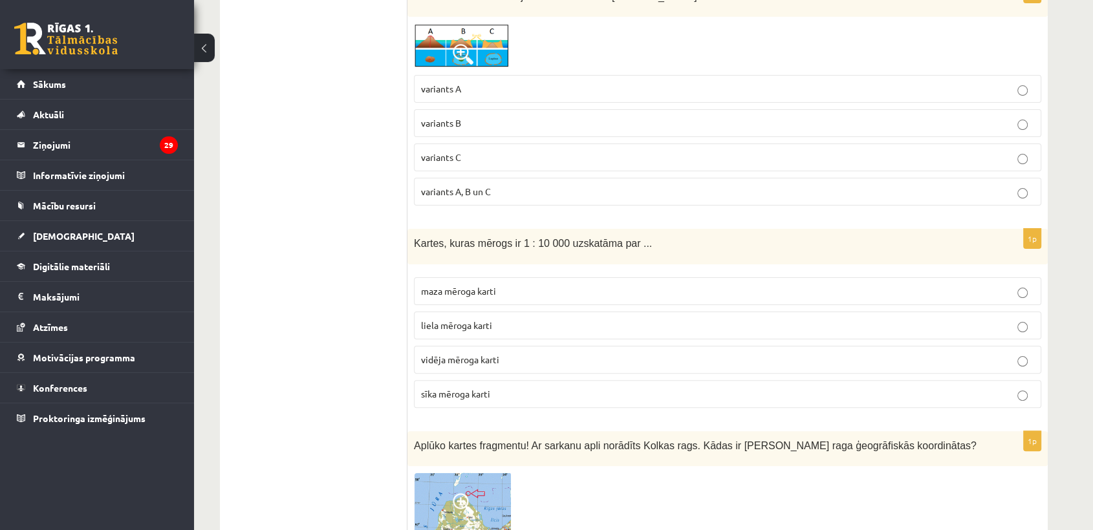
scroll to position [5173, 0]
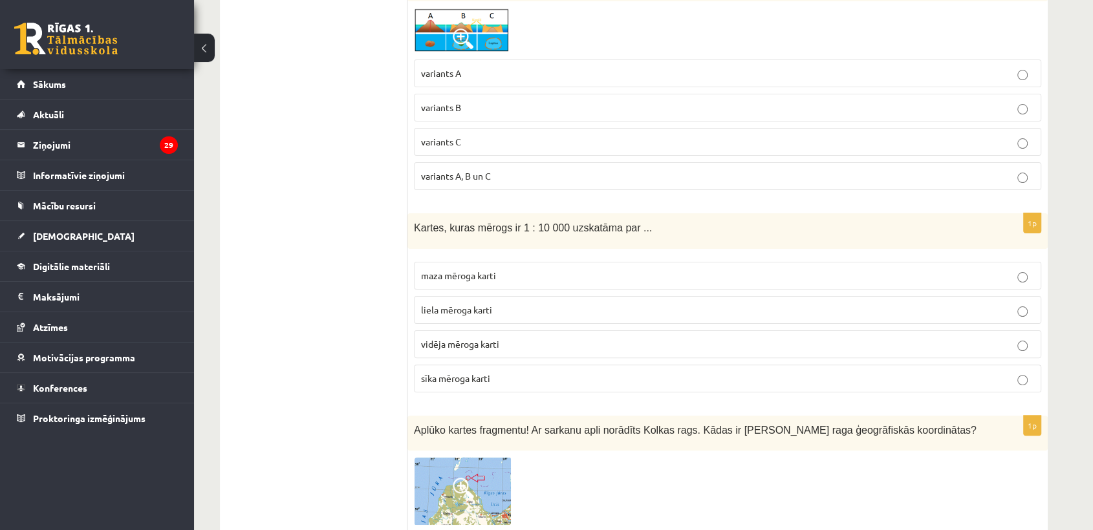
click at [538, 303] on p "liela mēroga karti" at bounding box center [727, 310] width 613 height 14
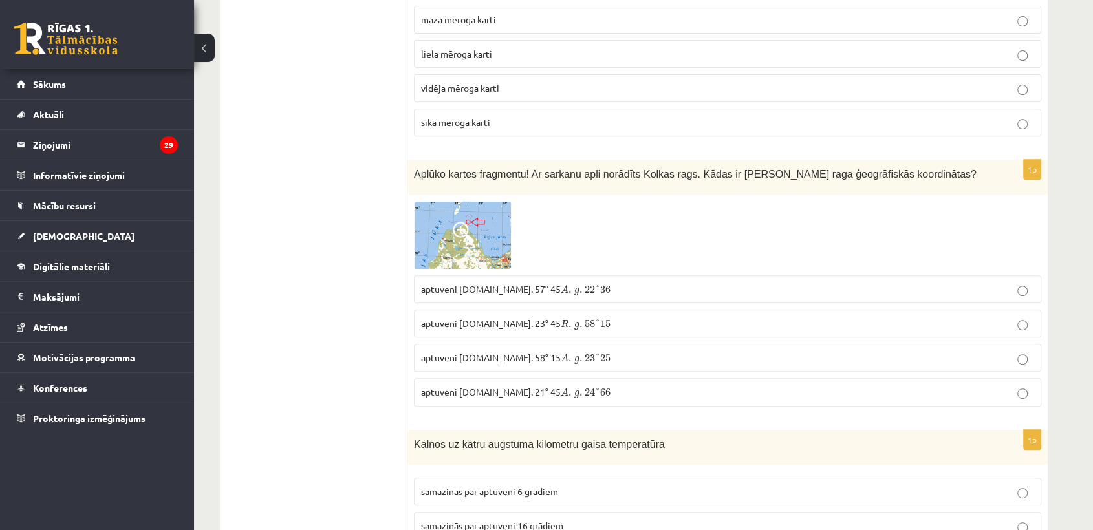
scroll to position [5460, 0]
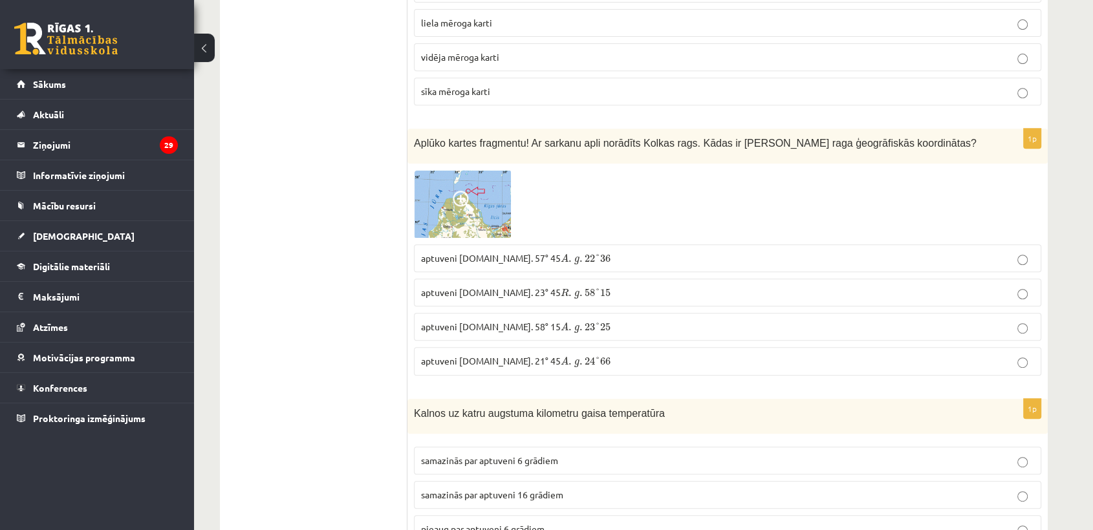
click at [474, 170] on img at bounding box center [462, 204] width 97 height 68
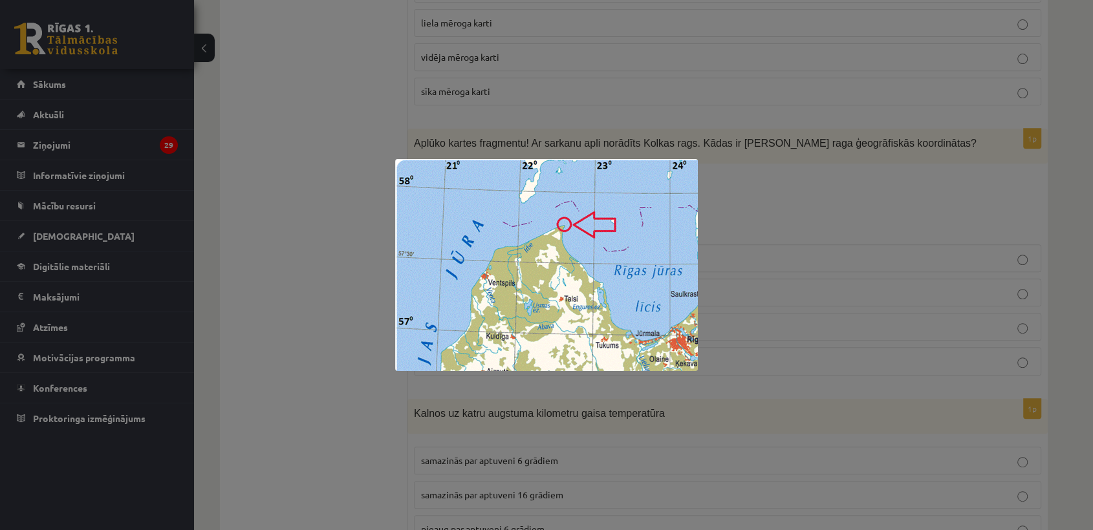
click at [476, 163] on img at bounding box center [546, 265] width 303 height 212
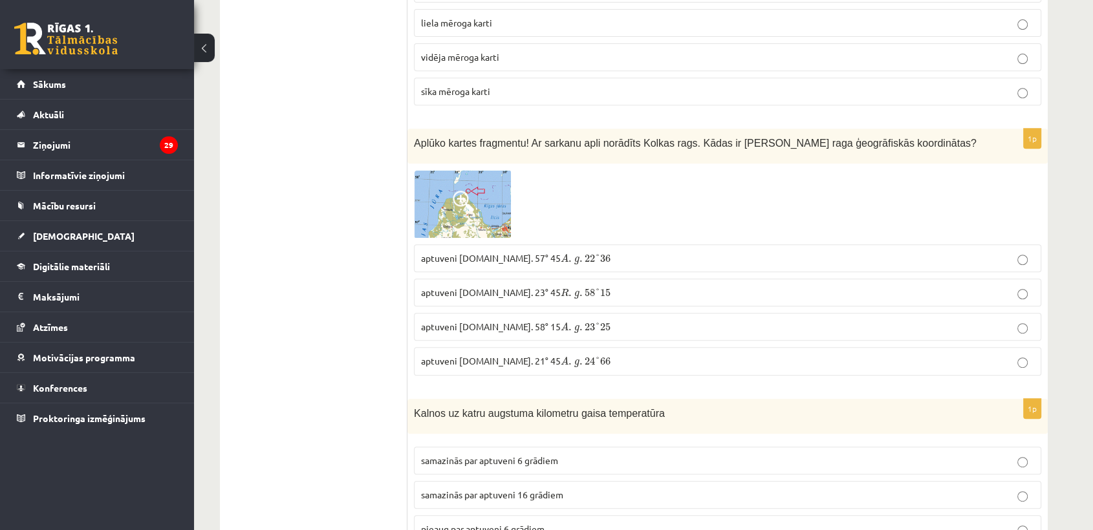
click at [466, 191] on span at bounding box center [463, 201] width 21 height 21
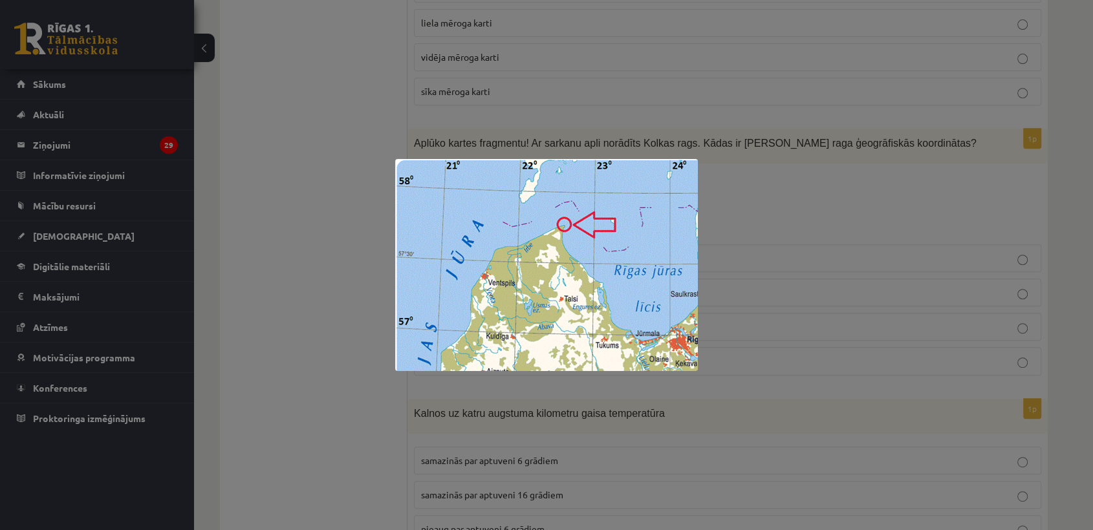
click at [466, 167] on img at bounding box center [546, 265] width 303 height 212
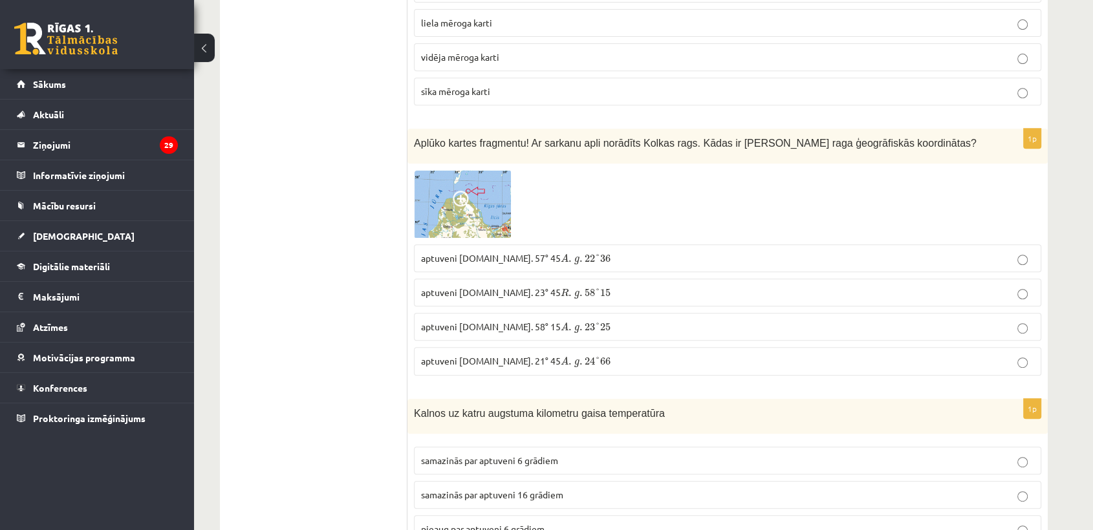
click at [475, 173] on img at bounding box center [462, 204] width 97 height 68
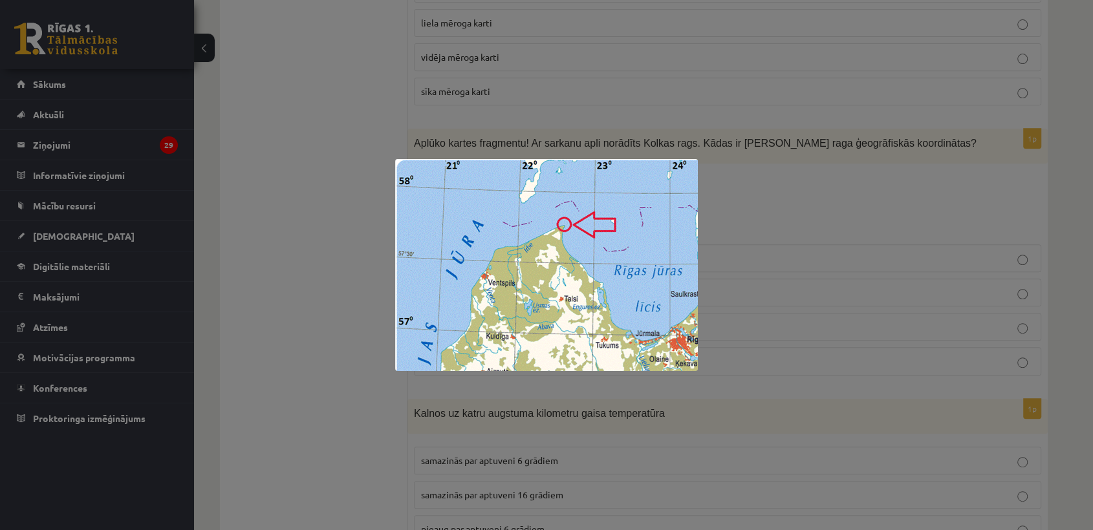
click at [475, 173] on img at bounding box center [546, 265] width 303 height 212
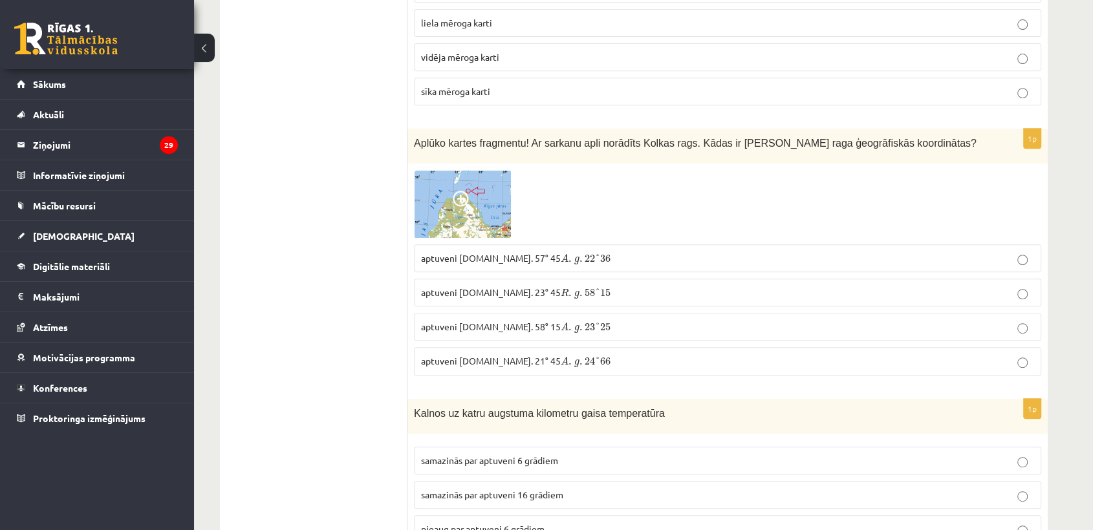
click at [475, 173] on img at bounding box center [462, 204] width 97 height 68
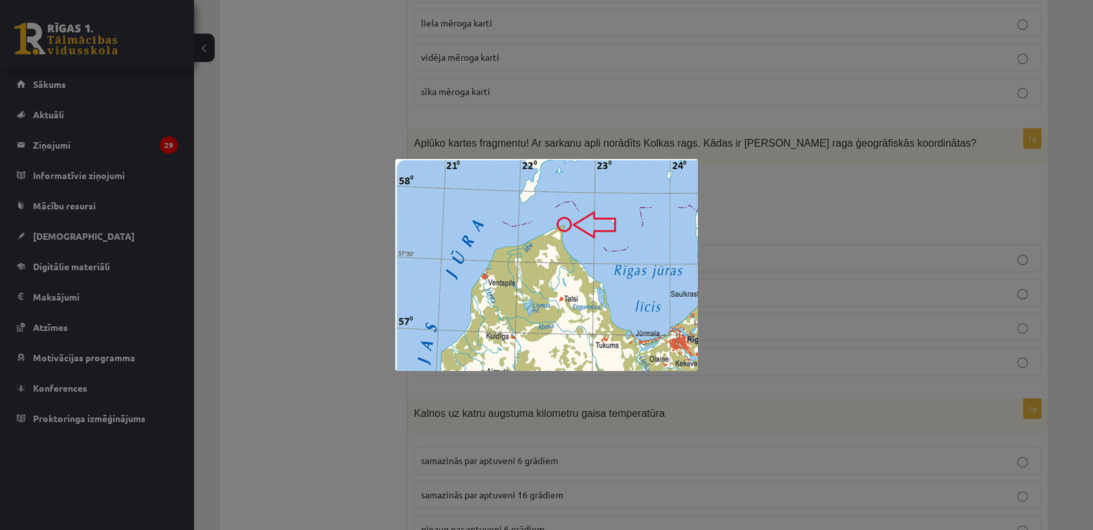
click at [555, 225] on img at bounding box center [546, 265] width 303 height 212
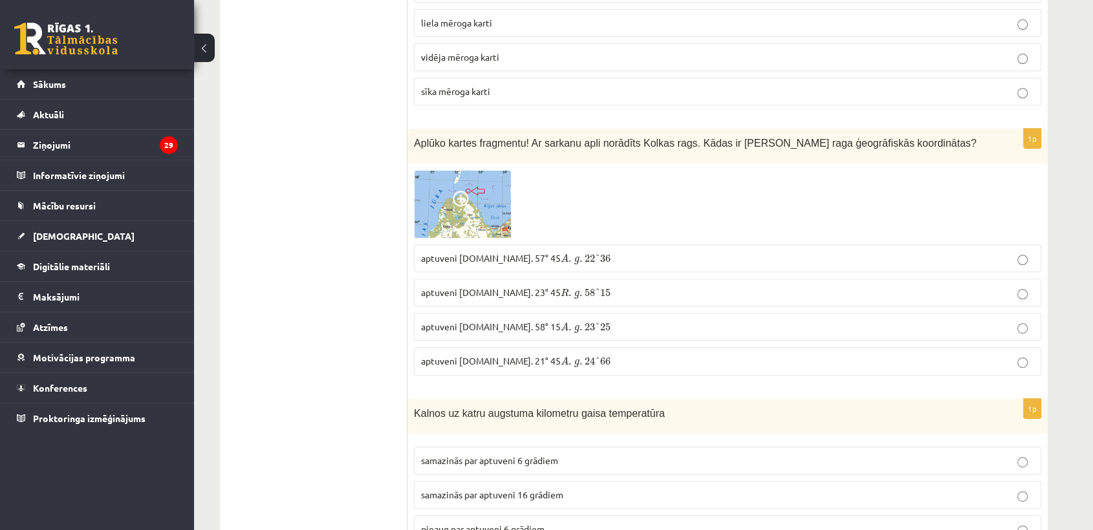
click at [484, 252] on p "aptuveni Z.pl. 57° 45 A . g . 22 ° 36 A . g . 22 ° 36" at bounding box center [727, 259] width 613 height 14
click at [491, 191] on img at bounding box center [462, 204] width 97 height 68
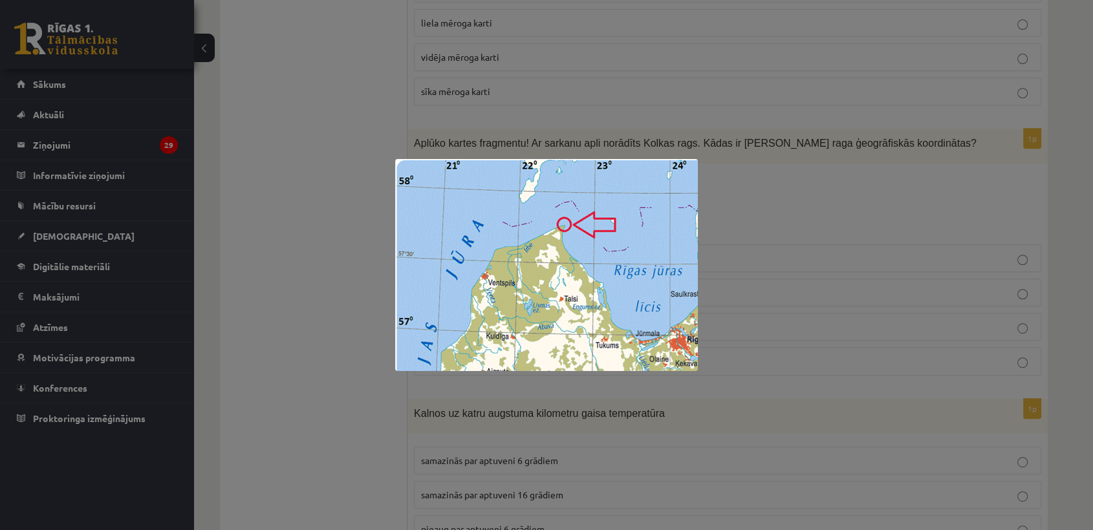
click at [749, 265] on div at bounding box center [546, 265] width 1093 height 530
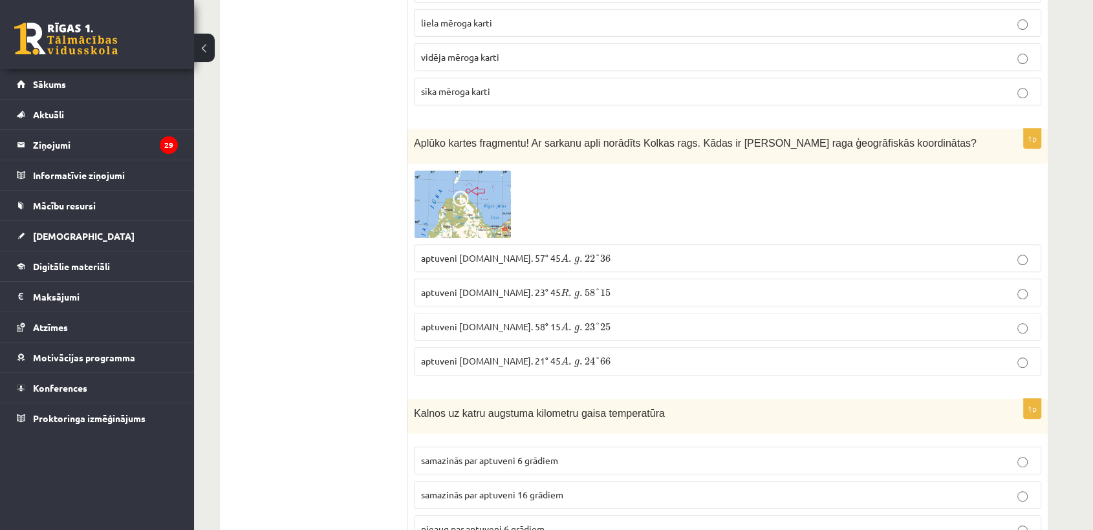
click at [594, 252] on p "aptuveni Z.pl. 57° 45 A . g . 22 ° 36 A . g . 22 ° 36" at bounding box center [727, 259] width 613 height 14
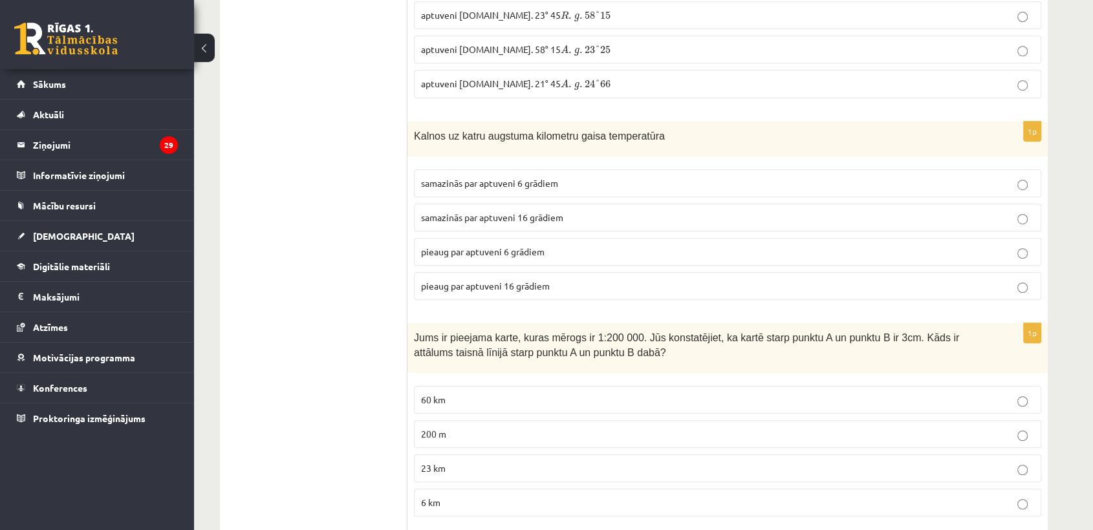
scroll to position [5747, 0]
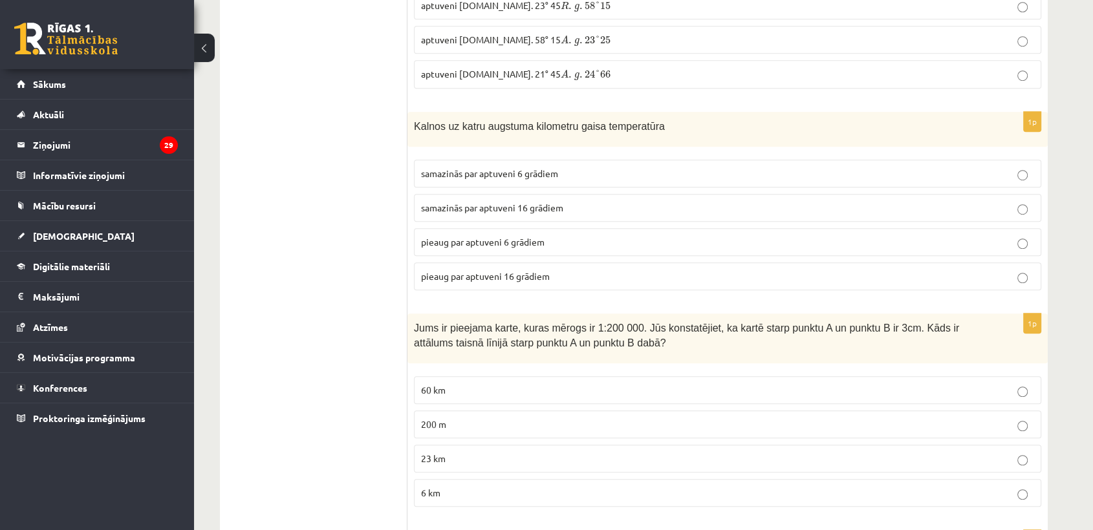
click at [551, 167] on span "samazinās par aptuveni 6 grādiem" at bounding box center [489, 173] width 137 height 12
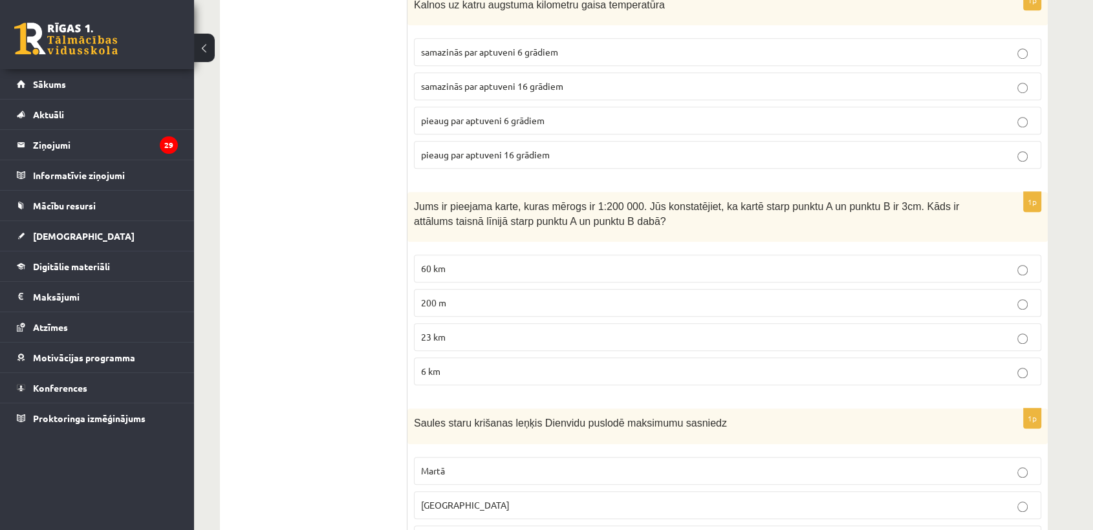
scroll to position [5941, 0]
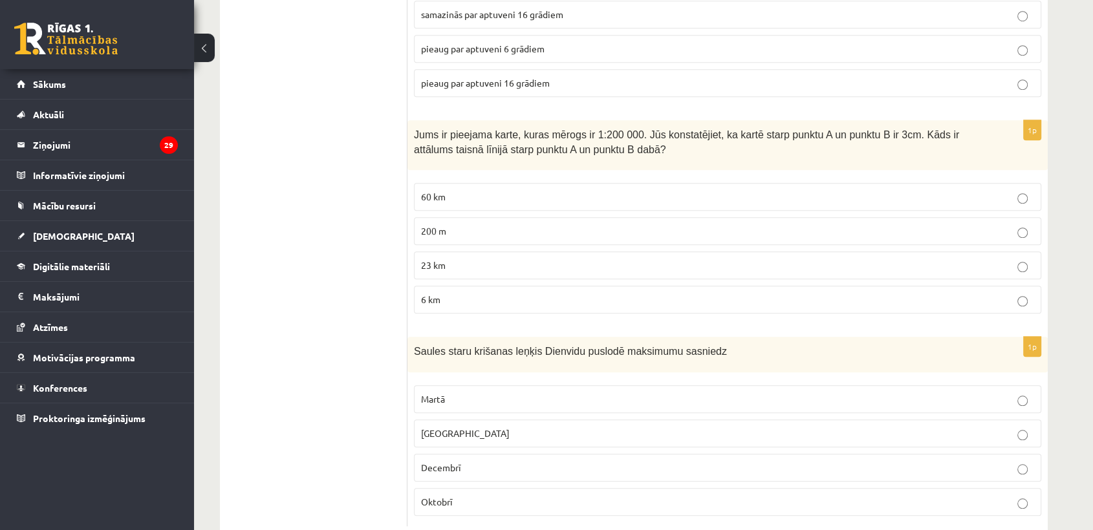
click at [469, 293] on p "6 km" at bounding box center [727, 300] width 613 height 14
click at [455, 454] on label "Decembrī" at bounding box center [727, 468] width 627 height 28
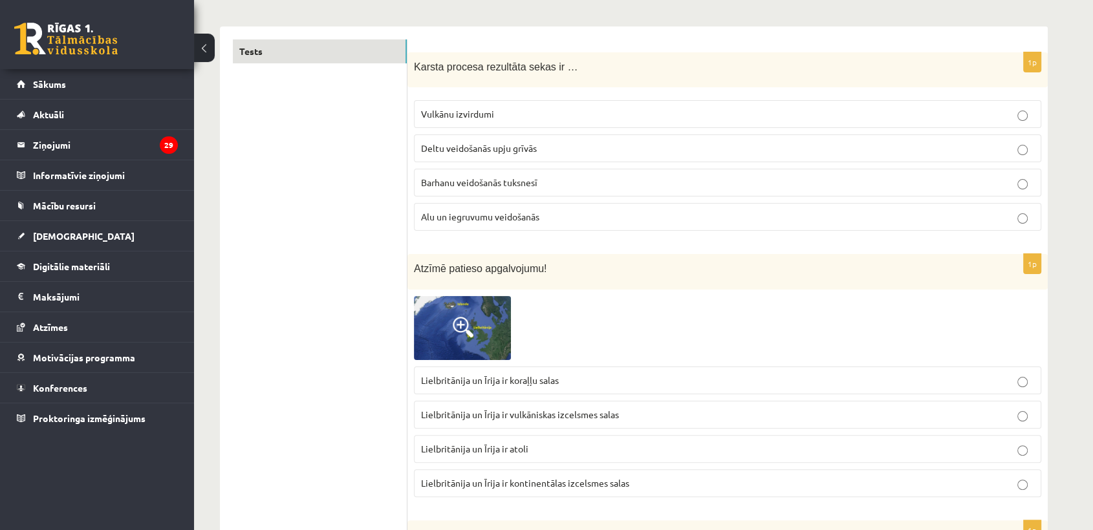
scroll to position [0, 0]
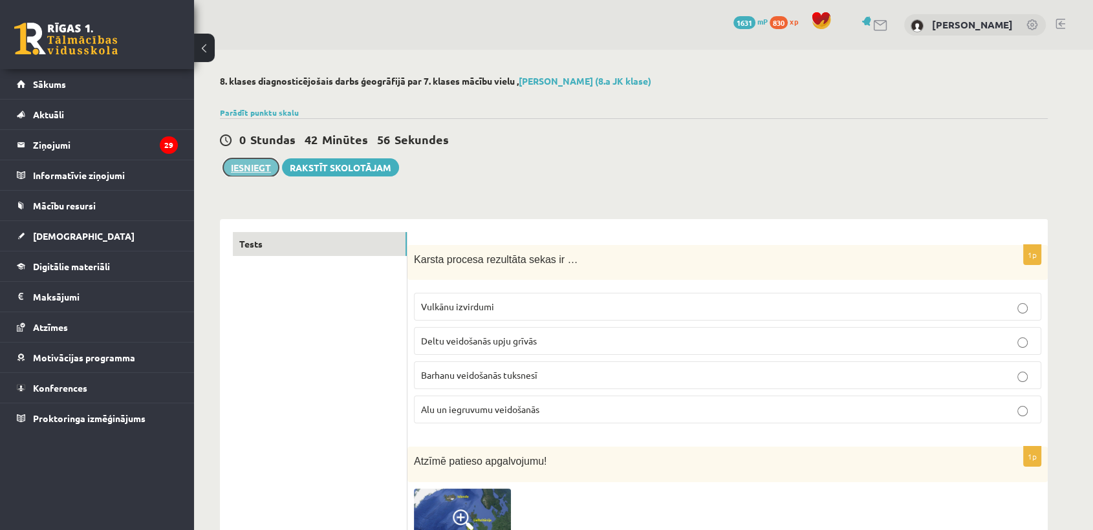
click at [252, 162] on button "Iesniegt" at bounding box center [251, 167] width 56 height 18
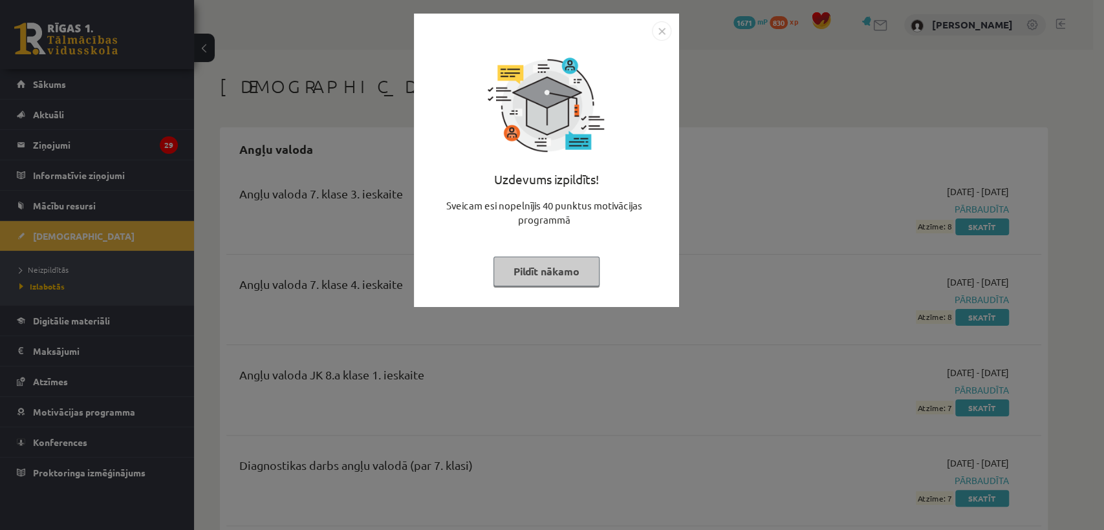
click at [524, 279] on button "Pildīt nākamo" at bounding box center [546, 272] width 106 height 30
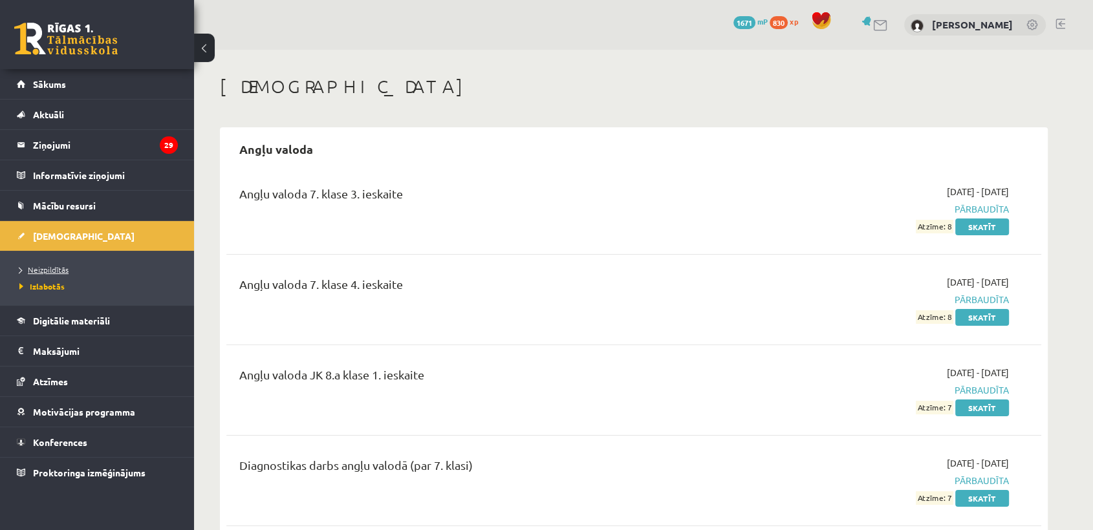
click at [47, 270] on span "Neizpildītās" at bounding box center [43, 269] width 49 height 10
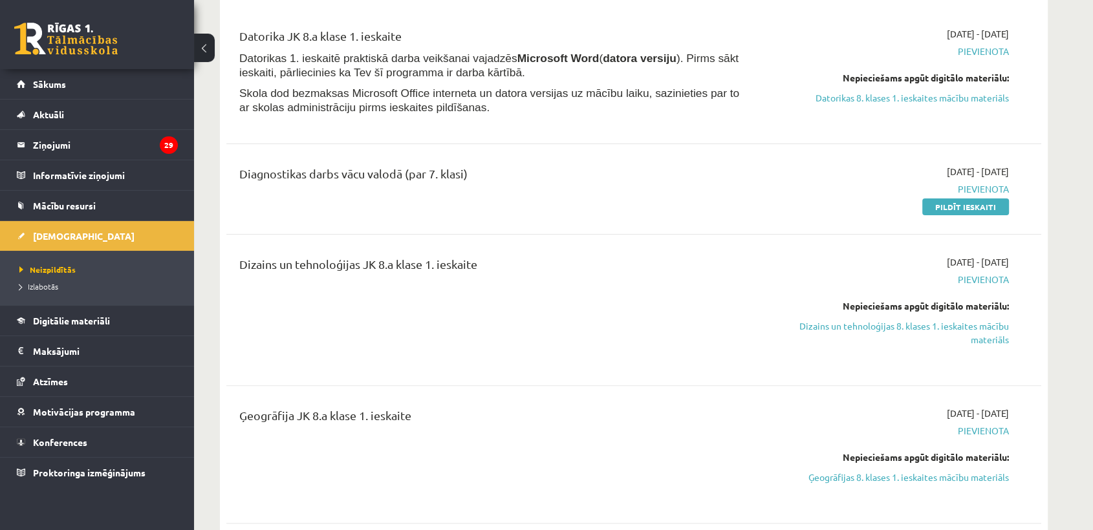
scroll to position [287, 0]
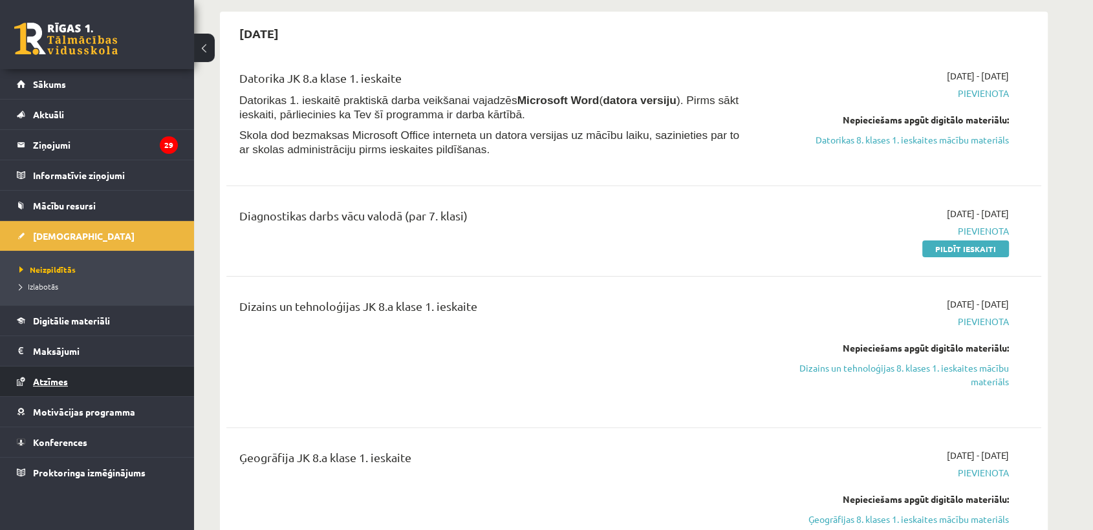
click at [43, 386] on link "Atzīmes" at bounding box center [97, 382] width 161 height 30
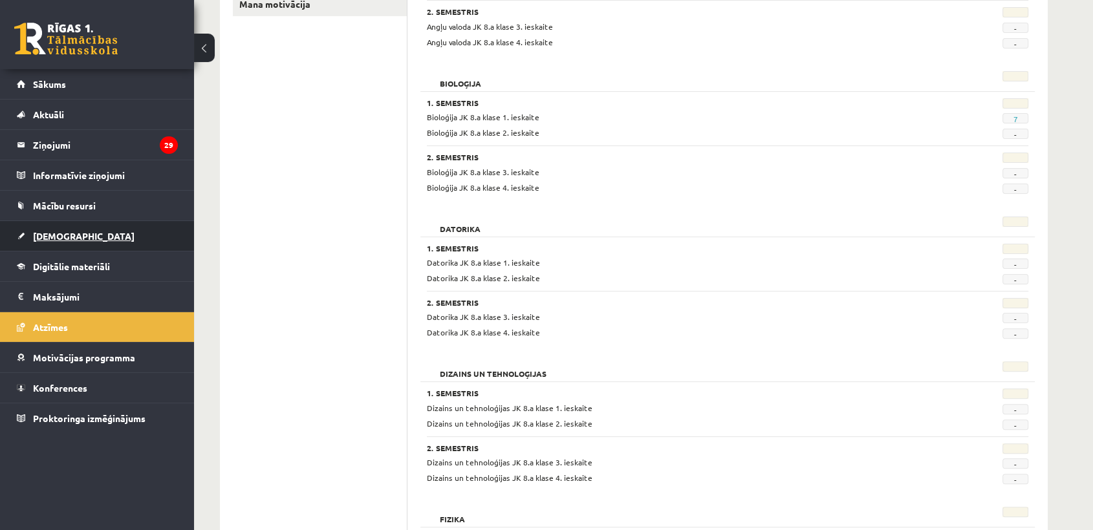
click at [50, 237] on span "[DEMOGRAPHIC_DATA]" at bounding box center [84, 236] width 102 height 12
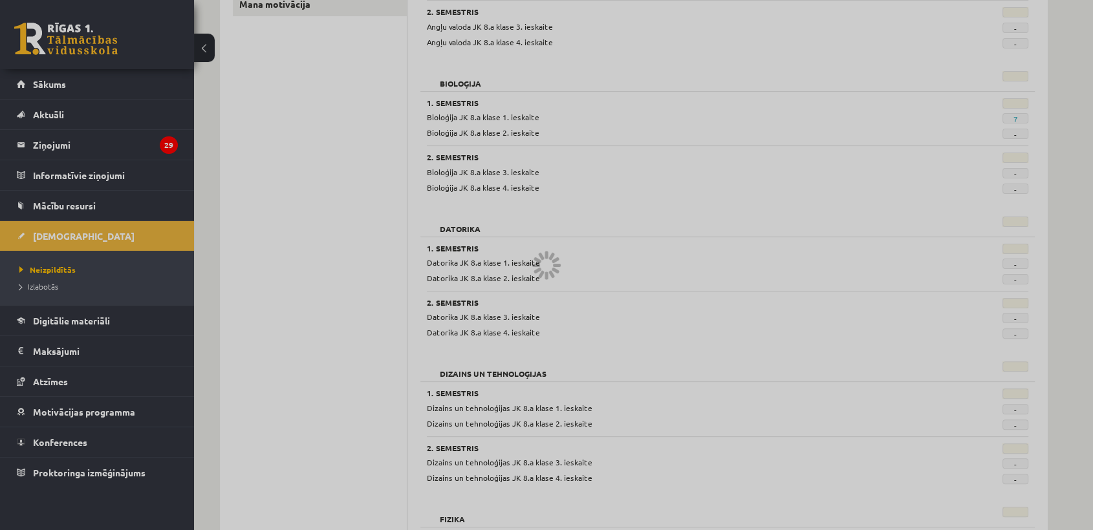
click at [45, 286] on span "Izlabotās" at bounding box center [38, 286] width 39 height 10
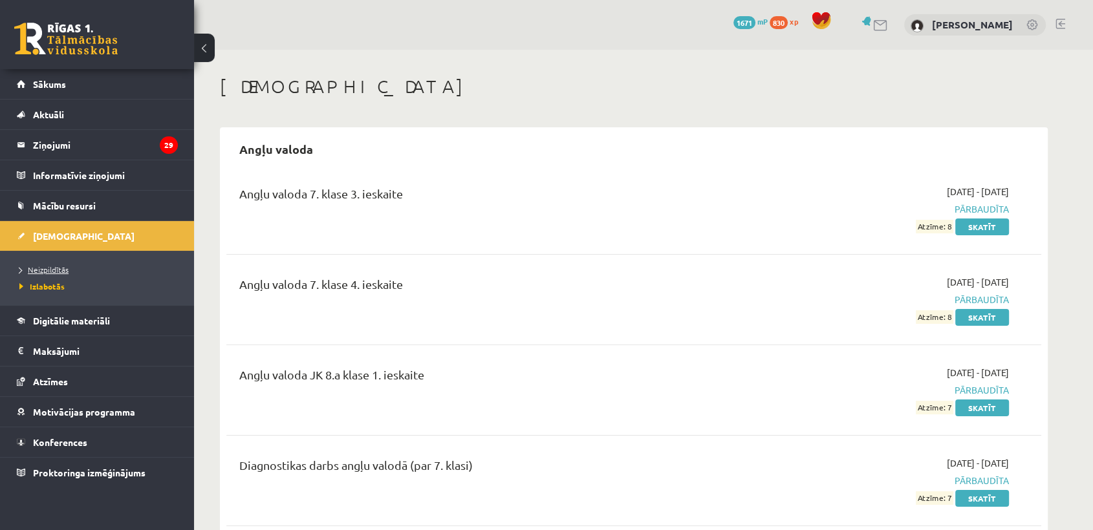
click at [56, 268] on span "Neizpildītās" at bounding box center [43, 269] width 49 height 10
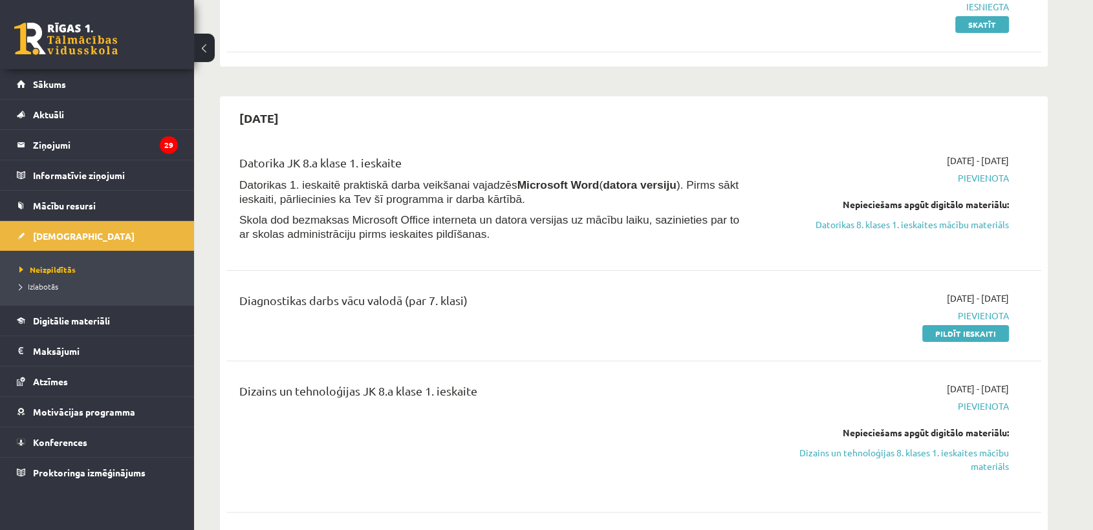
scroll to position [215, 0]
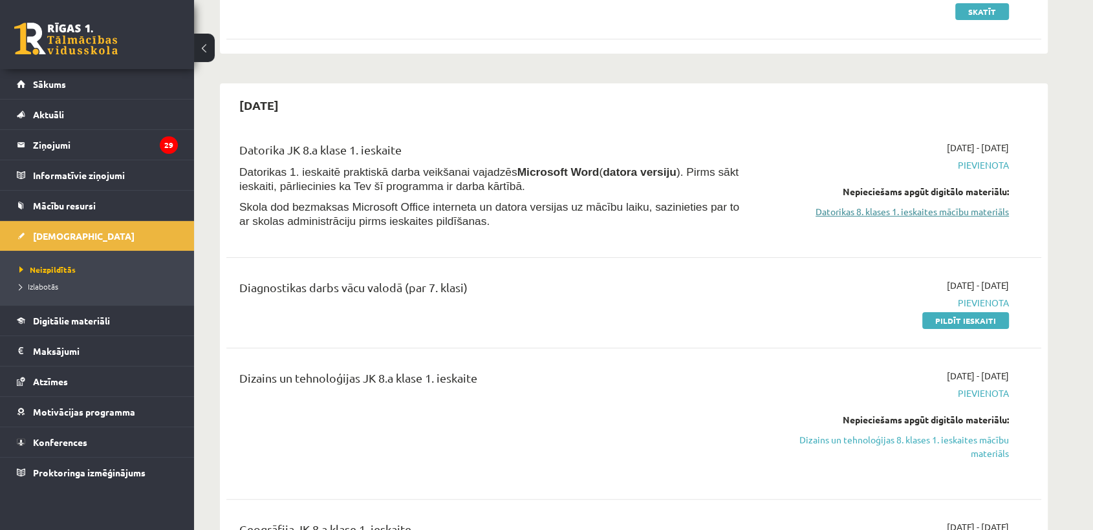
click at [869, 211] on link "Datorikas 8. klases 1. ieskaites mācību materiāls" at bounding box center [887, 212] width 244 height 14
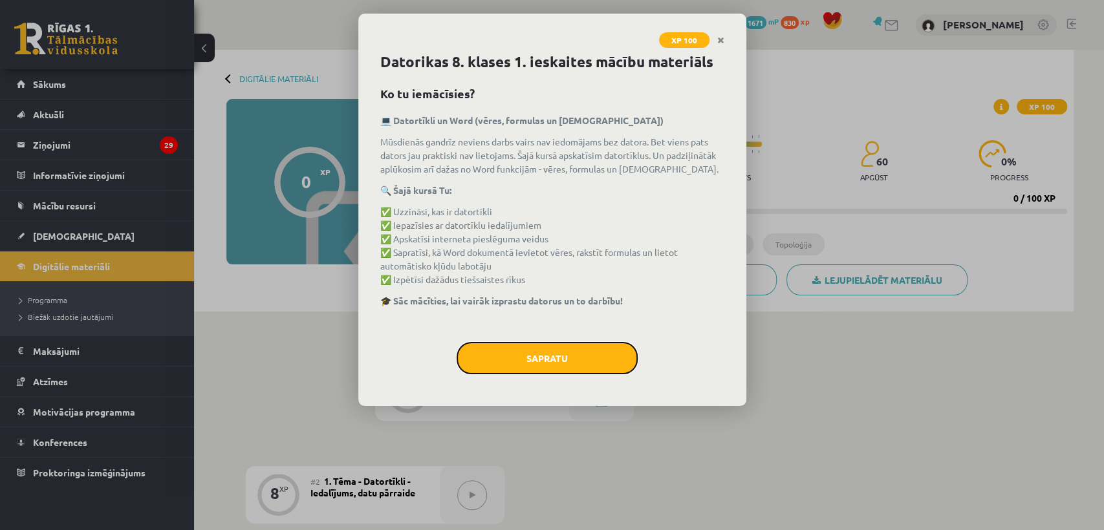
click at [587, 360] on button "Sapratu" at bounding box center [547, 358] width 181 height 32
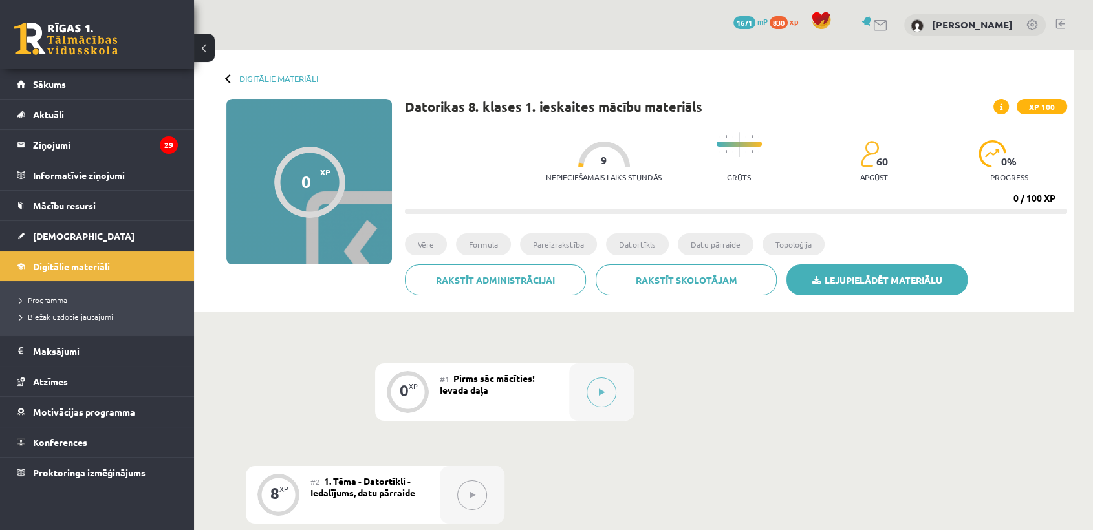
click at [827, 284] on link "Lejupielādēt materiālu" at bounding box center [876, 279] width 181 height 31
